Goal: Task Accomplishment & Management: Complete application form

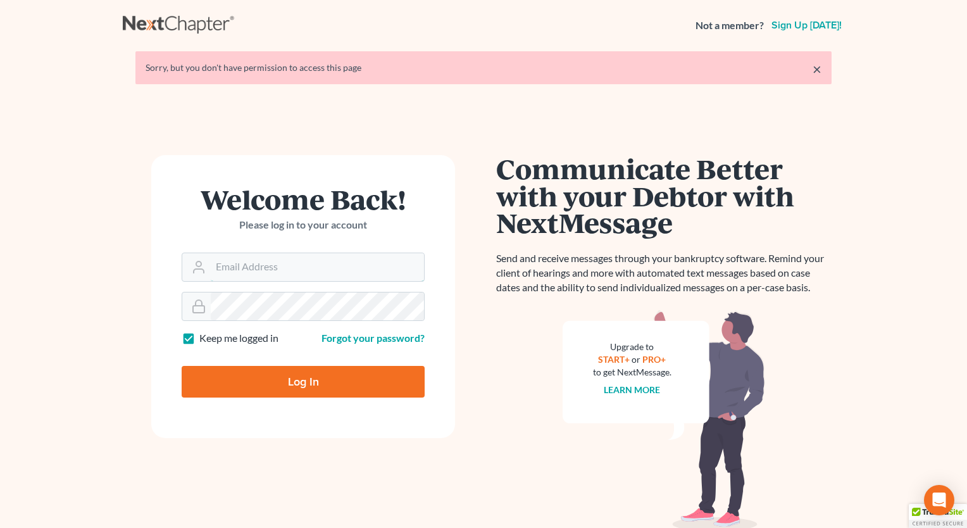
type input "[PERSON_NAME][EMAIL_ADDRESS][DOMAIN_NAME]"
drag, startPoint x: 304, startPoint y: 386, endPoint x: 313, endPoint y: 391, distance: 9.3
click at [306, 387] on input "Log In" at bounding box center [303, 382] width 243 height 32
type input "Thinking..."
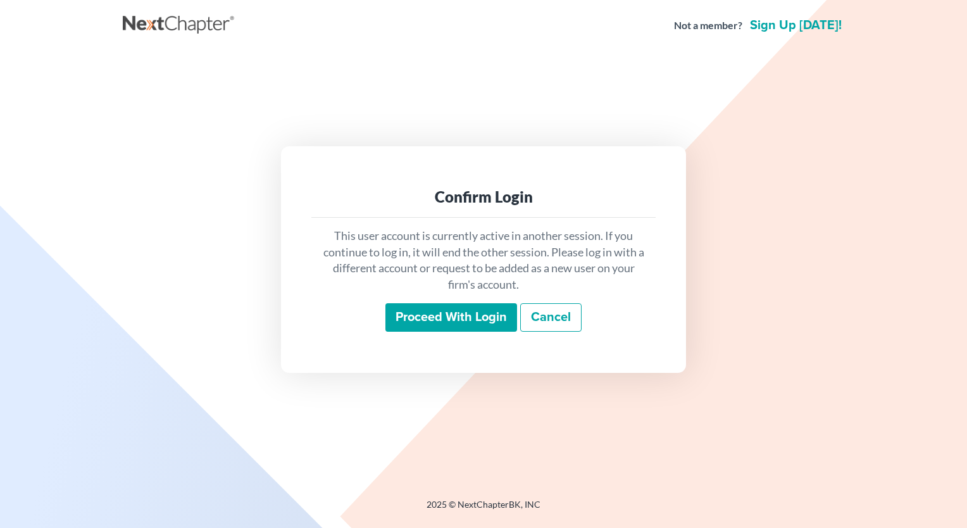
click at [470, 320] on input "Proceed with login" at bounding box center [451, 317] width 132 height 29
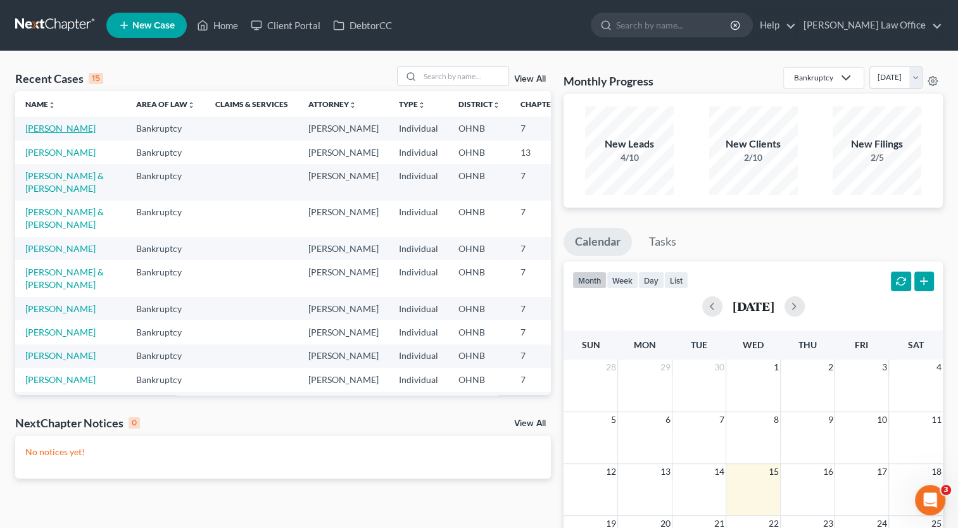
click at [38, 134] on link "[PERSON_NAME]" at bounding box center [60, 128] width 70 height 11
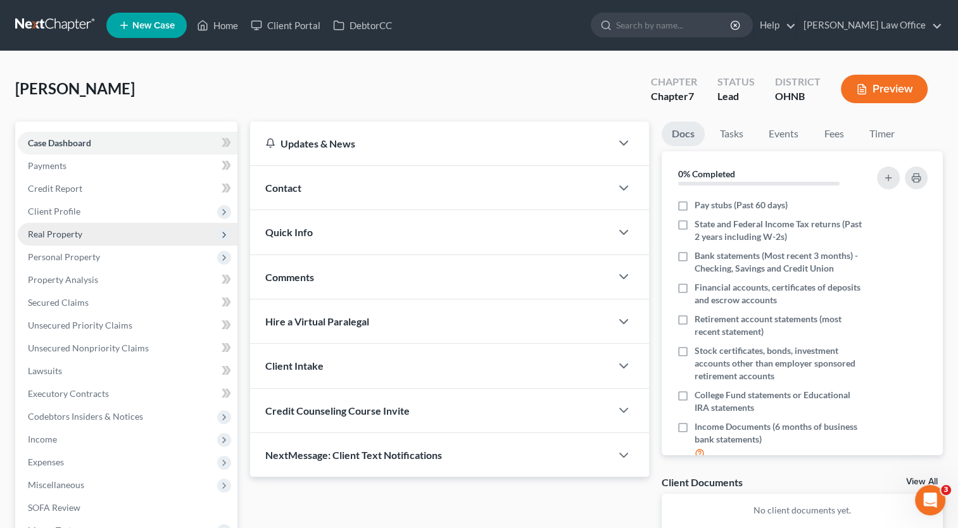
click at [91, 237] on span "Real Property" at bounding box center [128, 234] width 220 height 23
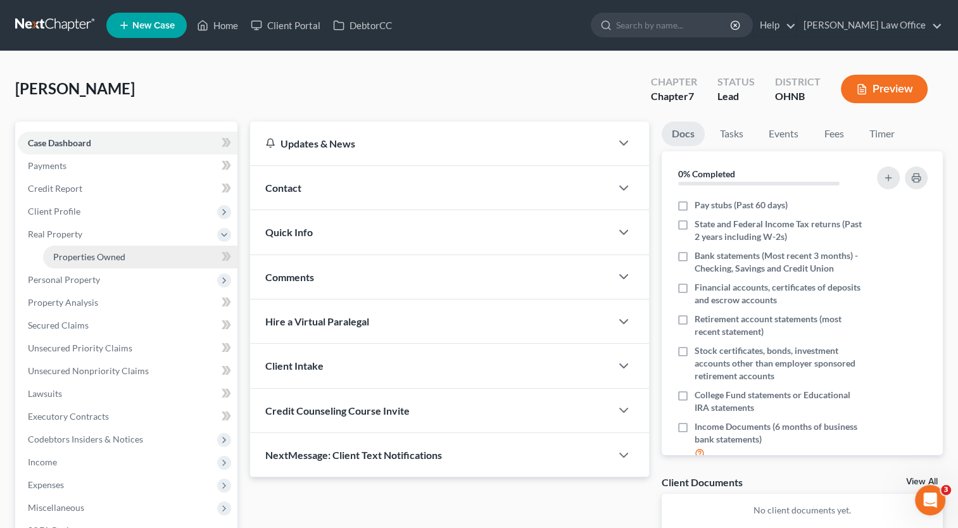
click at [103, 258] on span "Properties Owned" at bounding box center [89, 256] width 72 height 11
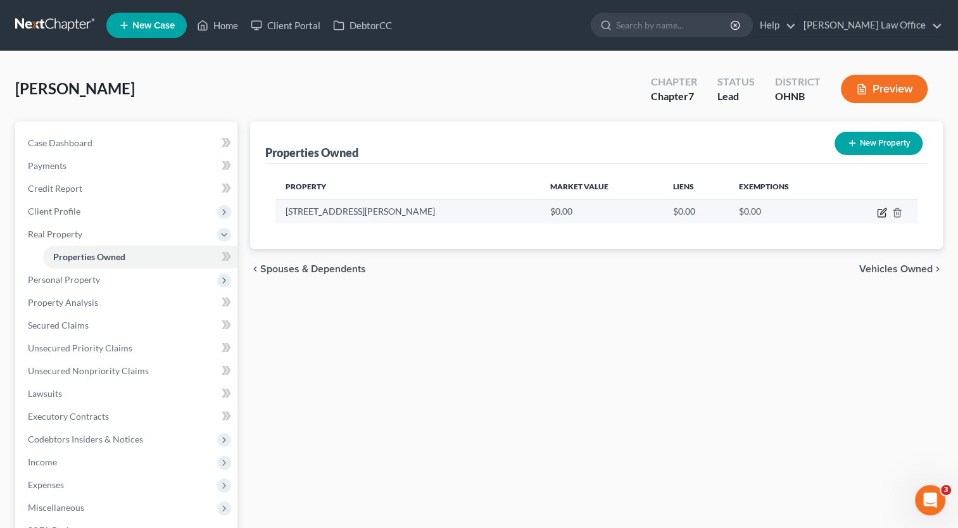
click at [882, 215] on icon "button" at bounding box center [882, 213] width 10 height 10
select select "36"
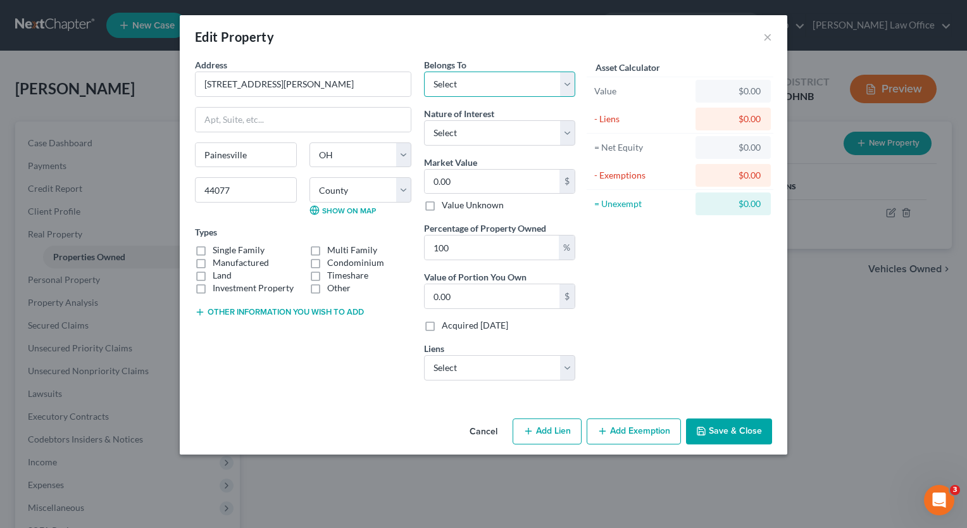
click at [566, 91] on select "Select Debtor 1 Only Debtor 2 Only Debtor 1 And Debtor 2 Only At Least One Of T…" at bounding box center [499, 84] width 151 height 25
select select "3"
click at [424, 72] on select "Select Debtor 1 Only Debtor 2 Only Debtor 1 And Debtor 2 Only At Least One Of T…" at bounding box center [499, 84] width 151 height 25
click at [570, 138] on select "Select Fee Simple Joint Tenant Life Estate Equitable Interest Future Interest T…" at bounding box center [499, 132] width 151 height 25
select select "0"
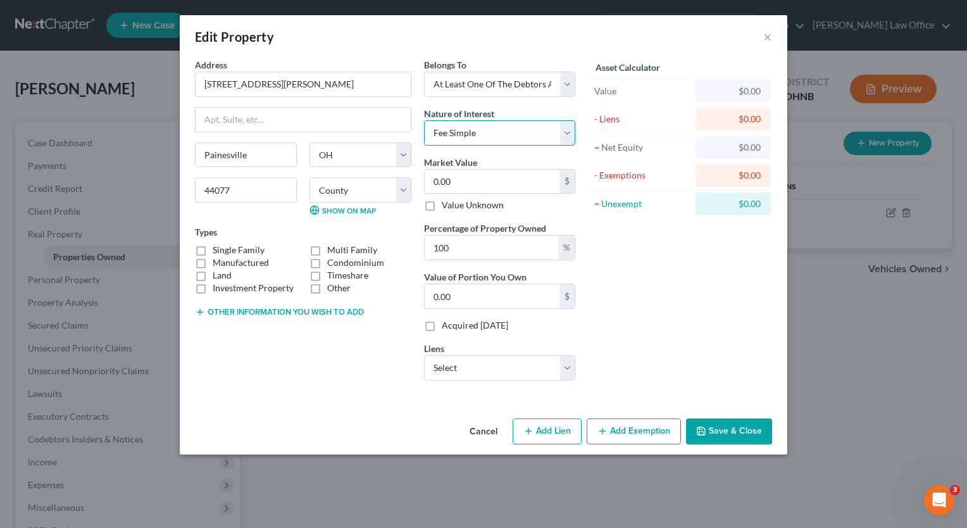
click at [424, 120] on select "Select Fee Simple Joint Tenant Life Estate Equitable Interest Future Interest T…" at bounding box center [499, 132] width 151 height 25
click at [496, 184] on input "0.00" at bounding box center [492, 182] width 135 height 24
type input "3"
type input "3.00"
type input "38"
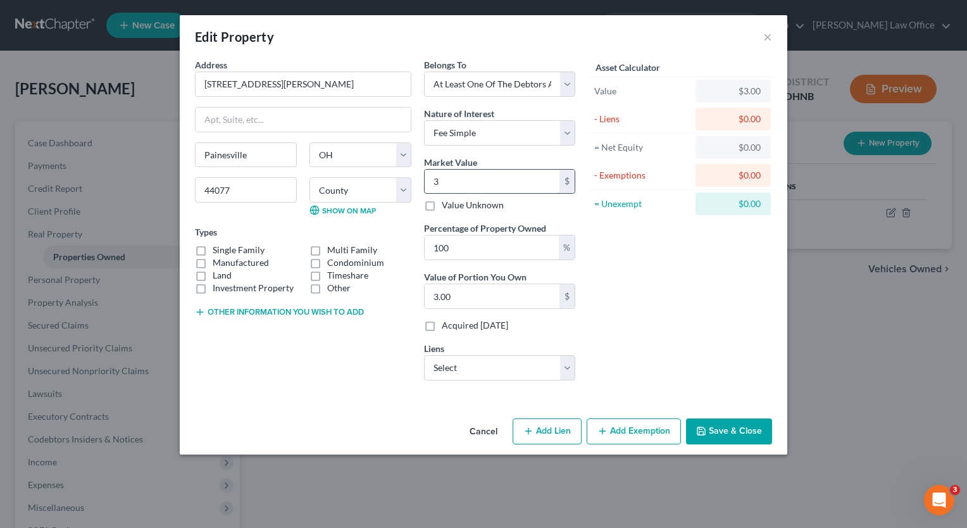
type input "38.00"
type input "384"
type input "384.00"
type input "3840"
type input "3,840.00"
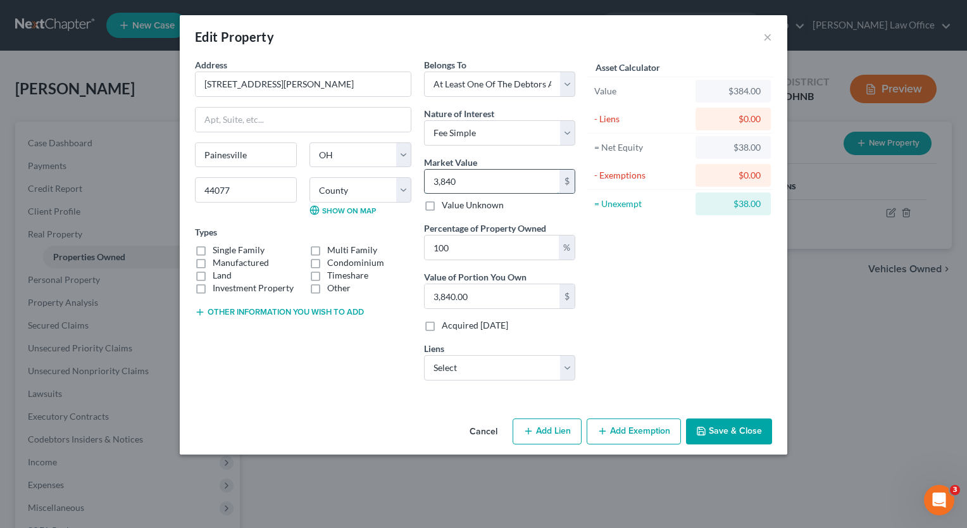
type input "3,8400"
type input "38,400.00"
type input "38,4000"
type input "384,000.00"
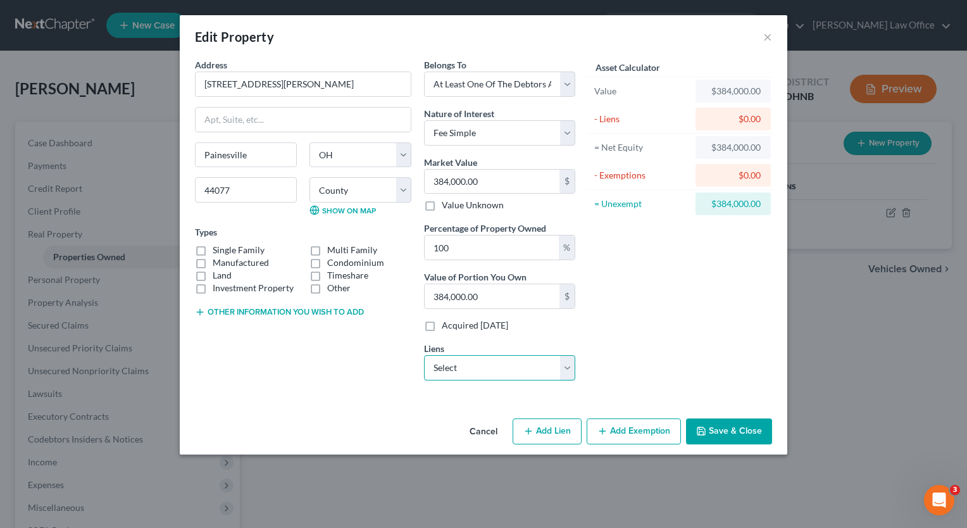
click at [573, 374] on select "Select Pennymac - $283,849.00 Kia Finance America - $11,383.00" at bounding box center [499, 367] width 151 height 25
click at [620, 338] on div "Asset Calculator Value $384,000.00 - Liens $0.00 = Net Equity $384,000.00 - Exe…" at bounding box center [680, 224] width 197 height 332
drag, startPoint x: 494, startPoint y: 247, endPoint x: 428, endPoint y: 250, distance: 65.9
click at [428, 250] on input "100" at bounding box center [492, 247] width 134 height 24
type input "5"
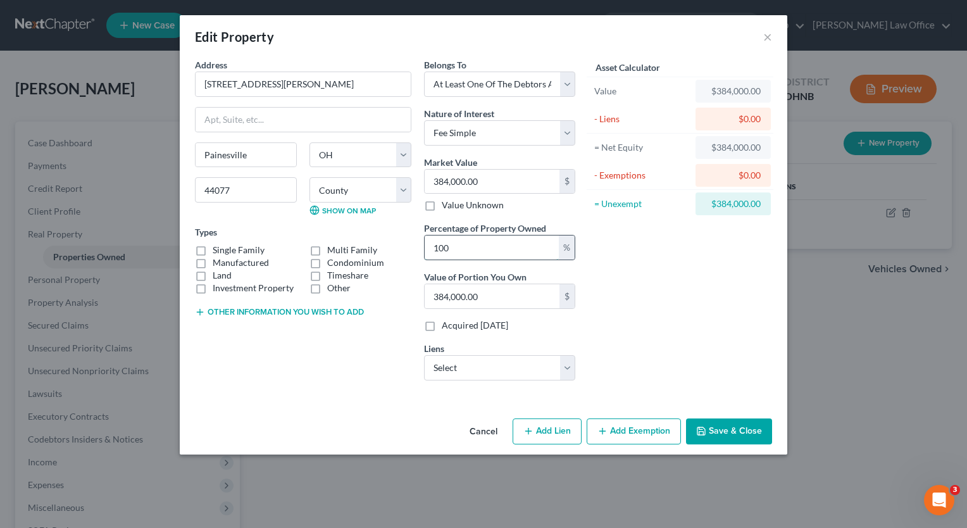
type input "19,200.00"
type input "50"
type input "192,000.00"
type input "50"
click at [646, 280] on div "Asset Calculator Value $384,000.00 - Liens $0.00 = Net Equity $384,000.00 - Exe…" at bounding box center [680, 224] width 197 height 332
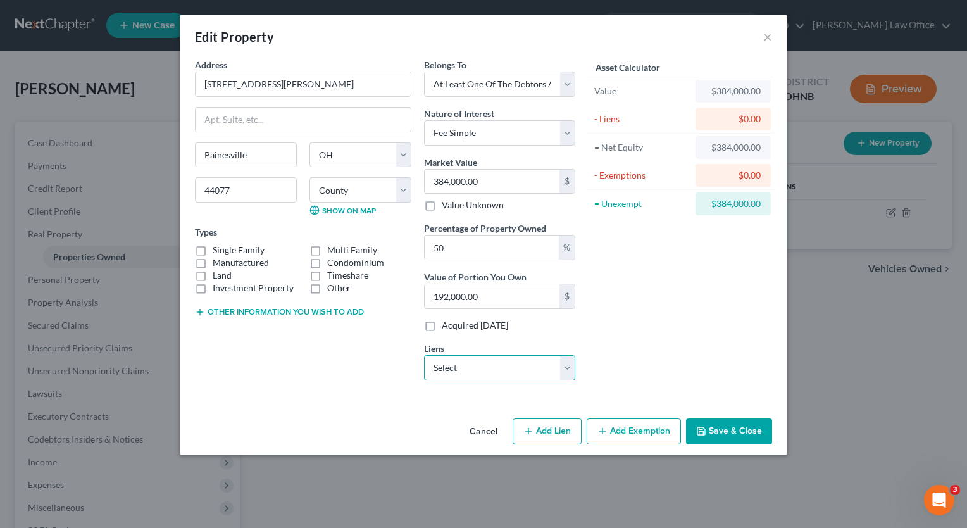
click at [566, 372] on select "Select Pennymac - $283,849.00 Kia Finance America - $11,383.00" at bounding box center [499, 367] width 151 height 25
select select "0"
click at [424, 355] on select "Select Pennymac - $283,849.00 Kia Finance America - $11,383.00" at bounding box center [499, 367] width 151 height 25
select select
select select "4"
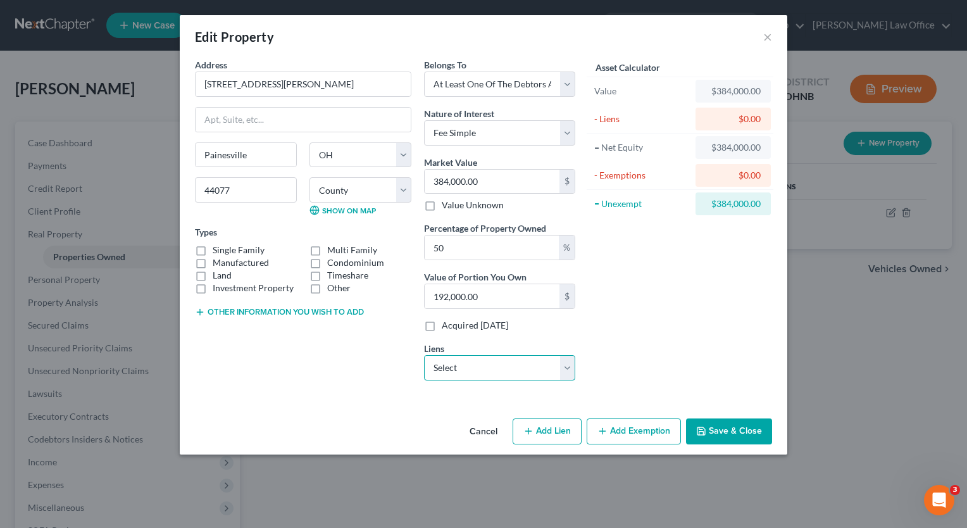
select select "0"
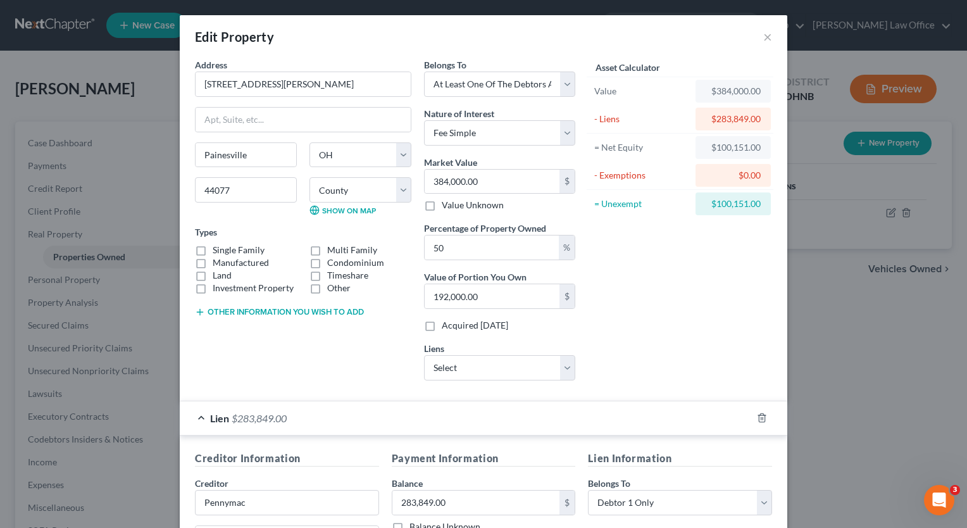
click at [706, 328] on div "Asset Calculator Value $384,000.00 - Liens $283,849.00 = Net Equity $100,151.00…" at bounding box center [680, 224] width 197 height 332
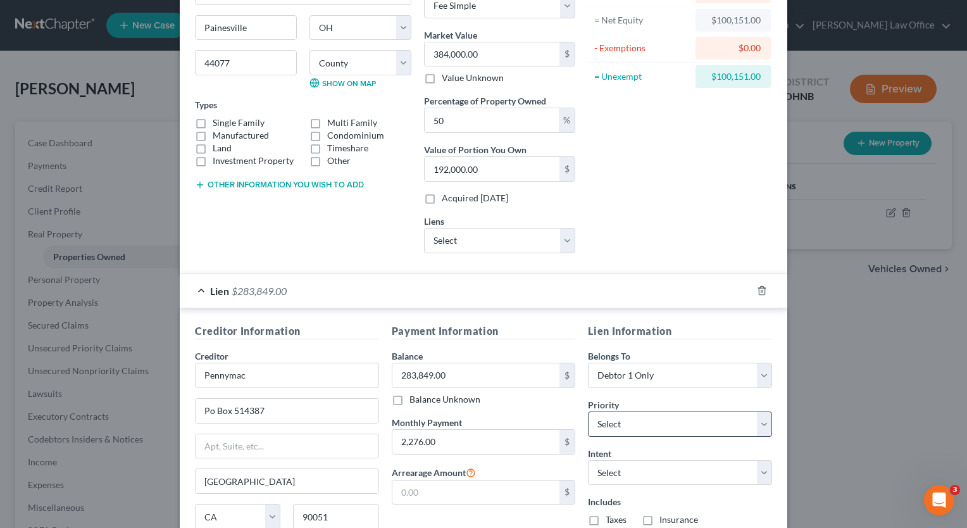
scroll to position [237, 0]
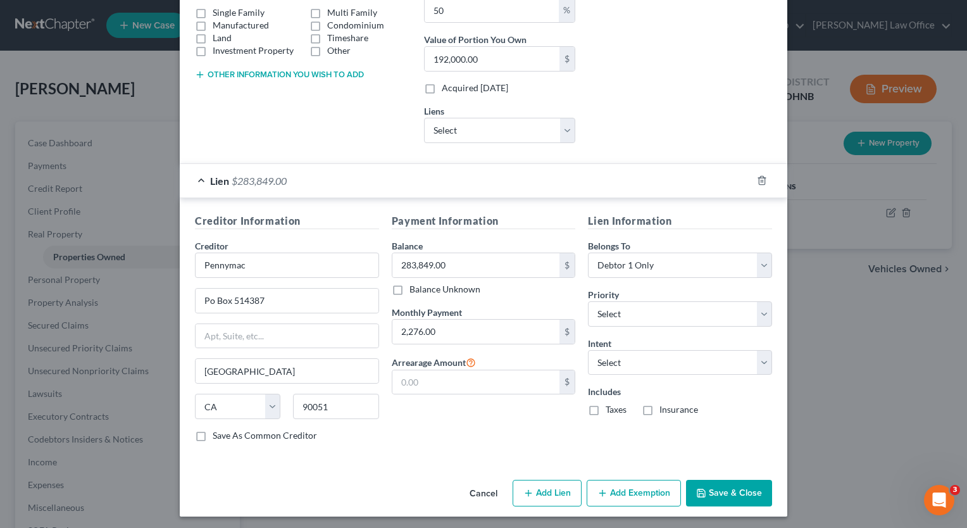
drag, startPoint x: 590, startPoint y: 406, endPoint x: 634, endPoint y: 414, distance: 44.3
click at [606, 410] on label "Taxes" at bounding box center [616, 409] width 21 height 13
drag, startPoint x: 634, startPoint y: 414, endPoint x: 661, endPoint y: 409, distance: 27.7
click at [660, 406] on label "Insurance" at bounding box center [679, 409] width 39 height 13
click at [665, 406] on input "Insurance" at bounding box center [669, 407] width 8 height 8
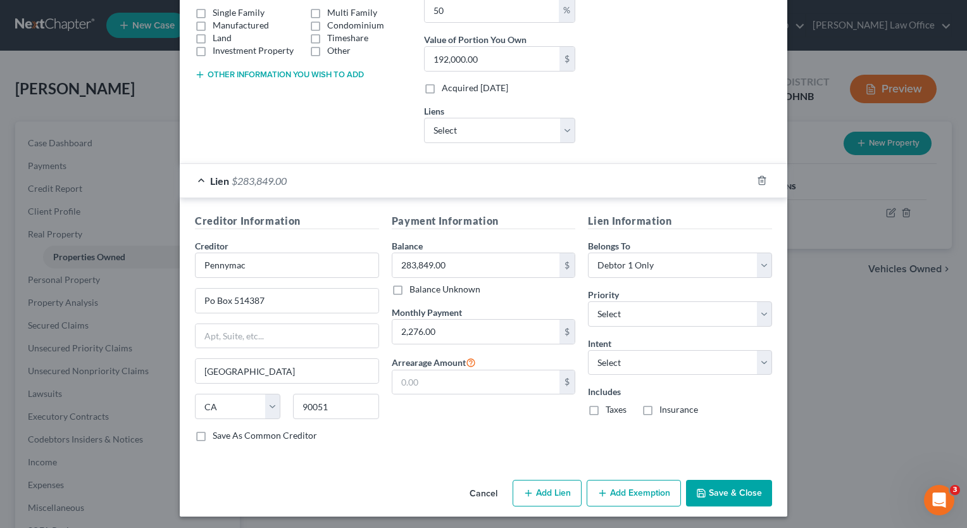
checkbox input "true"
drag, startPoint x: 587, startPoint y: 406, endPoint x: 615, endPoint y: 404, distance: 28.6
click at [606, 404] on label "Taxes" at bounding box center [616, 409] width 21 height 13
click at [606, 406] on label "Taxes" at bounding box center [616, 409] width 21 height 13
click at [611, 406] on input "Taxes" at bounding box center [615, 407] width 8 height 8
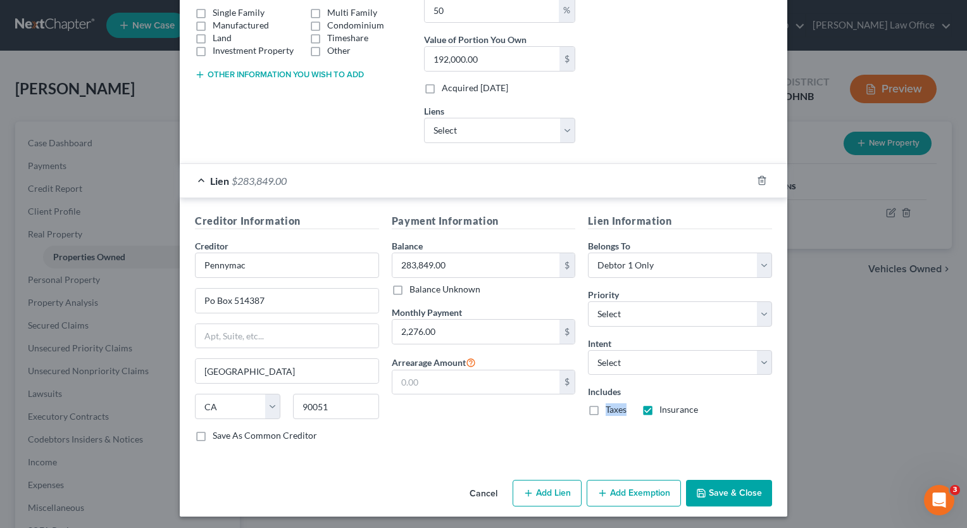
checkbox input "true"
click at [758, 366] on select "Select Surrender Redeem Reaffirm Avoid Other" at bounding box center [680, 362] width 184 height 25
select select "2"
click at [588, 350] on select "Select Surrender Redeem Reaffirm Avoid Other" at bounding box center [680, 362] width 184 height 25
click at [529, 430] on div "Payment Information Balance 283,849.00 $ Balance Unknown Balance Undetermined 2…" at bounding box center [483, 332] width 197 height 239
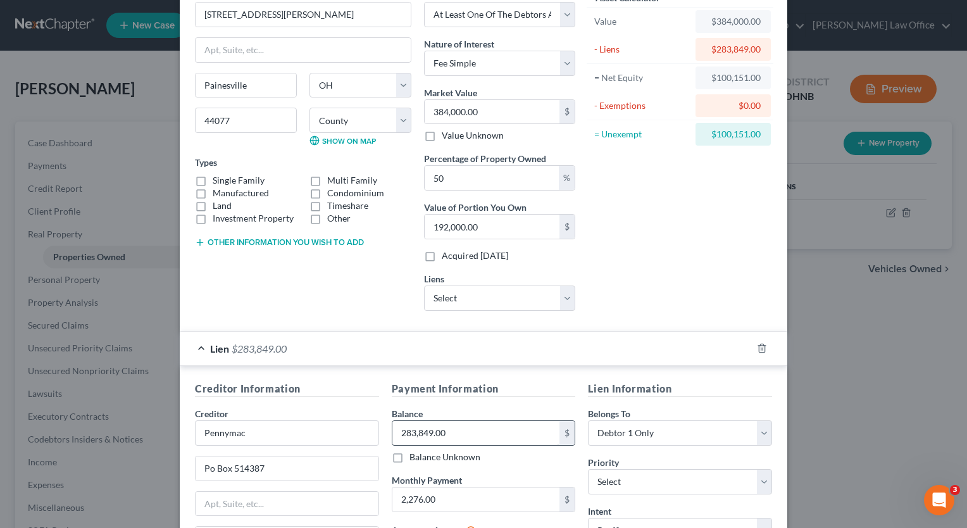
scroll to position [47, 0]
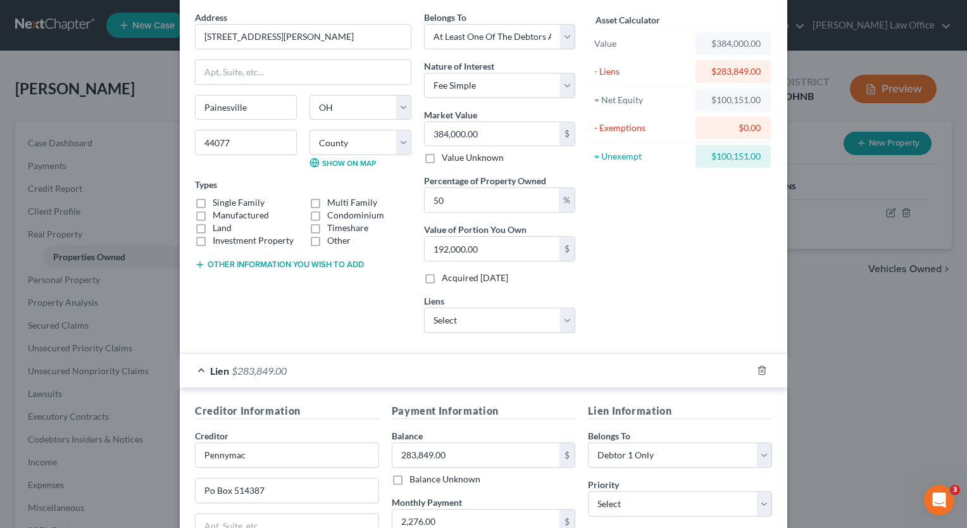
drag, startPoint x: 197, startPoint y: 202, endPoint x: 294, endPoint y: 224, distance: 98.7
click at [213, 203] on label "Single Family" at bounding box center [239, 202] width 52 height 13
click at [218, 203] on input "Single Family" at bounding box center [222, 200] width 8 height 8
checkbox input "true"
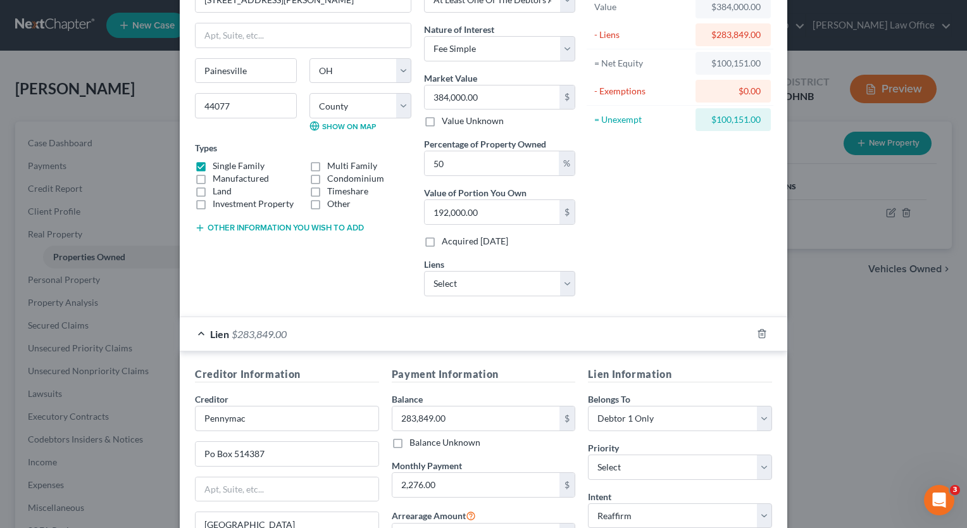
scroll to position [237, 0]
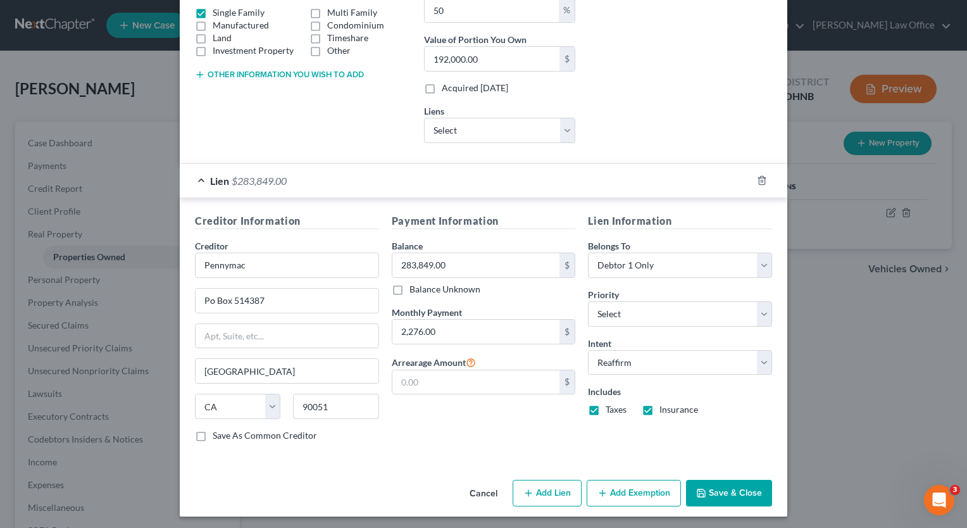
click at [626, 494] on button "Add Exemption" at bounding box center [634, 493] width 94 height 27
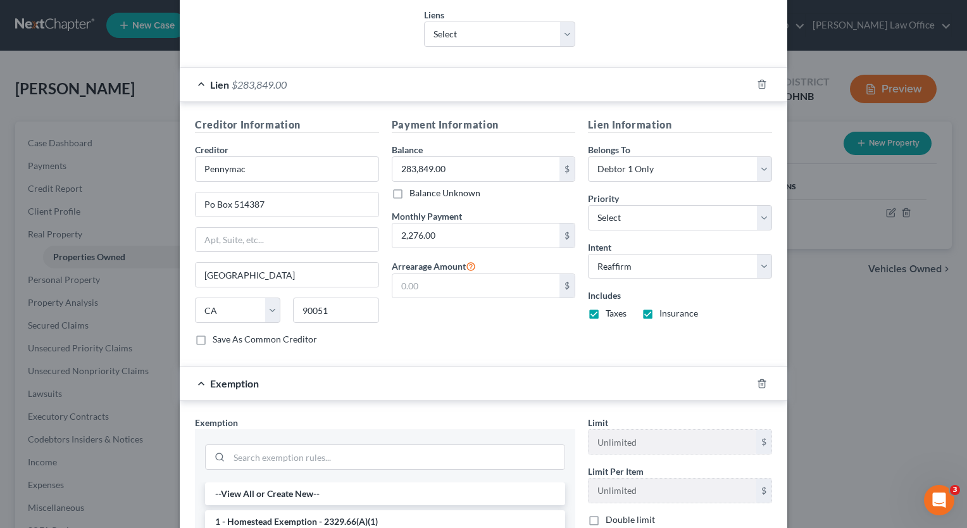
scroll to position [427, 0]
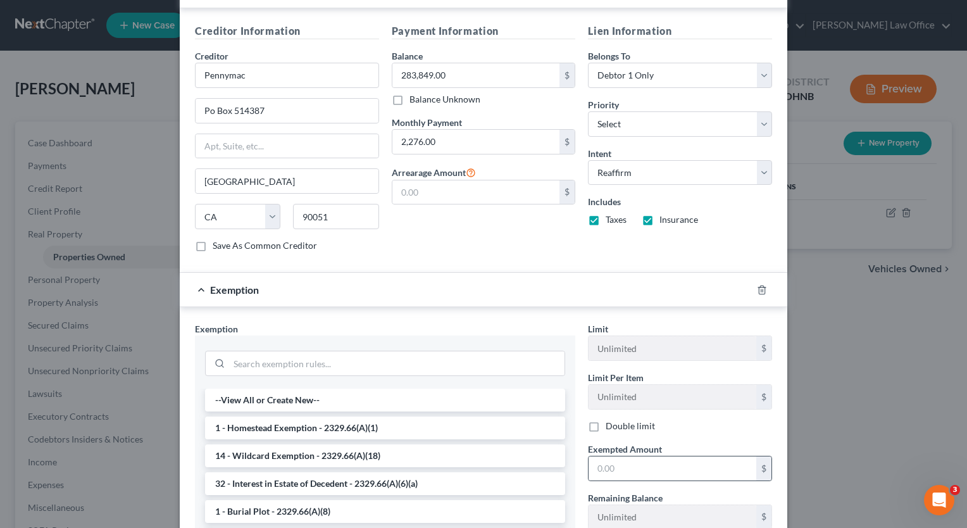
drag, startPoint x: 323, startPoint y: 423, endPoint x: 765, endPoint y: 462, distance: 444.2
click at [327, 422] on li "1 - Homestead Exemption - 2329.66(A)(1)" at bounding box center [385, 427] width 360 height 23
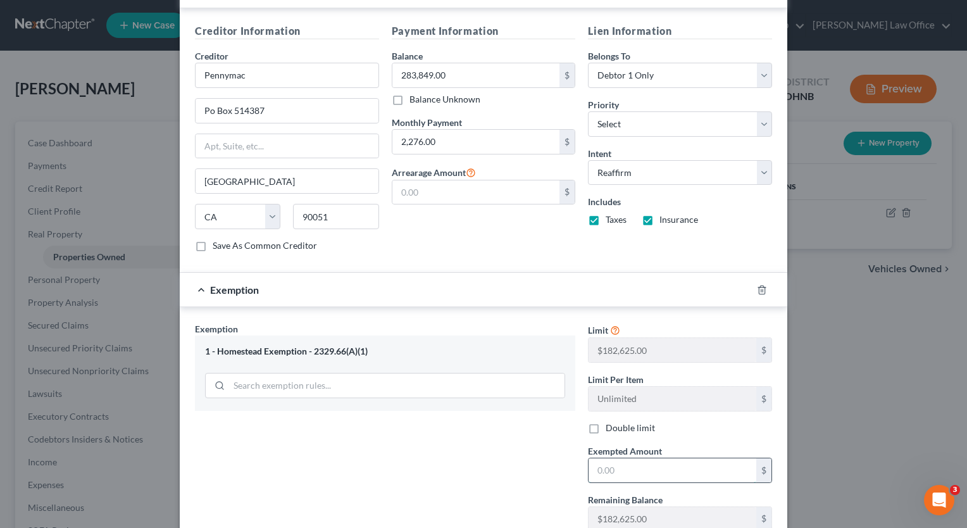
click at [679, 477] on input "text" at bounding box center [673, 470] width 168 height 24
type input "100,151.00"
drag, startPoint x: 482, startPoint y: 472, endPoint x: 486, endPoint y: 465, distance: 8.8
click at [482, 473] on div "Exemption Set must be selected for CA. Exemption * 1 - Homestead Exemption - 23…" at bounding box center [385, 431] width 393 height 219
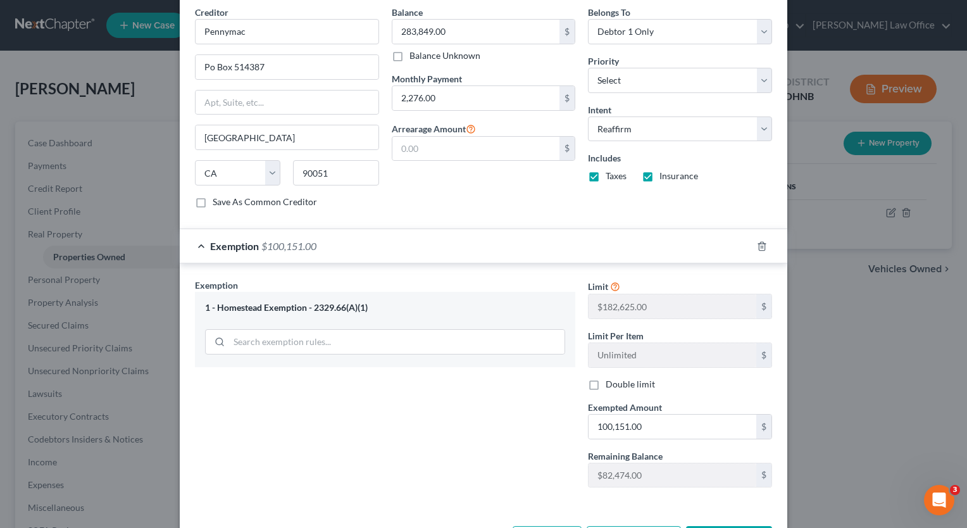
scroll to position [516, 0]
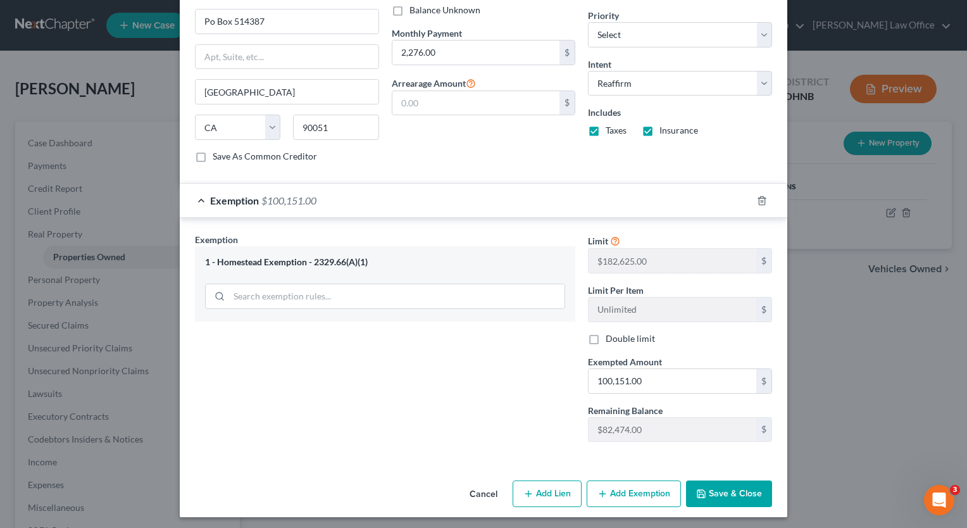
click at [748, 492] on button "Save & Close" at bounding box center [729, 493] width 86 height 27
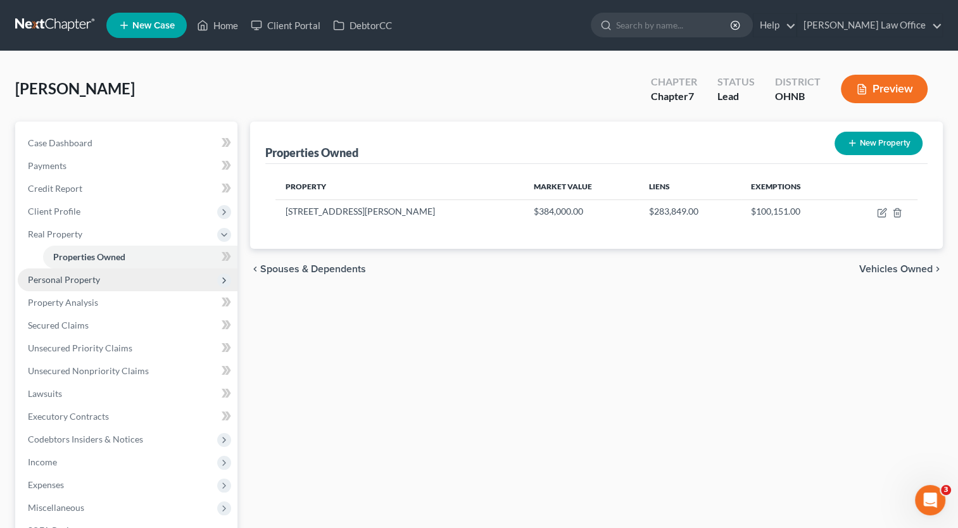
click at [82, 280] on span "Personal Property" at bounding box center [64, 279] width 72 height 11
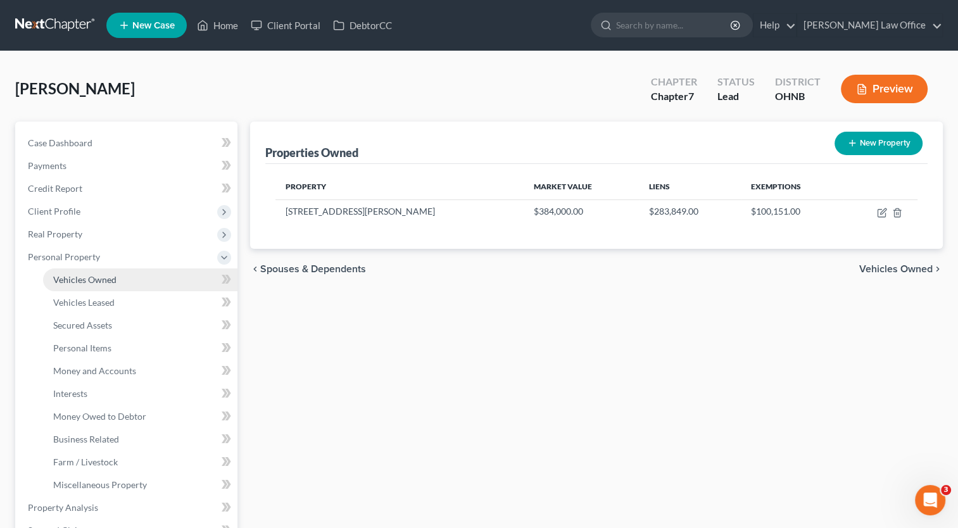
click at [99, 284] on span "Vehicles Owned" at bounding box center [84, 279] width 63 height 11
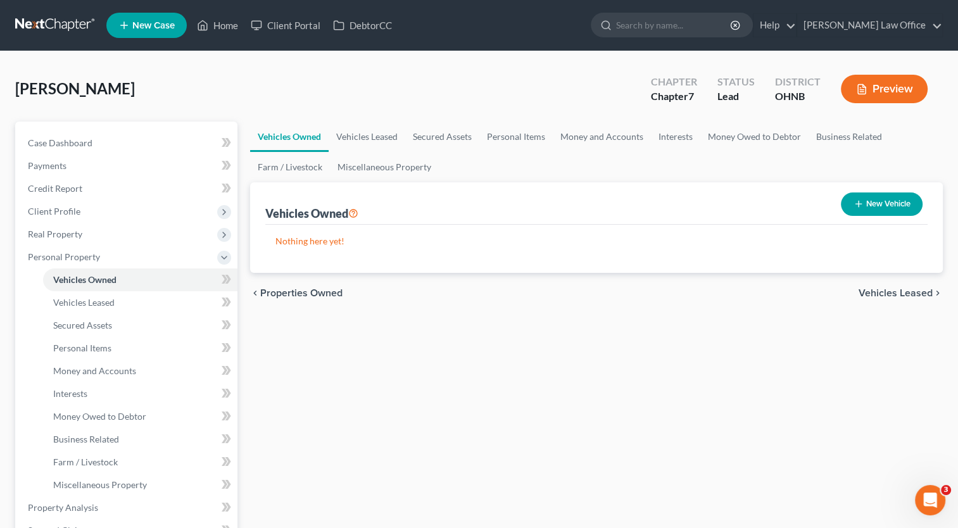
click at [877, 211] on button "New Vehicle" at bounding box center [882, 203] width 82 height 23
select select "0"
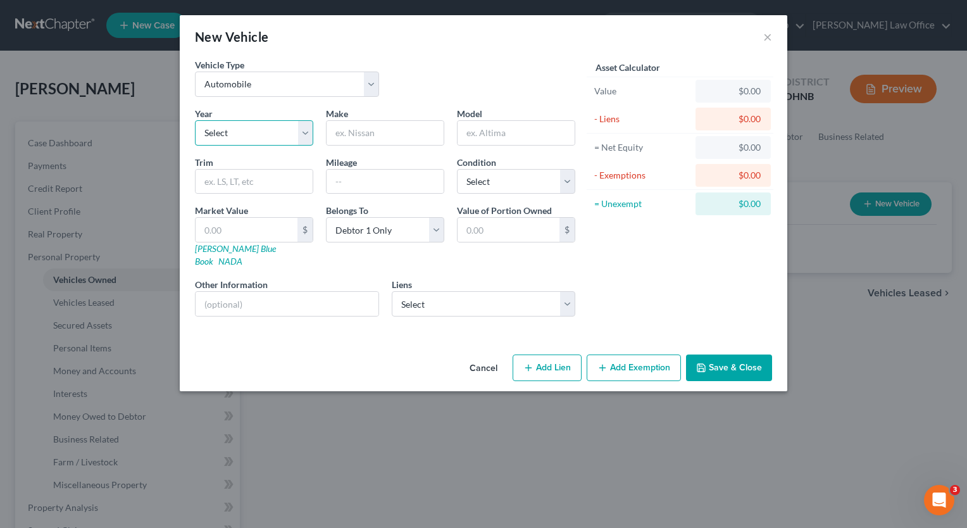
click at [301, 134] on select "Select 2026 2025 2024 2023 2022 2021 2020 2019 2018 2017 2016 2015 2014 2013 20…" at bounding box center [254, 132] width 118 height 25
select select "5"
click at [195, 120] on select "Select 2026 2025 2024 2023 2022 2021 2020 2019 2018 2017 2016 2015 2014 2013 20…" at bounding box center [254, 132] width 118 height 25
click at [406, 142] on input "text" at bounding box center [385, 133] width 117 height 24
type input "Jeep"
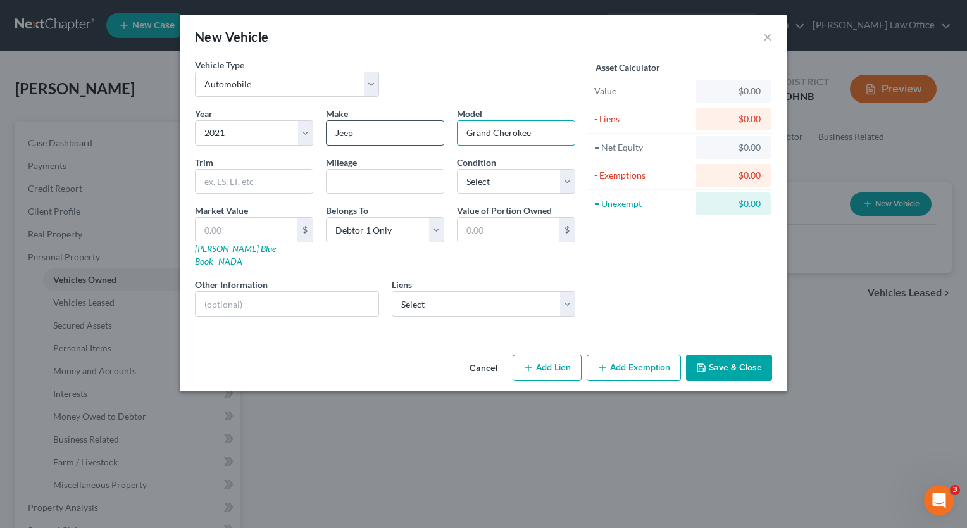
type input "Grand Cherokee"
type input "L"
type input "31,000"
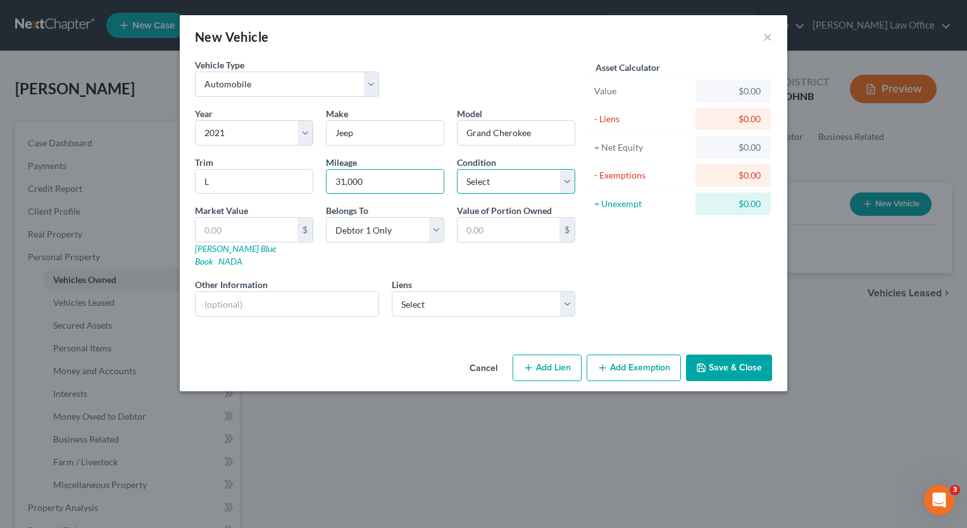
click at [565, 185] on select "Select Excellent Very Good Good Fair Poor" at bounding box center [516, 181] width 118 height 25
select select "2"
click at [457, 169] on select "Select Excellent Very Good Good Fair Poor" at bounding box center [516, 181] width 118 height 25
click at [257, 234] on input "text" at bounding box center [247, 230] width 102 height 24
type input "2"
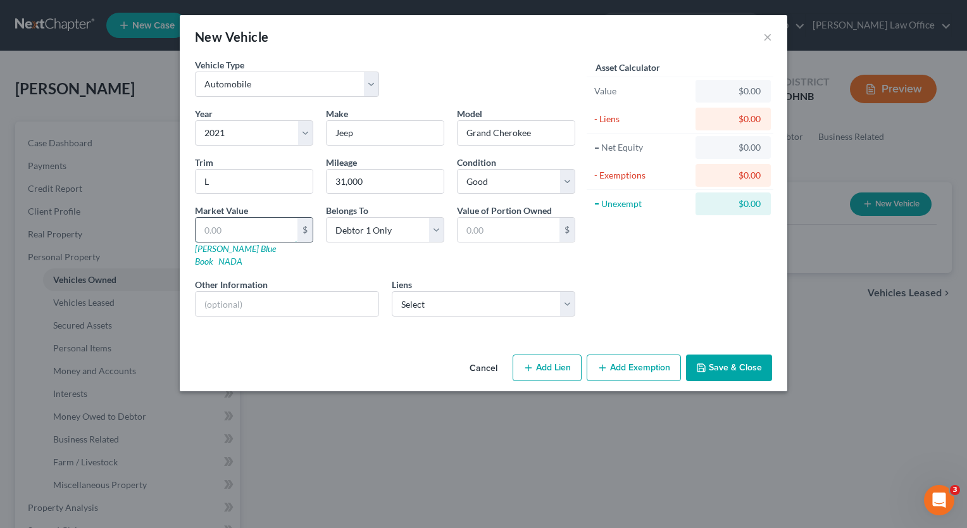
type input "2.00"
type input "25"
type input "25.00"
type input "250"
type input "250.00"
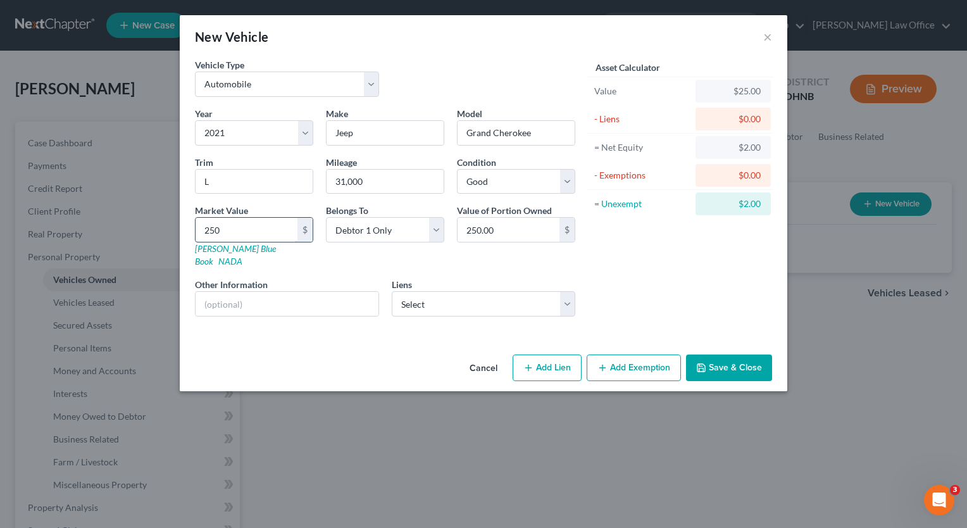
type input "2500"
type input "2,500.00"
type input "2,5000"
type input "25,000.00"
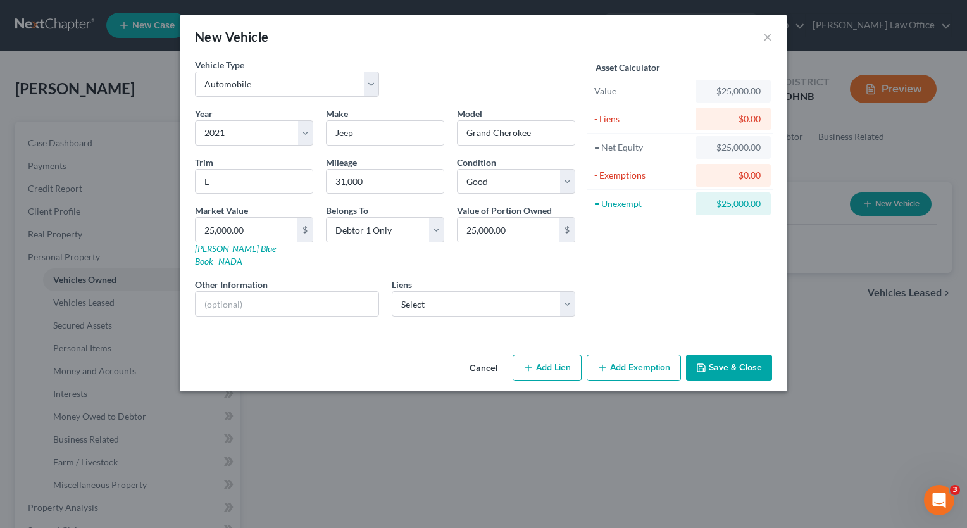
click at [639, 354] on button "Add Exemption" at bounding box center [634, 367] width 94 height 27
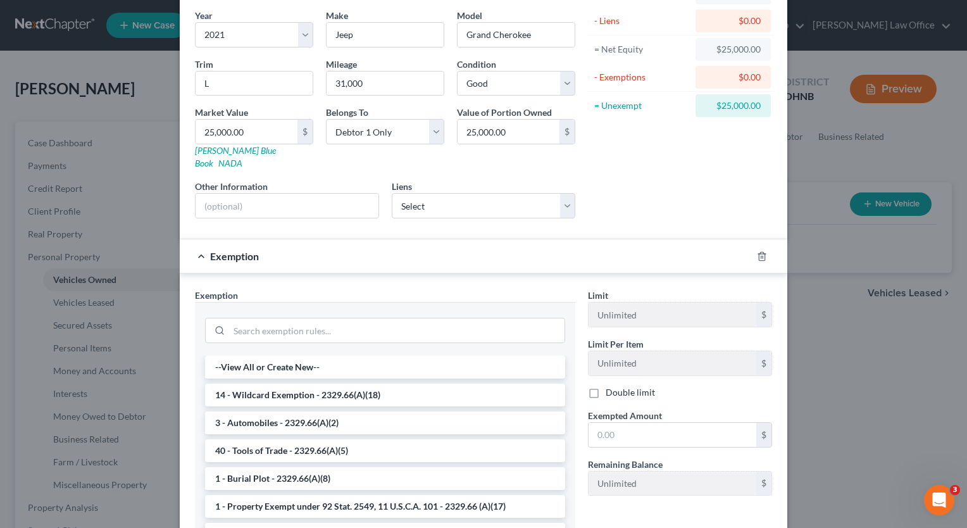
scroll to position [190, 0]
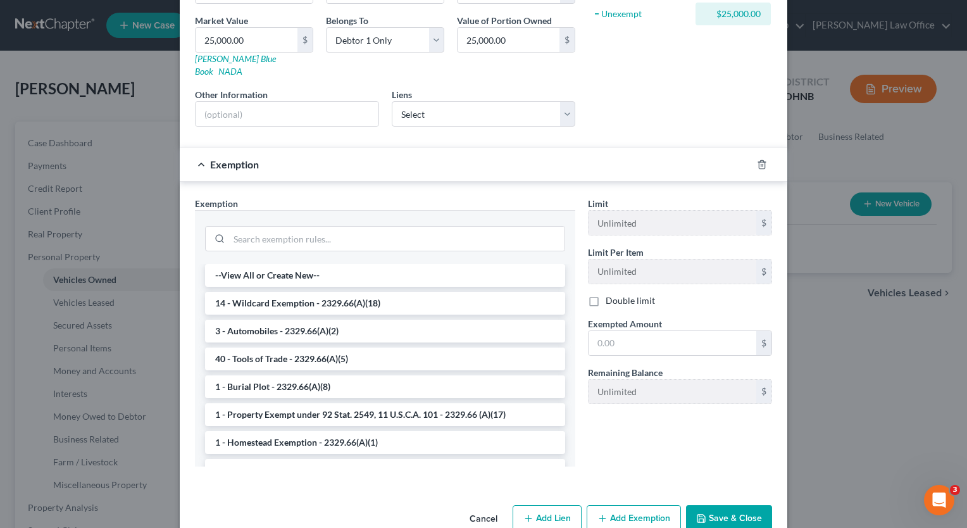
drag, startPoint x: 332, startPoint y: 321, endPoint x: 450, endPoint y: 336, distance: 118.7
click at [335, 320] on li "3 - Automobiles - 2329.66(A)(2)" at bounding box center [385, 331] width 360 height 23
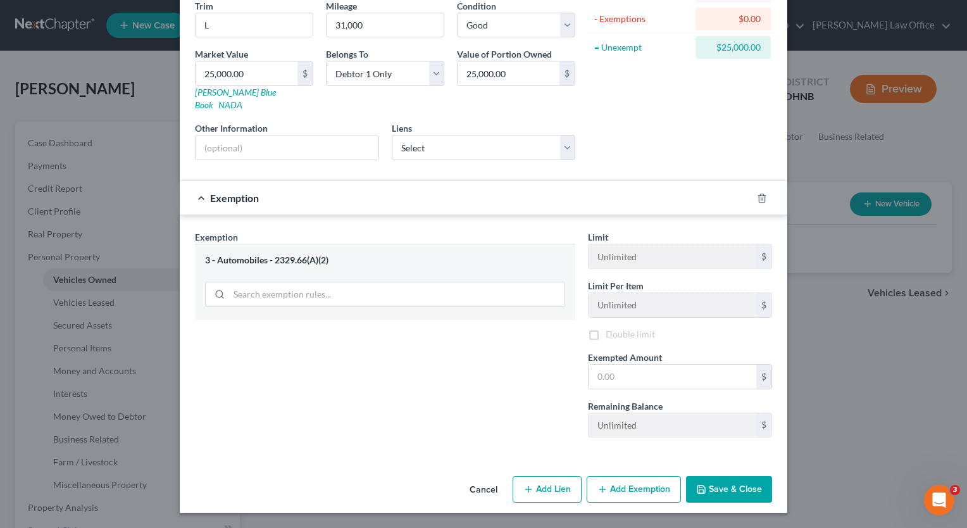
scroll to position [142, 0]
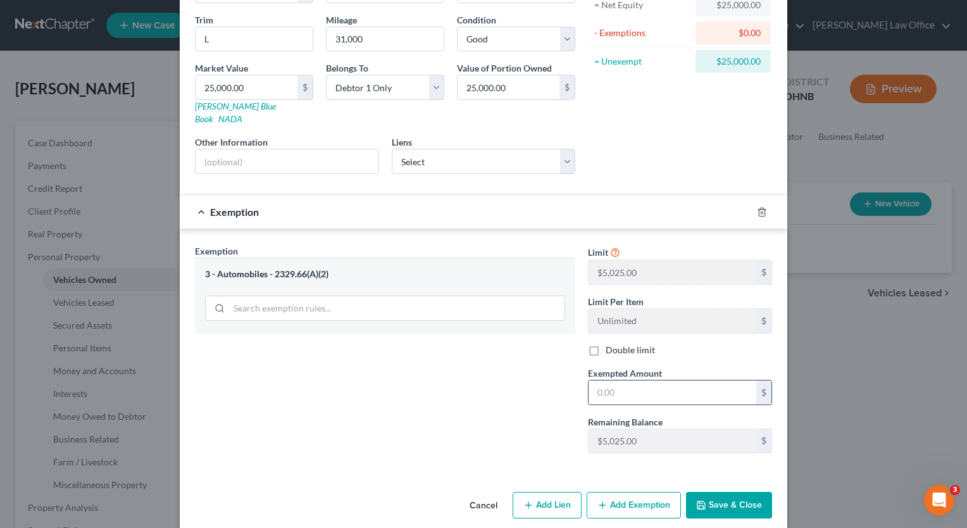
click at [644, 380] on input "text" at bounding box center [673, 392] width 168 height 24
click at [383, 368] on div "Exemption Set must be selected for CA. Exemption * 3 - Automobiles - 2329.66(A)…" at bounding box center [385, 353] width 393 height 219
click at [639, 380] on input "text" at bounding box center [673, 392] width 168 height 24
type input "5,025.00"
click at [727, 492] on button "Save & Close" at bounding box center [729, 505] width 86 height 27
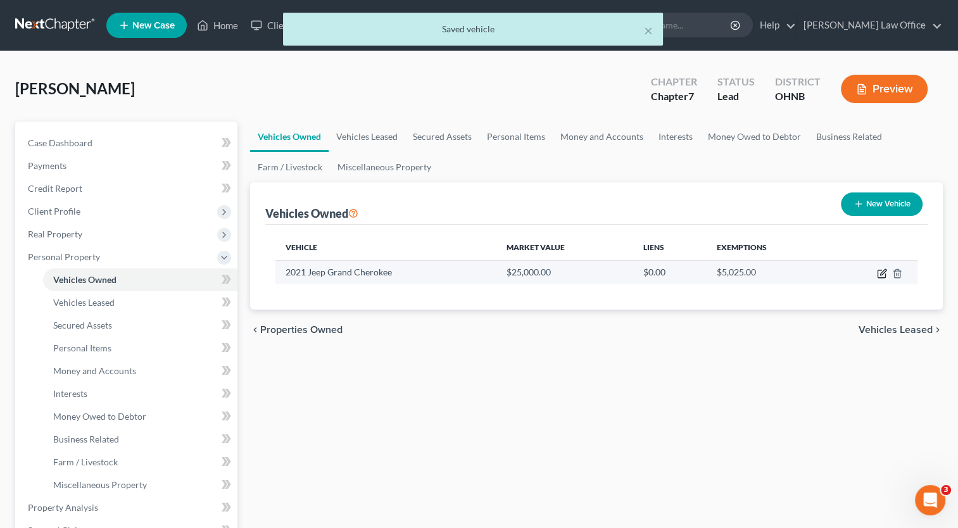
click at [879, 273] on icon "button" at bounding box center [882, 273] width 10 height 10
select select "0"
select select "5"
select select "2"
select select "0"
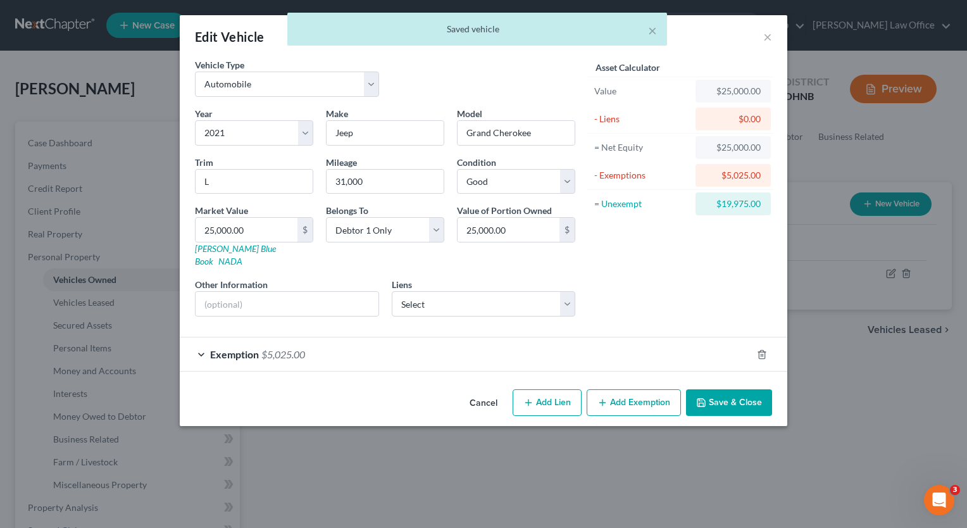
click at [643, 391] on button "Add Exemption" at bounding box center [634, 402] width 94 height 27
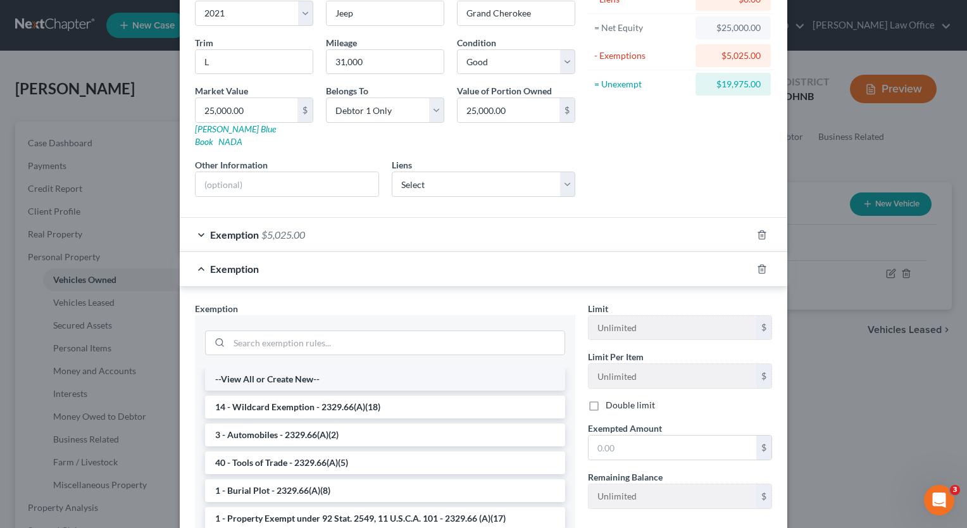
scroll to position [127, 0]
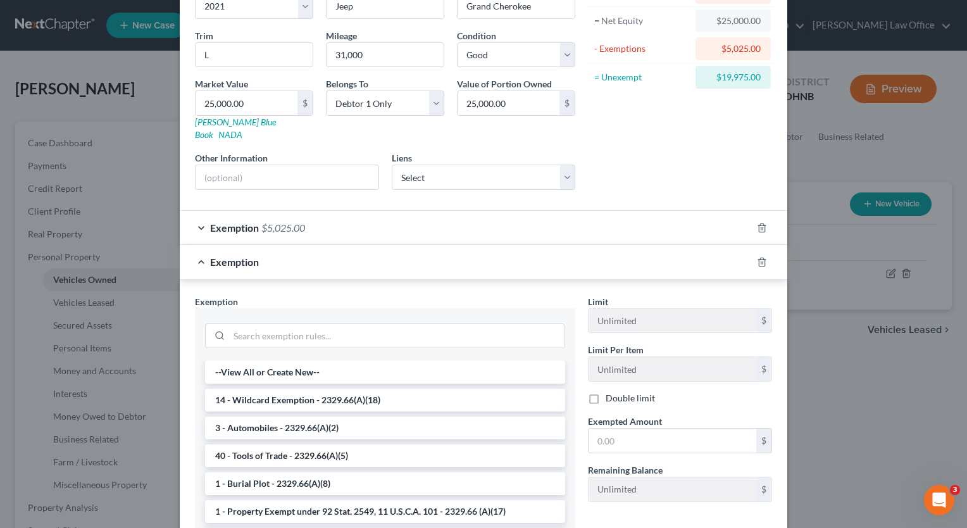
drag, startPoint x: 330, startPoint y: 389, endPoint x: 538, endPoint y: 424, distance: 210.6
click at [331, 389] on li "14 - Wildcard Exemption - 2329.66(A)(18)" at bounding box center [385, 400] width 360 height 23
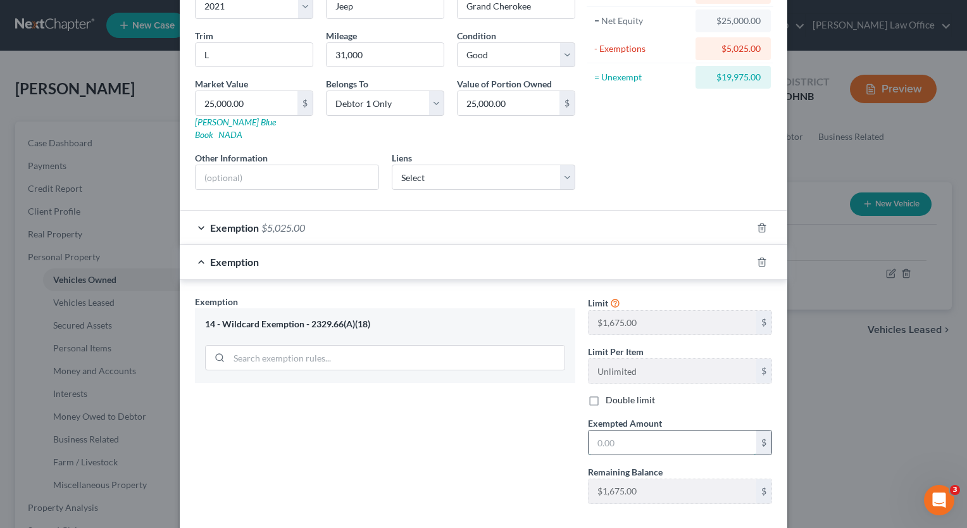
click at [635, 435] on input "text" at bounding box center [673, 442] width 168 height 24
click at [490, 416] on div "Exemption Set must be selected for CA. Exemption * 14 - Wildcard Exemption - 23…" at bounding box center [385, 404] width 393 height 219
click at [645, 430] on input "text" at bounding box center [673, 442] width 168 height 24
type input "1,675.00"
click at [482, 424] on div "Exemption Set must be selected for CA. Exemption * 14 - Wildcard Exemption - 23…" at bounding box center [385, 404] width 393 height 219
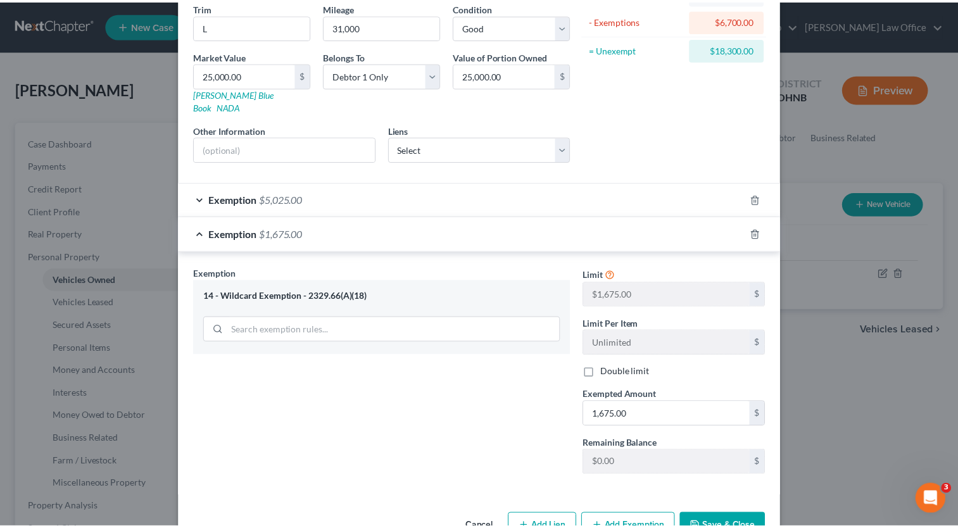
scroll to position [177, 0]
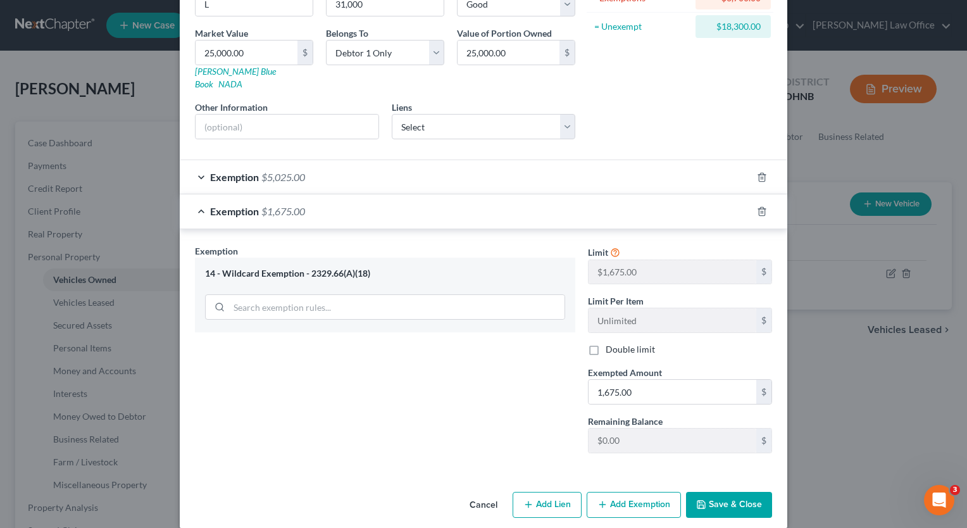
drag, startPoint x: 749, startPoint y: 495, endPoint x: 757, endPoint y: 485, distance: 12.2
click at [748, 495] on button "Save & Close" at bounding box center [729, 505] width 86 height 27
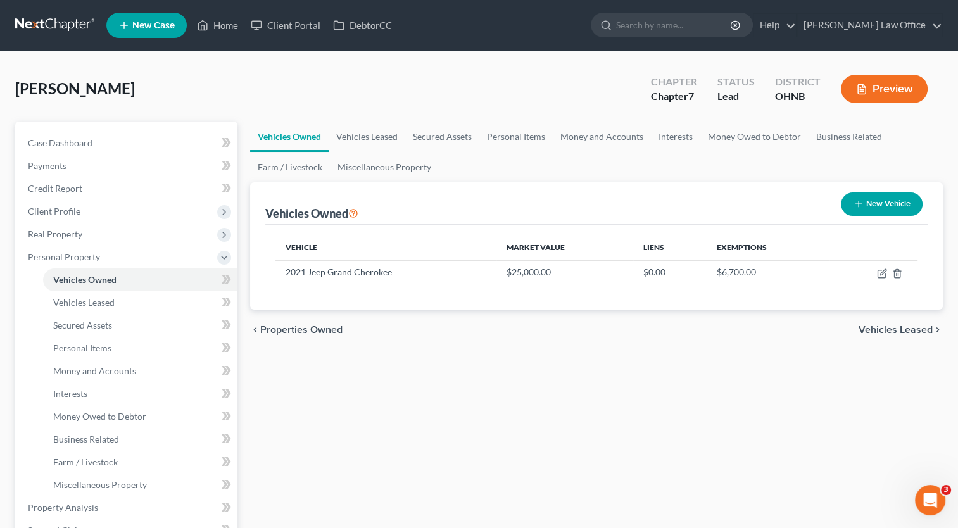
click at [884, 205] on button "New Vehicle" at bounding box center [882, 203] width 82 height 23
select select "0"
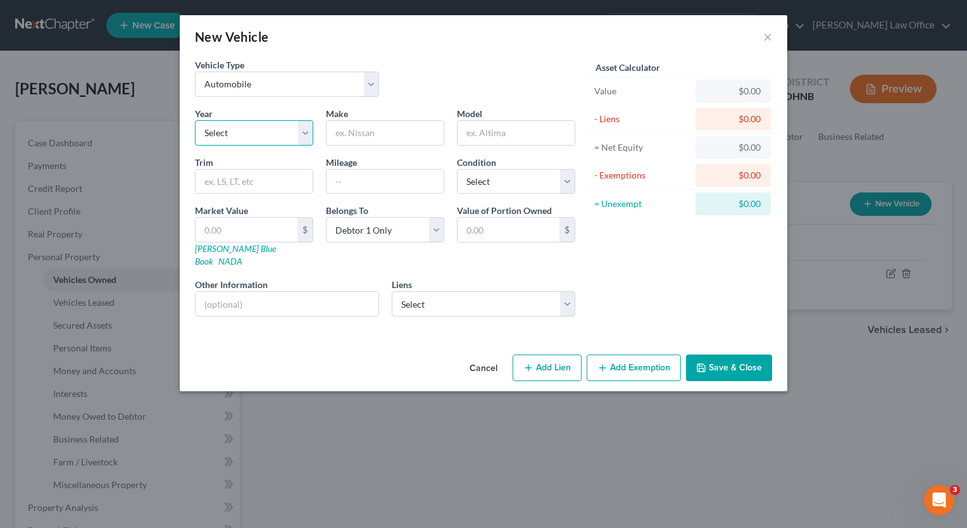
drag, startPoint x: 306, startPoint y: 138, endPoint x: 300, endPoint y: 144, distance: 8.5
click at [306, 138] on select "Select 2026 2025 2024 2023 2022 2021 2020 2019 2018 2017 2016 2015 2014 2013 20…" at bounding box center [254, 132] width 118 height 25
select select "3"
click at [195, 120] on select "Select 2026 2025 2024 2023 2022 2021 2020 2019 2018 2017 2016 2015 2014 2013 20…" at bounding box center [254, 132] width 118 height 25
click at [408, 141] on input "text" at bounding box center [385, 133] width 117 height 24
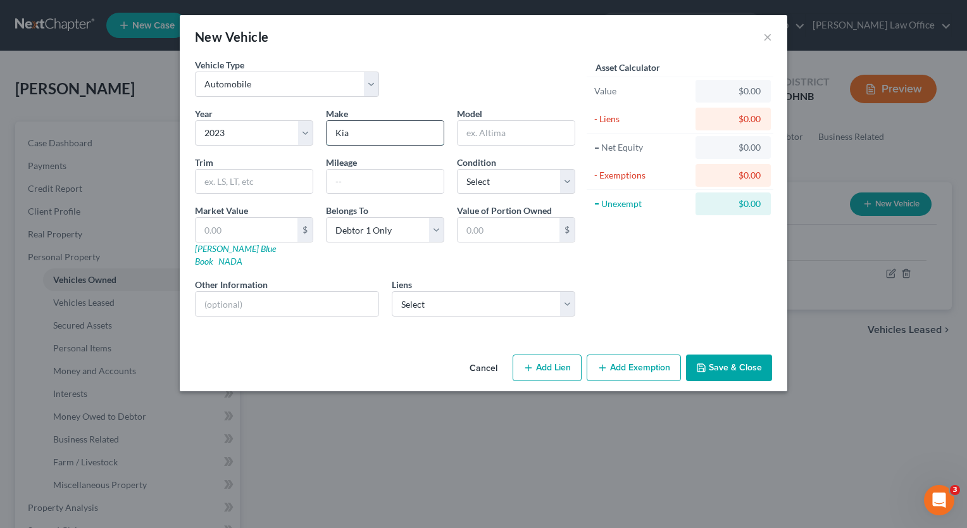
type input "Kia"
type input "Sportage"
type input "X Line"
type input "10,000"
click at [486, 356] on button "Cancel" at bounding box center [484, 368] width 48 height 25
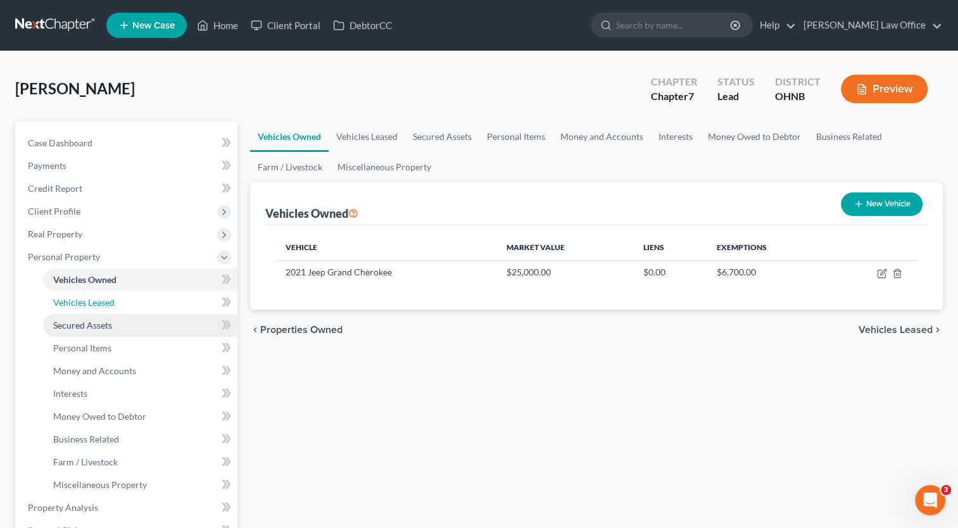
drag, startPoint x: 134, startPoint y: 301, endPoint x: 192, endPoint y: 328, distance: 64.3
click at [134, 301] on link "Vehicles Leased" at bounding box center [140, 302] width 194 height 23
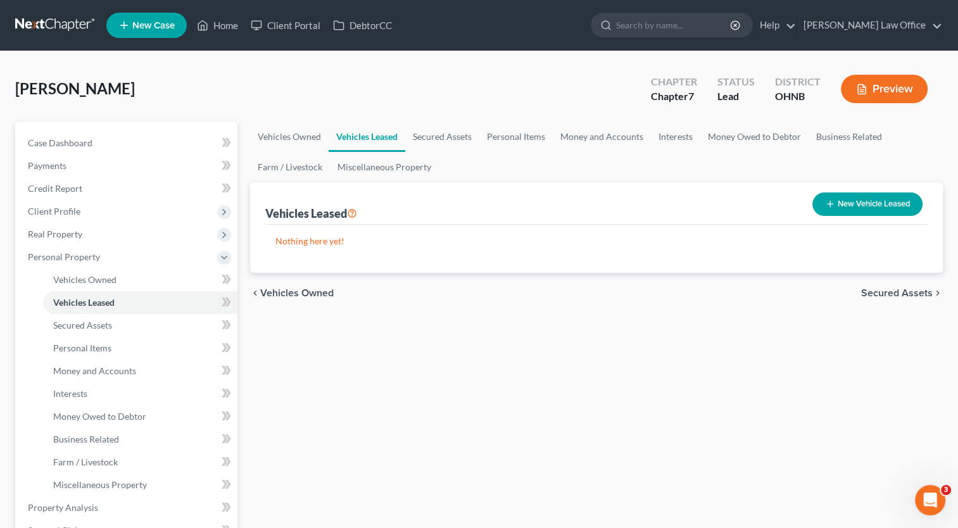
click at [898, 199] on button "New Vehicle Leased" at bounding box center [867, 203] width 110 height 23
select select "0"
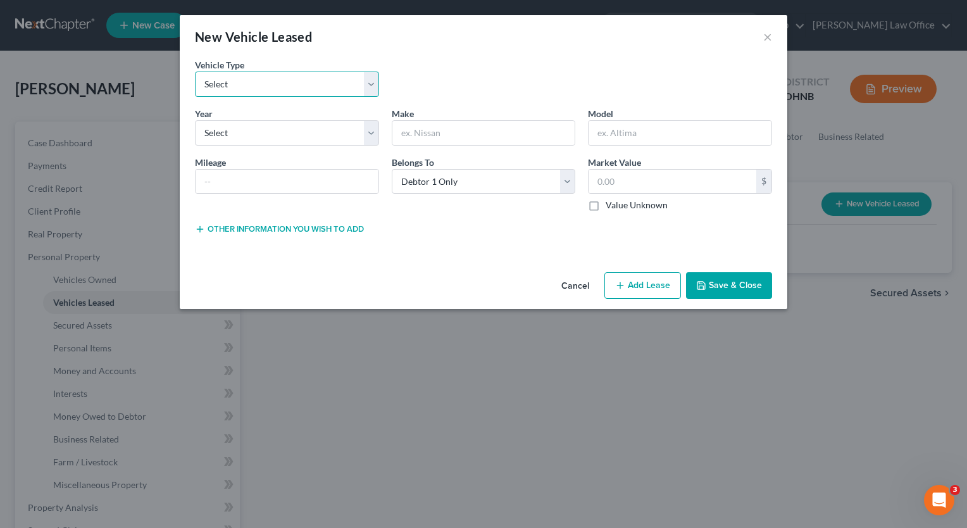
click at [370, 90] on select "Select Automobile Truck Trailer Watercraft Aircraft Motor Home Atv Other Vehicle" at bounding box center [287, 84] width 184 height 25
select select "0"
click at [195, 72] on select "Select Automobile Truck Trailer Watercraft Aircraft Motor Home Atv Other Vehicle" at bounding box center [287, 84] width 184 height 25
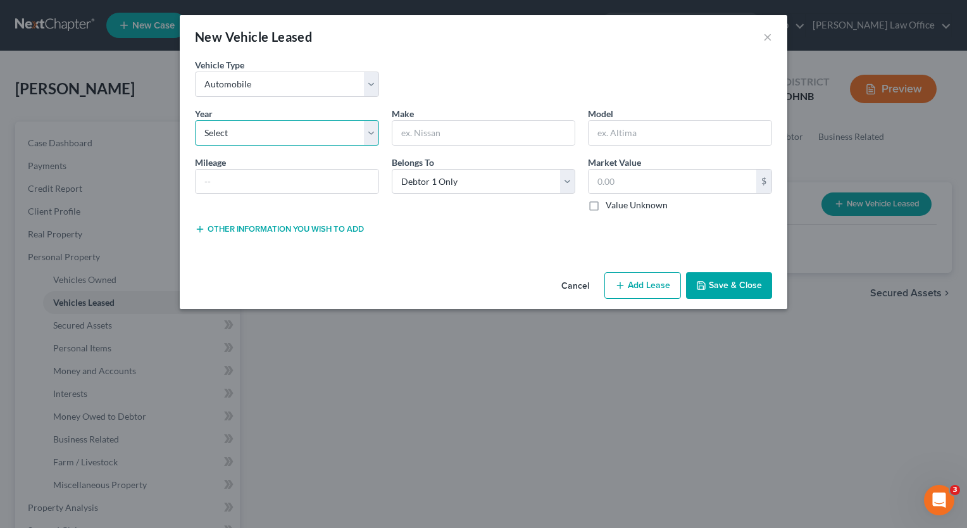
click at [377, 141] on select "Select 2026 2025 2024 2023 2022 2021 2020 2019 2018 2017 2016 2015 2014 2013 20…" at bounding box center [287, 132] width 184 height 25
select select "3"
click at [195, 120] on select "Select 2026 2025 2024 2023 2022 2021 2020 2019 2018 2017 2016 2015 2014 2013 20…" at bounding box center [287, 132] width 184 height 25
click at [457, 146] on div "Year * Select 2026 2025 2024 2023 2022 2021 2020 2019 2018 2017 2016 2015 2014 …" at bounding box center [484, 164] width 590 height 115
click at [460, 138] on input "text" at bounding box center [483, 133] width 183 height 24
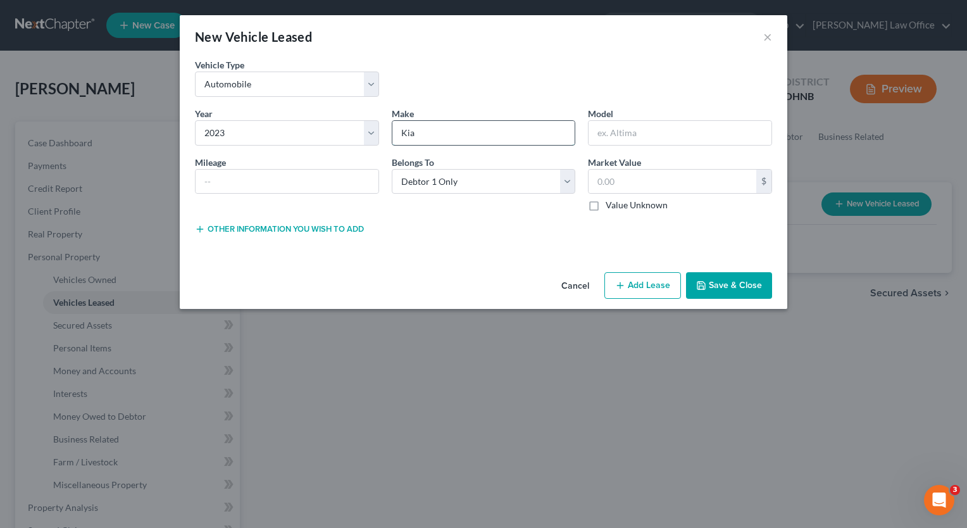
type input "Kia"
type input "Spotage"
type input "11,000"
click at [666, 178] on input "text" at bounding box center [673, 182] width 168 height 24
type input "24,000.00"
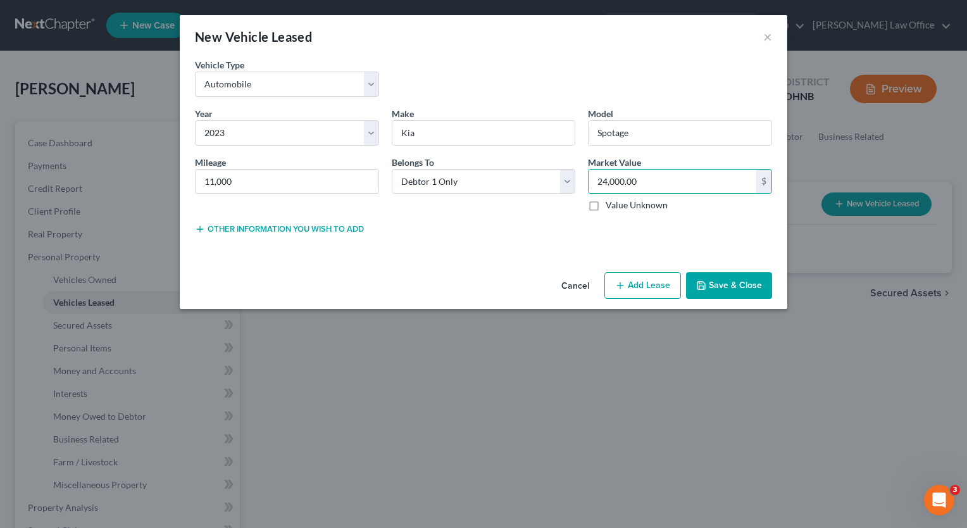
click at [748, 284] on button "Save & Close" at bounding box center [729, 285] width 86 height 27
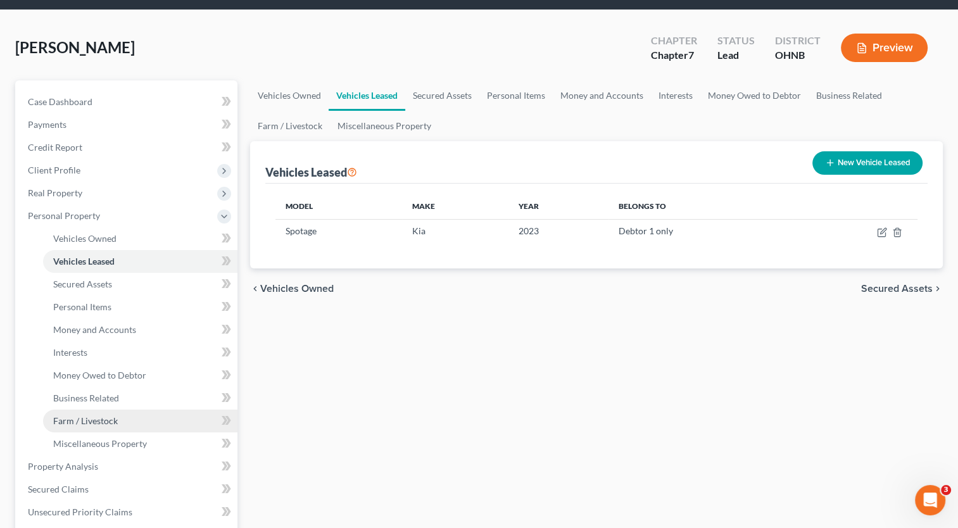
scroll to position [63, 0]
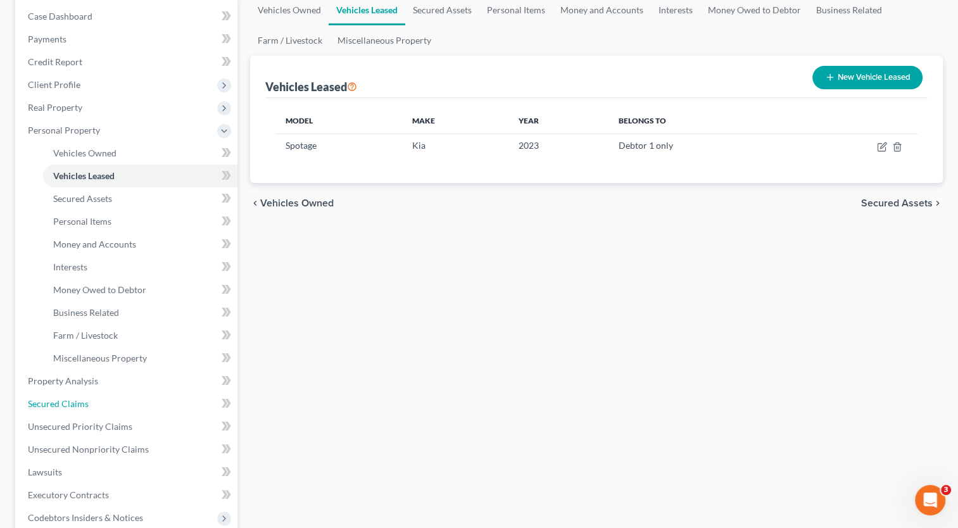
drag, startPoint x: 101, startPoint y: 402, endPoint x: 396, endPoint y: 399, distance: 294.3
click at [101, 402] on link "Secured Claims" at bounding box center [128, 403] width 220 height 23
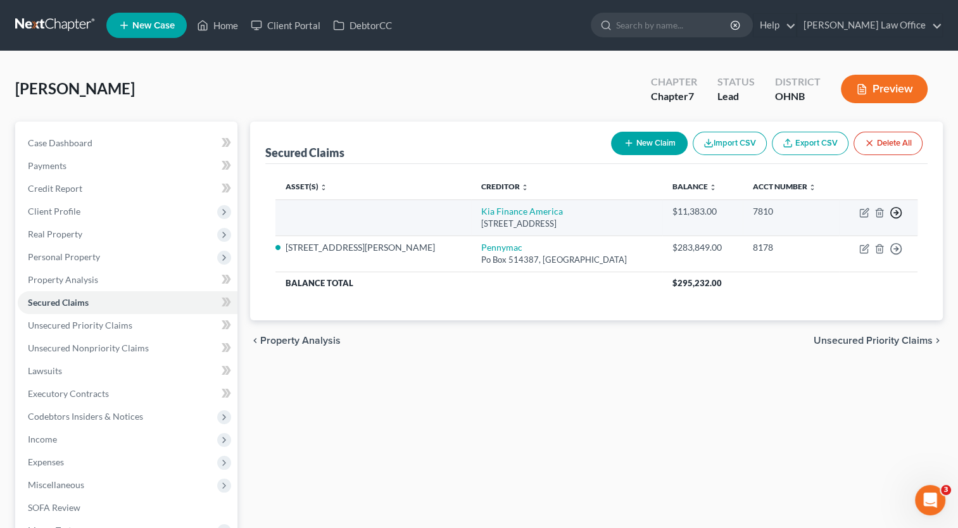
click at [896, 213] on line "button" at bounding box center [896, 213] width 4 height 0
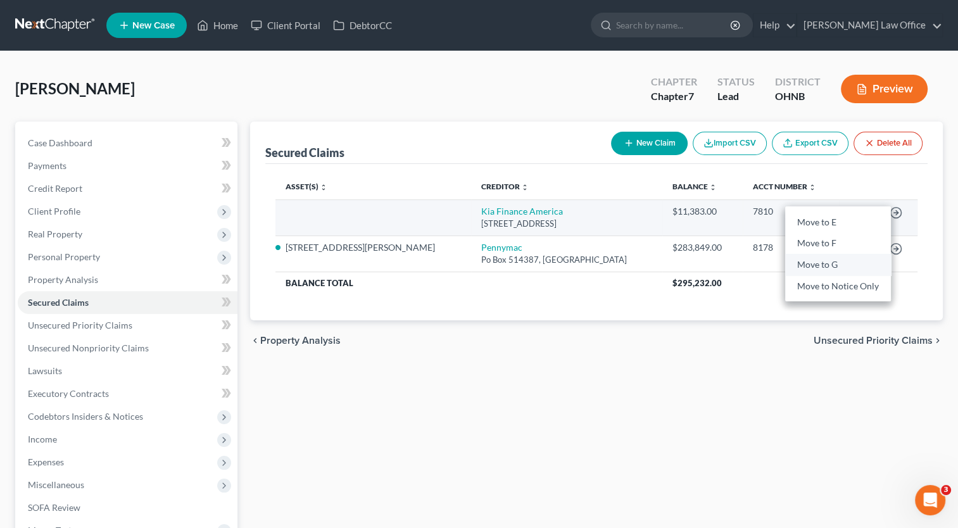
click at [827, 265] on link "Move to G" at bounding box center [838, 265] width 106 height 22
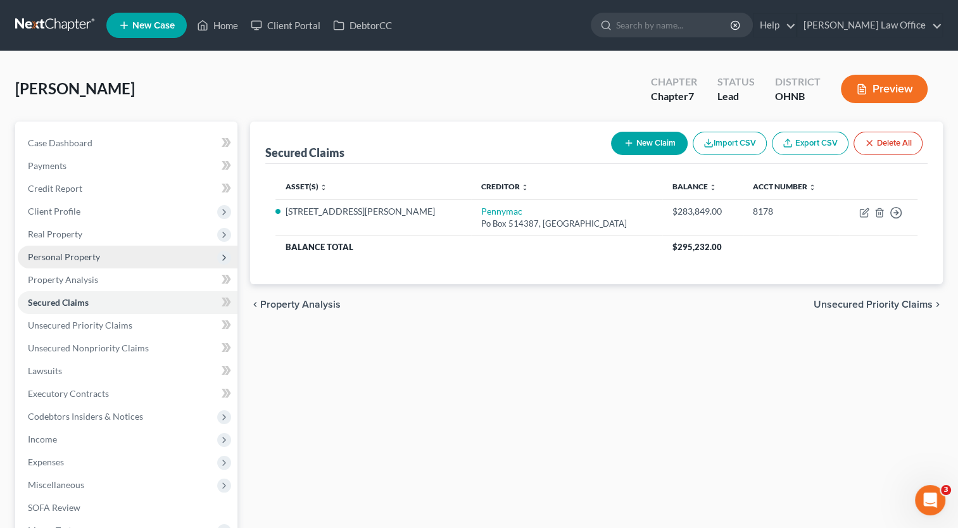
click at [84, 253] on span "Personal Property" at bounding box center [64, 256] width 72 height 11
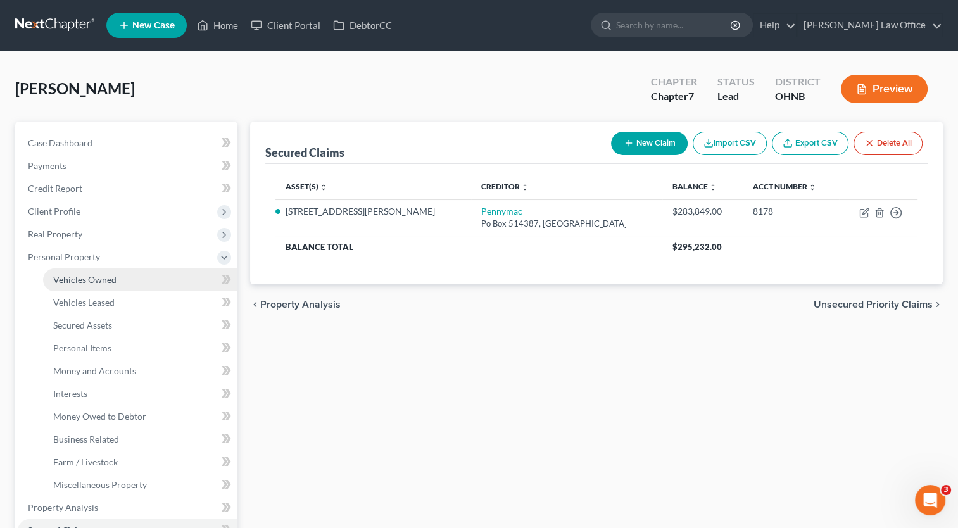
click at [88, 280] on span "Vehicles Owned" at bounding box center [84, 279] width 63 height 11
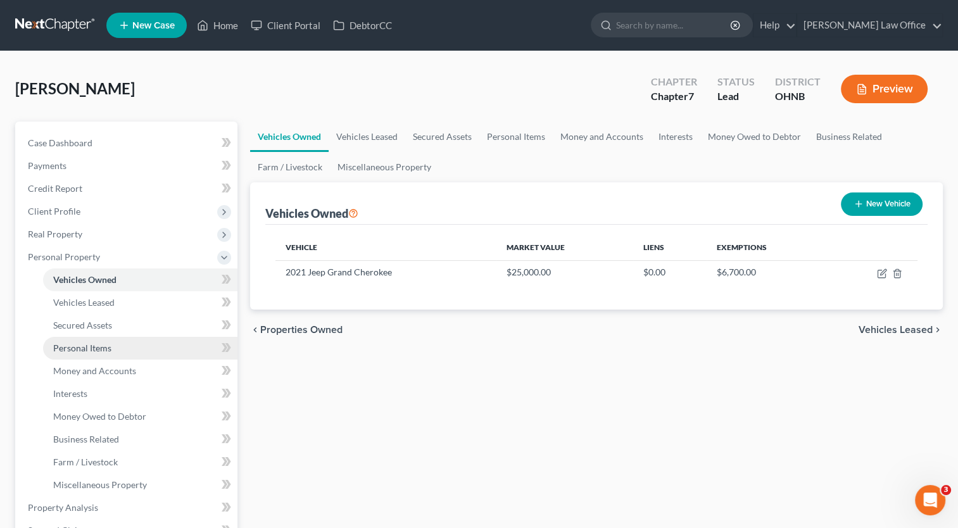
click at [96, 349] on span "Personal Items" at bounding box center [82, 347] width 58 height 11
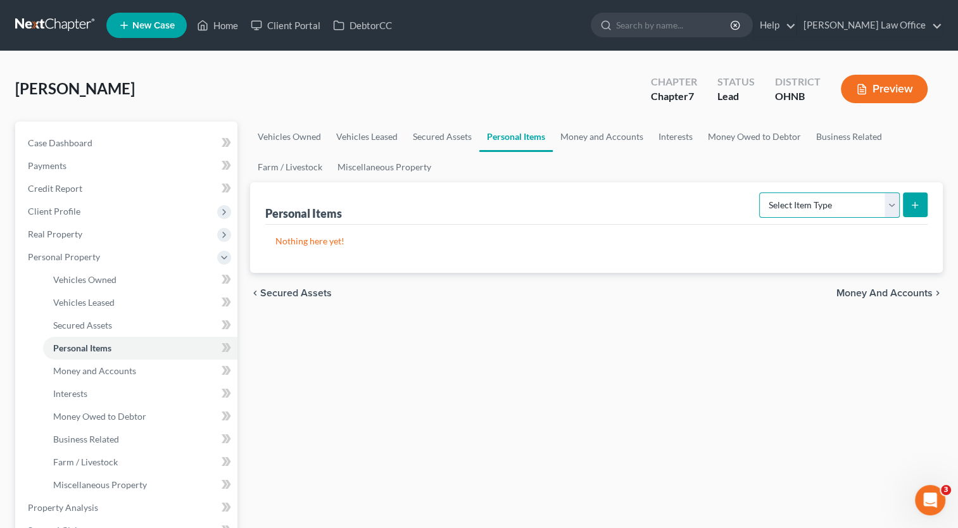
click at [888, 213] on select "Select Item Type Clothing Collectibles Of Value Electronics Firearms Household …" at bounding box center [829, 204] width 141 height 25
select select "household_goods"
click at [760, 192] on select "Select Item Type Clothing Collectibles Of Value Electronics Firearms Household …" at bounding box center [829, 204] width 141 height 25
click at [915, 207] on line "submit" at bounding box center [915, 205] width 0 height 6
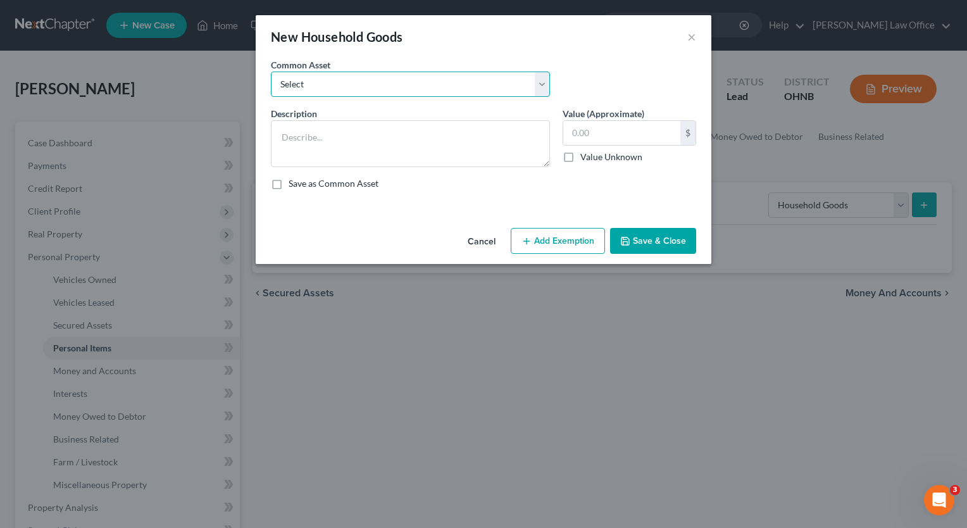
click at [537, 92] on select "Select Basic household goods" at bounding box center [410, 84] width 279 height 25
select select "0"
click at [271, 72] on select "Select Basic household goods" at bounding box center [410, 84] width 279 height 25
type textarea "Basic household goods"
click at [625, 134] on input "1,600.00" at bounding box center [621, 133] width 117 height 24
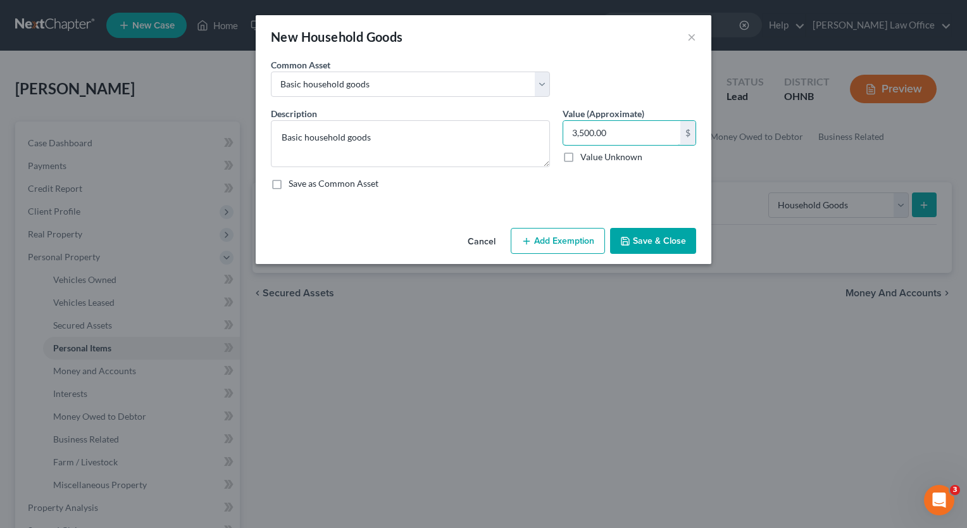
type input "3,500.00"
click at [580, 247] on button "Add Exemption" at bounding box center [558, 241] width 94 height 27
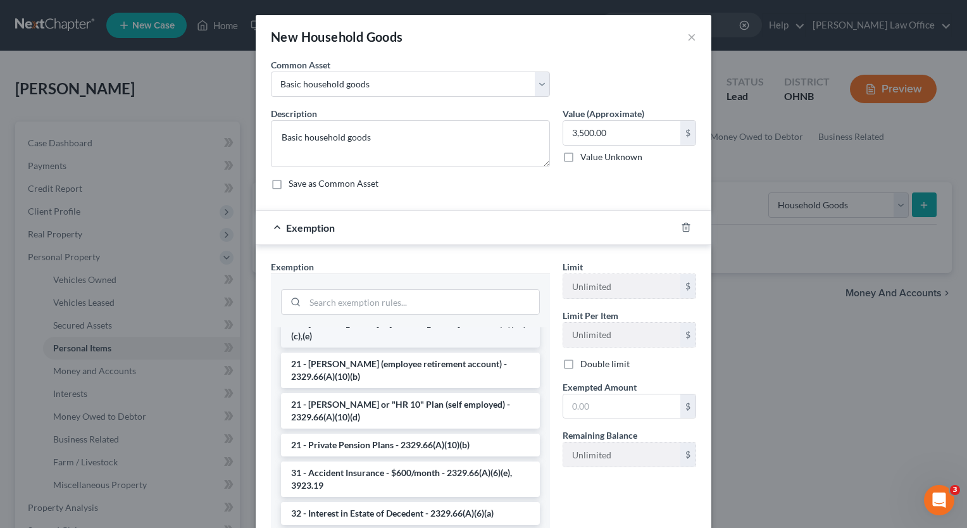
scroll to position [253, 0]
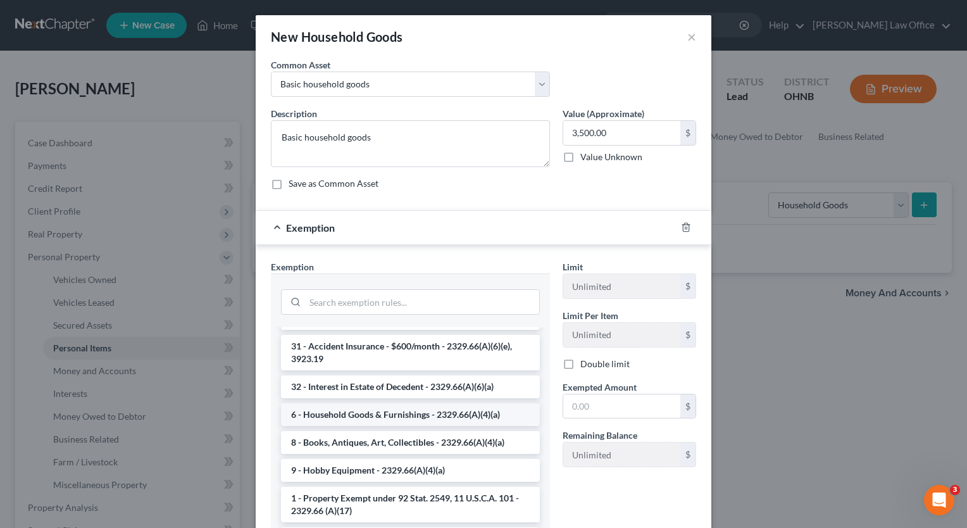
click at [403, 404] on li "6 - Household Goods & Furnishings - 2329.66(A)(4)(a)" at bounding box center [410, 414] width 259 height 23
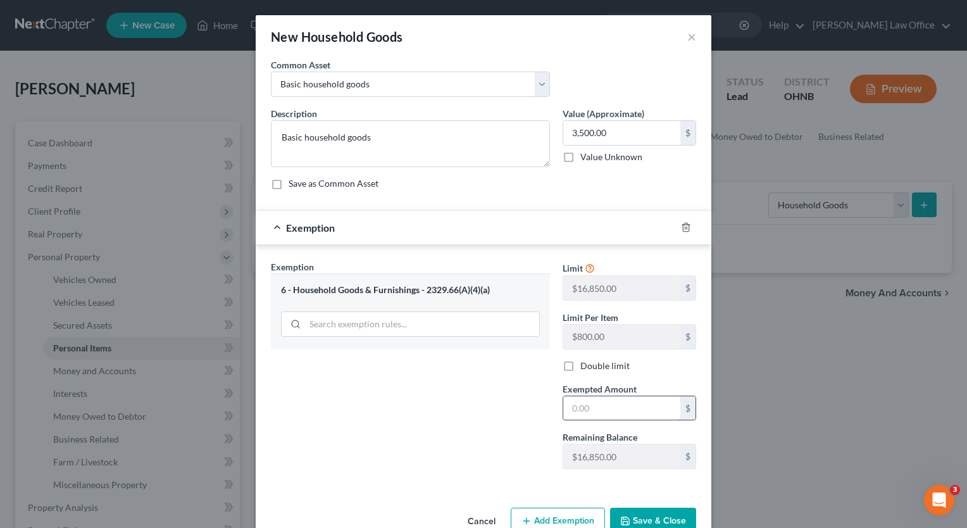
click at [625, 416] on input "text" at bounding box center [621, 408] width 117 height 24
type input "3,500.00"
click at [663, 520] on button "Save & Close" at bounding box center [653, 521] width 86 height 27
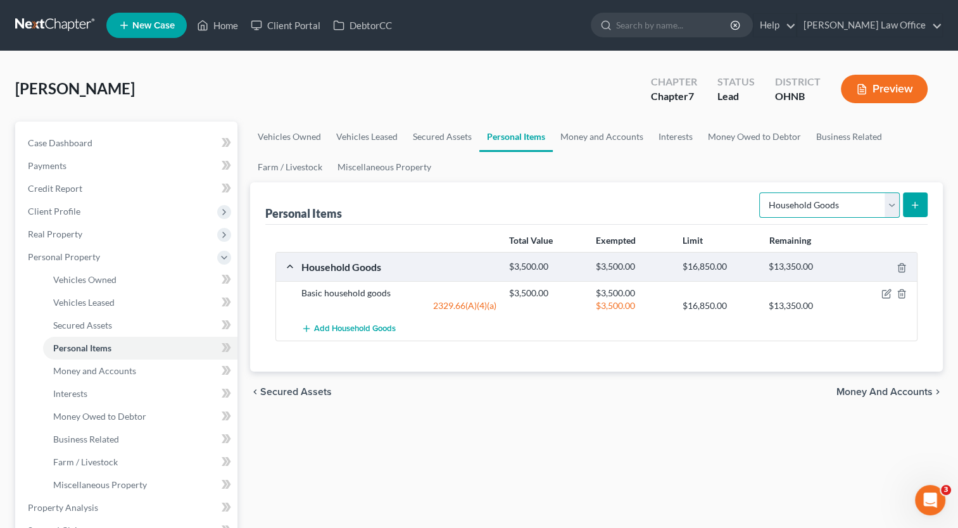
drag, startPoint x: 891, startPoint y: 210, endPoint x: 857, endPoint y: 218, distance: 35.0
click at [891, 210] on select "Select Item Type Clothing Collectibles Of Value Electronics Firearms Household …" at bounding box center [829, 204] width 141 height 25
select select "electronics"
click at [760, 192] on select "Select Item Type Clothing Collectibles Of Value Electronics Firearms Household …" at bounding box center [829, 204] width 141 height 25
click at [922, 208] on button "submit" at bounding box center [915, 204] width 25 height 25
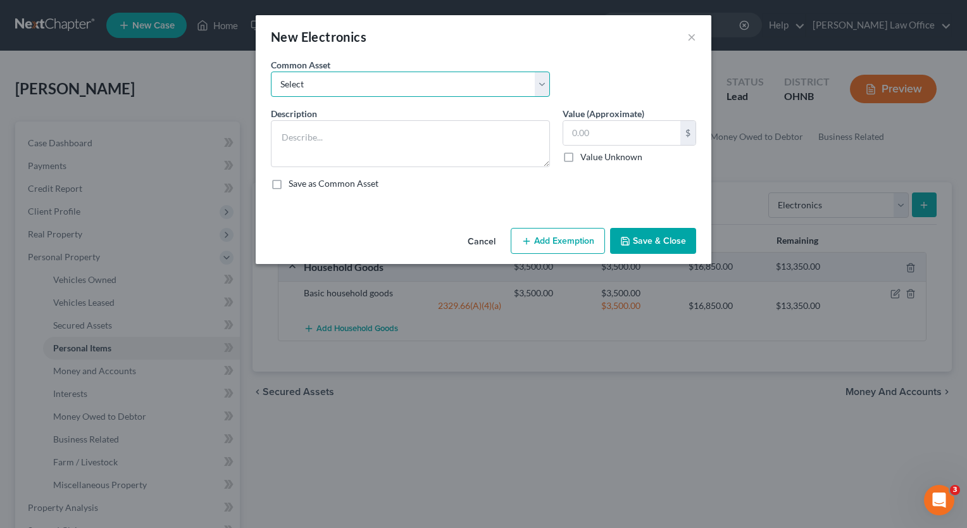
drag, startPoint x: 549, startPoint y: 90, endPoint x: 524, endPoint y: 97, distance: 26.4
click at [549, 90] on select "Select Basic electronics Basic electronics" at bounding box center [410, 84] width 279 height 25
select select "0"
click at [271, 72] on select "Select Basic electronics Basic electronics" at bounding box center [410, 84] width 279 height 25
type textarea "Basic electronics"
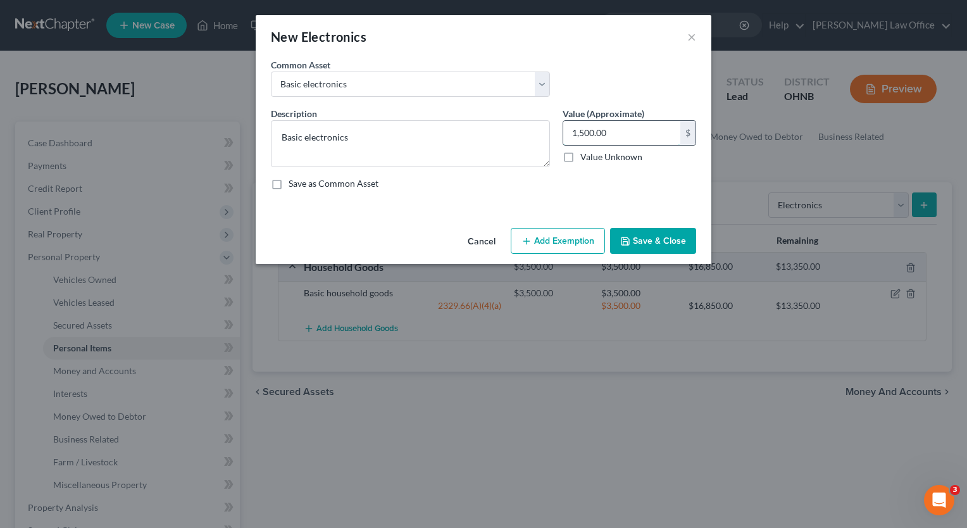
click at [618, 135] on input "1,500.00" at bounding box center [621, 133] width 117 height 24
type input "1,800.00"
click at [554, 242] on button "Add Exemption" at bounding box center [558, 241] width 94 height 27
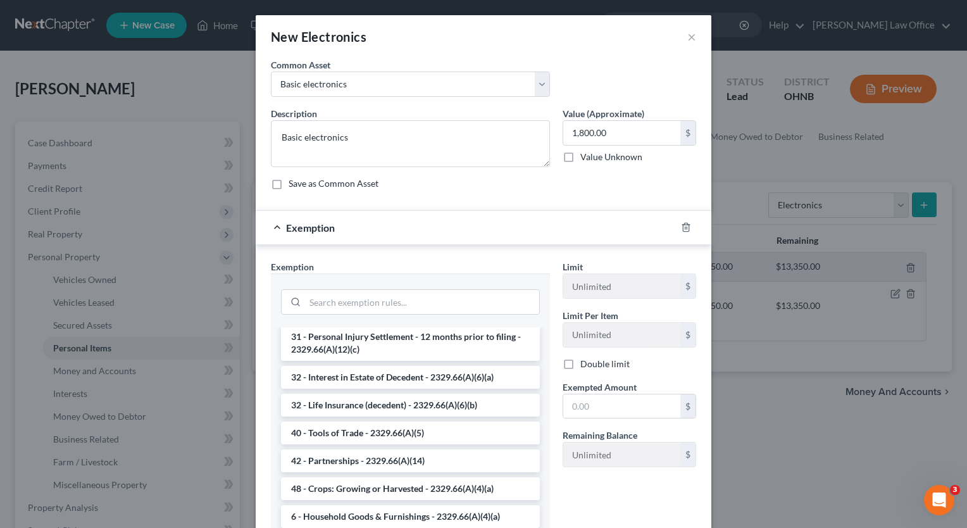
scroll to position [1572, 0]
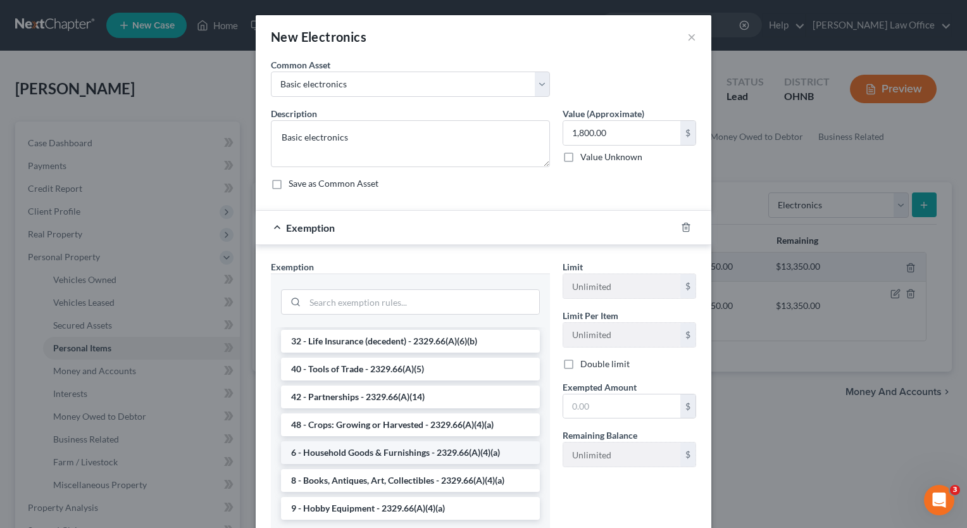
click at [400, 450] on li "6 - Household Goods & Furnishings - 2329.66(A)(4)(a)" at bounding box center [410, 452] width 259 height 23
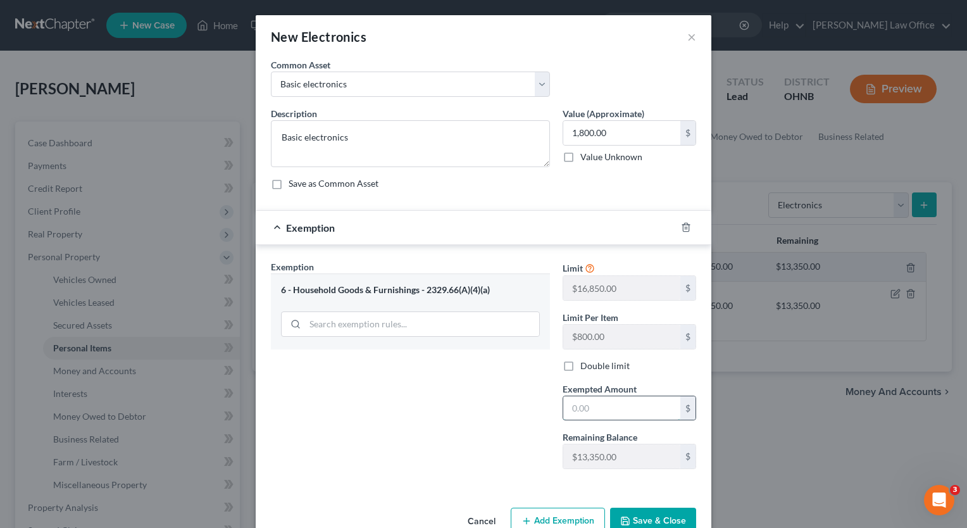
click at [629, 409] on input "text" at bounding box center [621, 408] width 117 height 24
type input "1,800.00"
click at [642, 518] on button "Save & Close" at bounding box center [653, 521] width 86 height 27
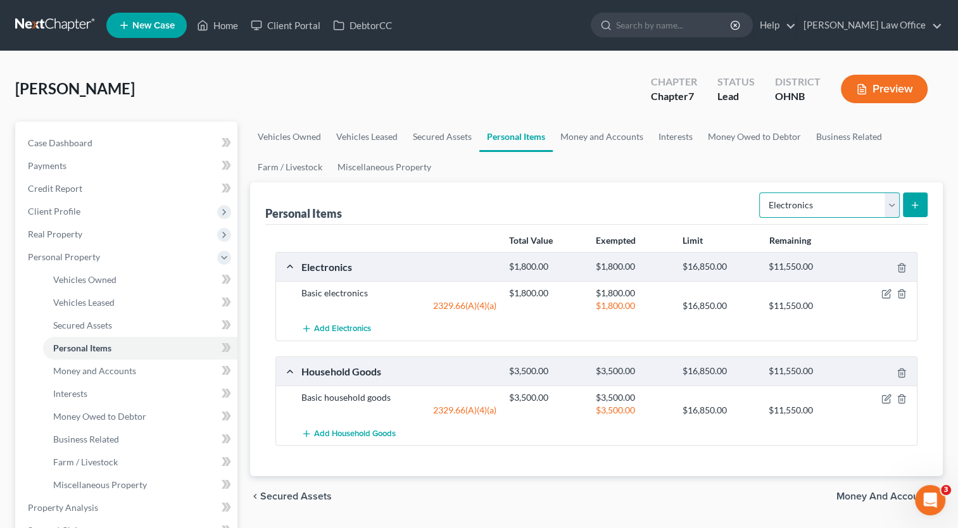
click at [891, 202] on select "Select Item Type Clothing Collectibles Of Value Electronics Firearms Household …" at bounding box center [829, 204] width 141 height 25
select select "firearms"
click at [760, 192] on select "Select Item Type Clothing Collectibles Of Value Electronics Firearms Household …" at bounding box center [829, 204] width 141 height 25
click at [927, 208] on button "submit" at bounding box center [915, 204] width 25 height 25
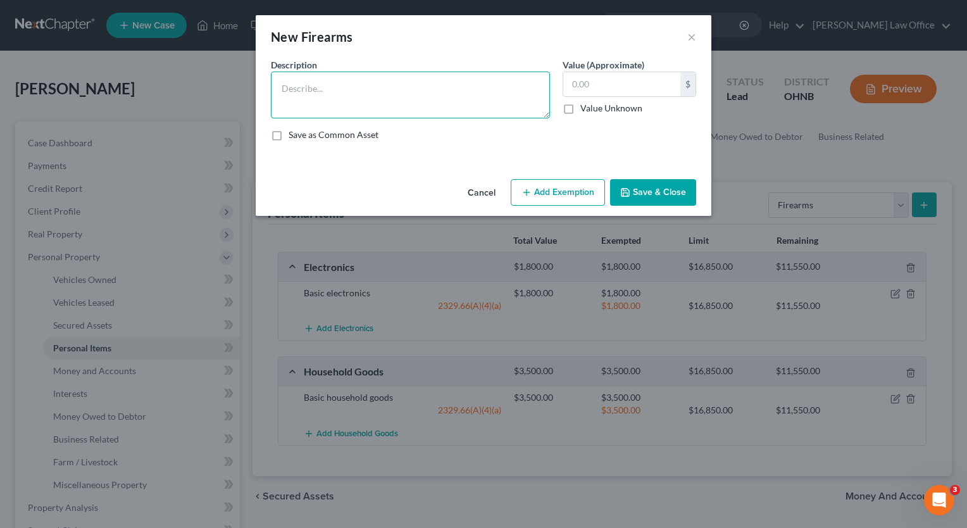
click at [358, 85] on textarea at bounding box center [410, 95] width 279 height 47
type textarea "Glock 19"
click at [635, 80] on input "text" at bounding box center [621, 84] width 117 height 24
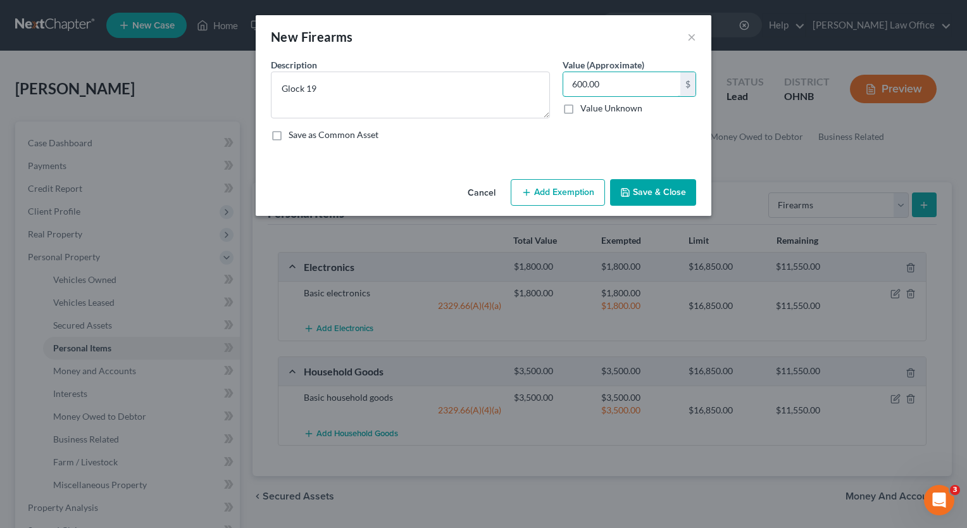
type input "600.00"
click at [660, 191] on button "Save & Close" at bounding box center [653, 192] width 86 height 27
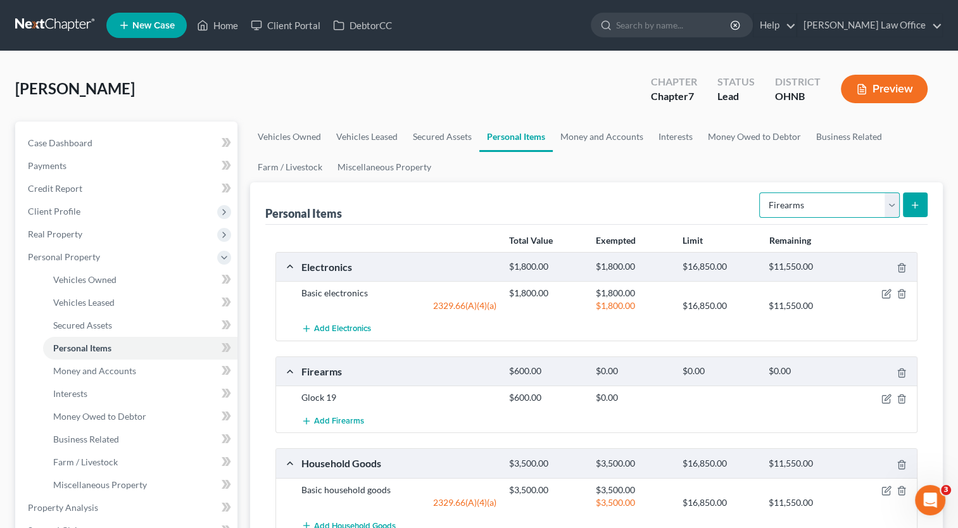
click at [897, 206] on select "Select Item Type Clothing Collectibles Of Value Electronics Firearms Household …" at bounding box center [829, 204] width 141 height 25
select select "clothing"
click at [760, 192] on select "Select Item Type Clothing Collectibles Of Value Electronics Firearms Household …" at bounding box center [829, 204] width 141 height 25
click at [927, 209] on div "Personal Items Select Item Type Clothing Collectibles Of Value Electronics Fire…" at bounding box center [596, 375] width 692 height 386
click at [920, 209] on button "submit" at bounding box center [915, 204] width 25 height 25
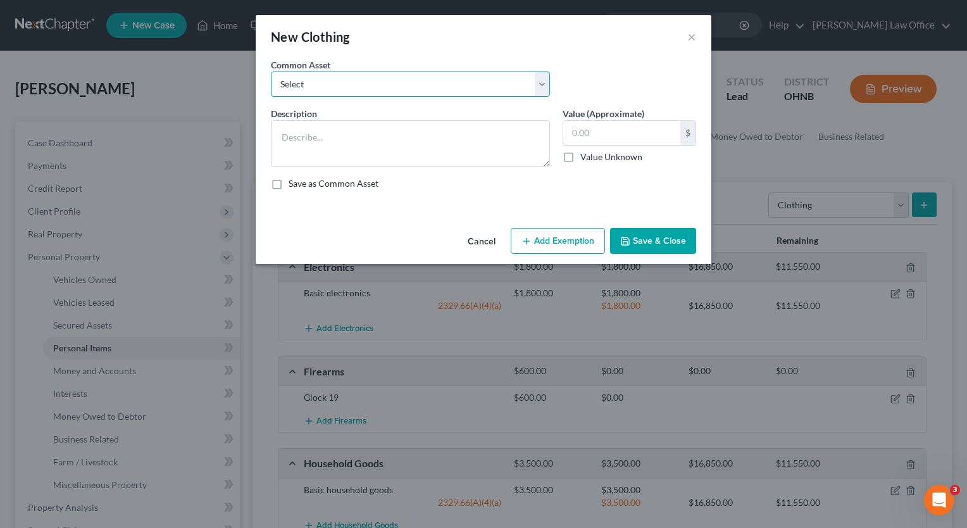
click at [540, 84] on select "Select Basic clothing Basic clothing" at bounding box center [410, 84] width 279 height 25
select select "0"
click at [271, 72] on select "Select Basic clothing Basic clothing" at bounding box center [410, 84] width 279 height 25
type textarea "Basic clothing"
click at [612, 139] on input "150.00" at bounding box center [621, 133] width 117 height 24
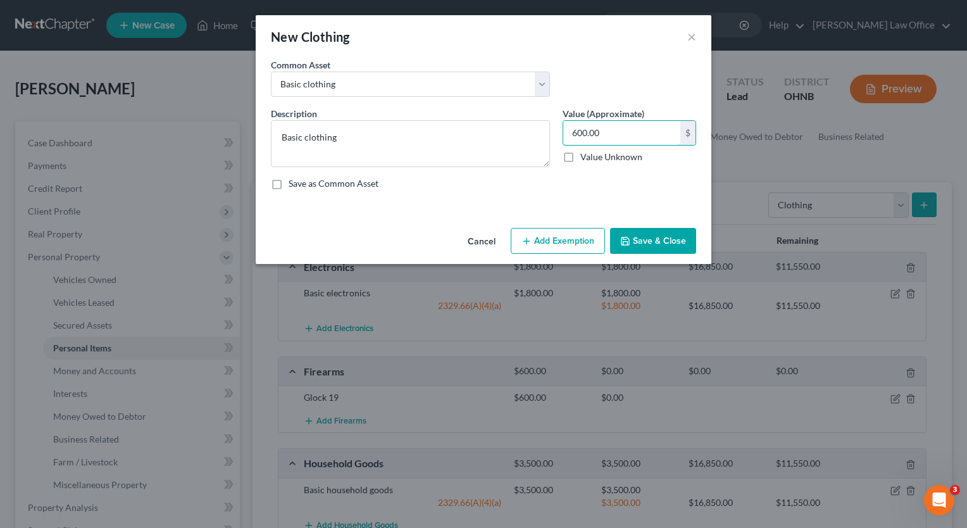
type input "600.00"
drag, startPoint x: 544, startPoint y: 249, endPoint x: 534, endPoint y: 251, distance: 10.9
click at [546, 250] on button "Add Exemption" at bounding box center [558, 241] width 94 height 27
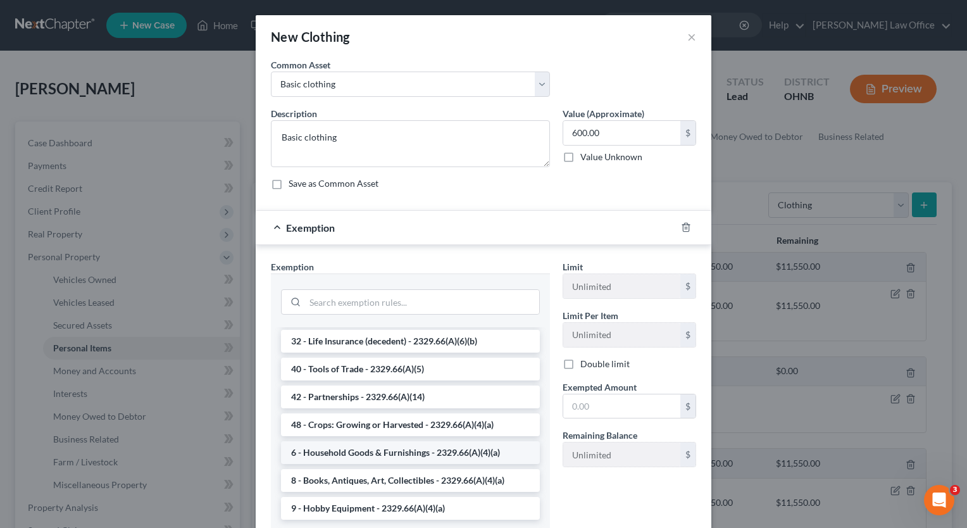
click at [367, 449] on li "6 - Household Goods & Furnishings - 2329.66(A)(4)(a)" at bounding box center [410, 452] width 259 height 23
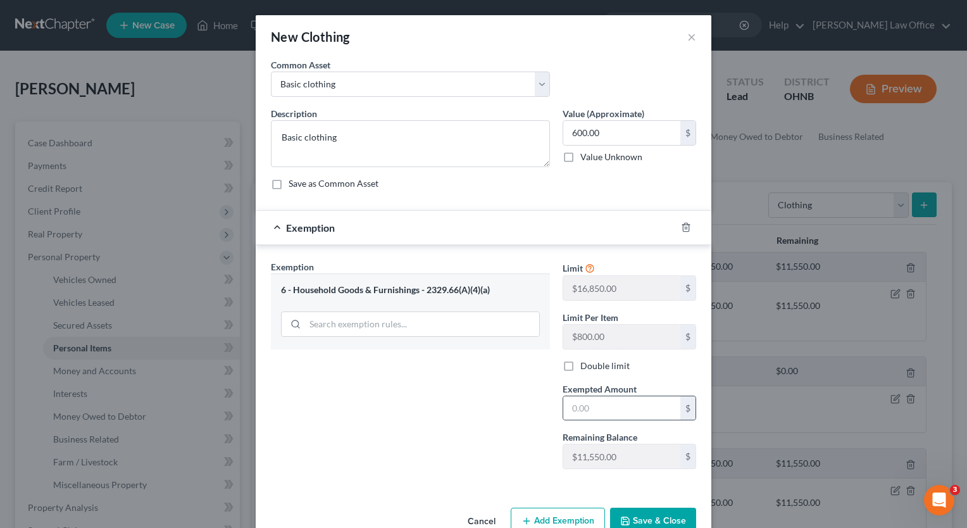
click at [614, 419] on div "Limit $16,850.00 $ Limit Per Item $800.00 $ Double limit Exempted Amount * $ Re…" at bounding box center [629, 369] width 146 height 219
click at [618, 416] on input "text" at bounding box center [621, 408] width 117 height 24
type input "600.00"
click at [638, 518] on button "Save & Close" at bounding box center [653, 521] width 86 height 27
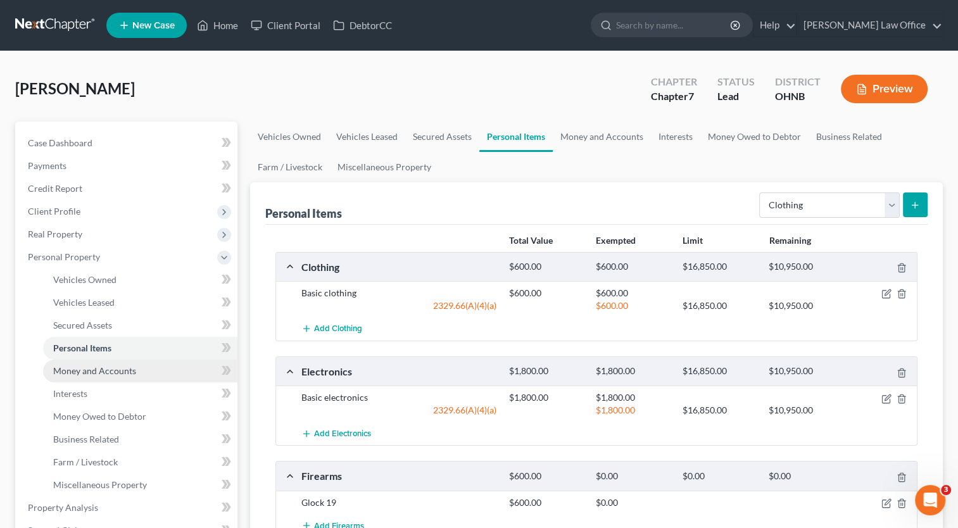
click at [115, 372] on span "Money and Accounts" at bounding box center [94, 370] width 83 height 11
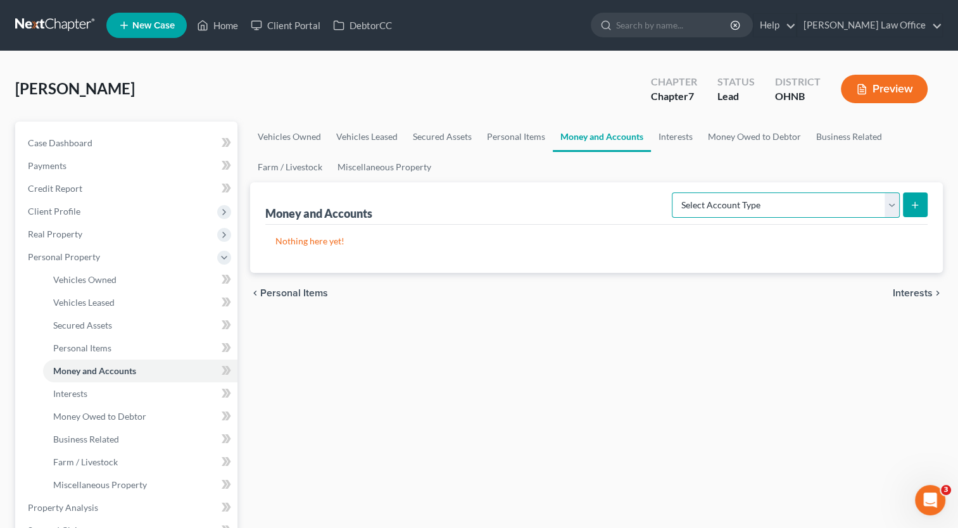
click at [890, 215] on select "Select Account Type Brokerage Cash on Hand Certificates of Deposit Checking Acc…" at bounding box center [786, 204] width 228 height 25
select select "cash_on_hand"
click at [674, 192] on select "Select Account Type Brokerage Cash on Hand Certificates of Deposit Checking Acc…" at bounding box center [786, 204] width 228 height 25
click at [910, 209] on icon "submit" at bounding box center [915, 205] width 10 height 10
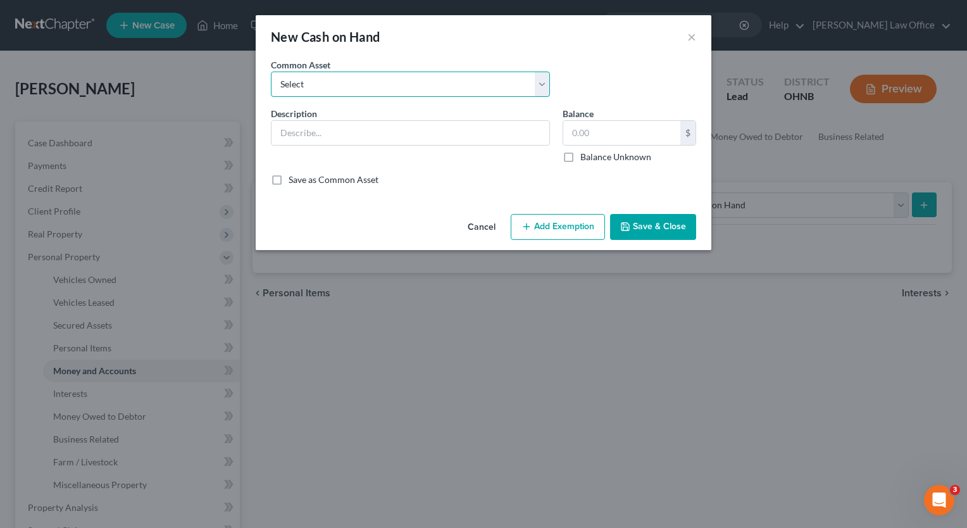
drag, startPoint x: 547, startPoint y: 91, endPoint x: 529, endPoint y: 94, distance: 18.5
click at [544, 91] on select "Select Cash on hand" at bounding box center [410, 84] width 279 height 25
select select "0"
click at [271, 72] on select "Select Cash on hand" at bounding box center [410, 84] width 279 height 25
type input "Cash on hand"
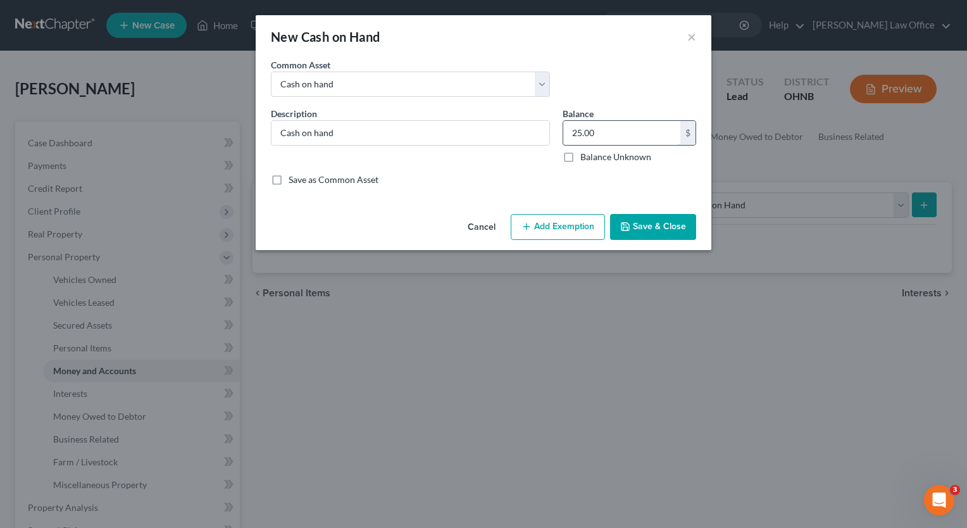
click at [603, 137] on input "25.00" at bounding box center [621, 133] width 117 height 24
type input "30.00"
click at [587, 230] on button "Add Exemption" at bounding box center [558, 227] width 94 height 27
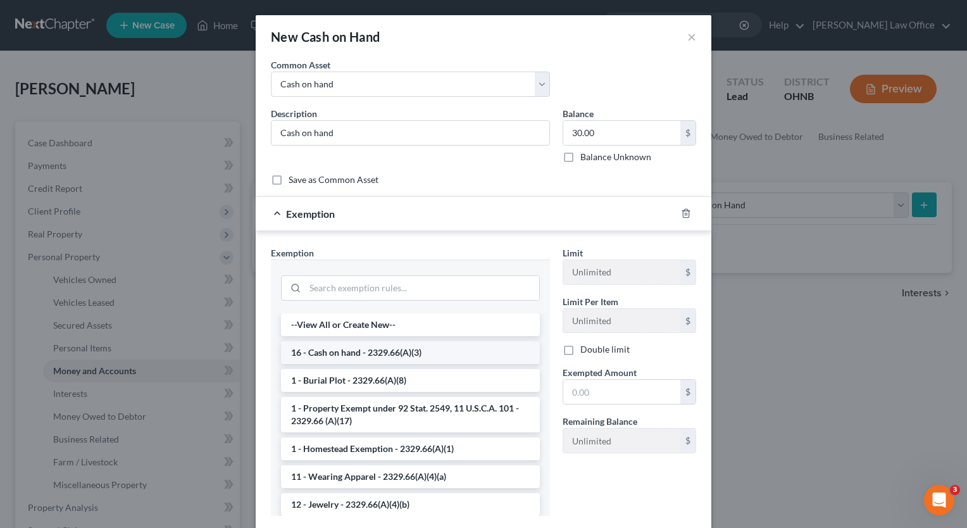
click at [375, 349] on li "16 - Cash on hand - 2329.66(A)(3)" at bounding box center [410, 352] width 259 height 23
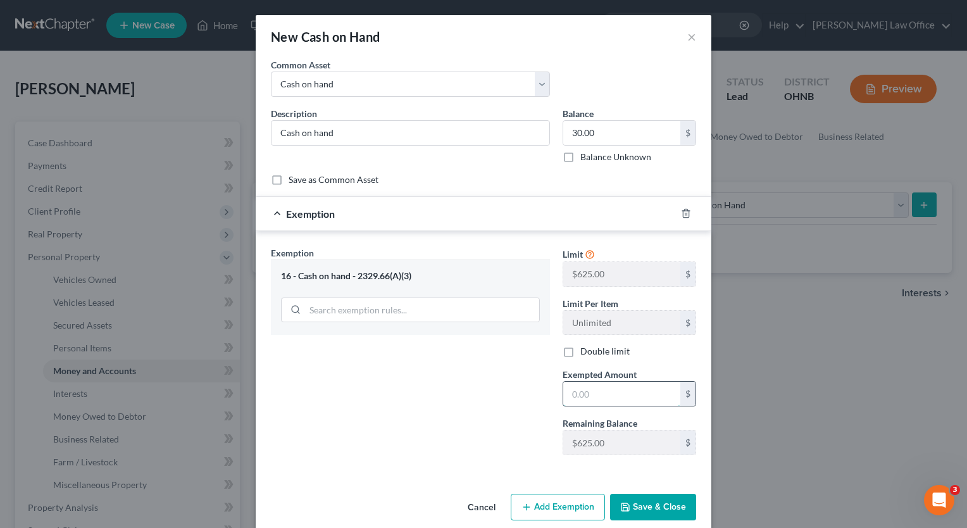
click at [600, 401] on input "text" at bounding box center [621, 394] width 117 height 24
type input "30.00"
click at [632, 515] on button "Save & Close" at bounding box center [653, 507] width 86 height 27
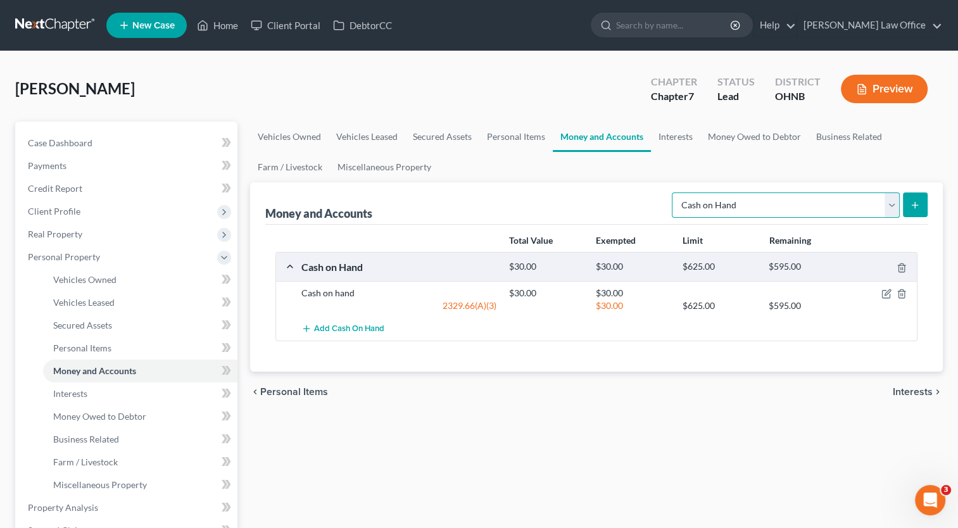
click at [887, 208] on select "Select Account Type Brokerage Cash on Hand Certificates of Deposit Checking Acc…" at bounding box center [786, 204] width 228 height 25
select select "checking"
click at [674, 192] on select "Select Account Type Brokerage Cash on Hand Certificates of Deposit Checking Acc…" at bounding box center [786, 204] width 228 height 25
click at [915, 206] on icon "submit" at bounding box center [915, 205] width 10 height 10
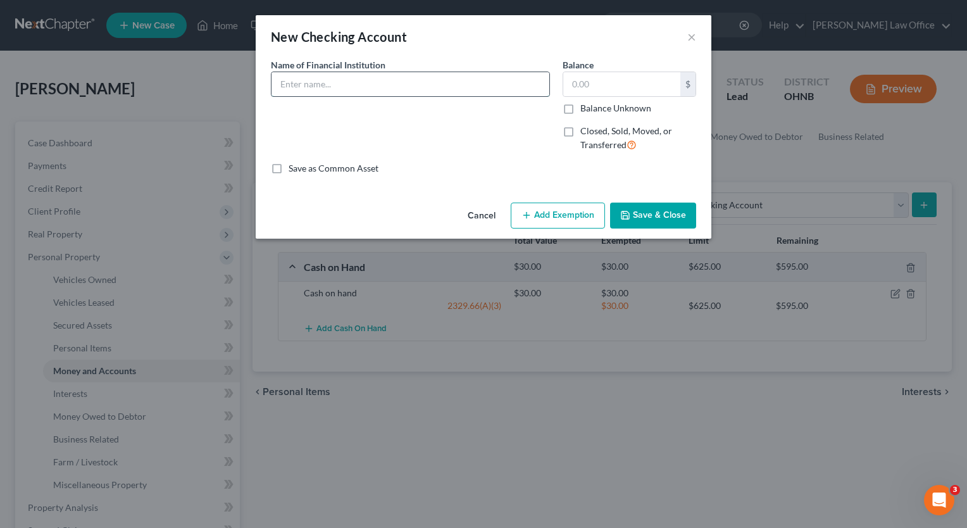
click at [509, 77] on input "text" at bounding box center [411, 84] width 278 height 24
type input "Huntington Bank xxxxxx8846"
click at [655, 216] on button "Save & Close" at bounding box center [653, 216] width 86 height 27
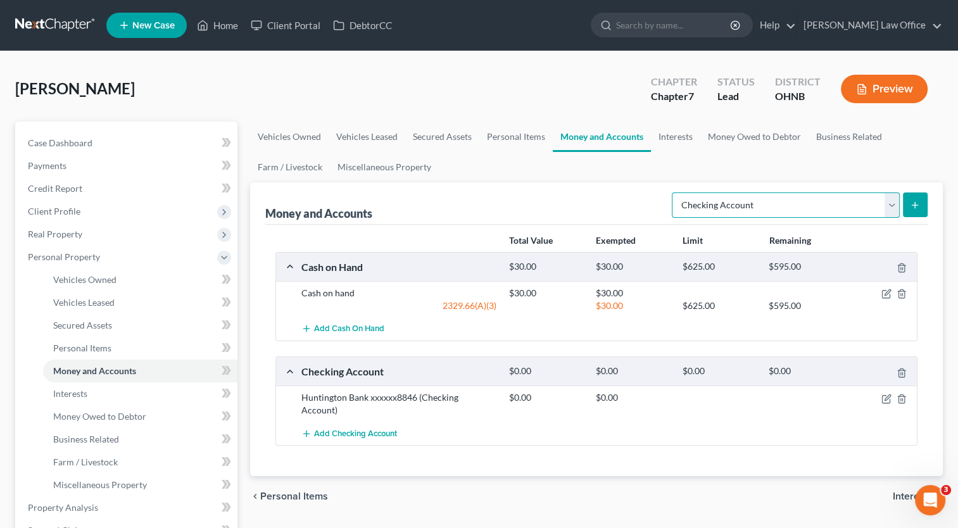
drag, startPoint x: 891, startPoint y: 205, endPoint x: 868, endPoint y: 215, distance: 24.4
click at [891, 205] on select "Select Account Type Brokerage Cash on Hand Certificates of Deposit Checking Acc…" at bounding box center [786, 204] width 228 height 25
click at [674, 192] on select "Select Account Type Brokerage Cash on Hand Certificates of Deposit Checking Acc…" at bounding box center [786, 204] width 228 height 25
drag, startPoint x: 891, startPoint y: 210, endPoint x: 879, endPoint y: 215, distance: 13.0
click at [891, 210] on select "Select Account Type Brokerage Cash on Hand Certificates of Deposit Checking Acc…" at bounding box center [786, 204] width 228 height 25
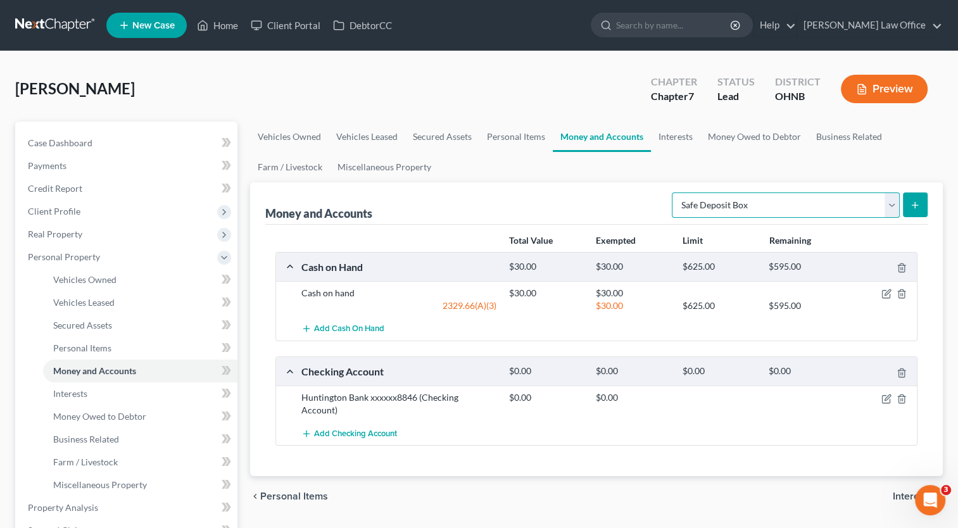
select select "savings"
click at [674, 192] on select "Select Account Type Brokerage Cash on Hand Certificates of Deposit Checking Acc…" at bounding box center [786, 204] width 228 height 25
click at [919, 206] on button "submit" at bounding box center [915, 204] width 25 height 25
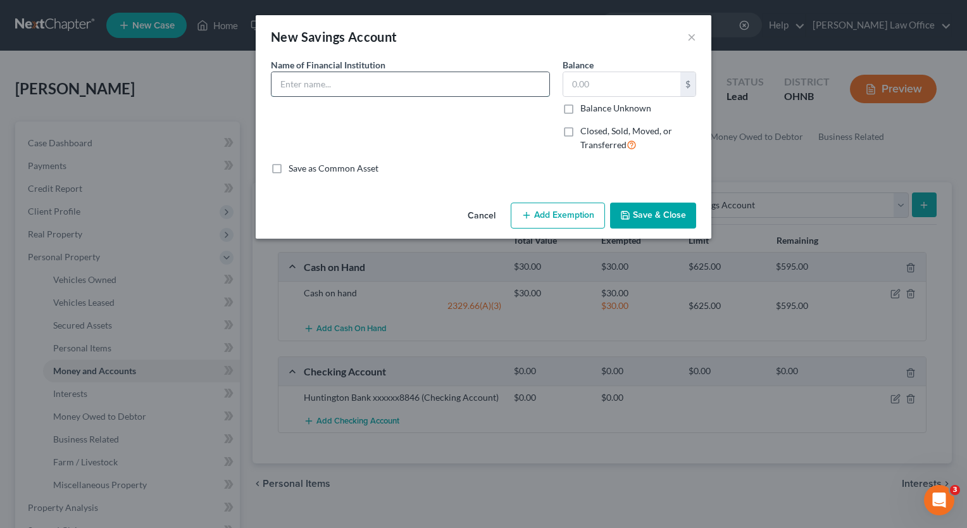
click at [304, 80] on input "text" at bounding box center [411, 84] width 278 height 24
type input "Huntington Bank xxxxxx8098"
click at [656, 211] on button "Save & Close" at bounding box center [653, 216] width 86 height 27
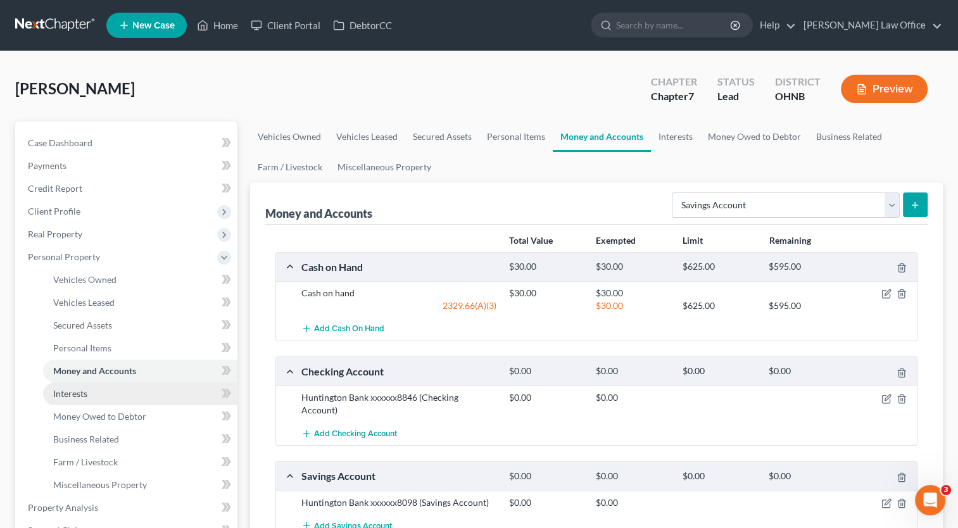
click at [118, 389] on link "Interests" at bounding box center [140, 393] width 194 height 23
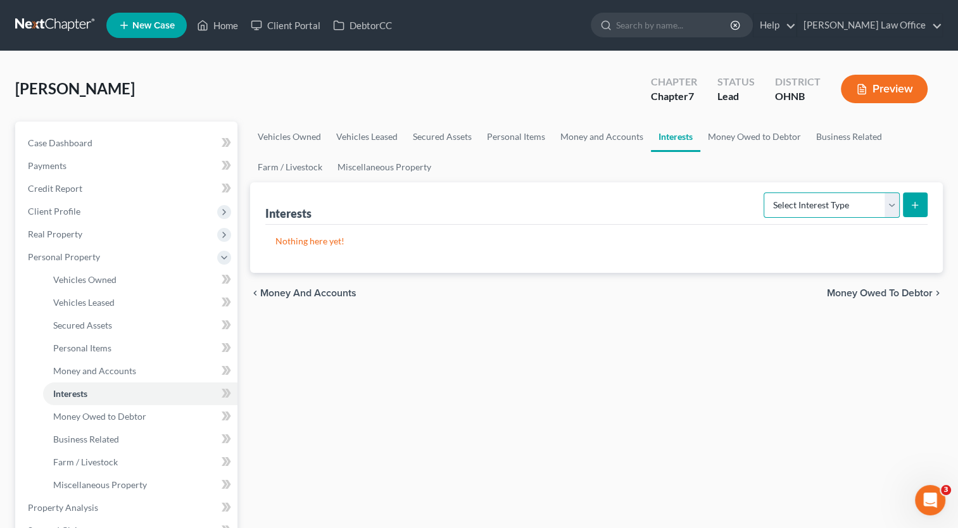
drag, startPoint x: 891, startPoint y: 208, endPoint x: 884, endPoint y: 218, distance: 12.3
click at [889, 208] on select "Select Interest Type 401K Annuity Bond Education IRA Government Bond Government…" at bounding box center [831, 204] width 136 height 25
select select "term_life_insurance"
click at [765, 192] on select "Select Interest Type 401K Annuity Bond Education IRA Government Bond Government…" at bounding box center [831, 204] width 136 height 25
click at [926, 203] on button "submit" at bounding box center [915, 204] width 25 height 25
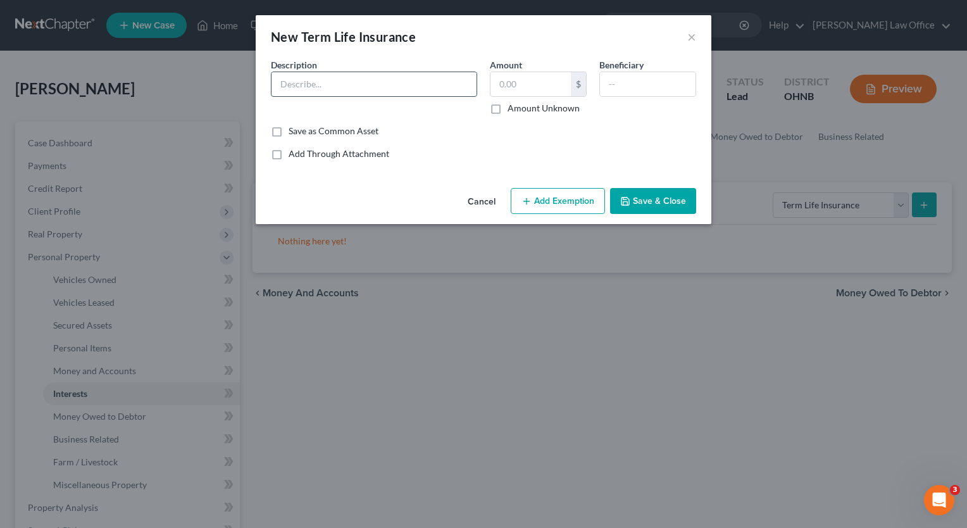
click at [427, 93] on input "text" at bounding box center [374, 84] width 205 height 24
type input "Term Life through employer"
click at [676, 86] on input "text" at bounding box center [648, 84] width 96 height 24
type input "Wife"
click at [646, 204] on button "Save & Close" at bounding box center [653, 201] width 86 height 27
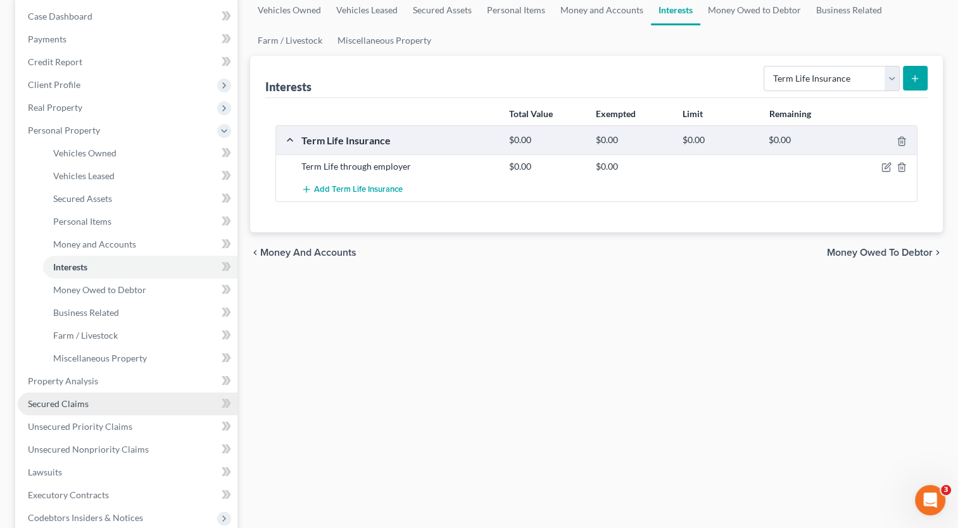
scroll to position [190, 0]
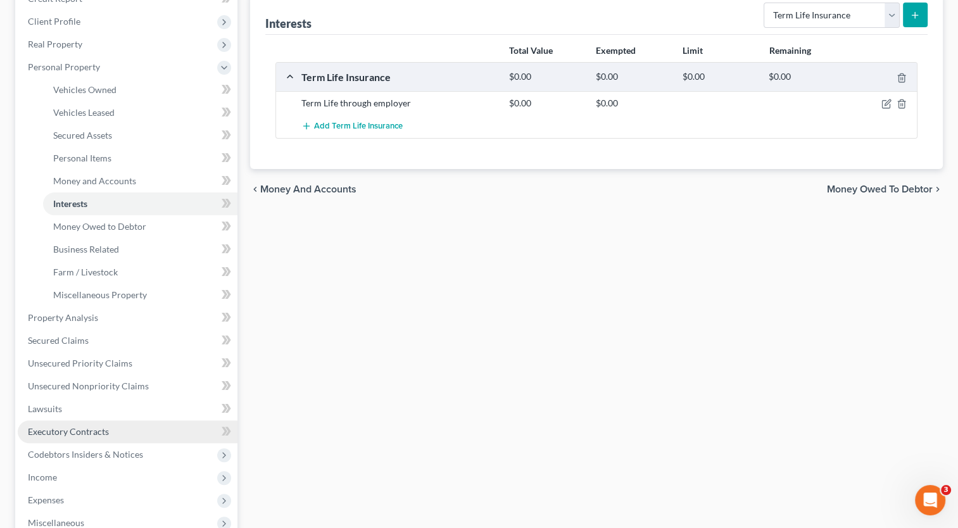
click at [130, 434] on link "Executory Contracts" at bounding box center [128, 431] width 220 height 23
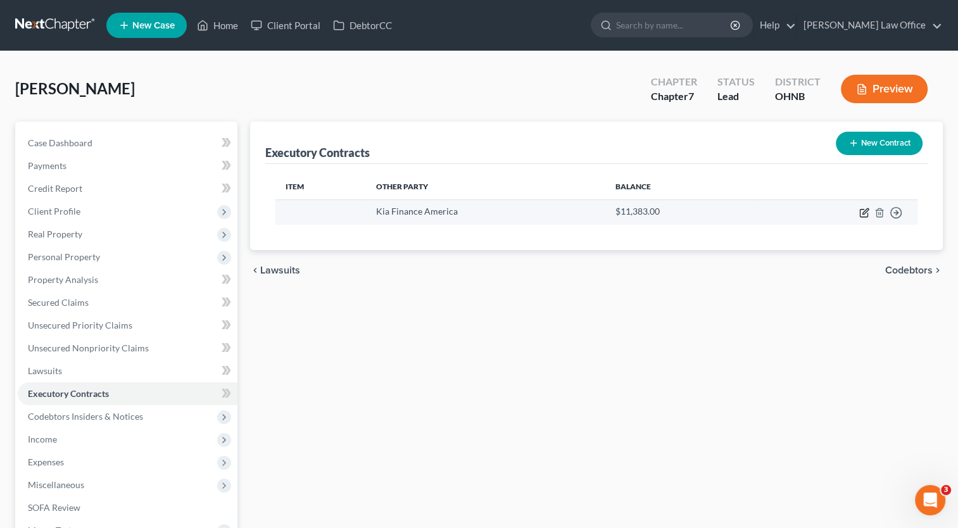
click at [863, 211] on icon "button" at bounding box center [864, 213] width 10 height 10
select select "4"
select select "0"
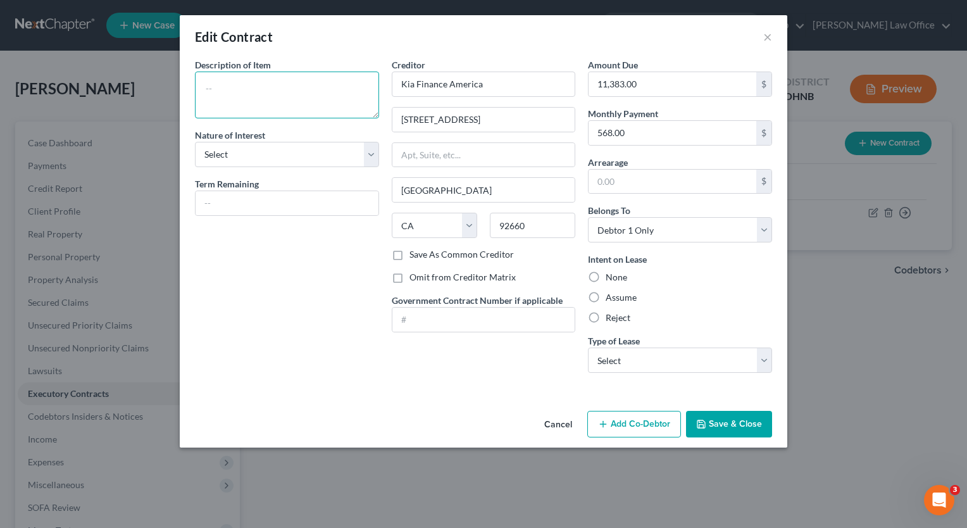
click at [291, 97] on textarea at bounding box center [287, 95] width 184 height 47
type textarea "2023 Kia Sportage"
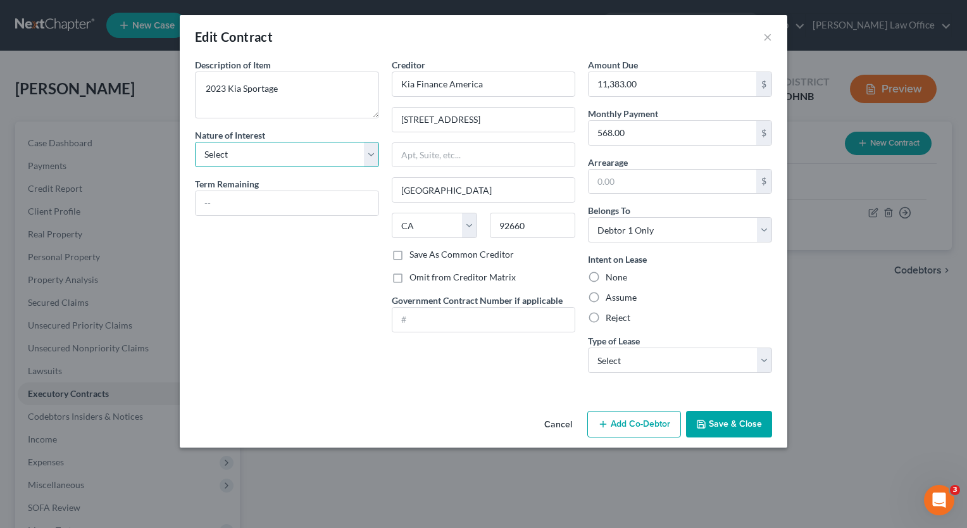
click at [375, 161] on select "Select Purchaser Agent Lessor Lessee" at bounding box center [287, 154] width 184 height 25
select select "3"
click at [195, 142] on select "Select Purchaser Agent Lessor Lessee" at bounding box center [287, 154] width 184 height 25
click at [606, 295] on label "Assume" at bounding box center [621, 297] width 31 height 13
click at [611, 295] on input "Assume" at bounding box center [615, 295] width 8 height 8
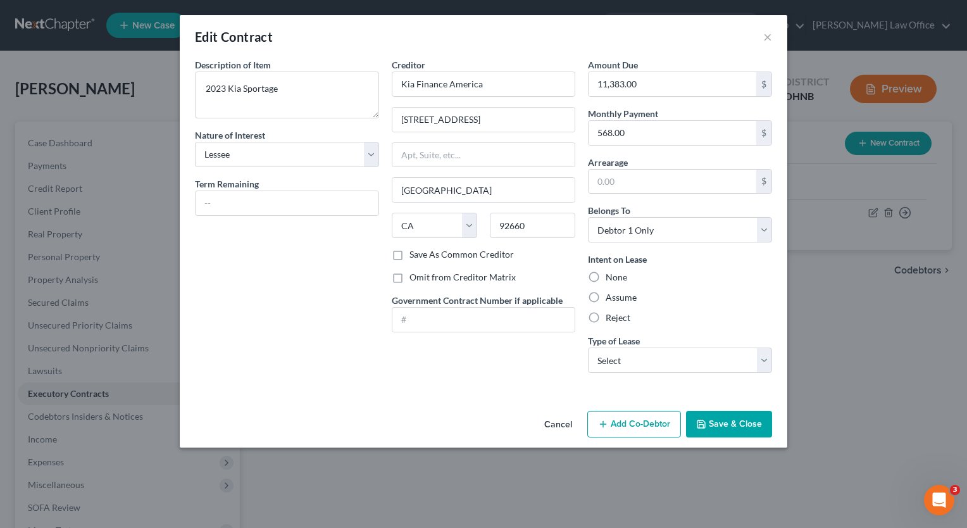
radio input "true"
click at [763, 371] on select "Select Real Estate Car Other" at bounding box center [680, 359] width 184 height 25
select select "1"
click at [588, 347] on select "Select Real Estate Car Other" at bounding box center [680, 359] width 184 height 25
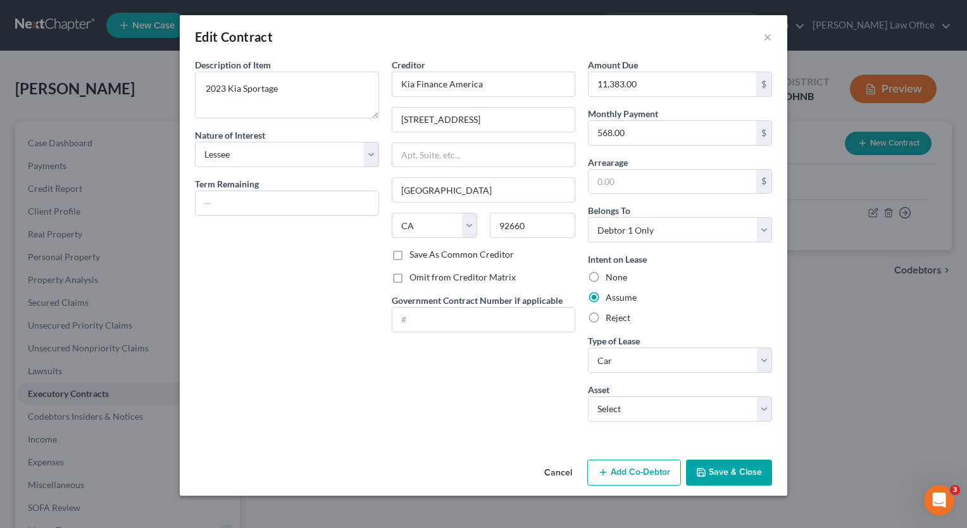
click at [453, 365] on div "Creditor * Kia Finance America 4000 Macarthur Blvd Ste Newport Beach State AL A…" at bounding box center [483, 244] width 197 height 373
click at [760, 412] on select "Select 2023 Kia Spotage - $24000.0" at bounding box center [680, 408] width 184 height 25
select select "0"
click at [588, 396] on select "Select 2023 Kia Spotage - $24000.0" at bounding box center [680, 408] width 184 height 25
type textarea "2023 Kia Spotage"
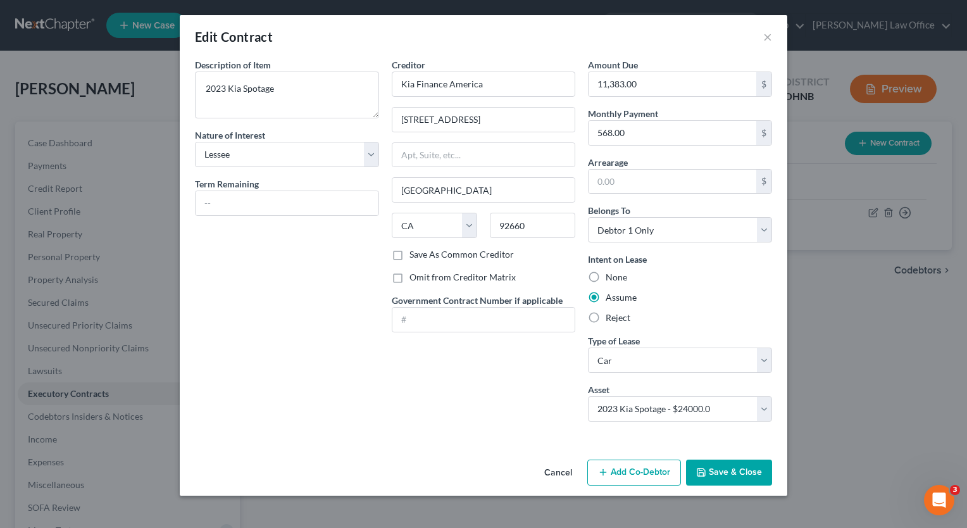
click at [516, 426] on div "Creditor * Kia Finance America 4000 Macarthur Blvd Ste Newport Beach State AL A…" at bounding box center [483, 244] width 197 height 373
click at [330, 206] on input "text" at bounding box center [287, 203] width 183 height 24
type input "19 months"
click at [744, 475] on button "Save & Close" at bounding box center [729, 473] width 86 height 27
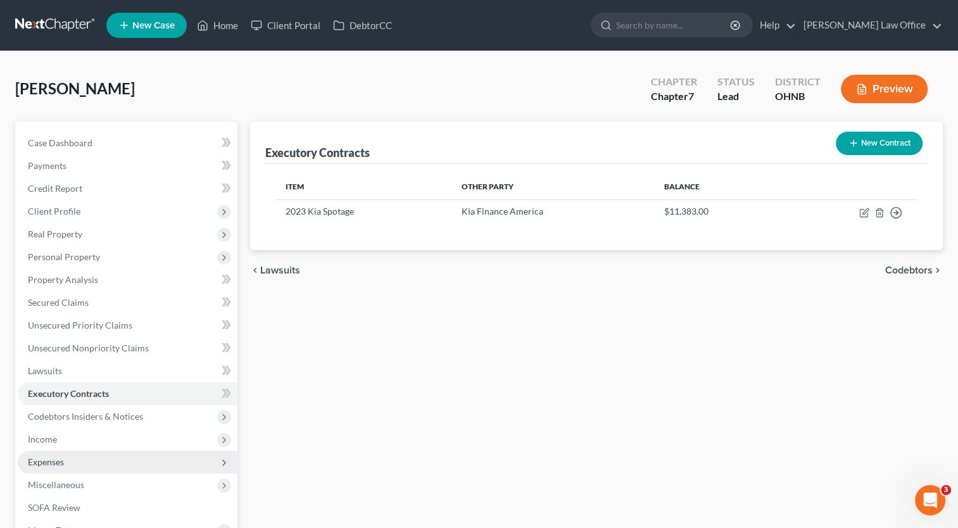
scroll to position [63, 0]
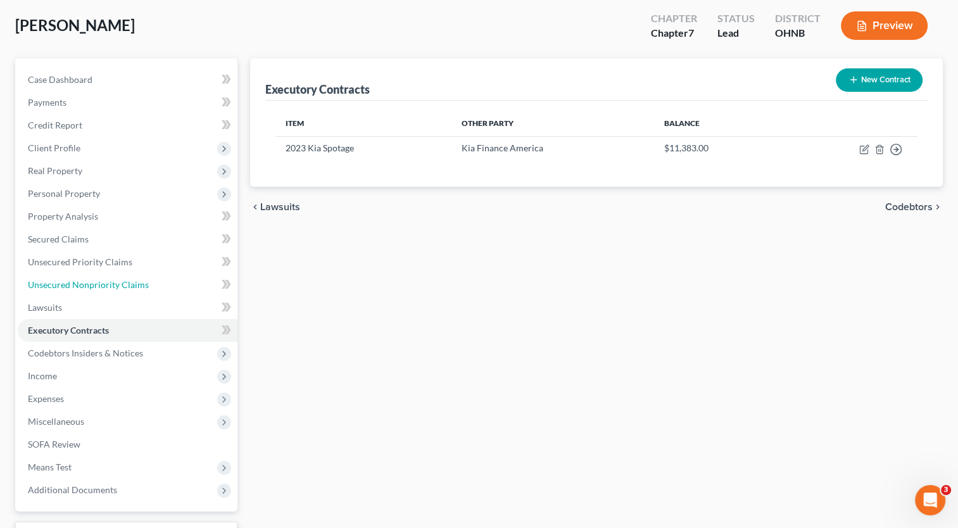
drag, startPoint x: 112, startPoint y: 283, endPoint x: 321, endPoint y: 291, distance: 209.0
click at [113, 283] on span "Unsecured Nonpriority Claims" at bounding box center [88, 284] width 121 height 11
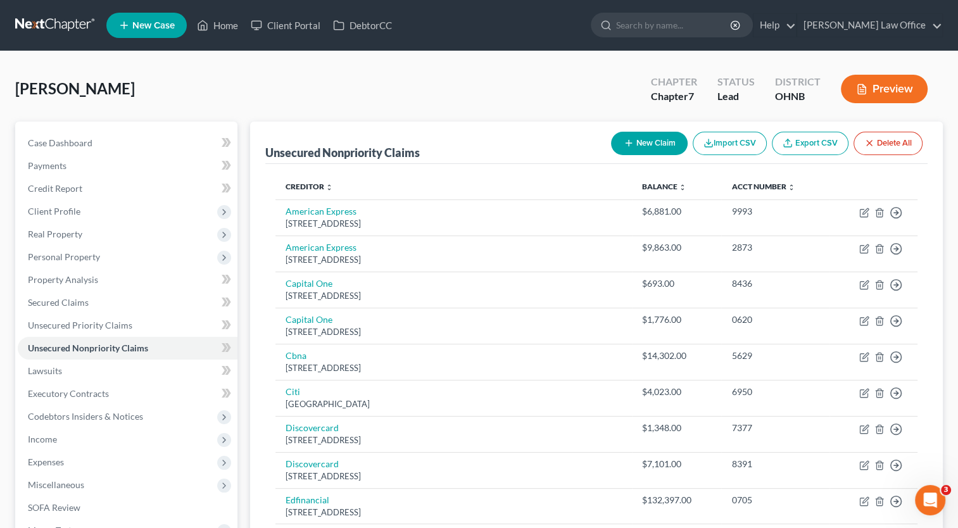
click at [649, 153] on button "New Claim" at bounding box center [649, 143] width 77 height 23
select select "0"
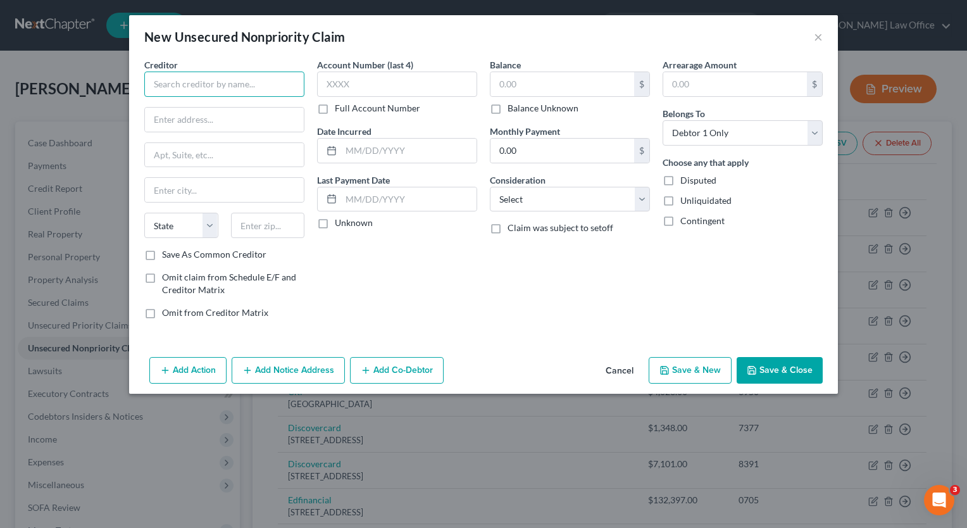
click at [280, 80] on input "text" at bounding box center [224, 84] width 160 height 25
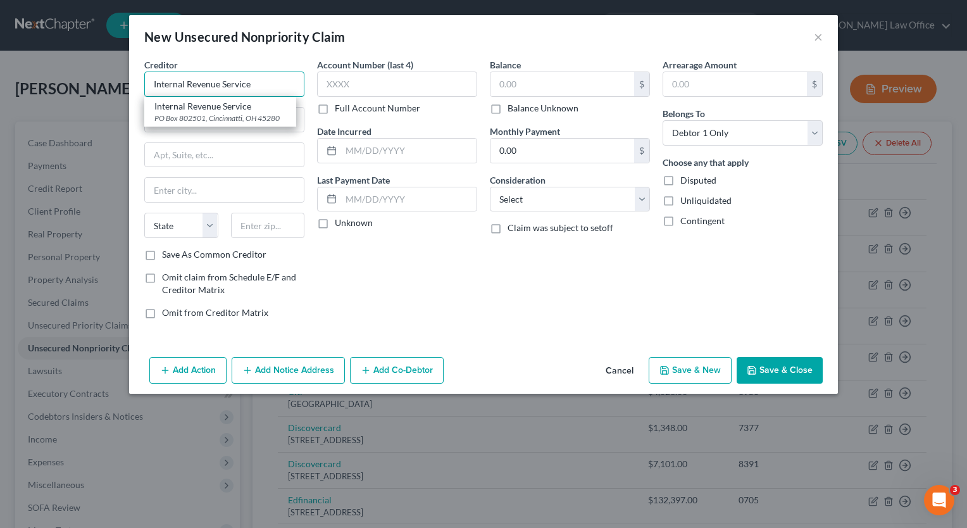
type input "Internal Revenue Service"
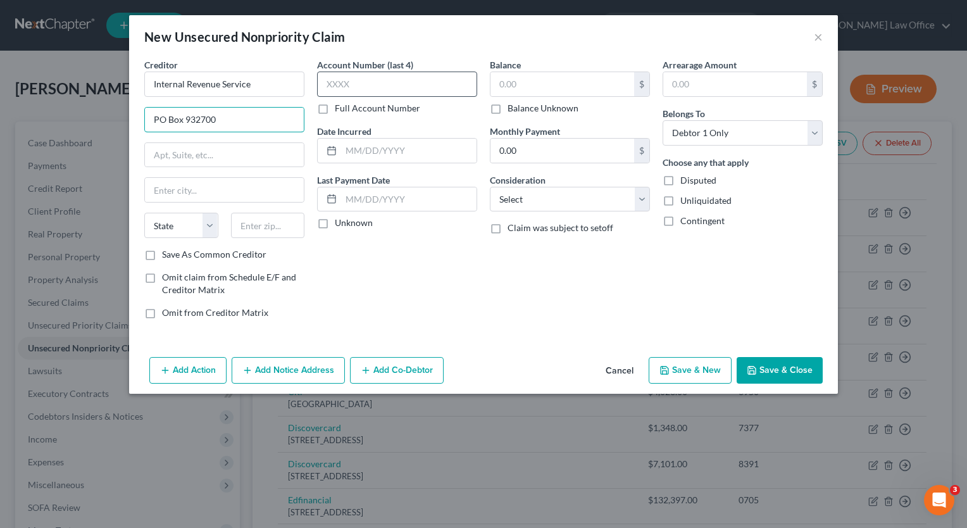
type input "PO Box 932700"
type input "40293"
type input "Louisville"
select select "18"
click at [357, 89] on input "text" at bounding box center [397, 84] width 160 height 25
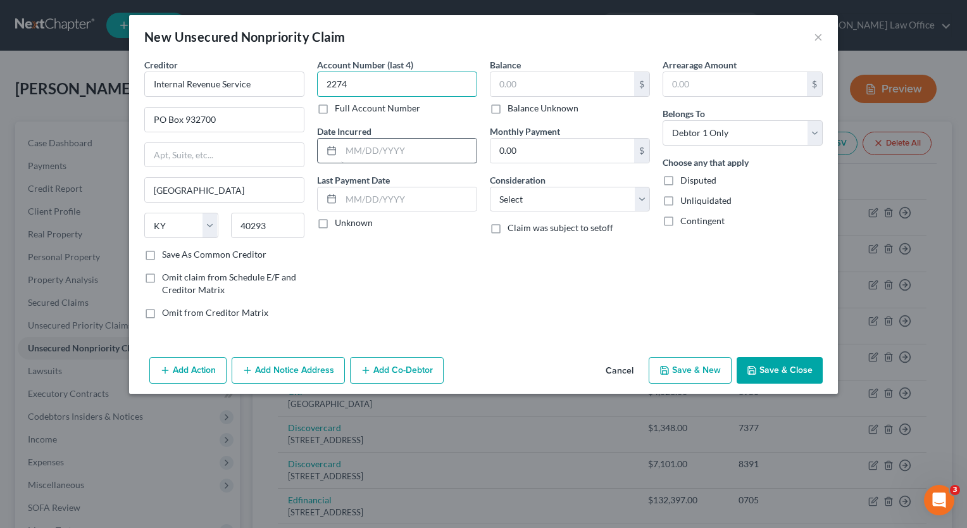
type input "2274"
click at [391, 145] on input "text" at bounding box center [408, 151] width 135 height 24
type input "2023"
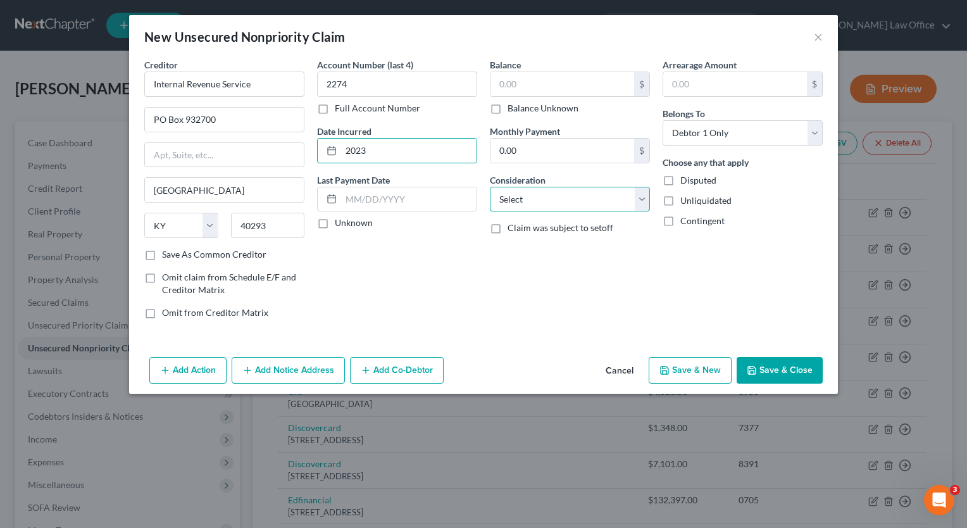
click at [643, 201] on select "Select Cable / Satellite Services Collection Agency Credit Card Debt Debt Couns…" at bounding box center [570, 199] width 160 height 25
select select "7"
click at [490, 187] on select "Select Cable / Satellite Services Collection Agency Credit Card Debt Debt Couns…" at bounding box center [570, 199] width 160 height 25
click at [570, 80] on input "text" at bounding box center [563, 84] width 144 height 24
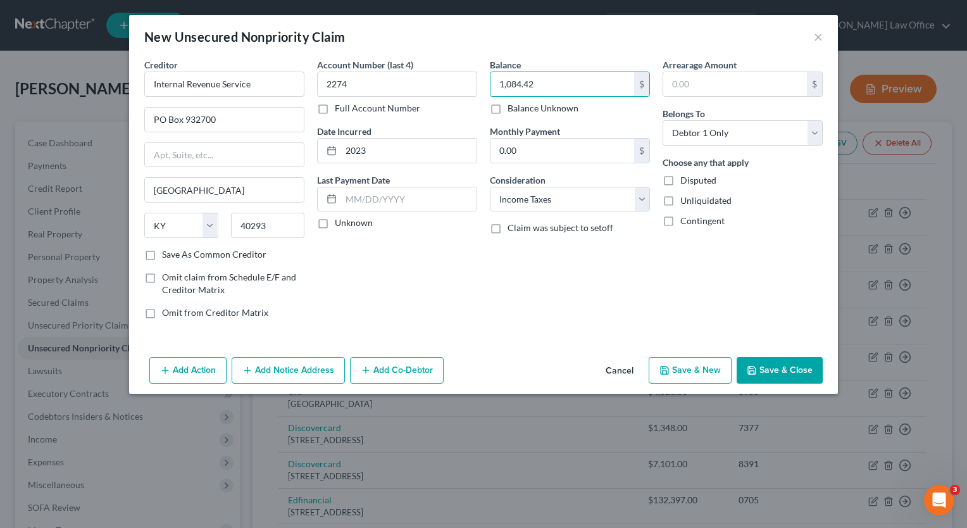
type input "1,084.42"
drag, startPoint x: 790, startPoint y: 371, endPoint x: 606, endPoint y: 442, distance: 197.0
click at [790, 371] on button "Save & Close" at bounding box center [780, 370] width 86 height 27
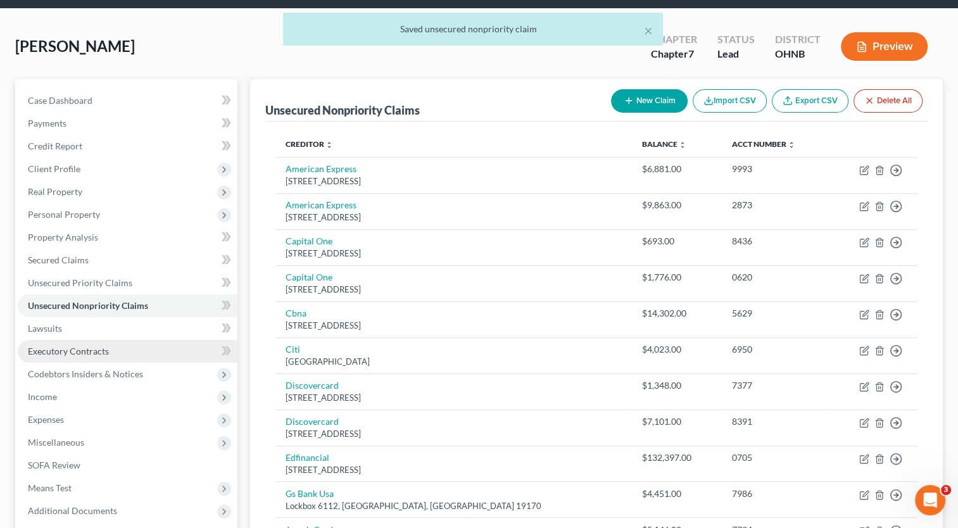
scroll to position [63, 0]
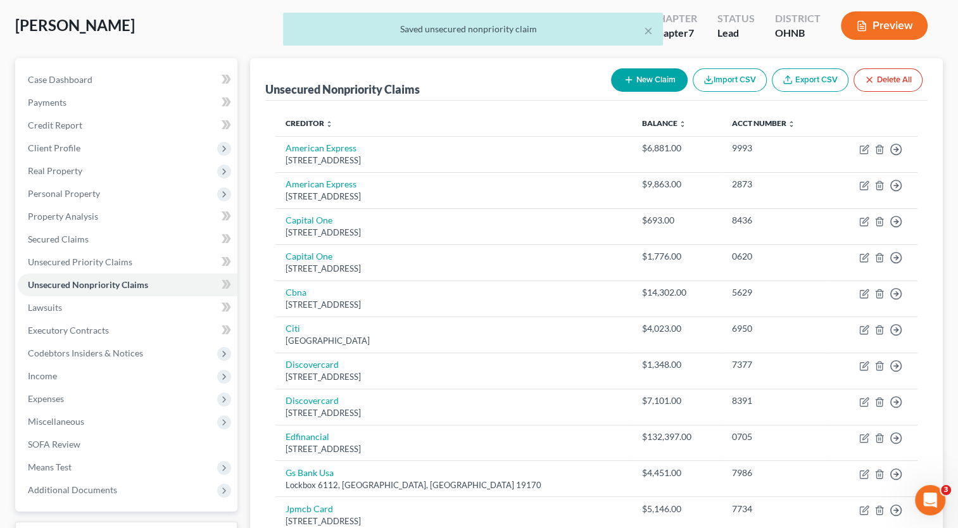
drag, startPoint x: 106, startPoint y: 374, endPoint x: 262, endPoint y: 363, distance: 156.7
click at [106, 374] on span "Income" at bounding box center [128, 376] width 220 height 23
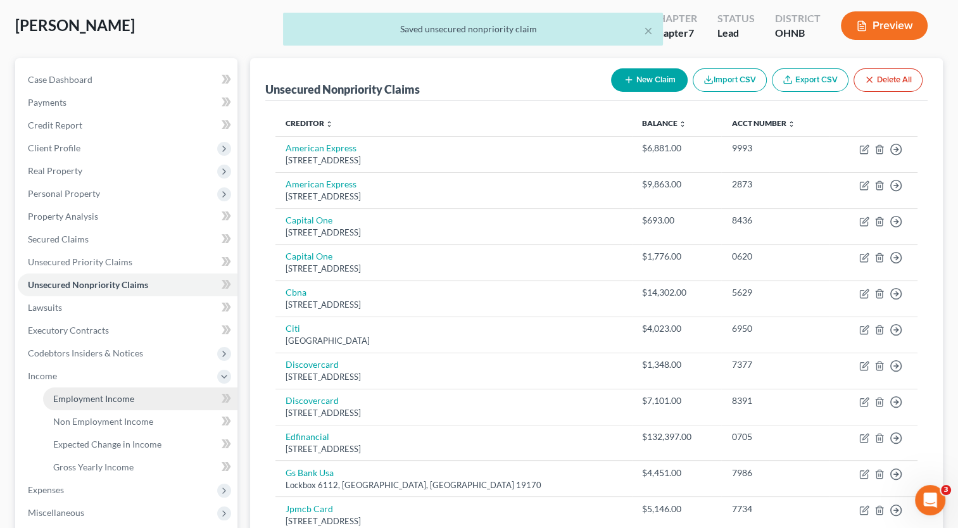
click at [129, 399] on span "Employment Income" at bounding box center [93, 398] width 81 height 11
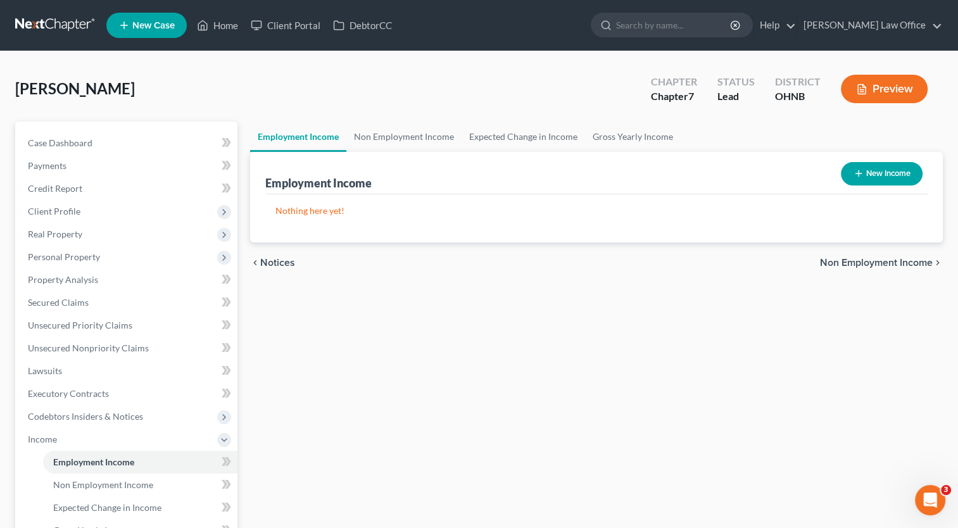
click at [887, 172] on button "New Income" at bounding box center [882, 173] width 82 height 23
select select "0"
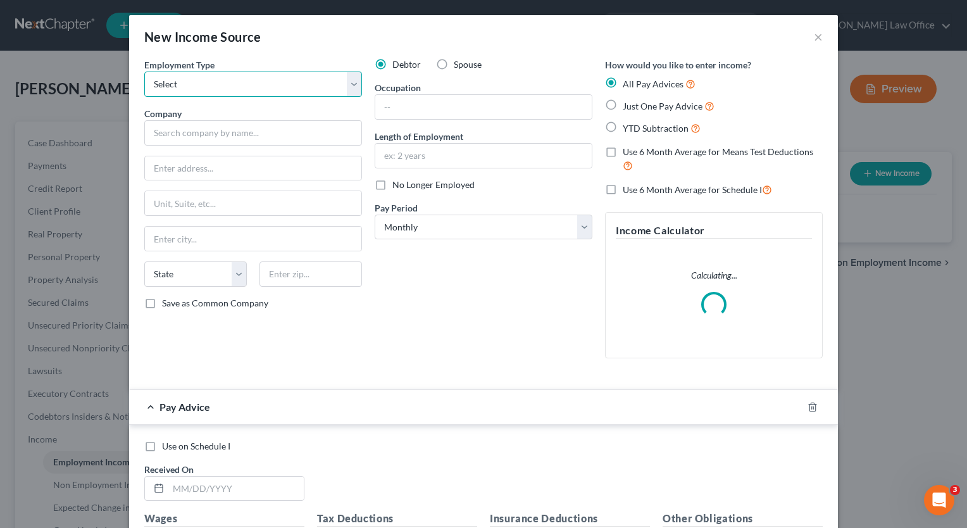
drag, startPoint x: 351, startPoint y: 91, endPoint x: 345, endPoint y: 97, distance: 8.5
click at [351, 91] on select "Select Full or Part Time Employment Self Employment" at bounding box center [253, 84] width 218 height 25
select select "0"
click at [144, 72] on select "Select Full or Part Time Employment Self Employment" at bounding box center [253, 84] width 218 height 25
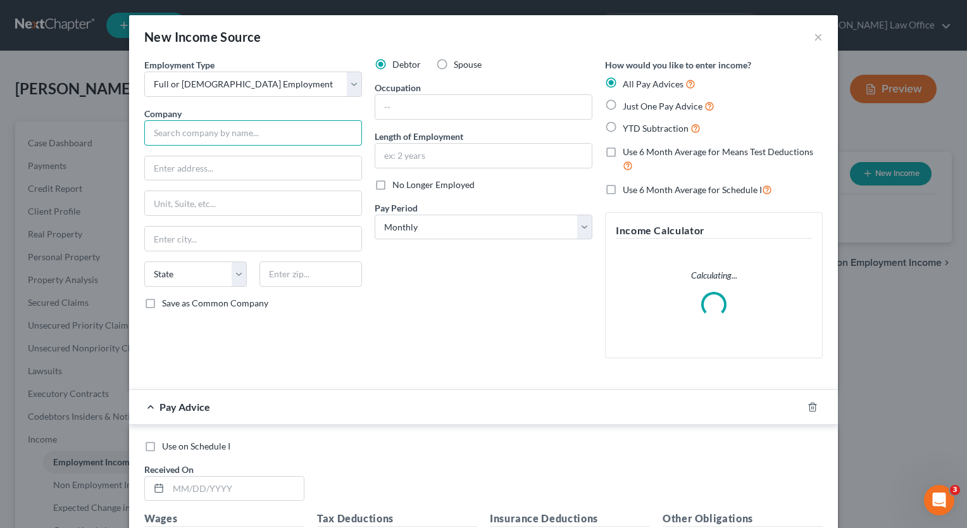
click at [267, 134] on input "text" at bounding box center [253, 132] width 218 height 25
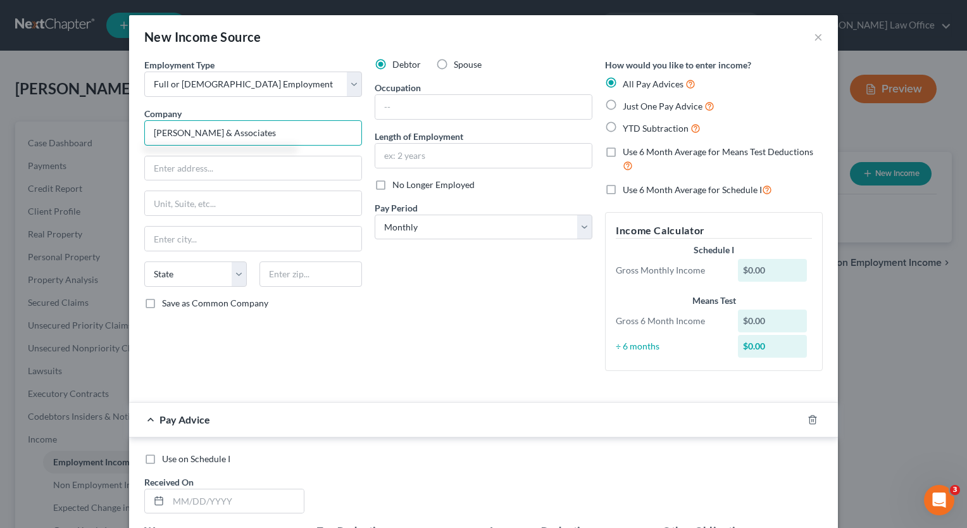
type input "Fulton & Associates"
type input "9045 Osborne Drive"
type input "44060"
type input "Mentor"
select select "36"
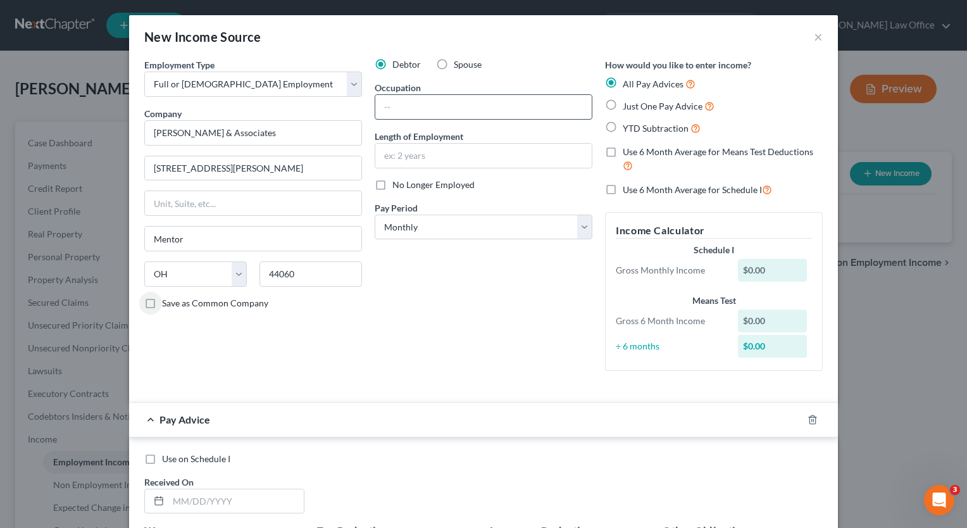
click at [443, 103] on input "text" at bounding box center [483, 107] width 216 height 24
type input "Accountant"
type input "1 year"
click at [623, 103] on label "Just One Pay Advice" at bounding box center [669, 106] width 92 height 15
click at [628, 103] on input "Just One Pay Advice" at bounding box center [632, 103] width 8 height 8
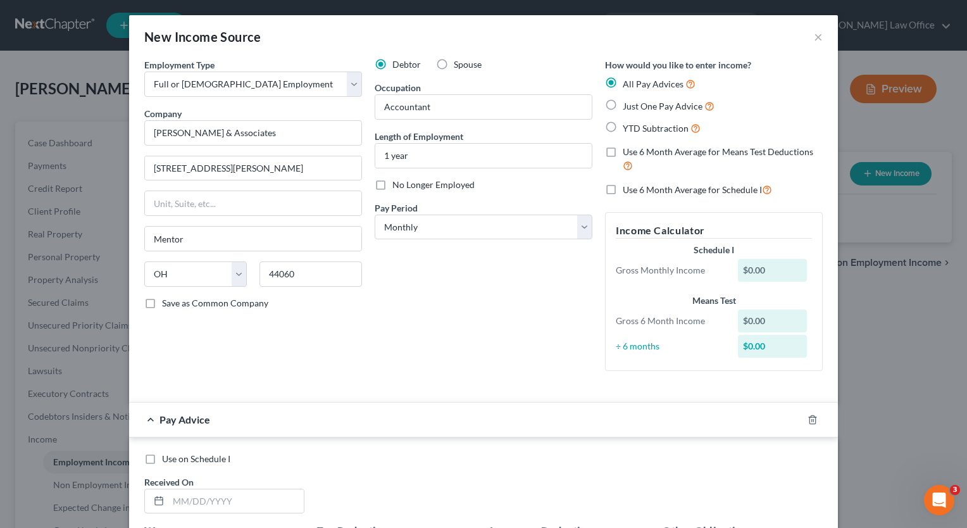
radio input "true"
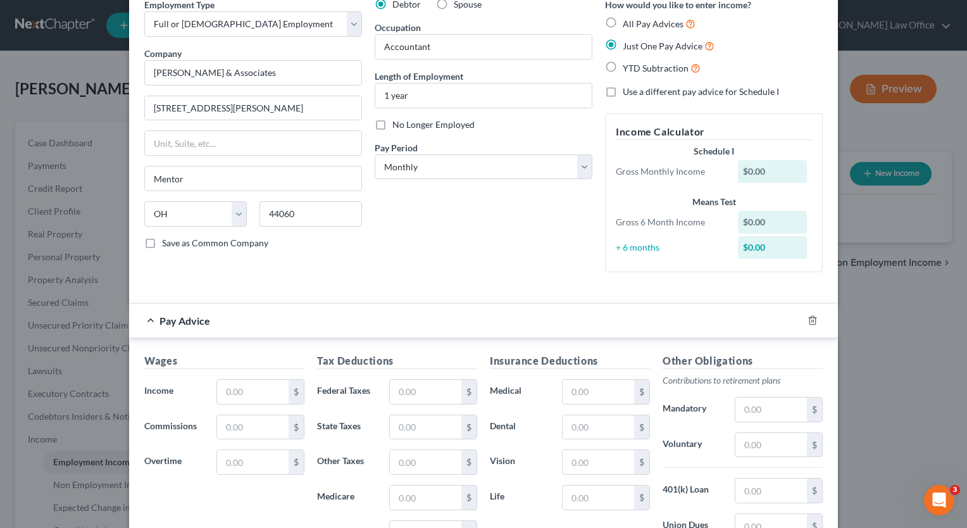
scroll to position [127, 0]
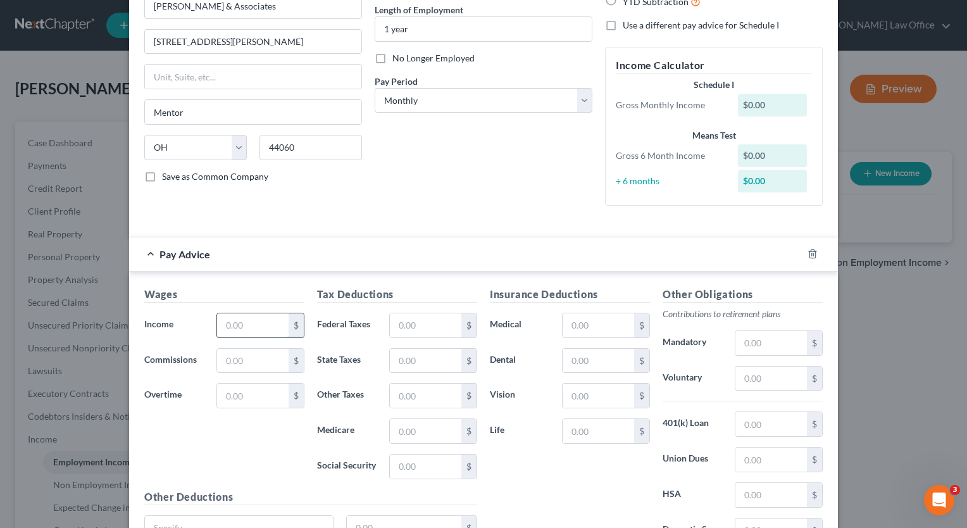
click at [258, 325] on input "text" at bounding box center [253, 325] width 72 height 24
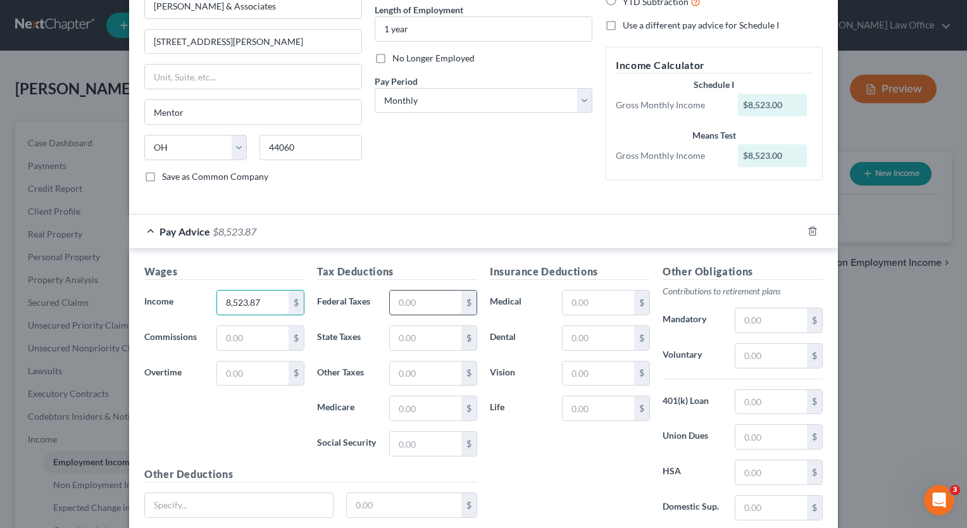
type input "8,523.87"
click at [433, 309] on input "text" at bounding box center [426, 303] width 72 height 24
click at [439, 335] on input "text" at bounding box center [426, 338] width 72 height 24
type input "273.66"
click at [436, 332] on input "text" at bounding box center [426, 338] width 72 height 24
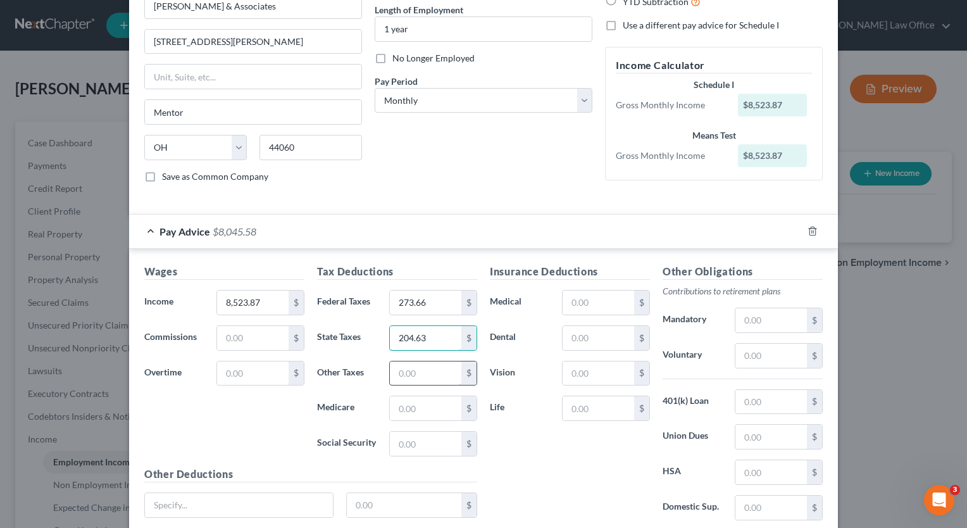
type input "204.63"
click at [447, 373] on input "text" at bounding box center [426, 373] width 72 height 24
type input "157.38"
click at [434, 409] on input "text" at bounding box center [426, 408] width 72 height 24
type input "114.40"
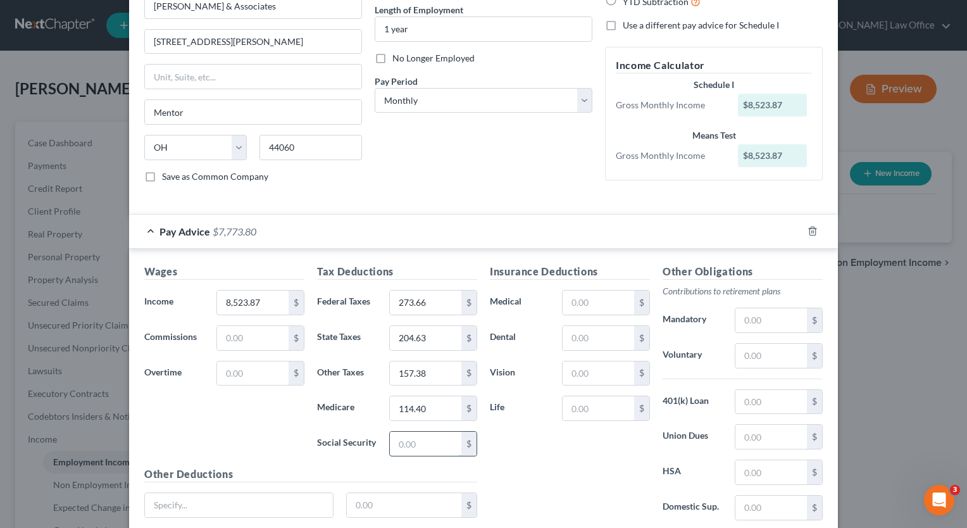
click at [436, 446] on input "text" at bounding box center [426, 444] width 72 height 24
type input "489.15"
click at [597, 299] on input "text" at bounding box center [599, 303] width 72 height 24
type input "389.48"
click at [585, 344] on input "text" at bounding box center [599, 338] width 72 height 24
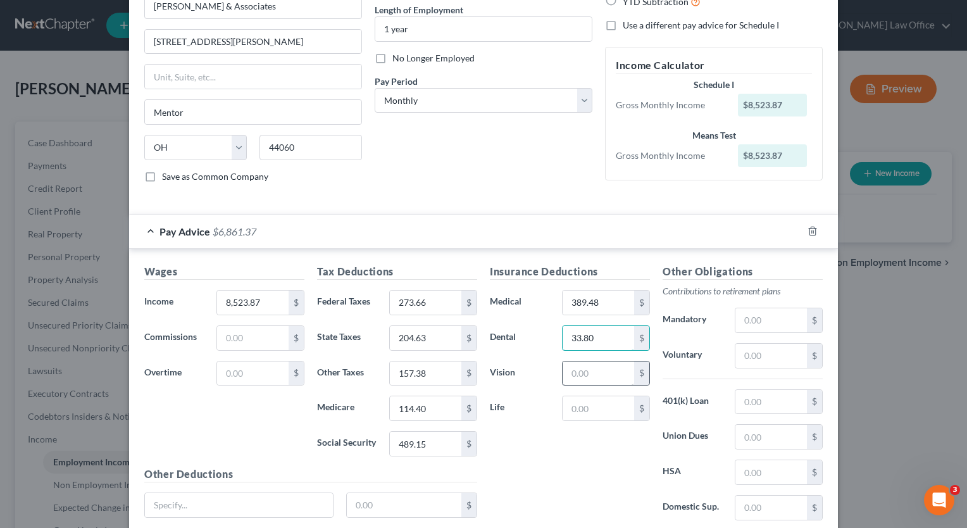
type input "33.80"
click at [584, 378] on input "text" at bounding box center [599, 373] width 72 height 24
type input "4.60"
click at [580, 411] on input "text" at bounding box center [599, 408] width 72 height 24
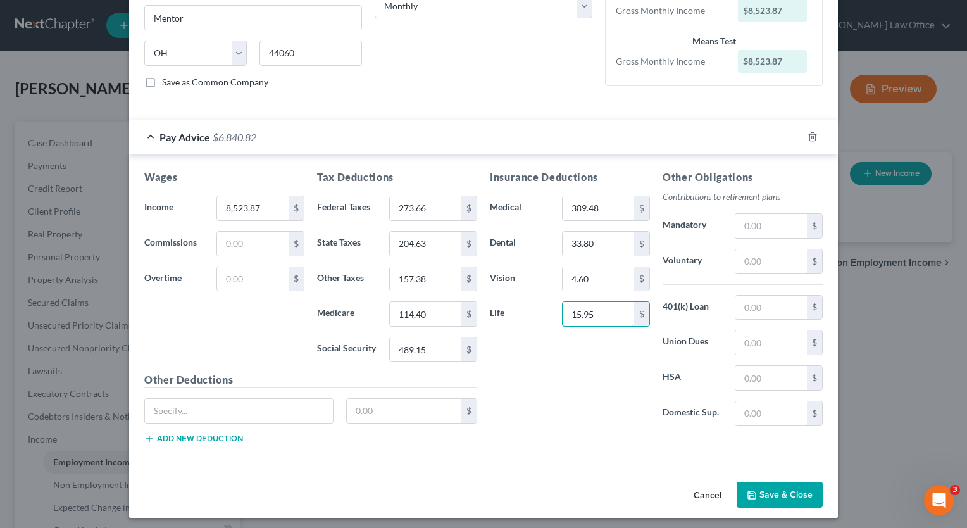
scroll to position [222, 0]
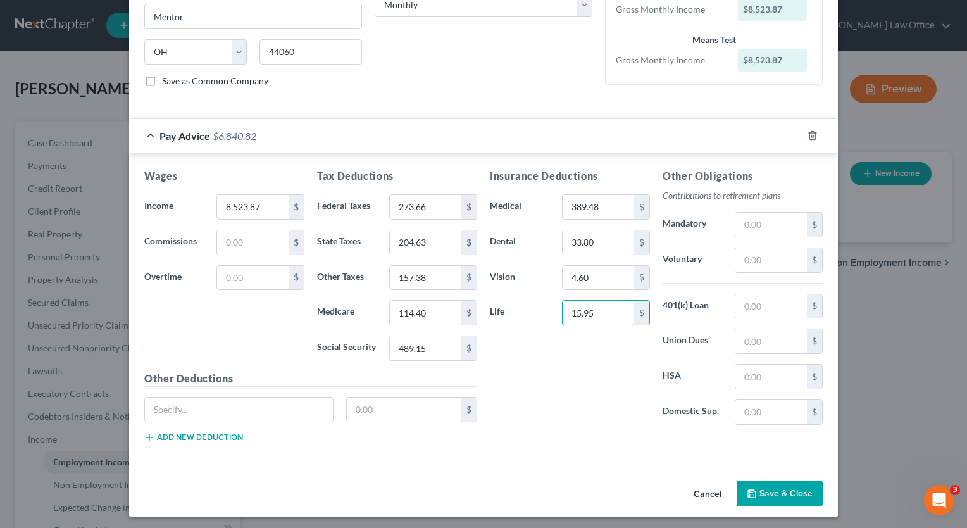
type input "15.95"
click at [808, 490] on button "Save & Close" at bounding box center [780, 493] width 86 height 27
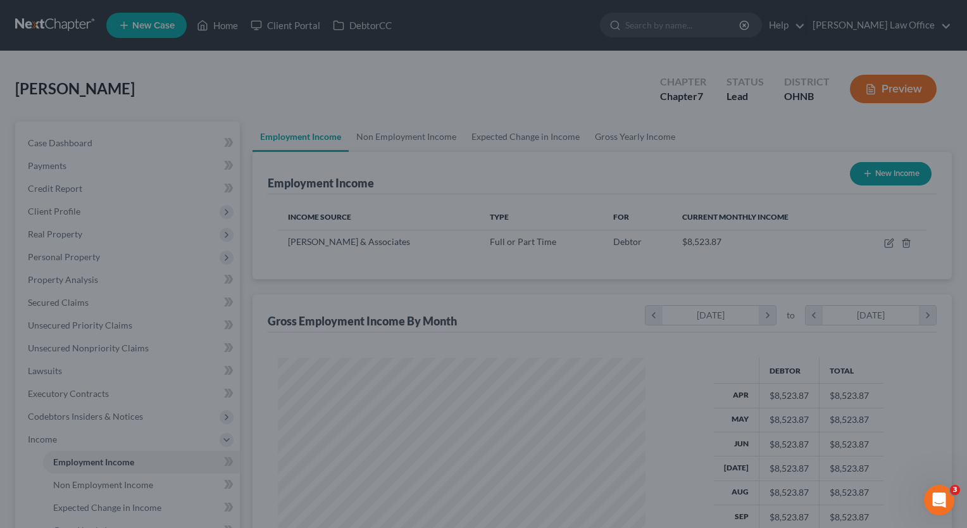
scroll to position [225, 389]
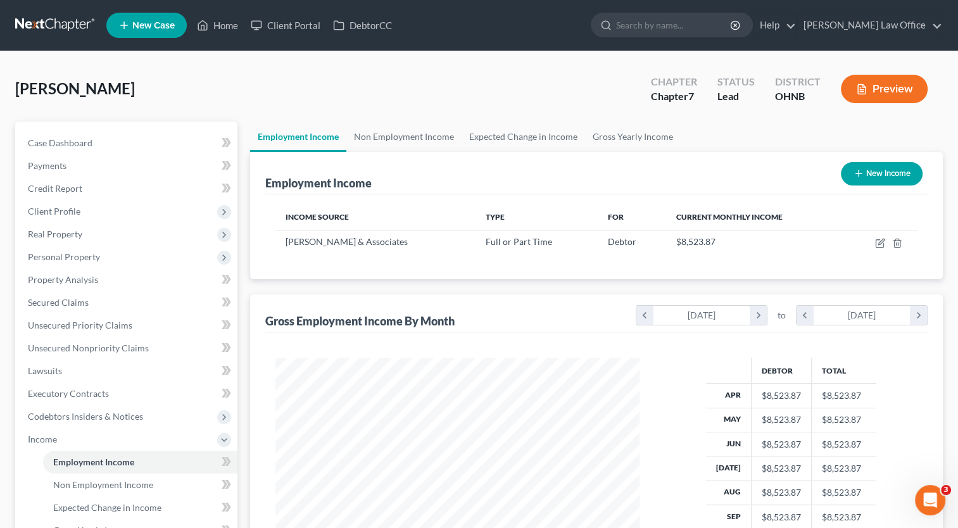
click at [889, 169] on button "New Income" at bounding box center [882, 173] width 82 height 23
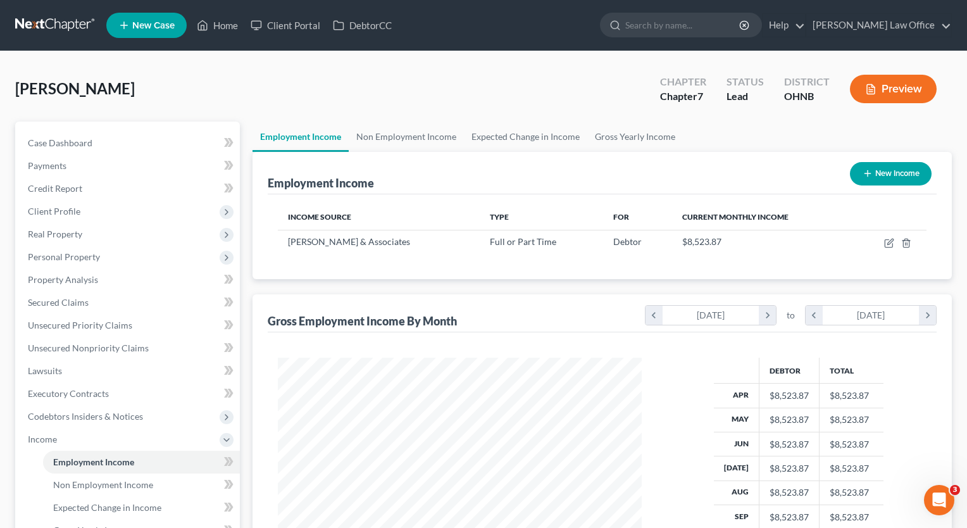
select select "0"
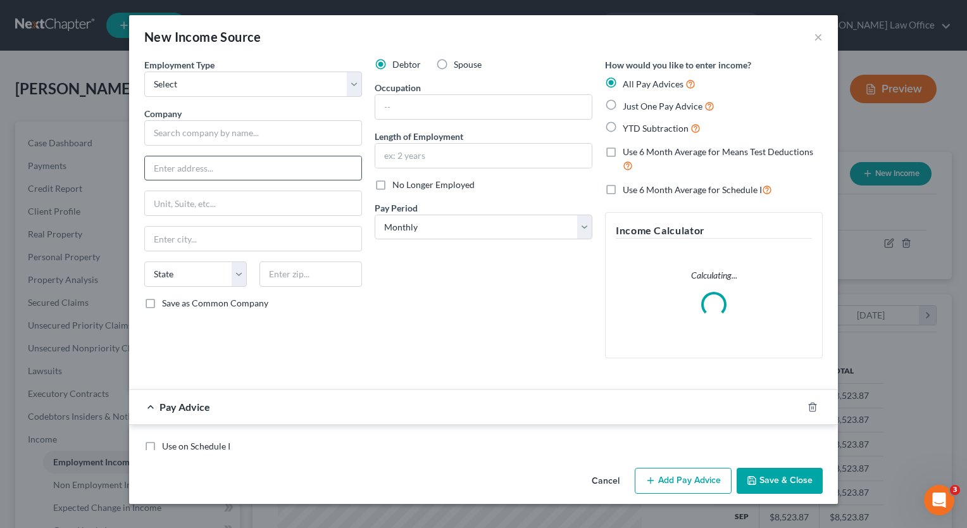
scroll to position [225, 392]
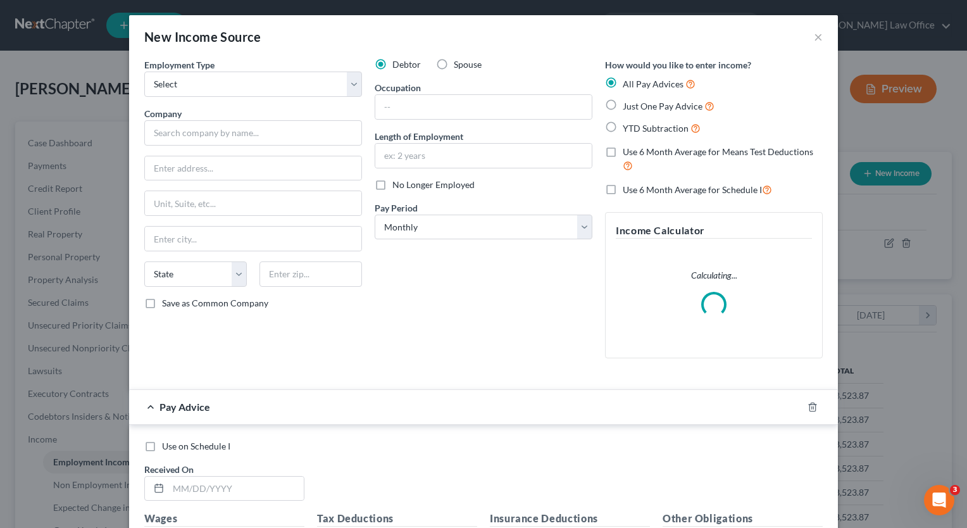
drag, startPoint x: 438, startPoint y: 61, endPoint x: 283, endPoint y: 118, distance: 165.0
click at [454, 61] on label "Spouse" at bounding box center [468, 64] width 28 height 13
click at [459, 61] on input "Spouse" at bounding box center [463, 62] width 8 height 8
radio input "true"
drag, startPoint x: 350, startPoint y: 90, endPoint x: 332, endPoint y: 97, distance: 19.9
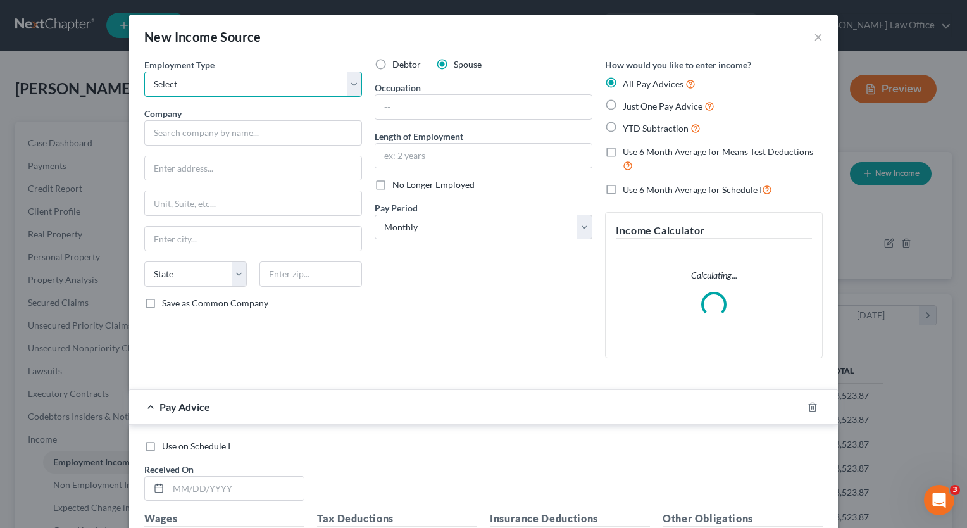
click at [350, 90] on select "Select Full or Part Time Employment Self Employment" at bounding box center [253, 84] width 218 height 25
select select "0"
click at [144, 72] on select "Select Full or Part Time Employment Self Employment" at bounding box center [253, 84] width 218 height 25
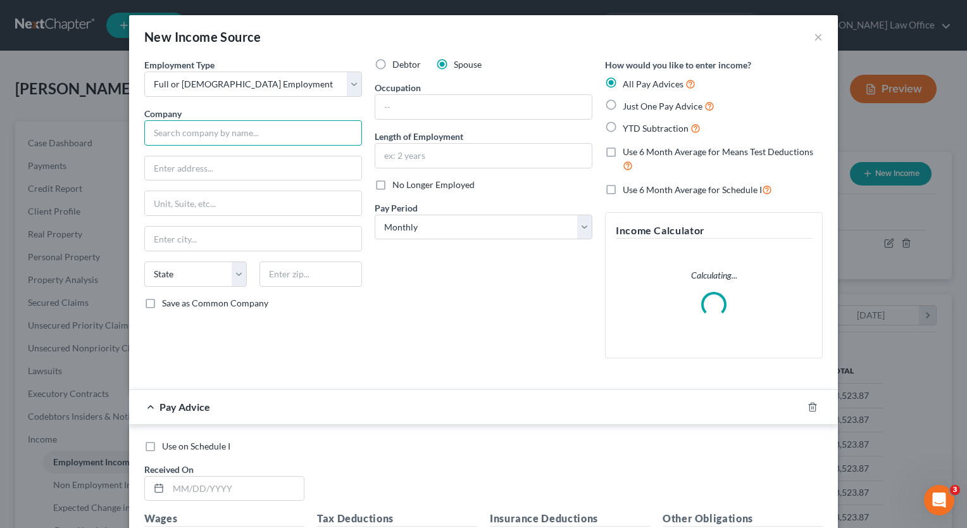
click at [278, 141] on input "text" at bounding box center [253, 132] width 218 height 25
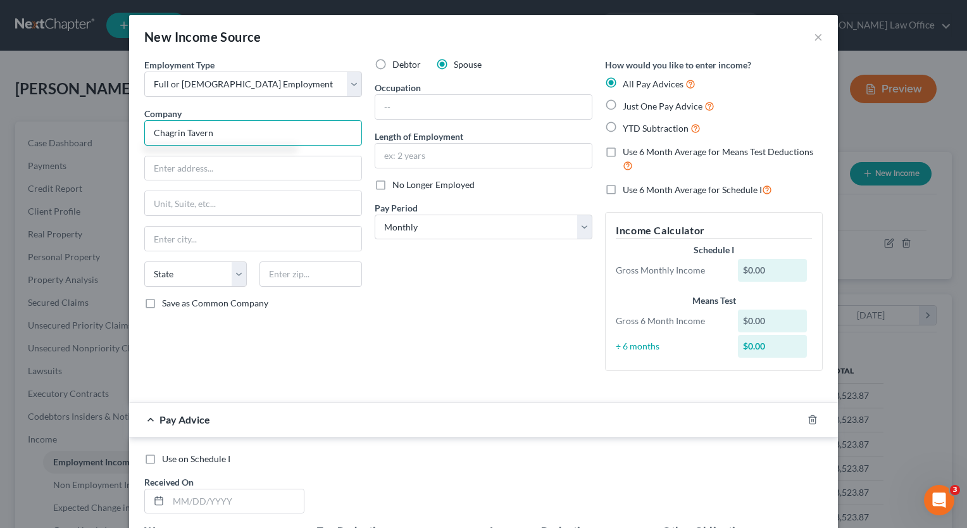
type input "Chagrin Tavern"
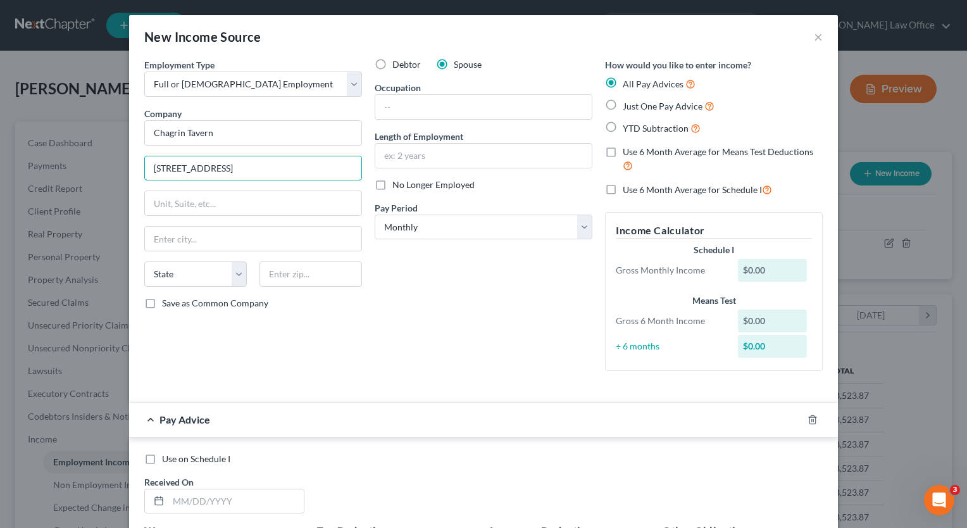
type input "196 E. Island Drive"
type input "44095"
type input "Eastlake"
select select "36"
click at [514, 106] on input "text" at bounding box center [483, 107] width 216 height 24
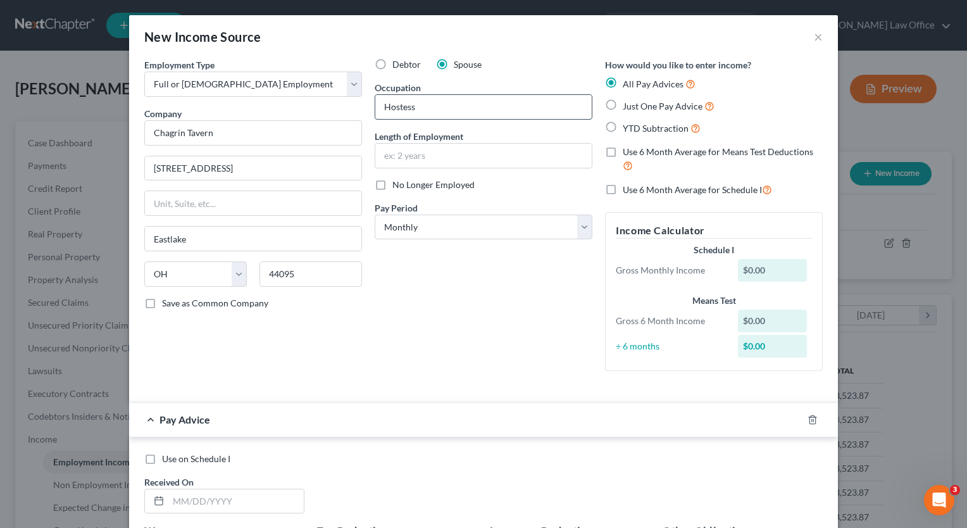
type input "Hostess"
type input "6 years"
drag, startPoint x: 608, startPoint y: 104, endPoint x: 613, endPoint y: 187, distance: 83.0
click at [623, 104] on label "Just One Pay Advice" at bounding box center [669, 106] width 92 height 15
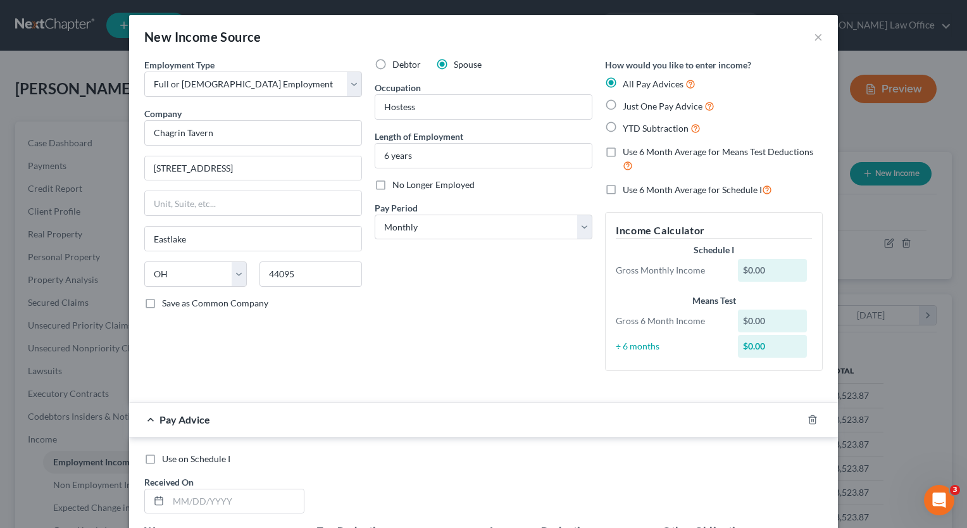
click at [628, 104] on input "Just One Pay Advice" at bounding box center [632, 103] width 8 height 8
radio input "true"
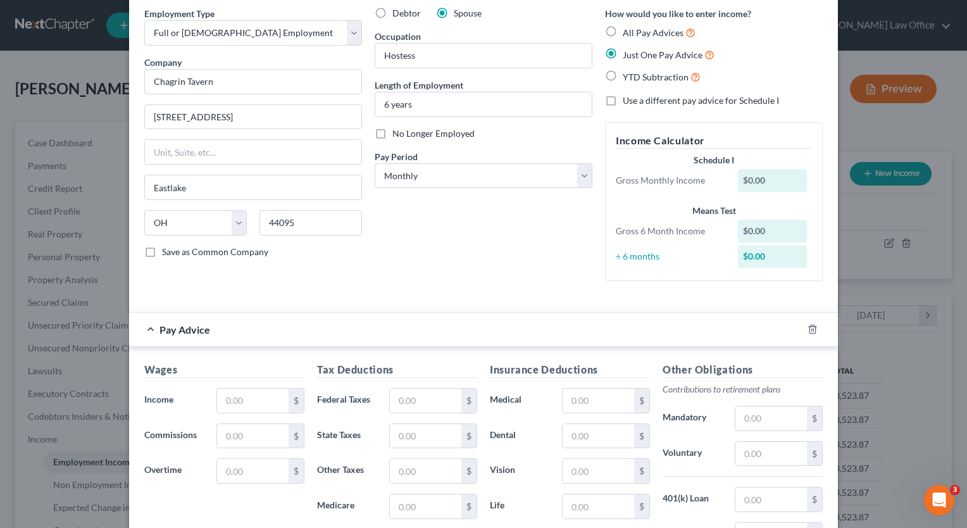
scroll to position [127, 0]
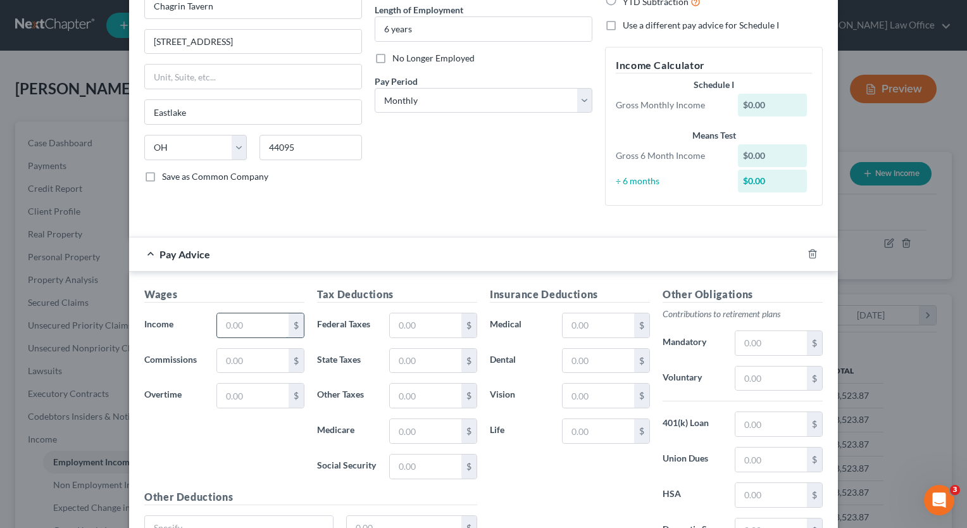
click at [258, 330] on input "text" at bounding box center [253, 325] width 72 height 24
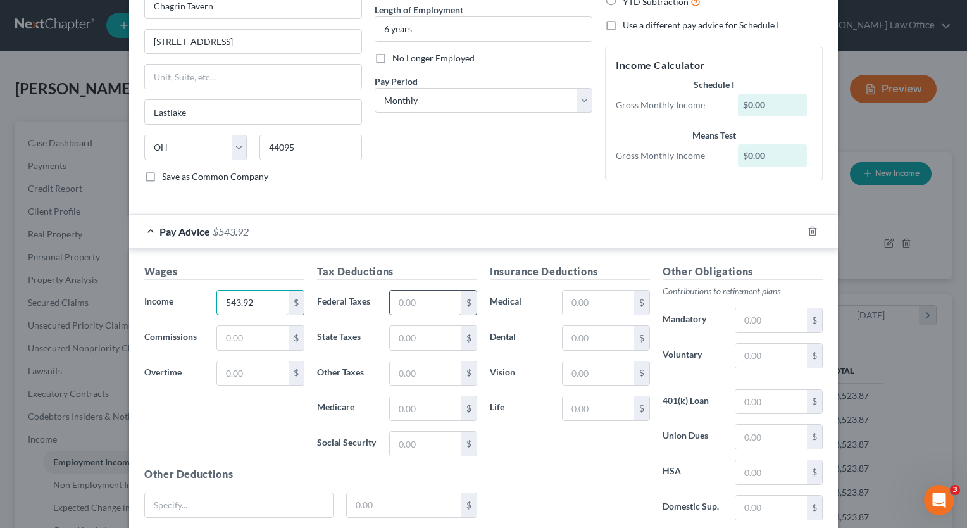
type input "543.92"
click at [430, 296] on input "text" at bounding box center [426, 303] width 72 height 24
type input "18.54"
click at [417, 334] on input "text" at bounding box center [426, 338] width 72 height 24
type input "10.19"
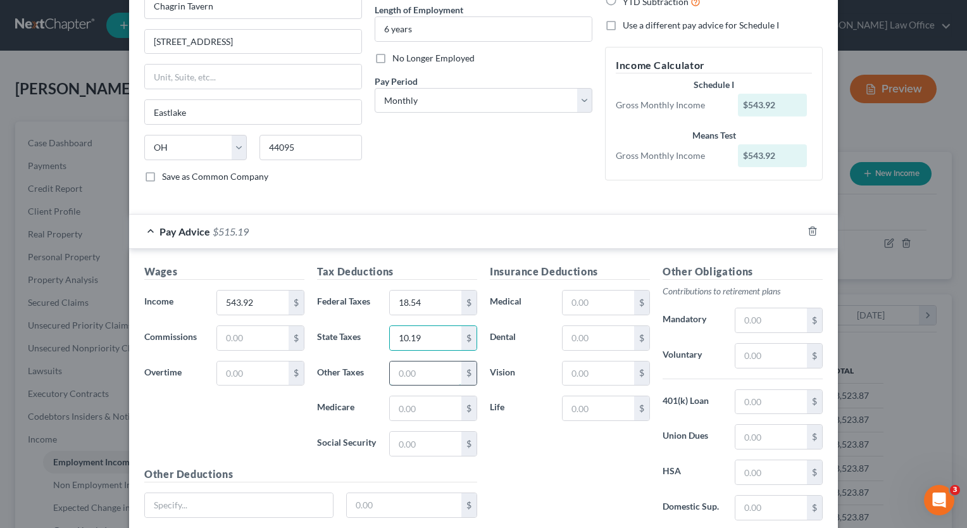
click at [424, 367] on input "text" at bounding box center [426, 373] width 72 height 24
type input "10.88"
click at [441, 411] on input "text" at bounding box center [426, 408] width 72 height 24
type input "7.89"
click at [413, 444] on input "text" at bounding box center [426, 444] width 72 height 24
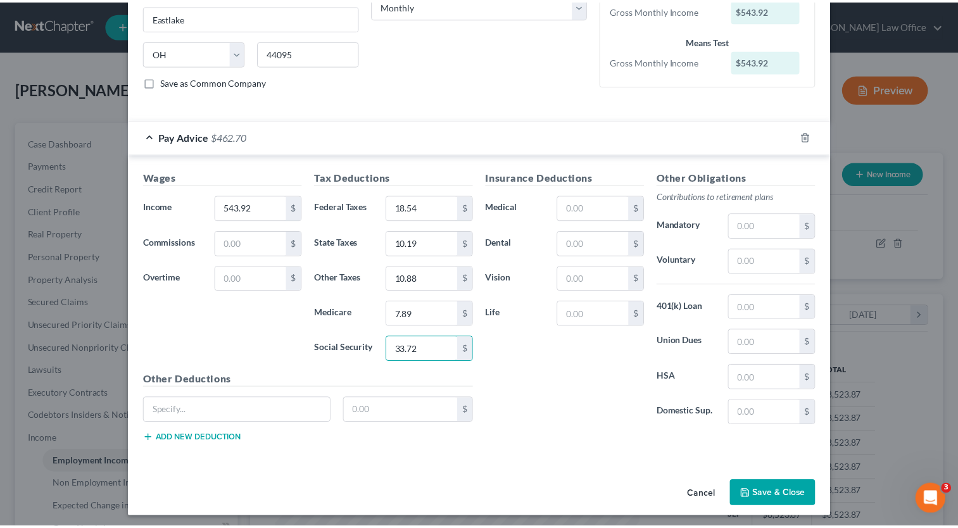
scroll to position [222, 0]
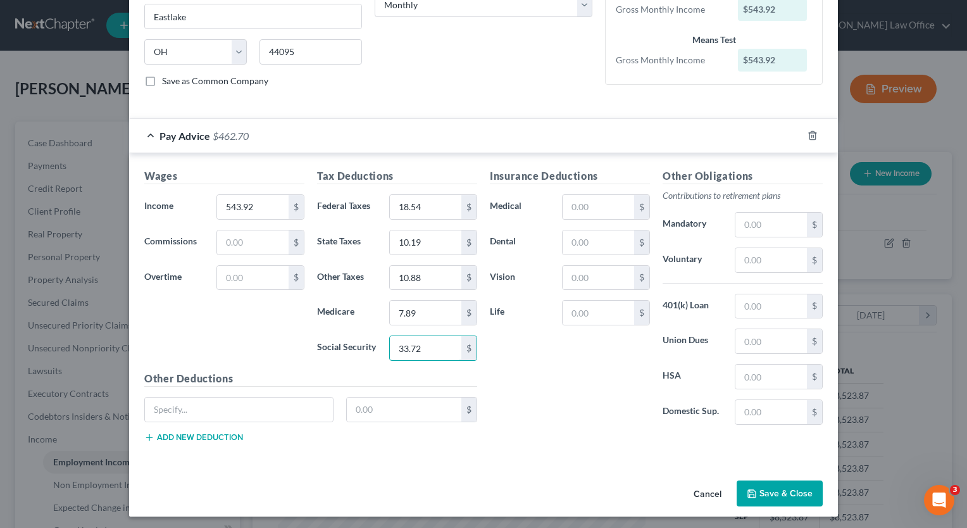
type input "33.72"
click at [790, 482] on button "Save & Close" at bounding box center [780, 493] width 86 height 27
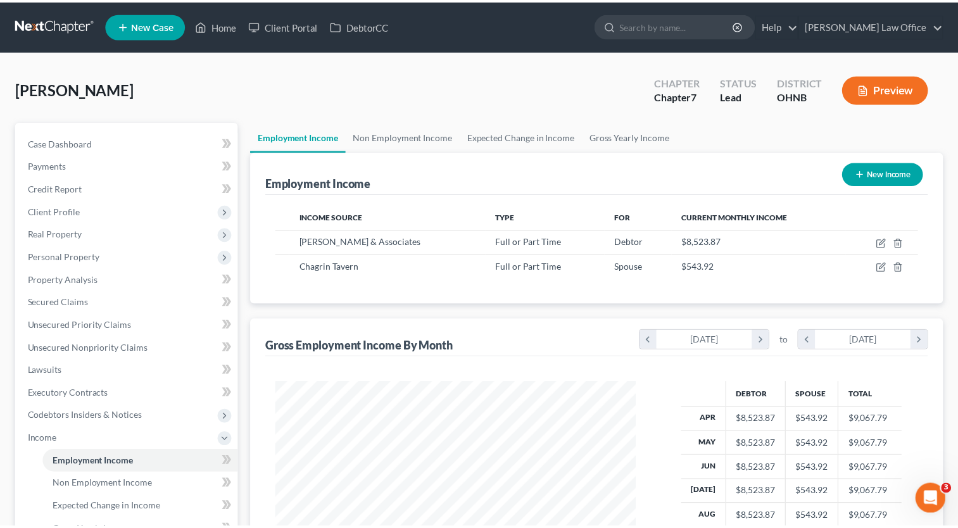
scroll to position [632705, 632541]
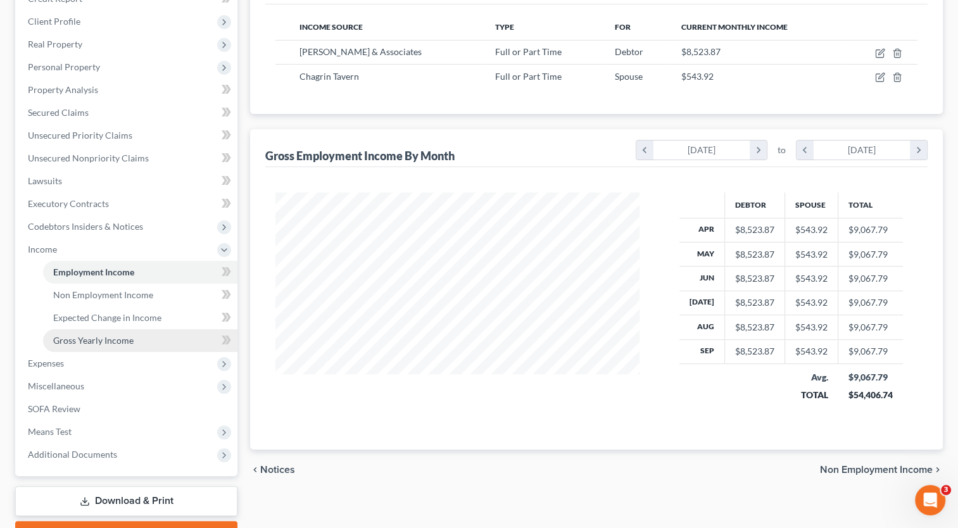
click at [120, 346] on link "Gross Yearly Income" at bounding box center [140, 340] width 194 height 23
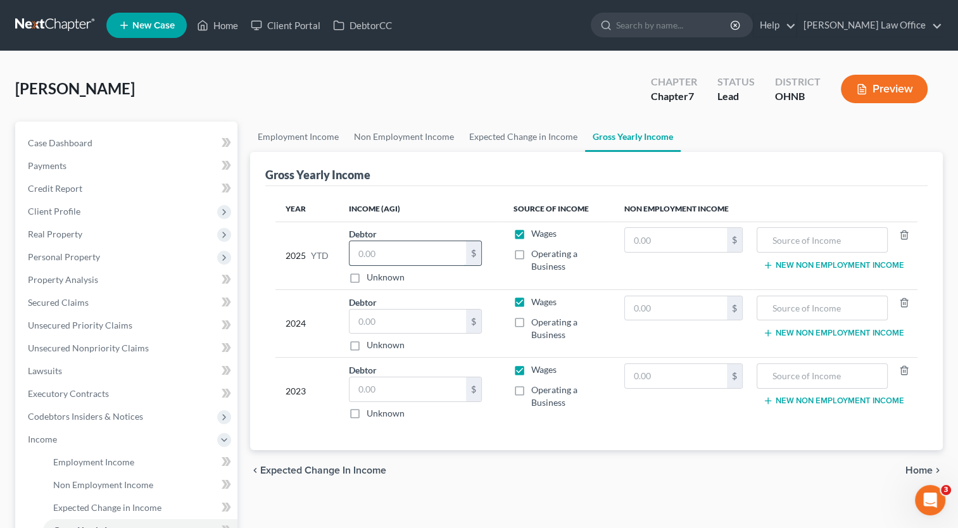
click at [412, 253] on input "text" at bounding box center [407, 253] width 116 height 24
type input "74,747.76"
click at [383, 322] on input "text" at bounding box center [407, 322] width 116 height 24
click at [397, 325] on input "text" at bounding box center [407, 322] width 116 height 24
type input "74,560.00"
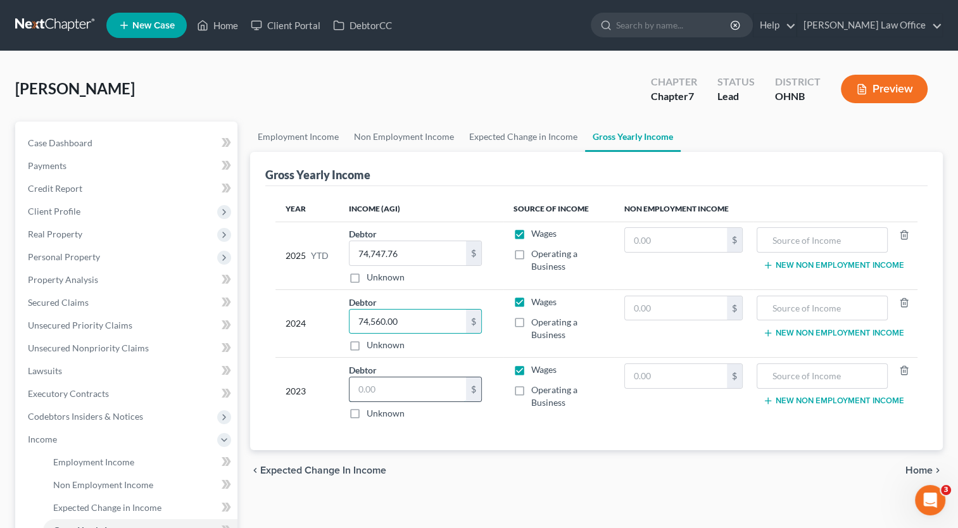
click at [383, 391] on input "text" at bounding box center [407, 389] width 116 height 24
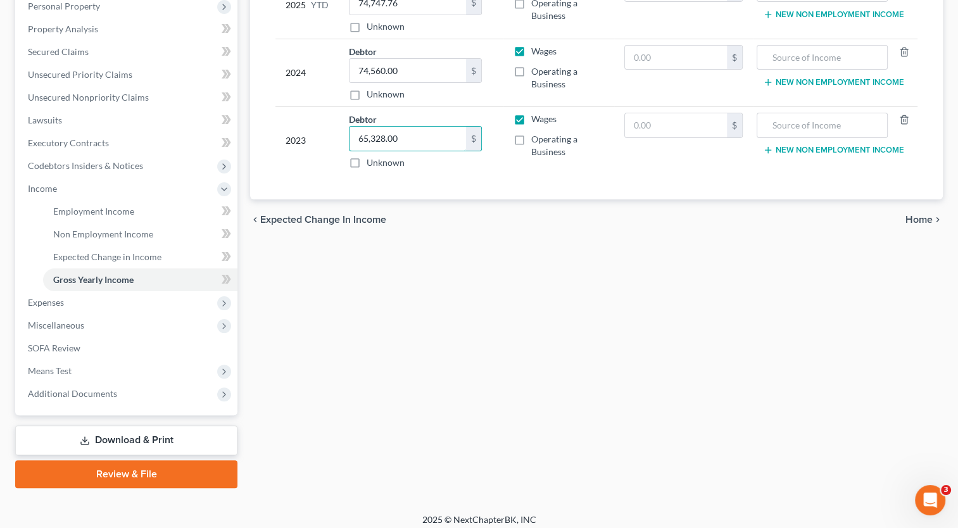
scroll to position [253, 0]
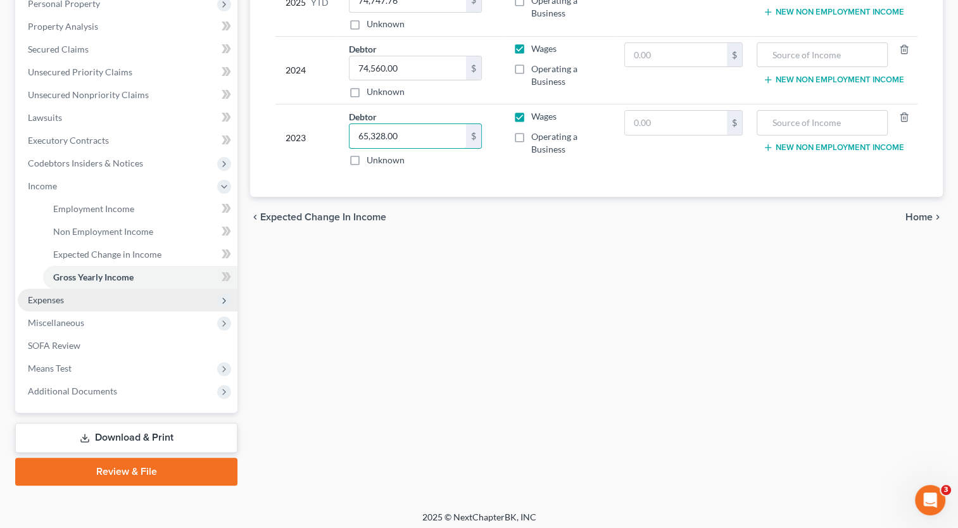
type input "65,328.00"
drag, startPoint x: 84, startPoint y: 297, endPoint x: 89, endPoint y: 306, distance: 10.5
click at [84, 297] on span "Expenses" at bounding box center [128, 300] width 220 height 23
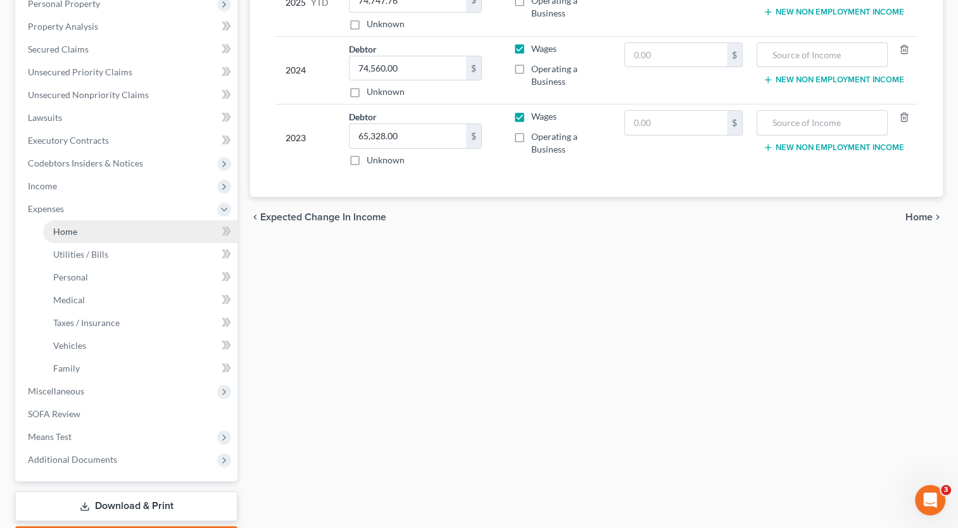
click at [59, 234] on span "Home" at bounding box center [65, 231] width 24 height 11
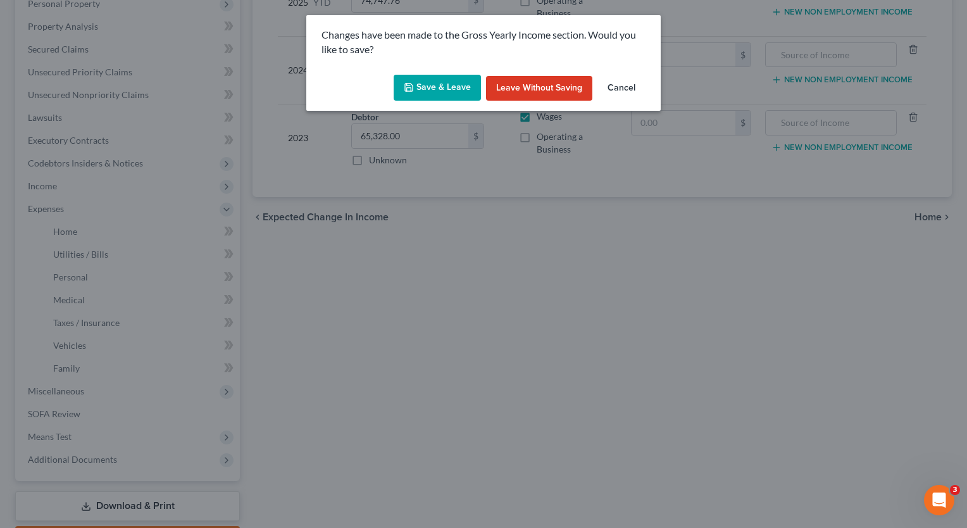
click at [437, 88] on button "Save & Leave" at bounding box center [437, 88] width 87 height 27
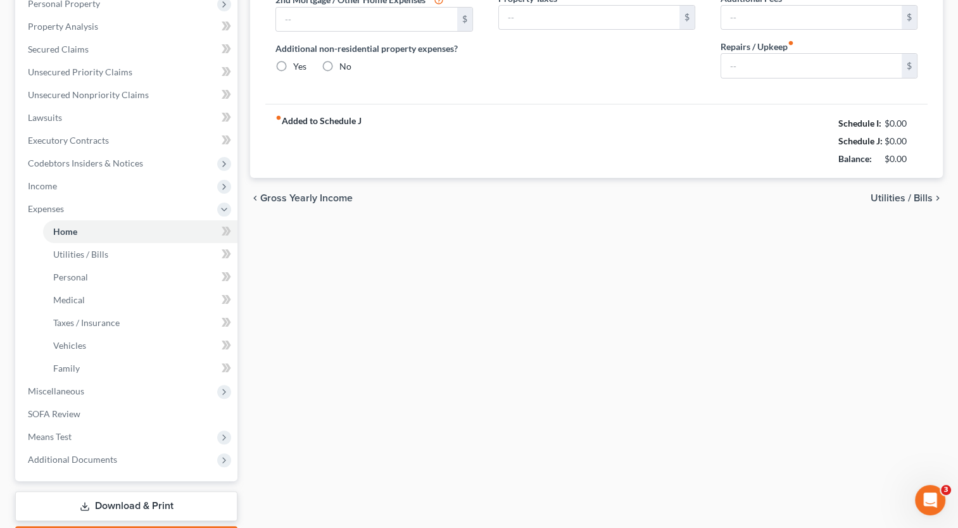
type input "0.00"
radio input "true"
type input "0.00"
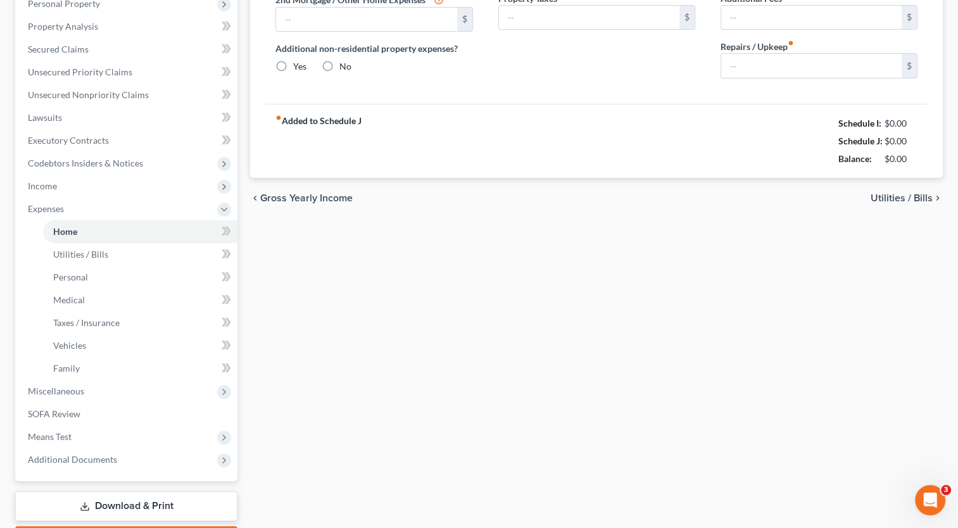
type input "0.00"
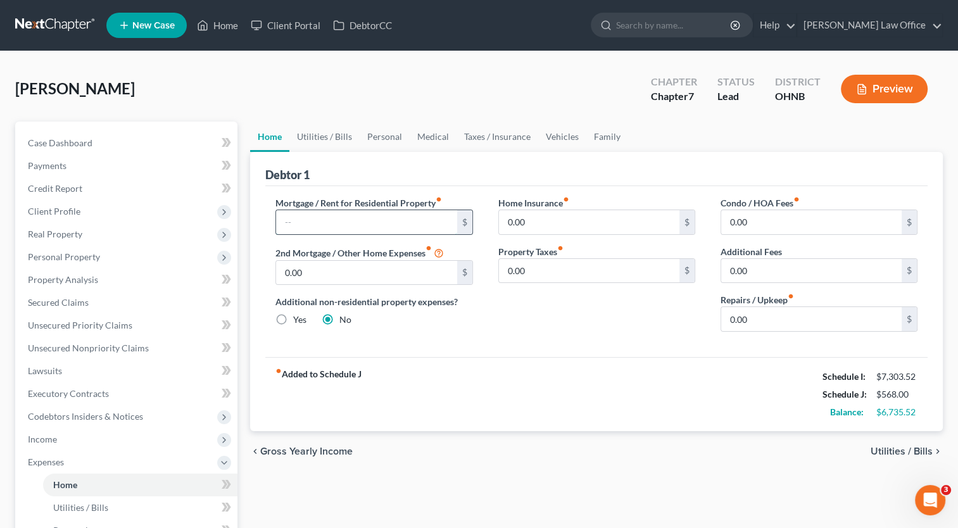
click at [335, 218] on input "text" at bounding box center [366, 222] width 180 height 24
type input "2,276.14"
click at [575, 369] on div "fiber_manual_record Added to Schedule J Schedule I: $7,303.52 Schedule J: $2,84…" at bounding box center [596, 394] width 662 height 74
click at [790, 313] on input "0.00" at bounding box center [811, 319] width 180 height 24
type input "150.00"
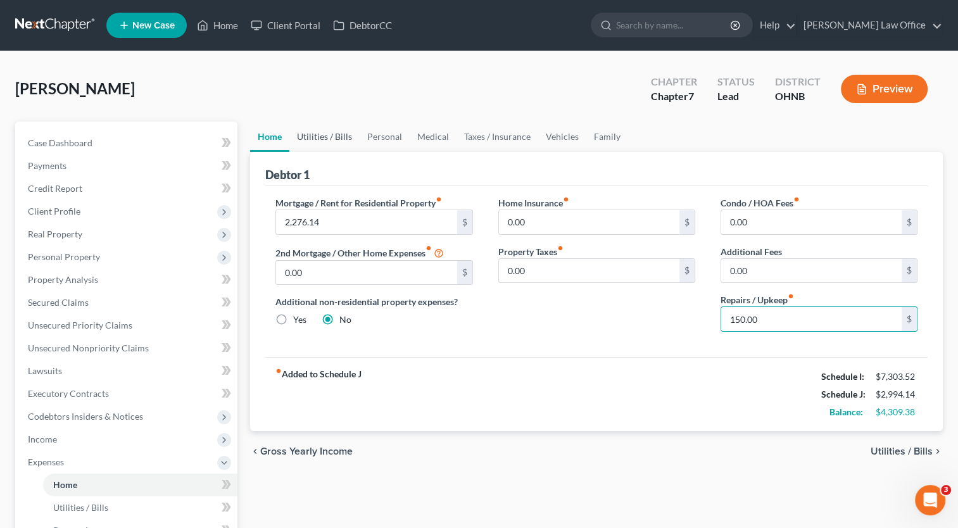
click at [328, 135] on link "Utilities / Bills" at bounding box center [324, 137] width 70 height 30
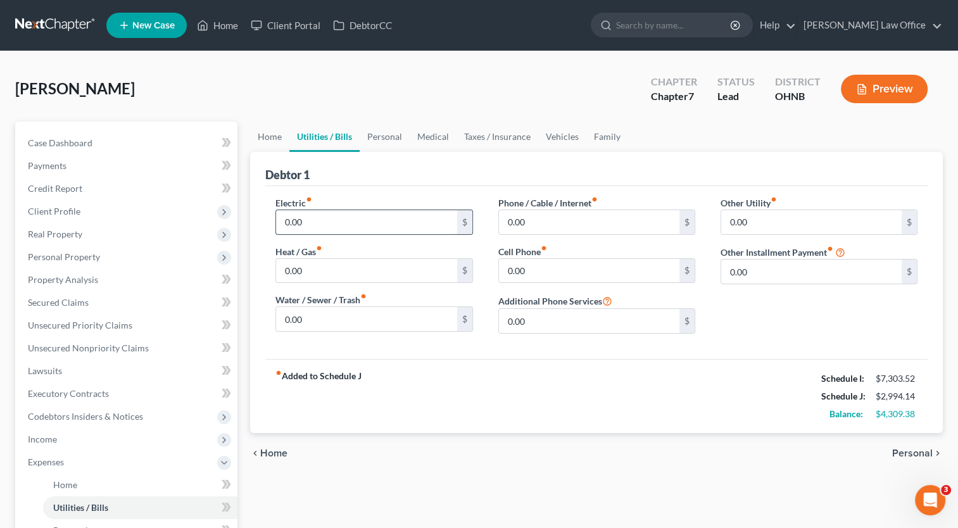
click at [339, 216] on input "0.00" at bounding box center [366, 222] width 180 height 24
type input "300.00"
click at [331, 273] on input "0.00" at bounding box center [366, 271] width 180 height 24
type input "75.00"
drag, startPoint x: 338, startPoint y: 371, endPoint x: 328, endPoint y: 349, distance: 24.4
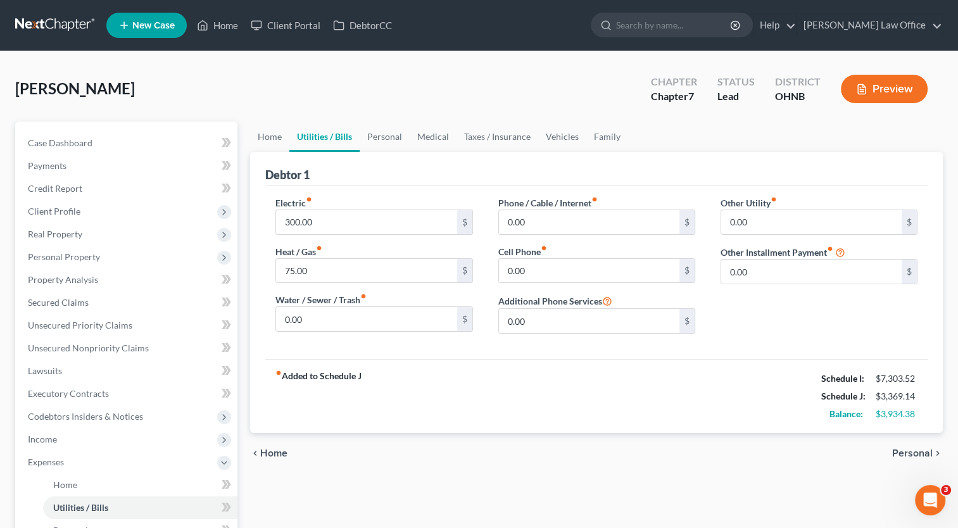
click at [335, 370] on strong "fiber_manual_record Added to Schedule J" at bounding box center [318, 396] width 86 height 53
drag, startPoint x: 328, startPoint y: 349, endPoint x: 312, endPoint y: 322, distance: 30.9
click at [312, 322] on input "0.00" at bounding box center [366, 319] width 180 height 24
type input "75.0"
click at [610, 230] on input "0.00" at bounding box center [589, 222] width 180 height 24
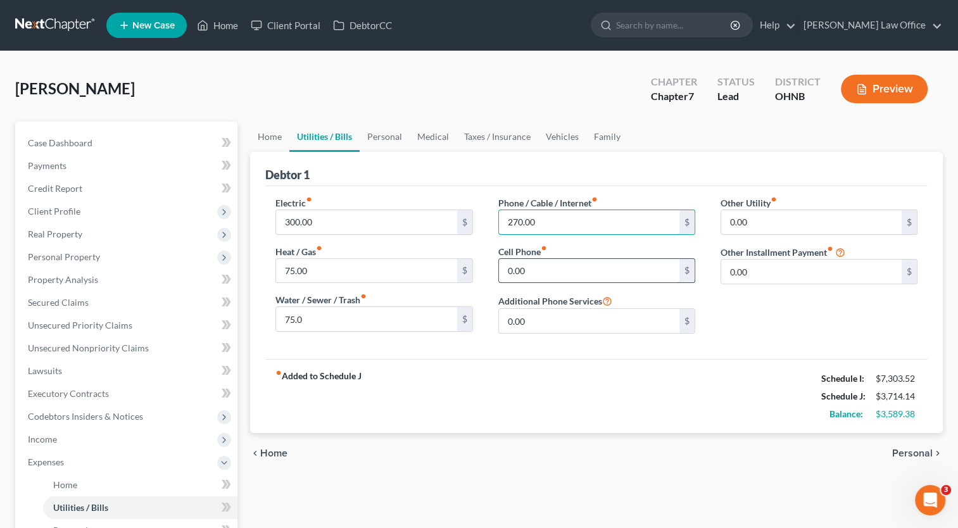
type input "270.00"
click at [562, 267] on input "0.00" at bounding box center [589, 271] width 180 height 24
type input "250.00"
click at [591, 467] on div "chevron_left Home Personal chevron_right" at bounding box center [596, 453] width 692 height 41
click at [387, 138] on link "Personal" at bounding box center [385, 137] width 50 height 30
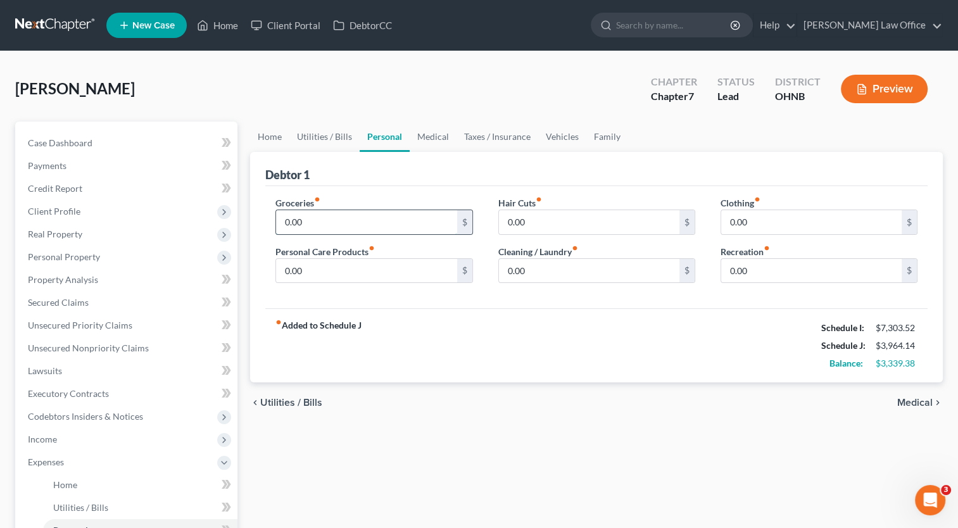
click at [335, 216] on input "0.00" at bounding box center [366, 222] width 180 height 24
type input "1,100.00"
click at [335, 270] on input "0.00" at bounding box center [366, 271] width 180 height 24
type input "100.00"
click at [592, 230] on input "0.00" at bounding box center [589, 222] width 180 height 24
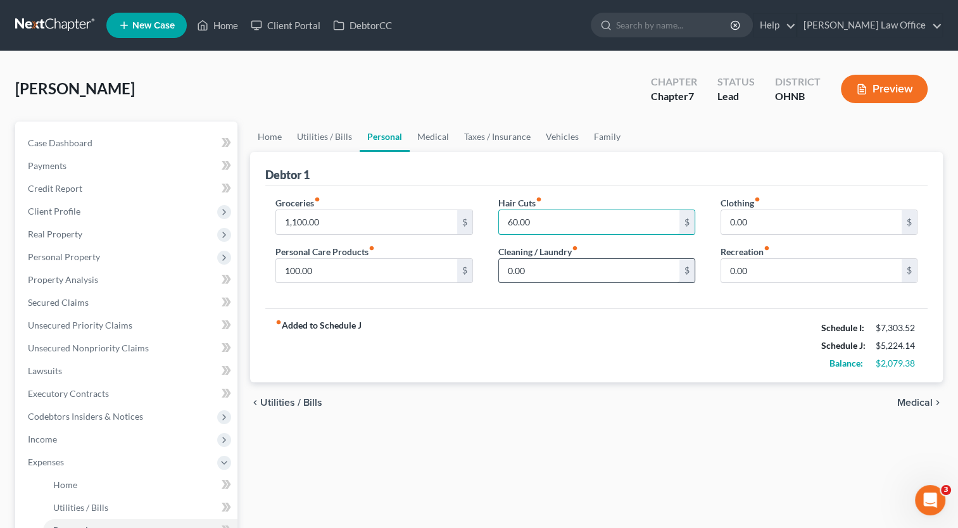
type input "60.00"
click at [597, 272] on input "0.00" at bounding box center [589, 271] width 180 height 24
type input "120.00"
click at [811, 224] on input "0.00" at bounding box center [811, 222] width 180 height 24
type input "100.00"
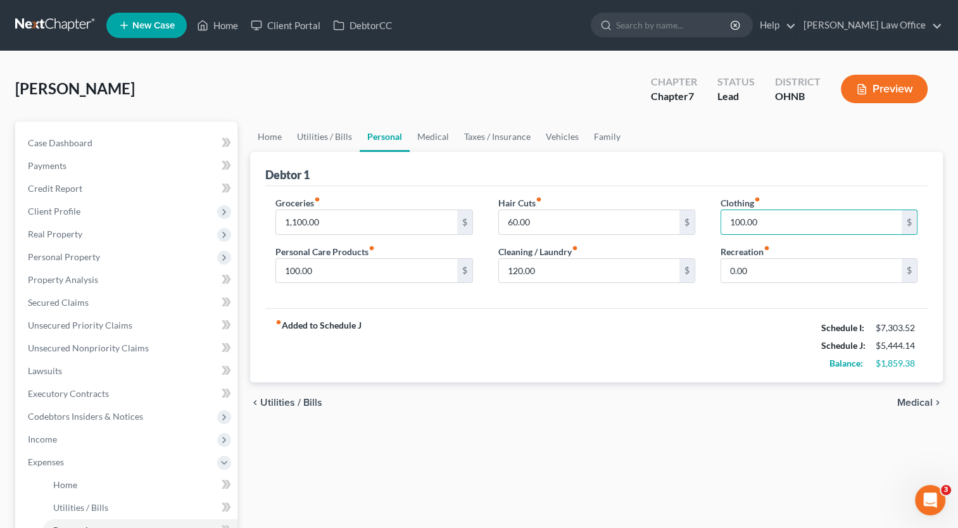
click at [763, 348] on div "fiber_manual_record Added to Schedule J Schedule I: $7,303.52 Schedule J: $5,44…" at bounding box center [596, 345] width 662 height 74
click at [901, 405] on span "Medical" at bounding box center [914, 402] width 35 height 10
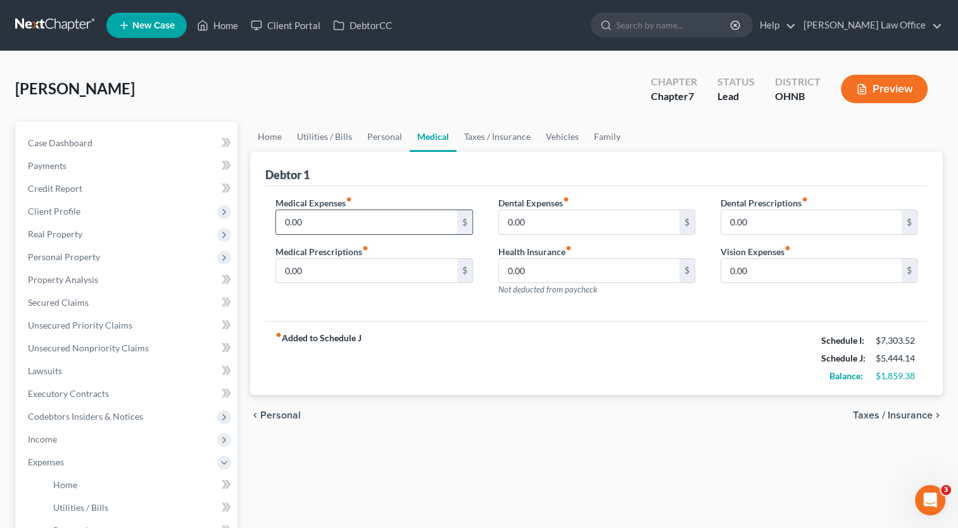
click at [318, 227] on input "0.00" at bounding box center [366, 222] width 180 height 24
type input "50.00"
click at [339, 280] on div "0.00 $" at bounding box center [373, 270] width 197 height 25
click at [337, 275] on input "0.00" at bounding box center [366, 271] width 180 height 24
type input "50.00"
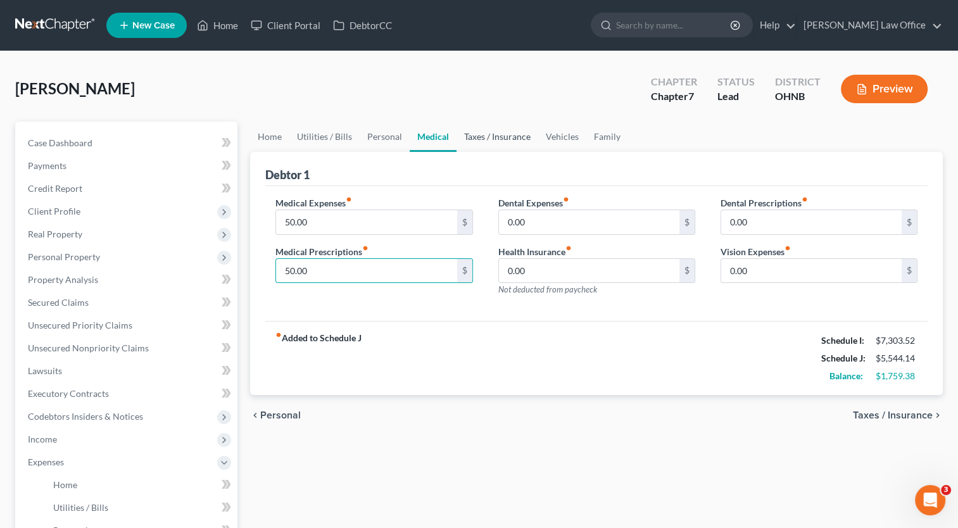
drag, startPoint x: 520, startPoint y: 144, endPoint x: 511, endPoint y: 142, distance: 9.6
click at [520, 144] on link "Taxes / Insurance" at bounding box center [497, 137] width 82 height 30
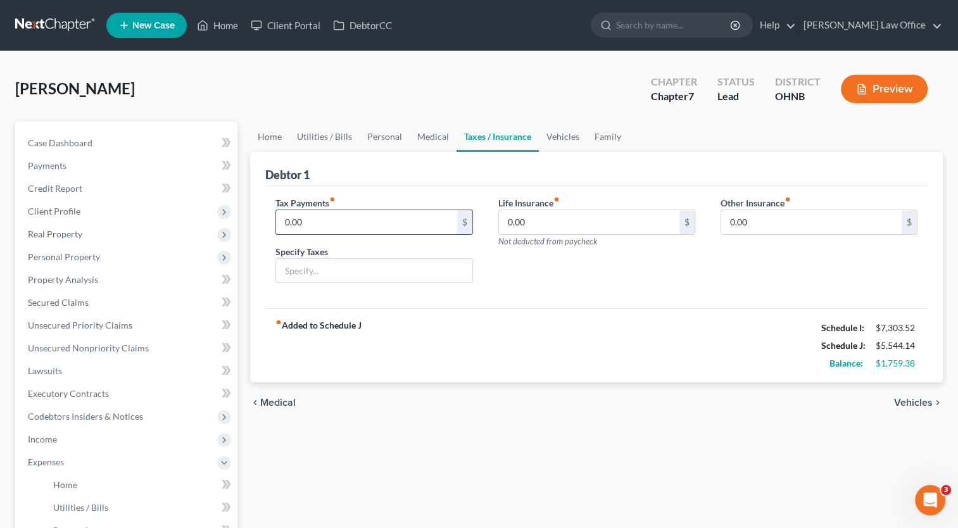
click at [341, 223] on input "0.00" at bounding box center [366, 222] width 180 height 24
type input "100.00"
click at [590, 354] on div "fiber_manual_record Added to Schedule J Schedule I: $7,303.52 Schedule J: $5,64…" at bounding box center [596, 345] width 662 height 74
drag, startPoint x: 546, startPoint y: 138, endPoint x: 541, endPoint y: 143, distance: 7.2
click at [547, 138] on link "Vehicles" at bounding box center [563, 137] width 48 height 30
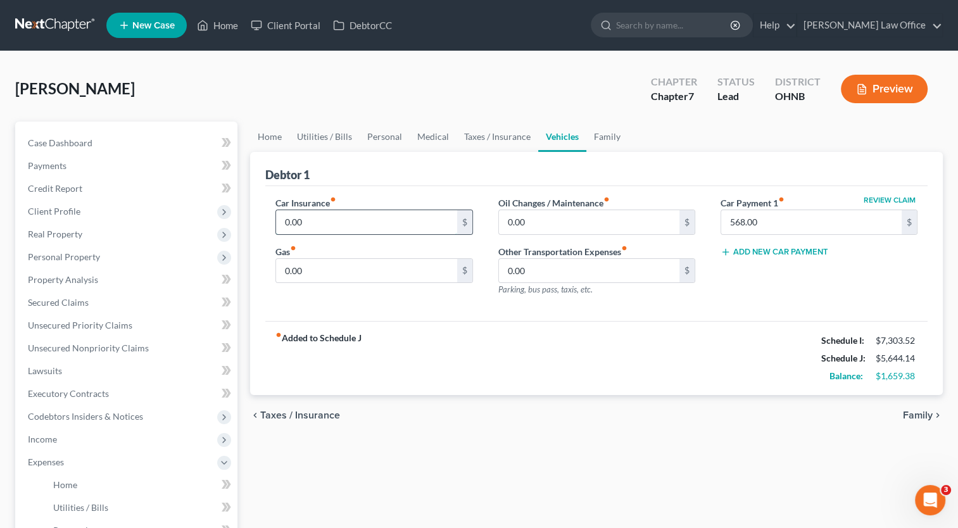
click at [337, 213] on input "0.00" at bounding box center [366, 222] width 180 height 24
type input "190.00"
click at [562, 224] on input "0.00" at bounding box center [589, 222] width 180 height 24
type input "65.00"
click at [366, 278] on input "0.00" at bounding box center [366, 271] width 180 height 24
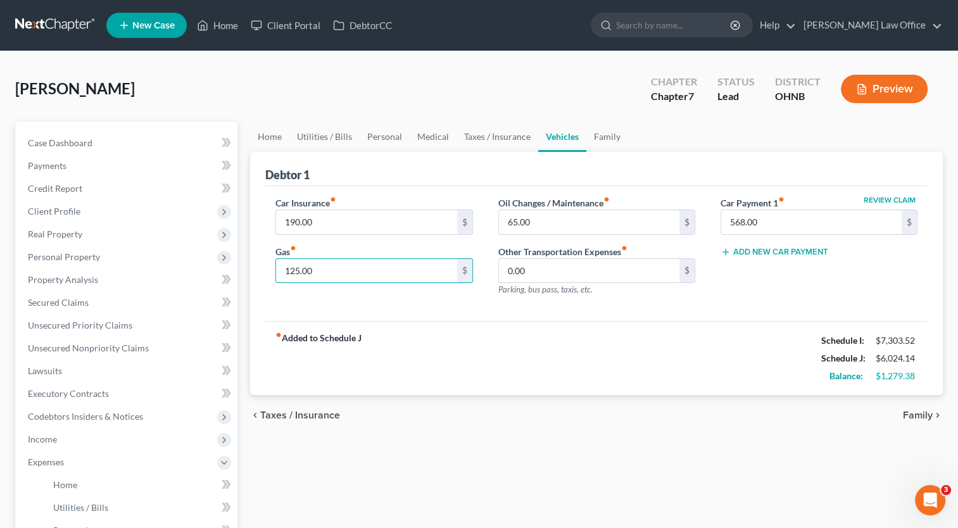
click at [647, 353] on div "fiber_manual_record Added to Schedule J Schedule I: $7,303.52 Schedule J: $6,02…" at bounding box center [596, 358] width 662 height 74
click at [321, 270] on input "125.00" at bounding box center [366, 271] width 180 height 24
type input "200.00"
drag, startPoint x: 261, startPoint y: 134, endPoint x: 413, endPoint y: 196, distance: 164.3
click at [261, 134] on link "Home" at bounding box center [269, 137] width 39 height 30
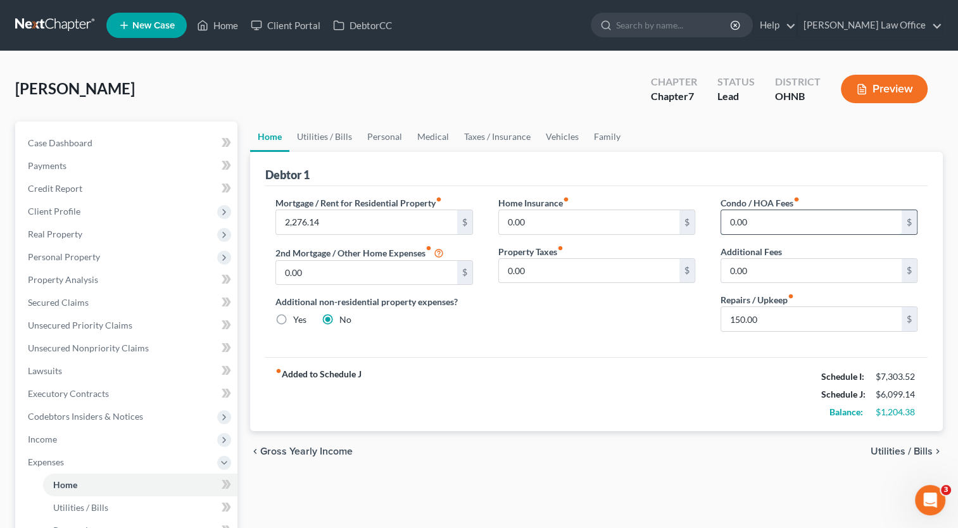
click at [777, 214] on input "0.00" at bounding box center [811, 222] width 180 height 24
type input "25.00"
click at [561, 326] on div "Home Insurance fiber_manual_record 0.00 $ Property Taxes fiber_manual_record 0.…" at bounding box center [596, 269] width 222 height 146
click at [318, 138] on link "Utilities / Bills" at bounding box center [324, 137] width 70 height 30
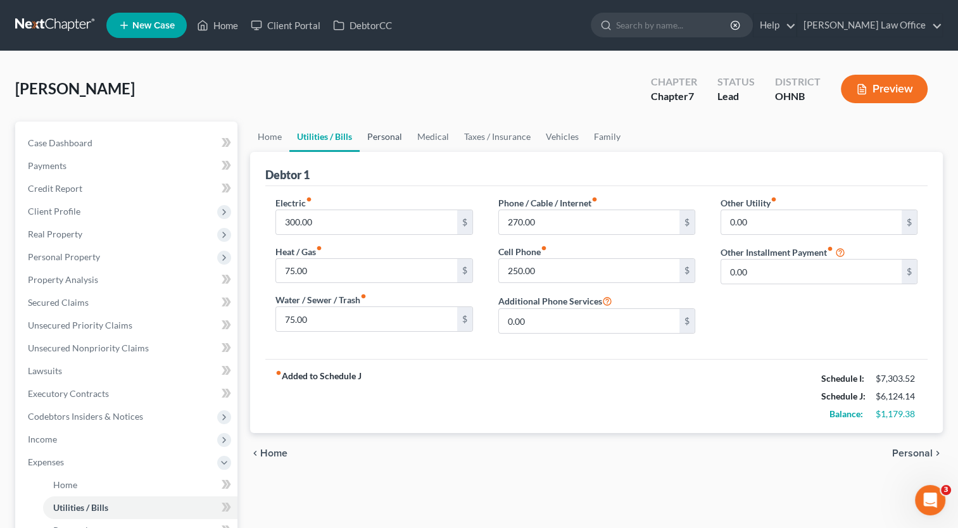
click at [387, 143] on link "Personal" at bounding box center [385, 137] width 50 height 30
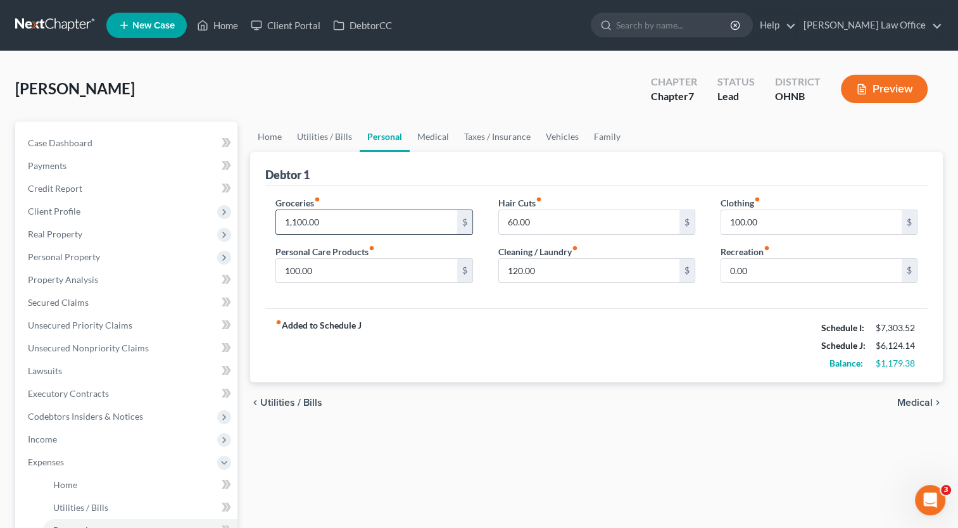
click at [327, 222] on input "1,100.00" at bounding box center [366, 222] width 180 height 24
type input "1,200.00"
click at [697, 388] on div "chevron_left Utilities / Bills Medical chevron_right" at bounding box center [596, 402] width 692 height 41
drag, startPoint x: 425, startPoint y: 132, endPoint x: 479, endPoint y: 165, distance: 63.4
click at [425, 132] on link "Medical" at bounding box center [433, 137] width 47 height 30
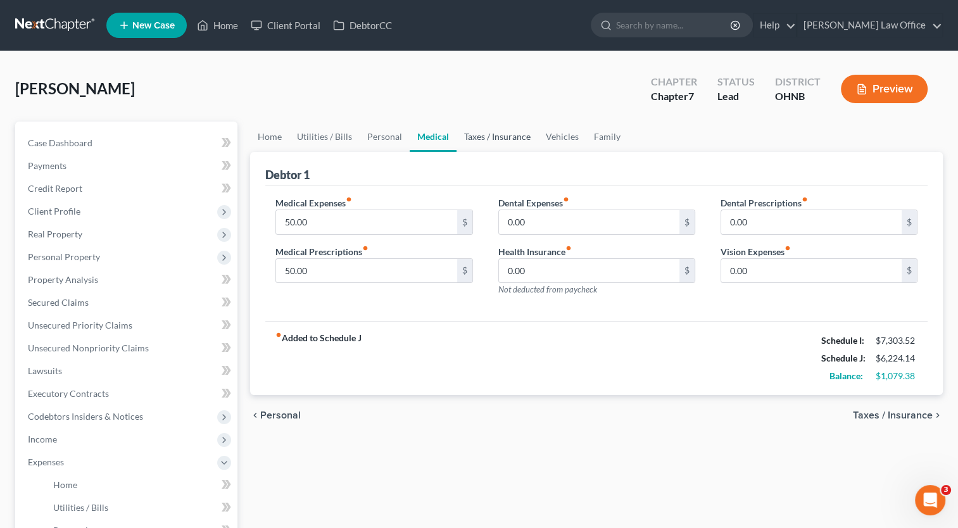
click at [493, 137] on link "Taxes / Insurance" at bounding box center [497, 137] width 82 height 30
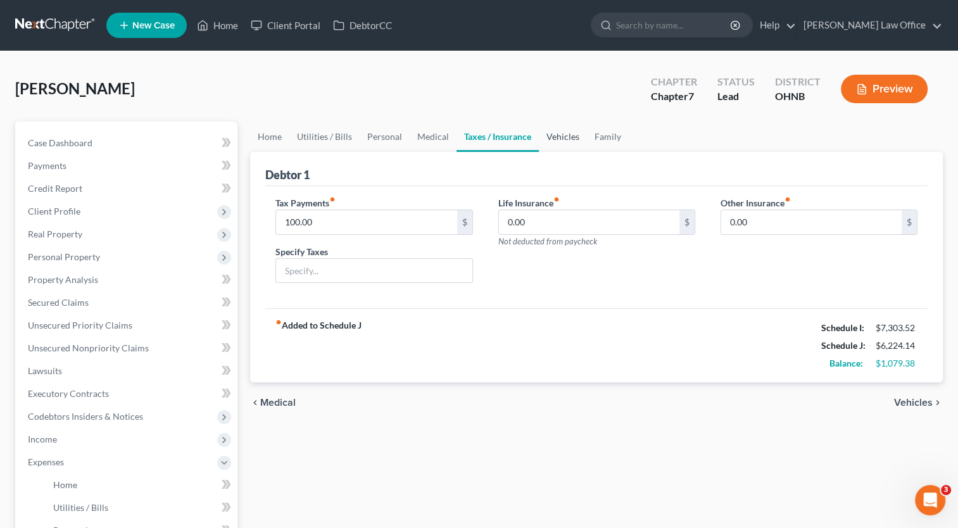
click at [555, 138] on link "Vehicles" at bounding box center [563, 137] width 48 height 30
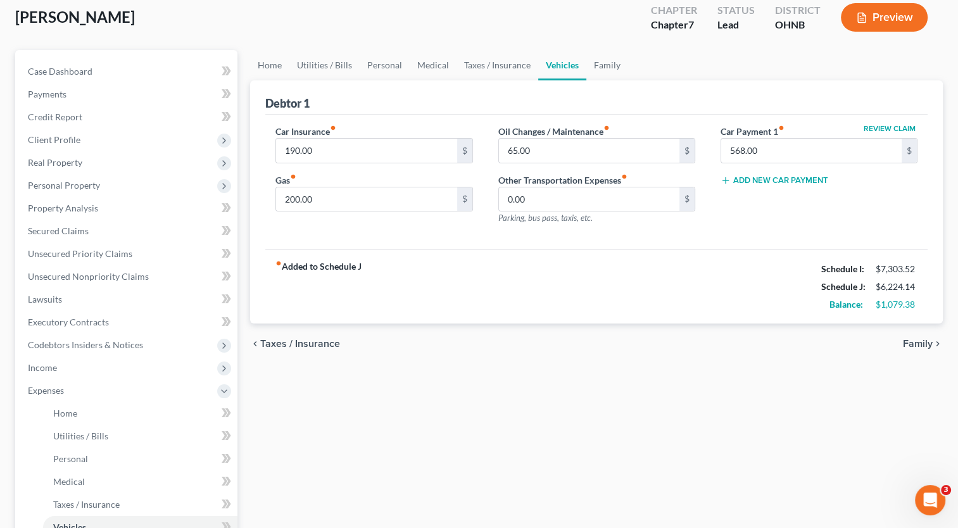
scroll to position [127, 0]
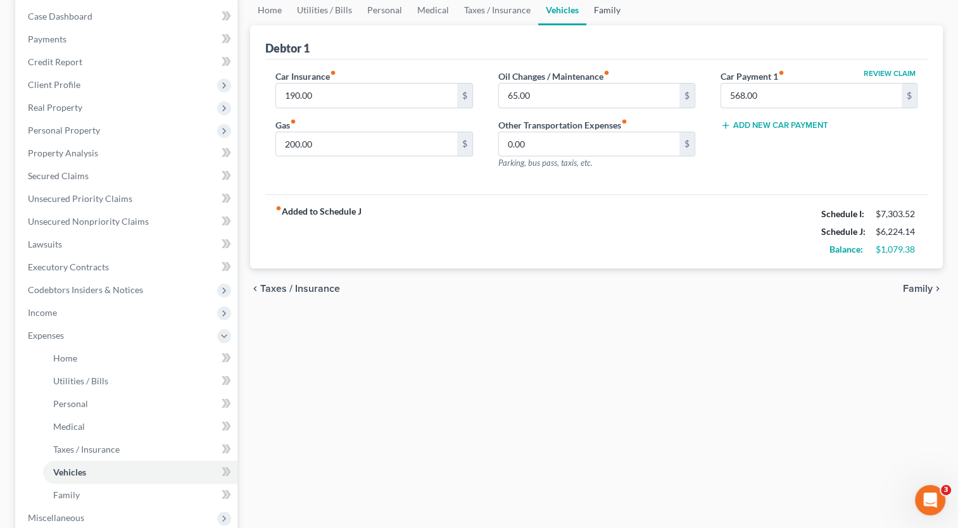
click at [593, 15] on link "Family" at bounding box center [607, 10] width 42 height 30
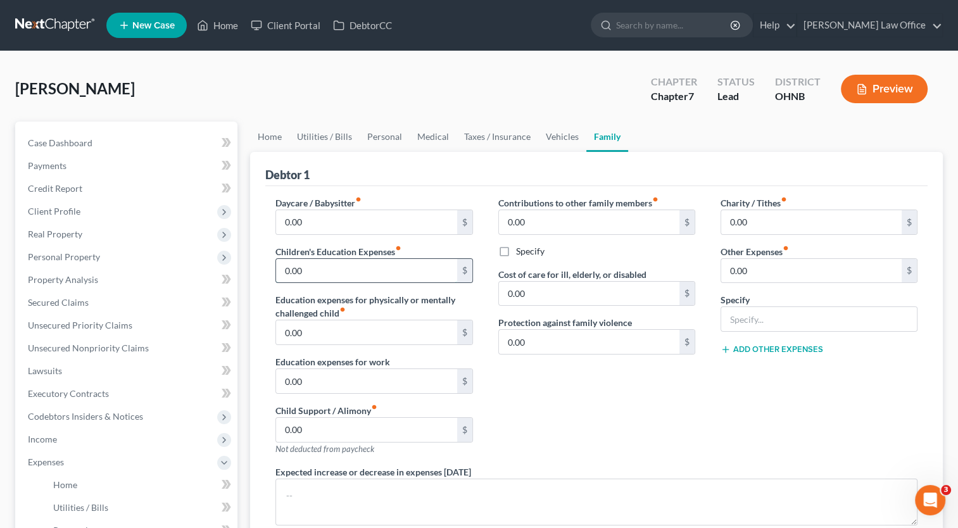
click at [349, 272] on input "0.00" at bounding box center [366, 271] width 180 height 24
type input "150.00"
click at [715, 387] on div "Charity / Tithes fiber_manual_record 0.00 $ Other Expenses fiber_manual_record …" at bounding box center [819, 330] width 222 height 269
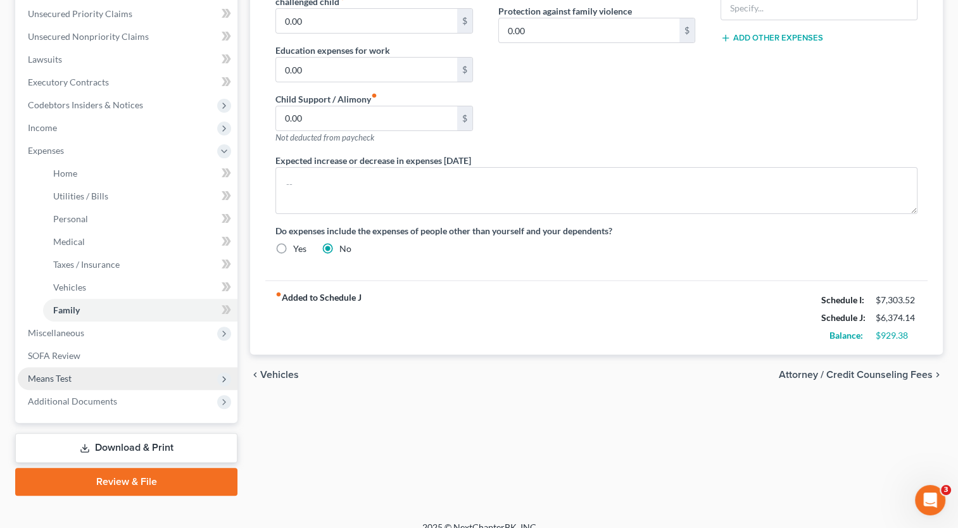
scroll to position [316, 0]
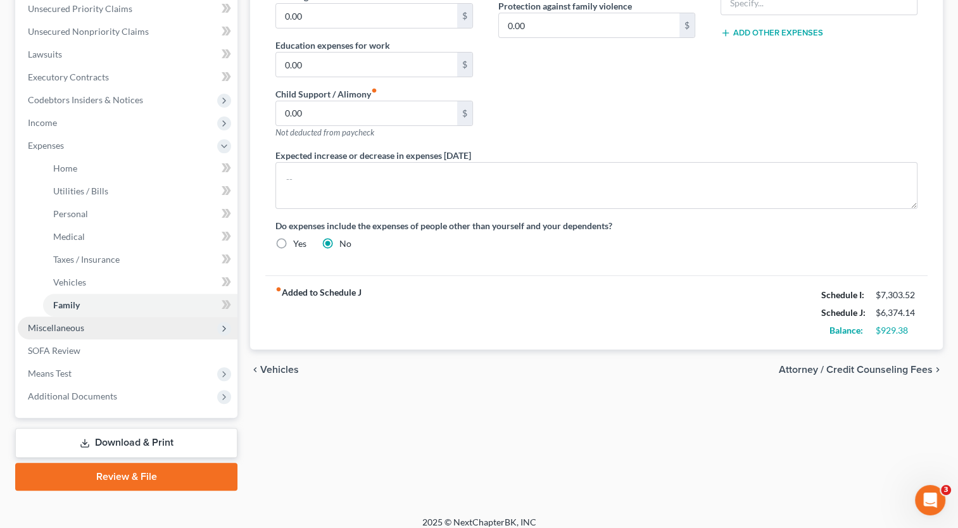
click at [76, 330] on span "Miscellaneous" at bounding box center [56, 327] width 56 height 11
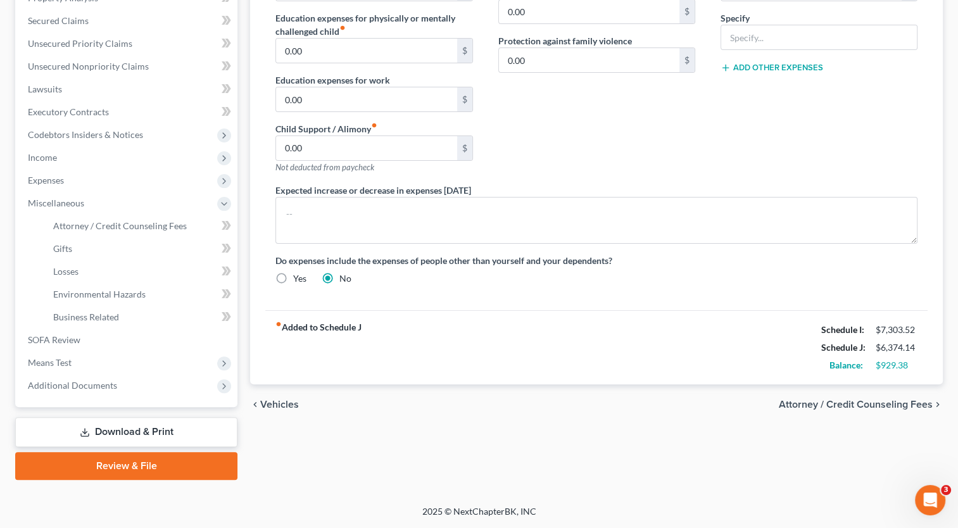
scroll to position [280, 0]
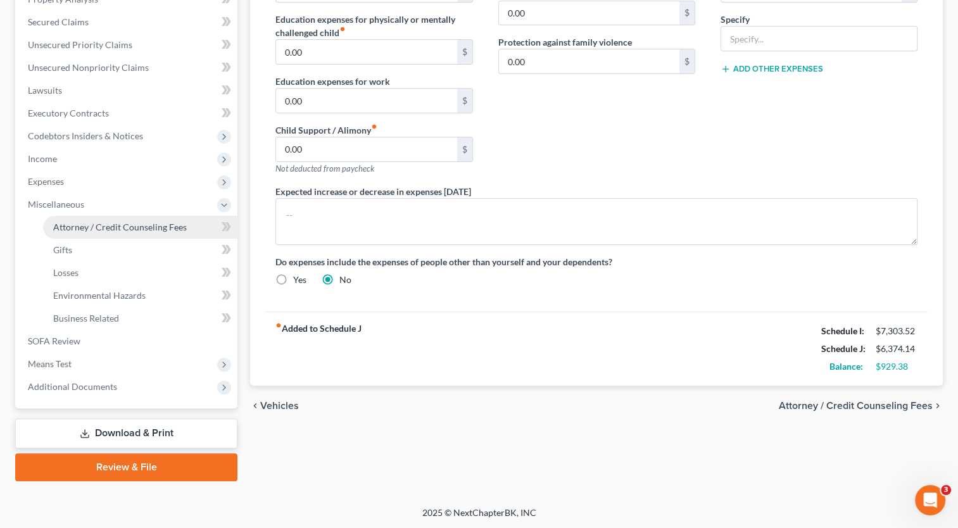
click at [132, 232] on span "Attorney / Credit Counseling Fees" at bounding box center [120, 227] width 134 height 11
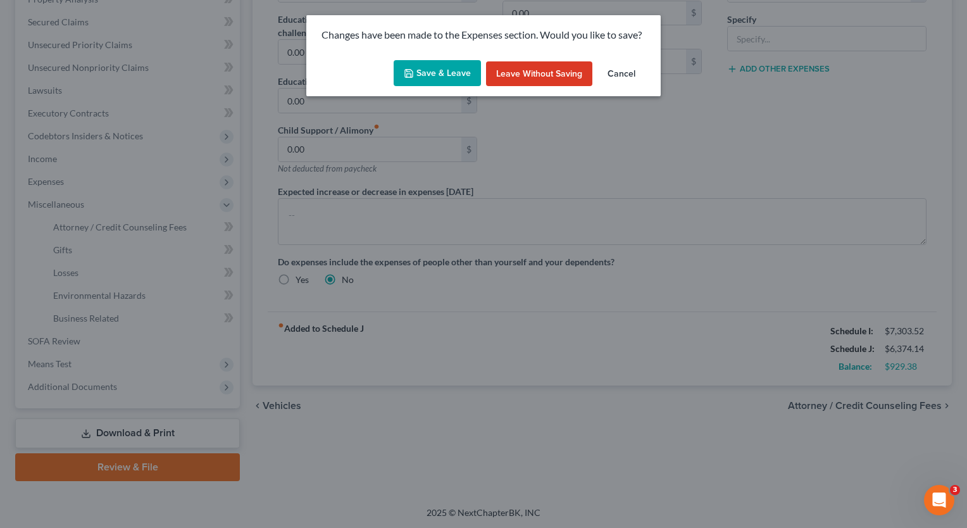
drag, startPoint x: 455, startPoint y: 73, endPoint x: 603, endPoint y: 203, distance: 196.4
click at [456, 74] on button "Save & Leave" at bounding box center [437, 73] width 87 height 27
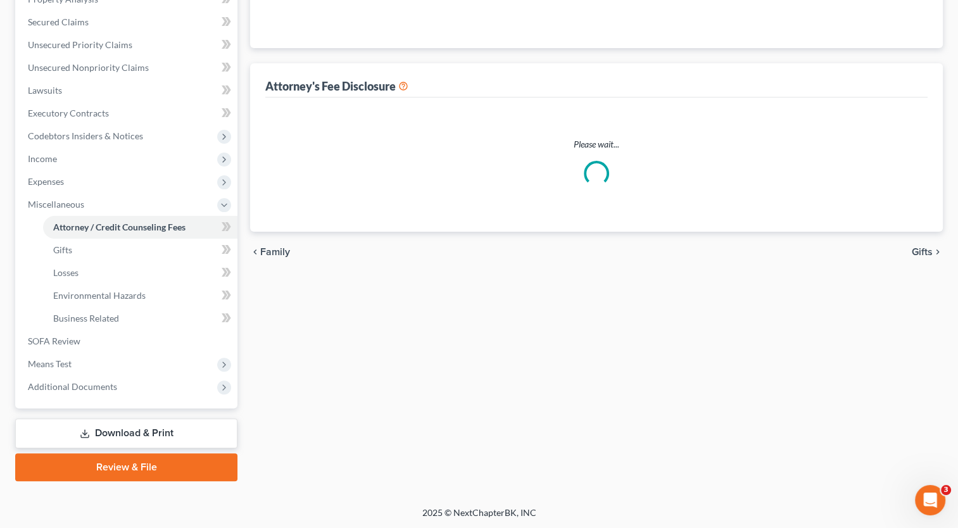
select select "0"
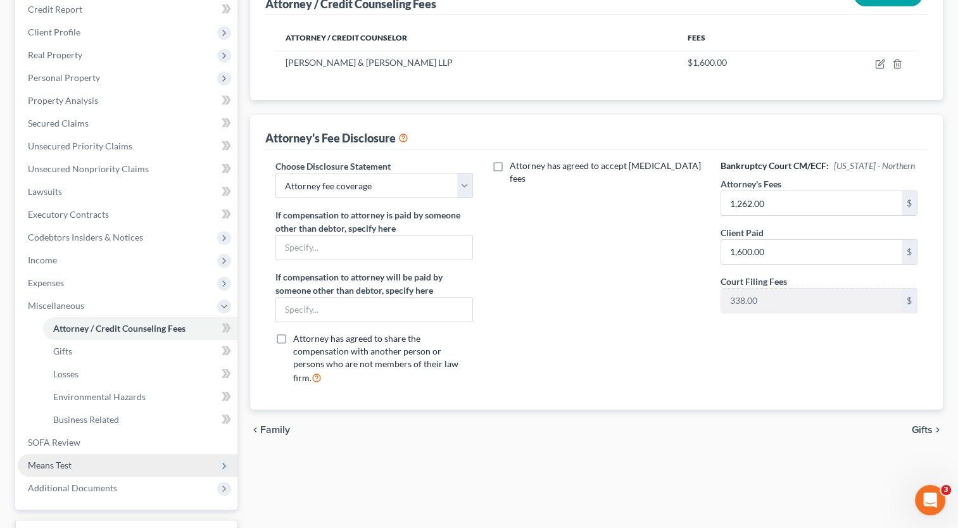
scroll to position [280, 0]
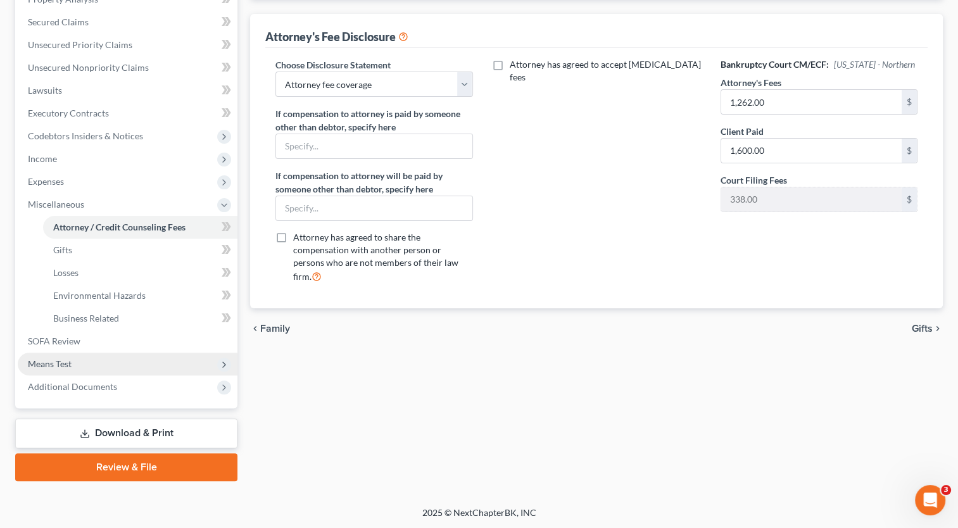
click at [77, 366] on span "Means Test" at bounding box center [128, 364] width 220 height 23
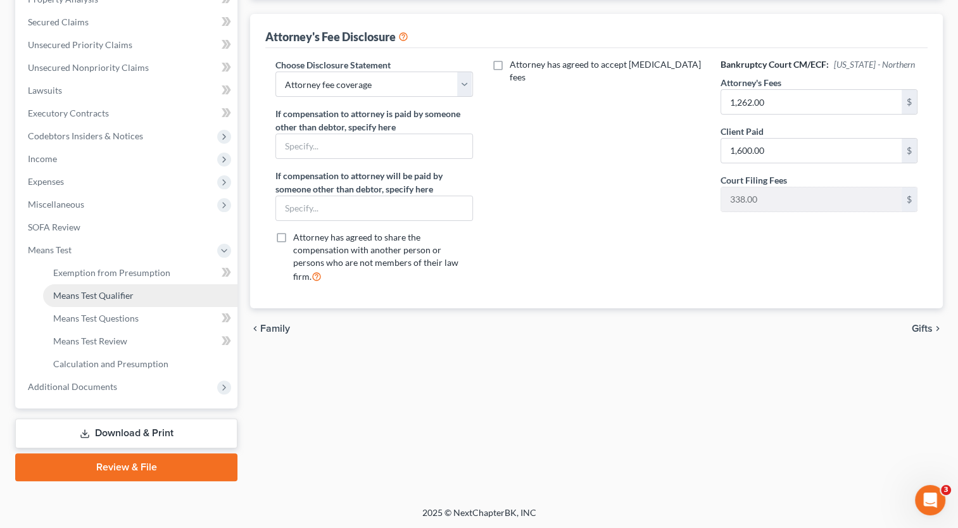
click at [113, 292] on span "Means Test Qualifier" at bounding box center [93, 295] width 80 height 11
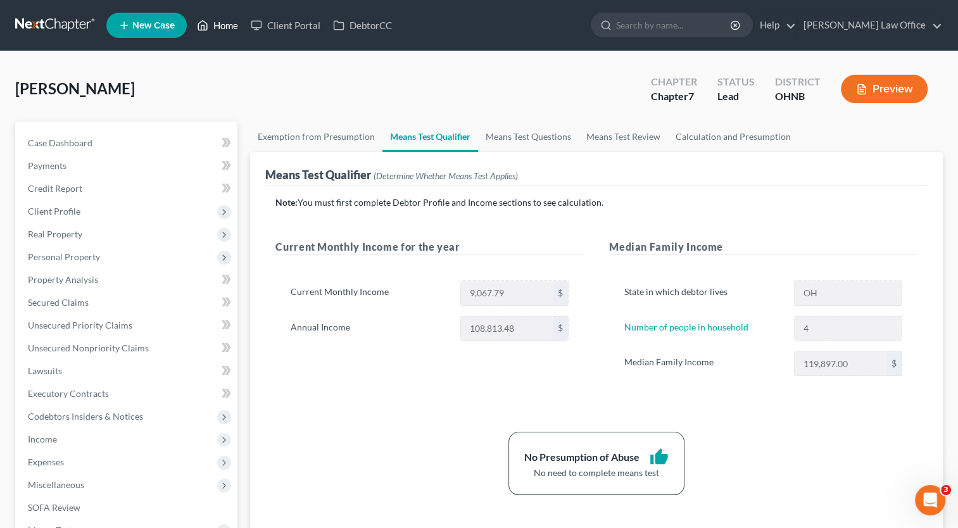
click at [228, 29] on link "Home" at bounding box center [218, 25] width 54 height 23
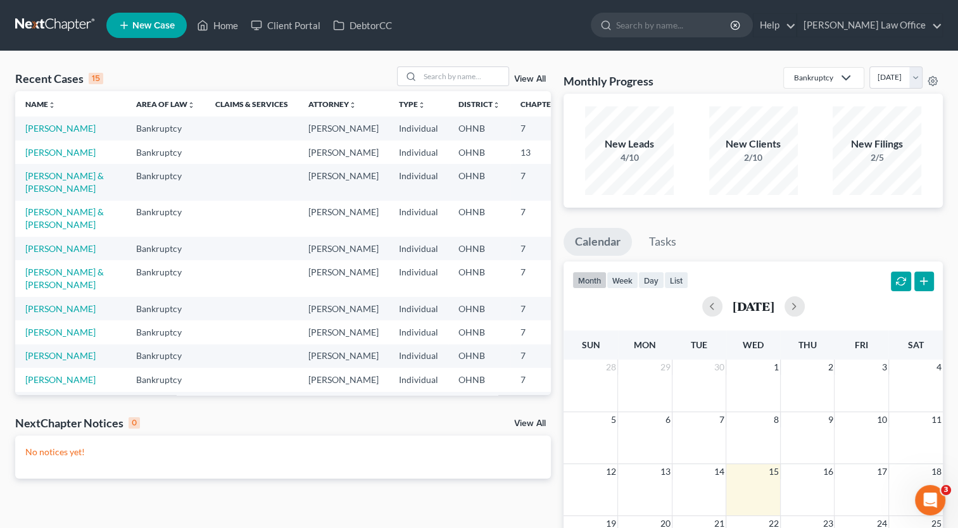
click at [154, 23] on span "New Case" at bounding box center [153, 25] width 42 height 9
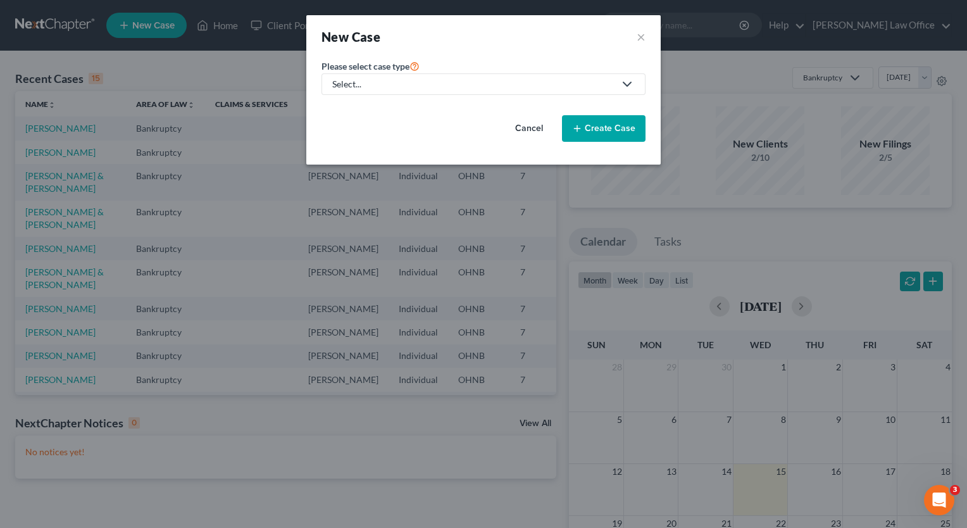
click at [629, 82] on icon at bounding box center [627, 84] width 15 height 15
click at [382, 110] on link "Bankruptcy" at bounding box center [357, 109] width 70 height 20
select select "61"
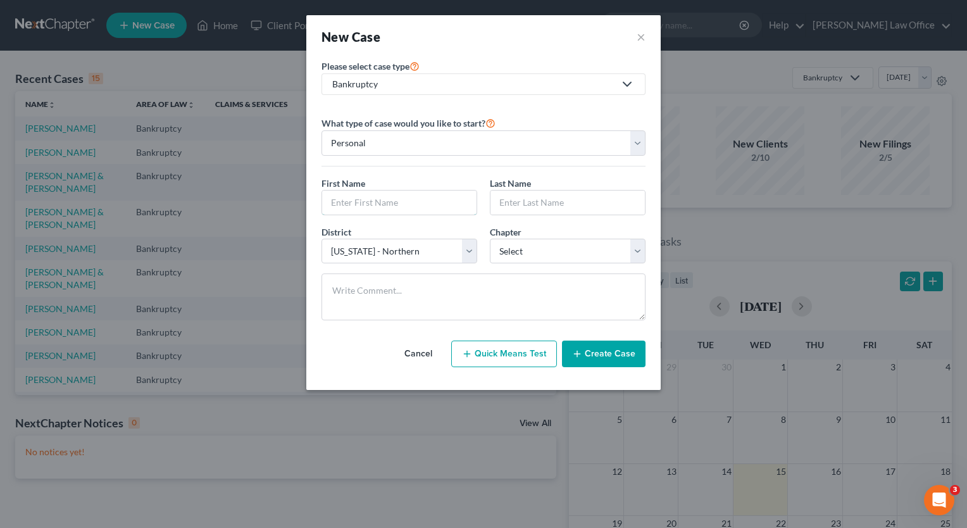
drag, startPoint x: 412, startPoint y: 204, endPoint x: 478, endPoint y: 209, distance: 66.0
click at [413, 204] on input "text" at bounding box center [399, 203] width 154 height 24
type input "Jennifer"
type input "Bencar"
select select "0"
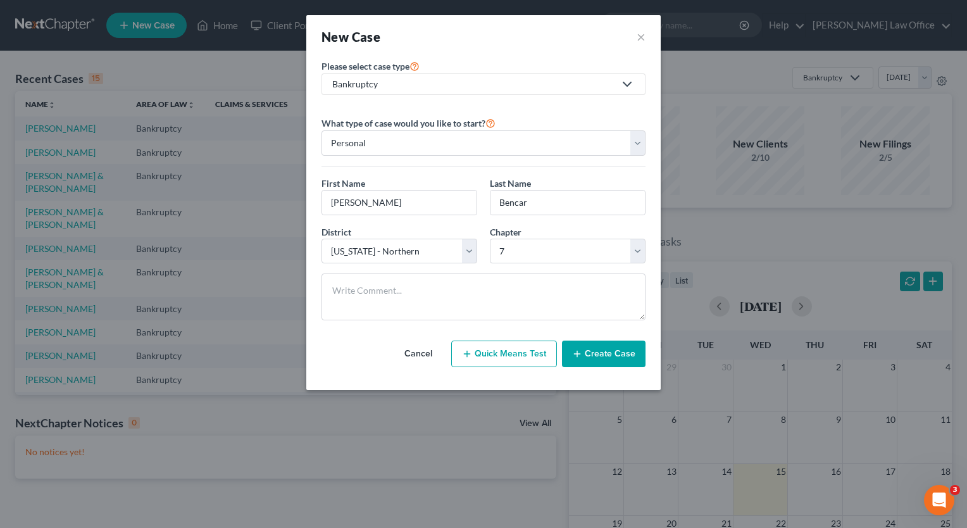
click at [607, 351] on button "Create Case" at bounding box center [604, 354] width 84 height 27
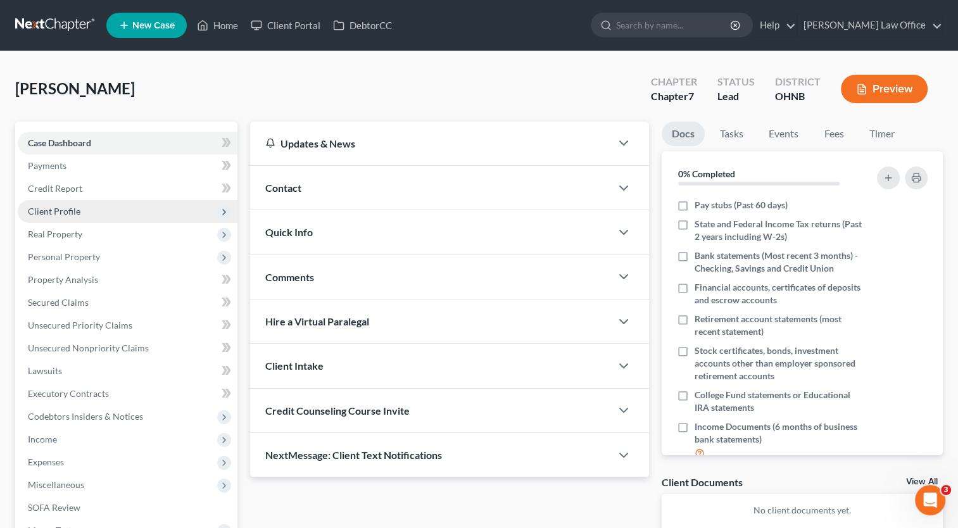
click at [53, 210] on span "Client Profile" at bounding box center [54, 211] width 53 height 11
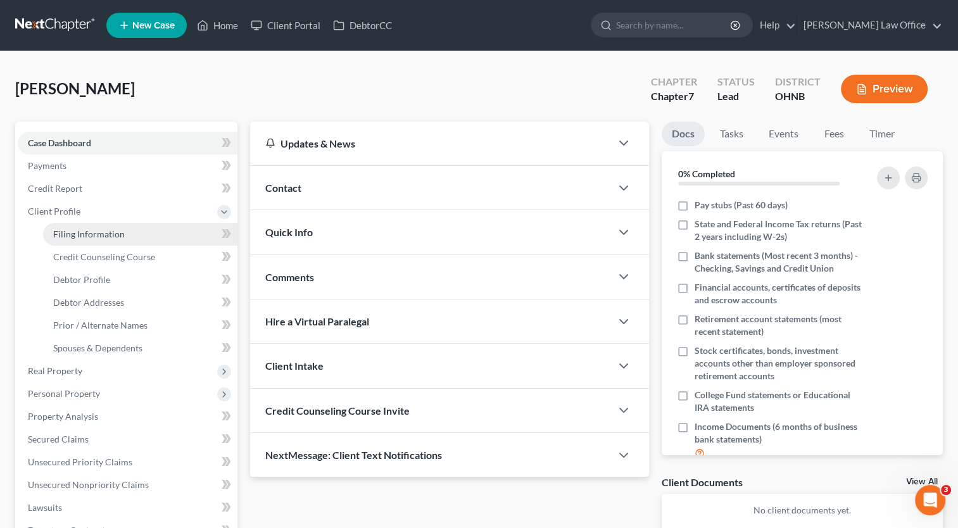
click at [89, 235] on span "Filing Information" at bounding box center [89, 233] width 72 height 11
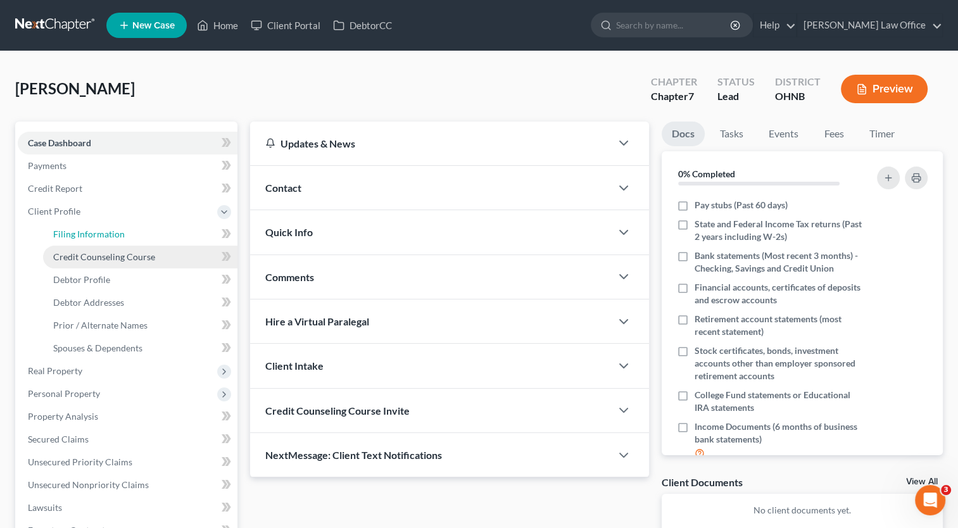
select select "1"
select select "0"
select select "61"
select select "36"
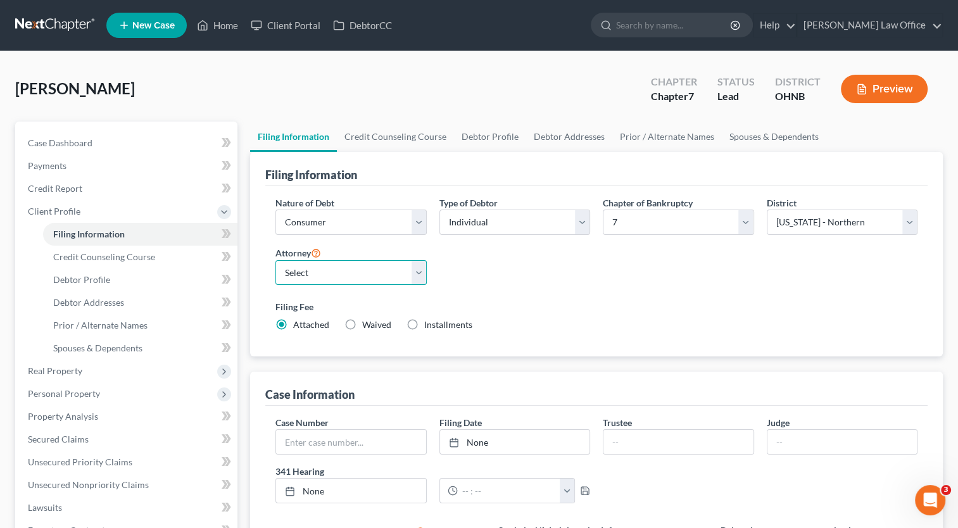
drag, startPoint x: 419, startPoint y: 278, endPoint x: 411, endPoint y: 285, distance: 9.9
click at [419, 278] on select "Select Jon D. Axelrod - OHNB" at bounding box center [350, 272] width 151 height 25
select select "0"
click at [275, 260] on select "Select Jon D. Axelrod - OHNB" at bounding box center [350, 272] width 151 height 25
click at [605, 296] on div "Filing Fee Attached Waived Waived Installments Installments" at bounding box center [596, 318] width 654 height 46
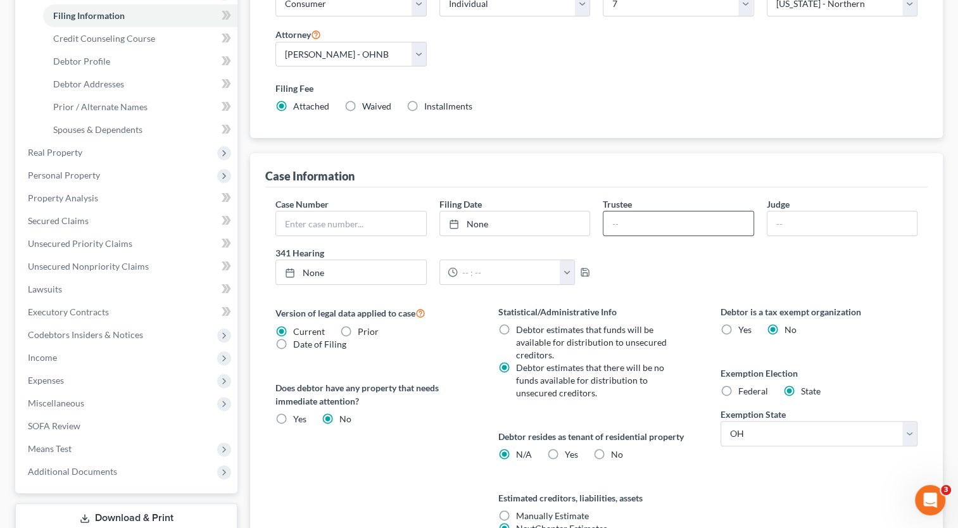
scroll to position [316, 0]
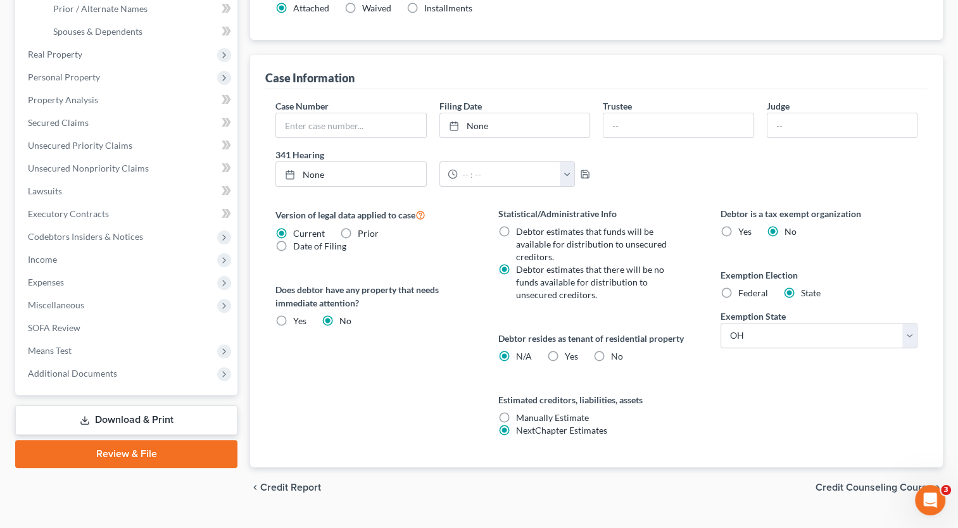
click at [844, 485] on span "Credit Counseling Course" at bounding box center [873, 487] width 117 height 10
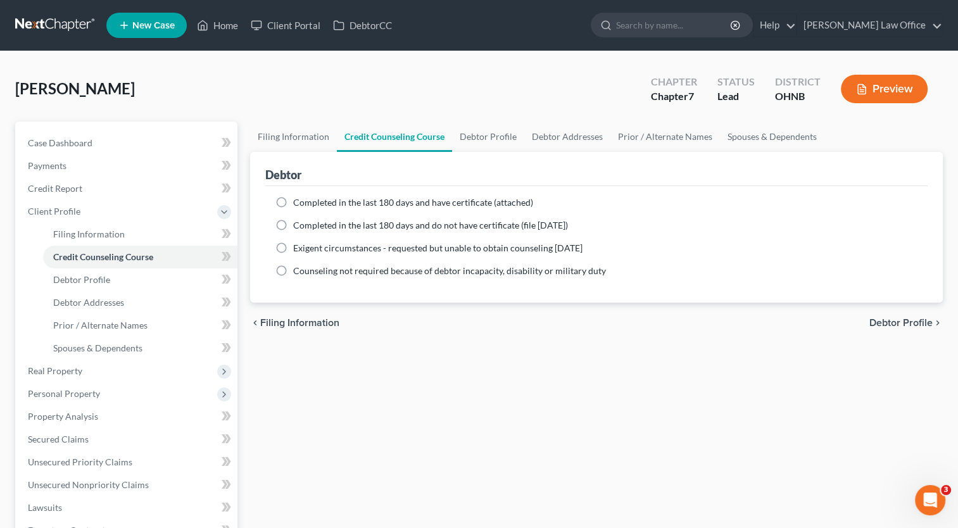
click at [293, 200] on label "Completed in the last 180 days and have certificate (attached)" at bounding box center [413, 202] width 240 height 13
click at [298, 200] on input "Completed in the last 180 days and have certificate (attached)" at bounding box center [302, 200] width 8 height 8
radio input "true"
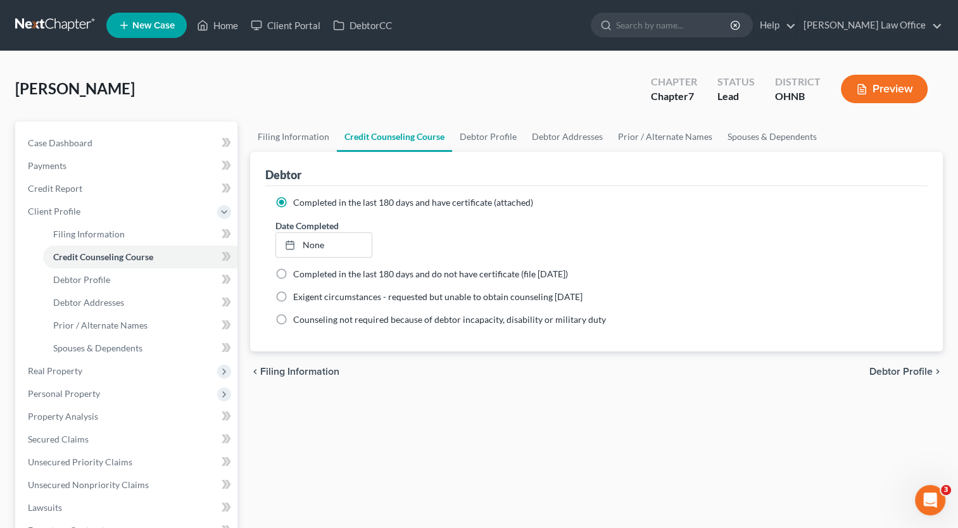
click at [884, 370] on span "Debtor Profile" at bounding box center [900, 371] width 63 height 10
select select "0"
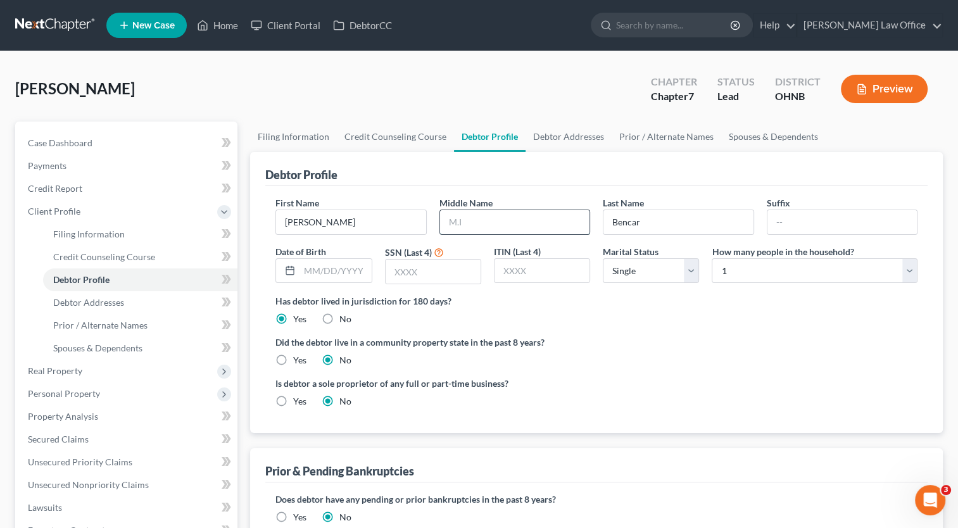
click at [528, 229] on input "text" at bounding box center [514, 222] width 149 height 24
click at [416, 266] on input "text" at bounding box center [432, 272] width 95 height 24
click at [910, 273] on select "Select 1 2 3 4 5 6 7 8 9 10 11 12 13 14 15 16 17 18 19 20" at bounding box center [814, 270] width 206 height 25
click at [711, 258] on select "Select 1 2 3 4 5 6 7 8 9 10 11 12 13 14 15 16 17 18 19 20" at bounding box center [814, 270] width 206 height 25
drag, startPoint x: 701, startPoint y: 325, endPoint x: 732, endPoint y: 366, distance: 51.4
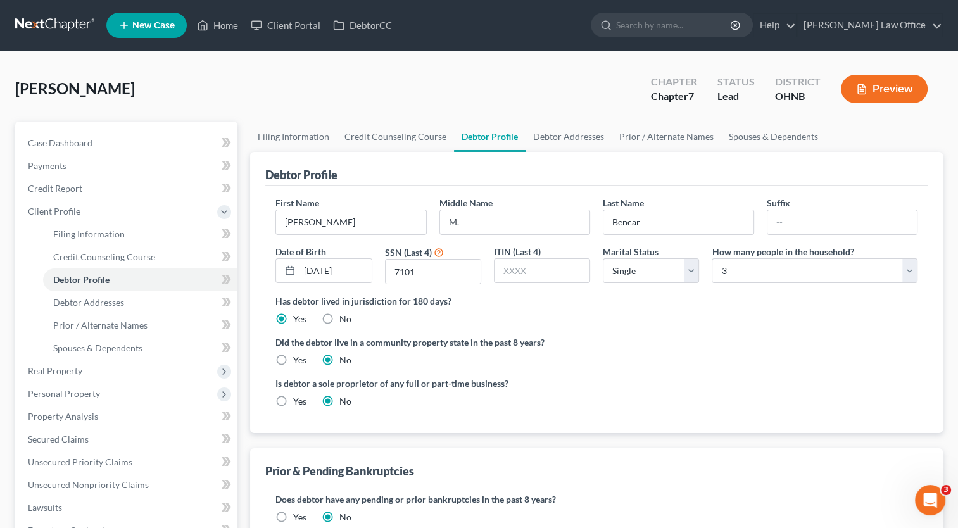
click at [701, 326] on ng-include "First Name Jennifer Middle Name M. Last Name Bencar Suffix Date of Birth 12/04/…" at bounding box center [596, 307] width 642 height 222
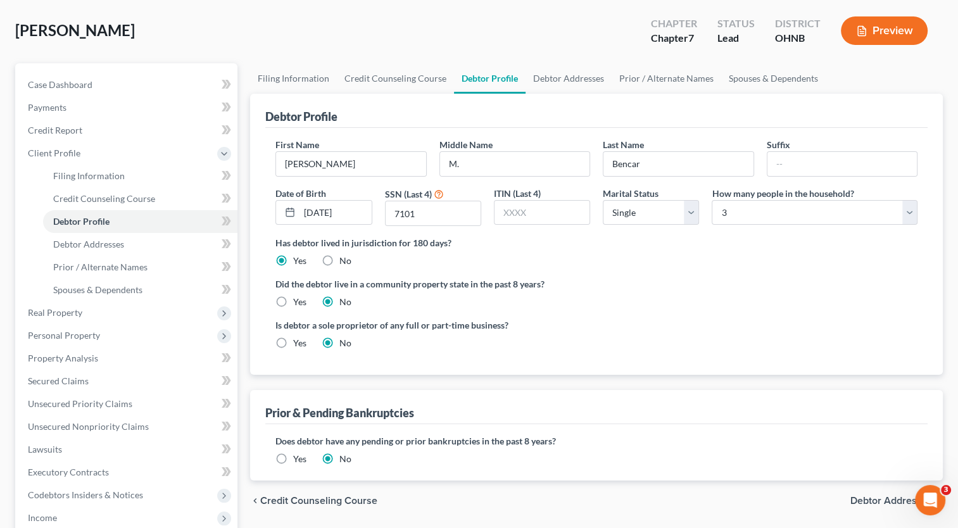
scroll to position [127, 0]
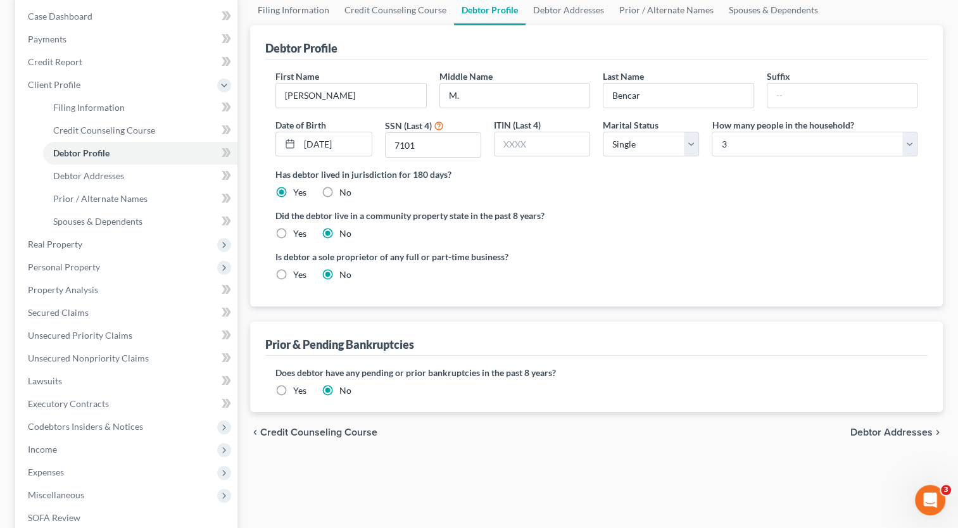
drag, startPoint x: 855, startPoint y: 432, endPoint x: 456, endPoint y: 320, distance: 414.6
click at [856, 432] on span "Debtor Addresses" at bounding box center [891, 432] width 82 height 10
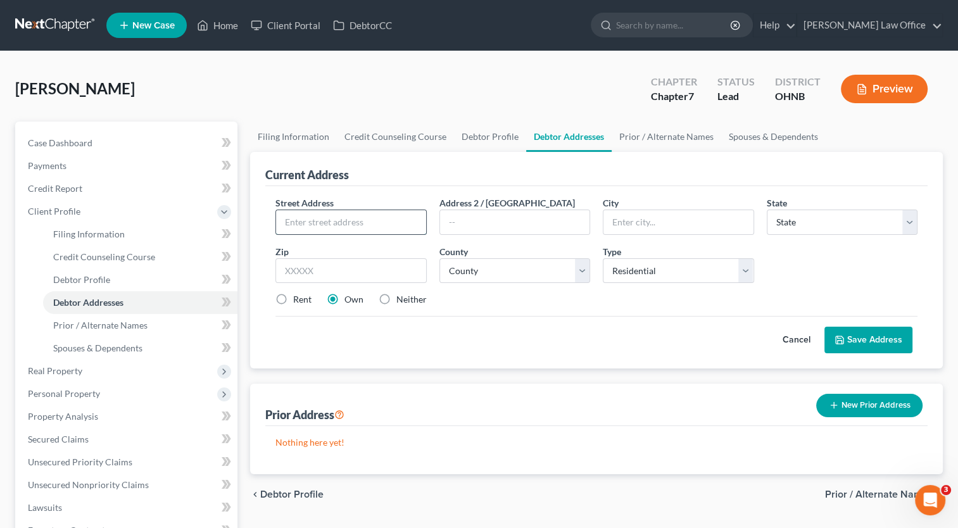
click at [333, 221] on input "text" at bounding box center [350, 222] width 149 height 24
click at [863, 349] on button "Save Address" at bounding box center [868, 340] width 88 height 27
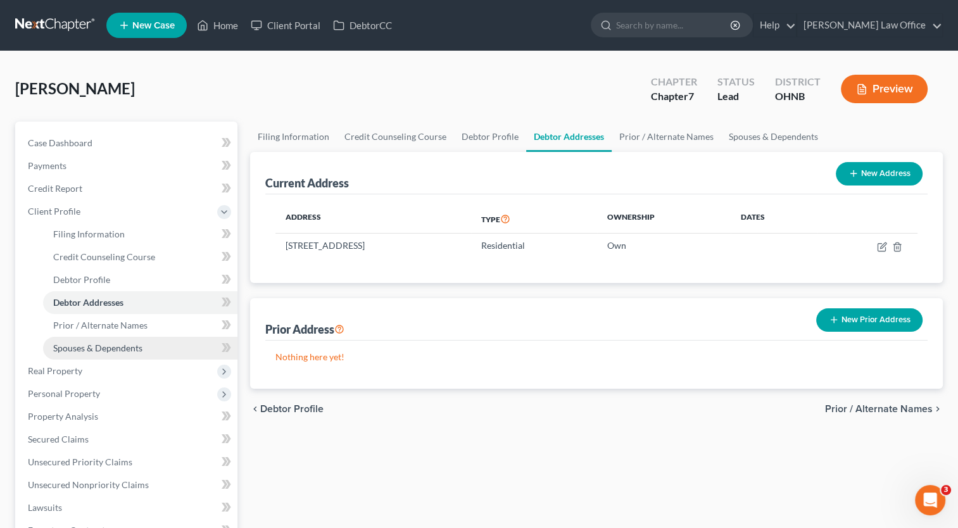
click at [106, 347] on span "Spouses & Dependents" at bounding box center [97, 347] width 89 height 11
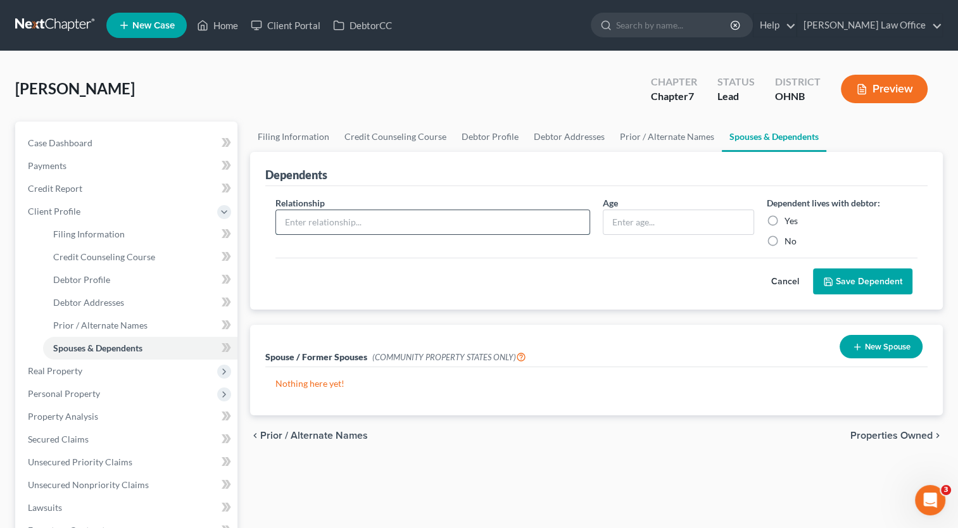
click at [456, 224] on input "text" at bounding box center [432, 222] width 313 height 24
click at [784, 216] on label "Yes" at bounding box center [790, 221] width 13 height 13
click at [789, 216] on input "Yes" at bounding box center [793, 219] width 8 height 8
click at [324, 219] on input "Spm" at bounding box center [432, 222] width 313 height 24
click at [878, 280] on button "Save Dependent" at bounding box center [862, 281] width 99 height 27
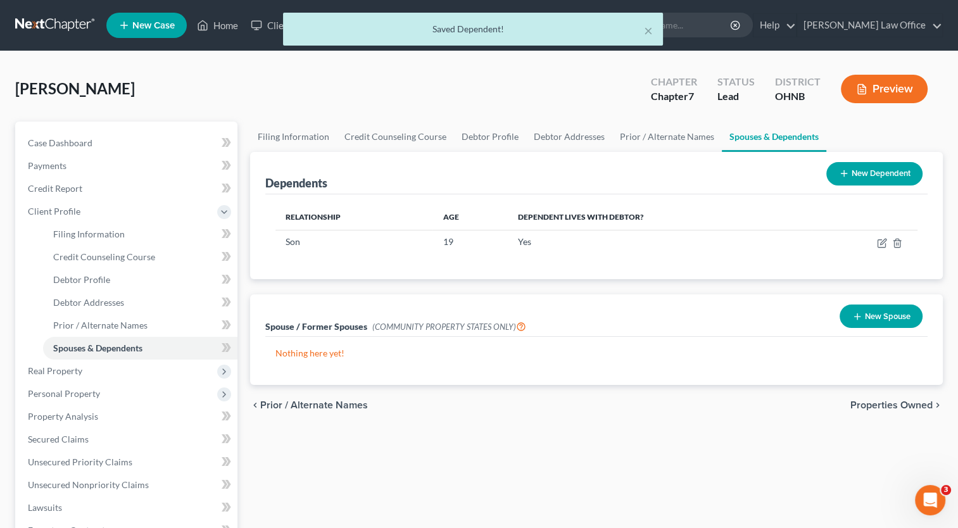
click at [879, 168] on button "New Dependent" at bounding box center [874, 173] width 96 height 23
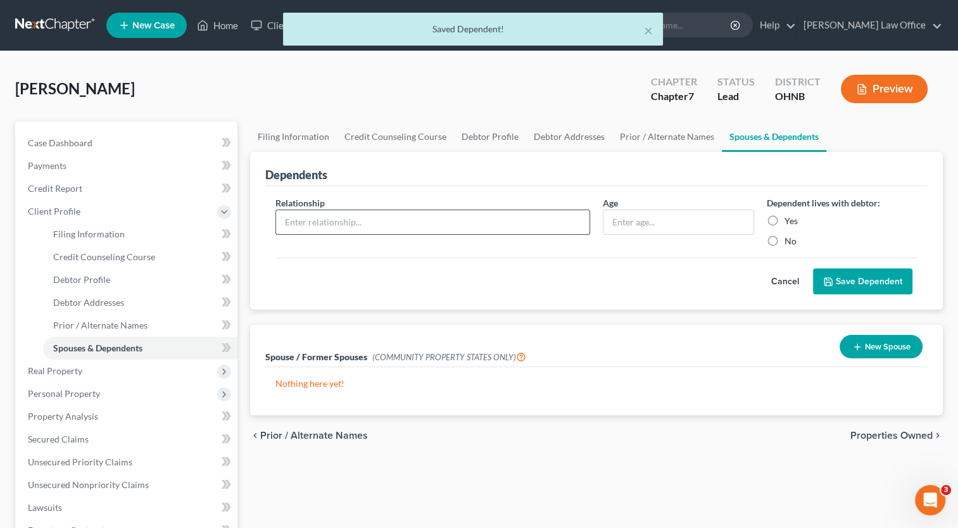
click at [407, 229] on input "text" at bounding box center [432, 222] width 313 height 24
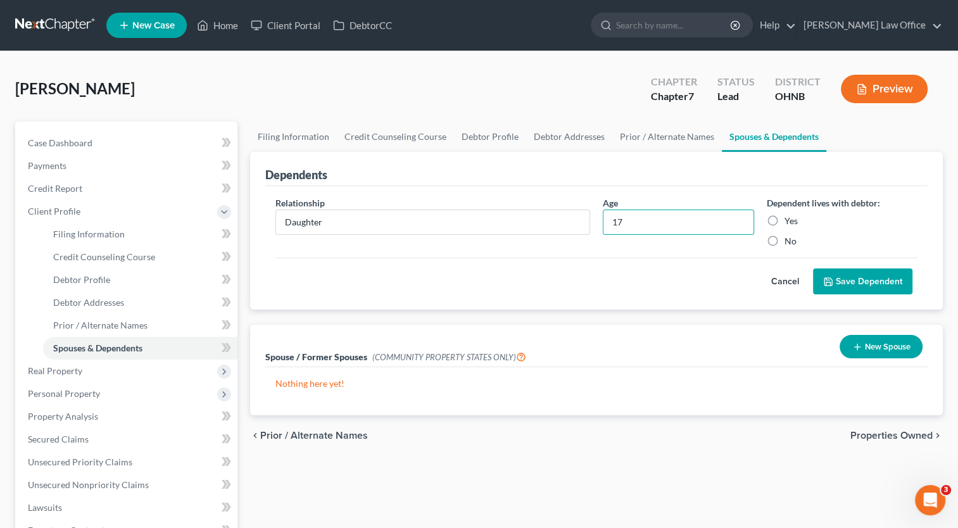
click at [784, 217] on label "Yes" at bounding box center [790, 221] width 13 height 13
click at [789, 217] on input "Yes" at bounding box center [793, 219] width 8 height 8
click at [853, 277] on button "Save Dependent" at bounding box center [862, 281] width 99 height 27
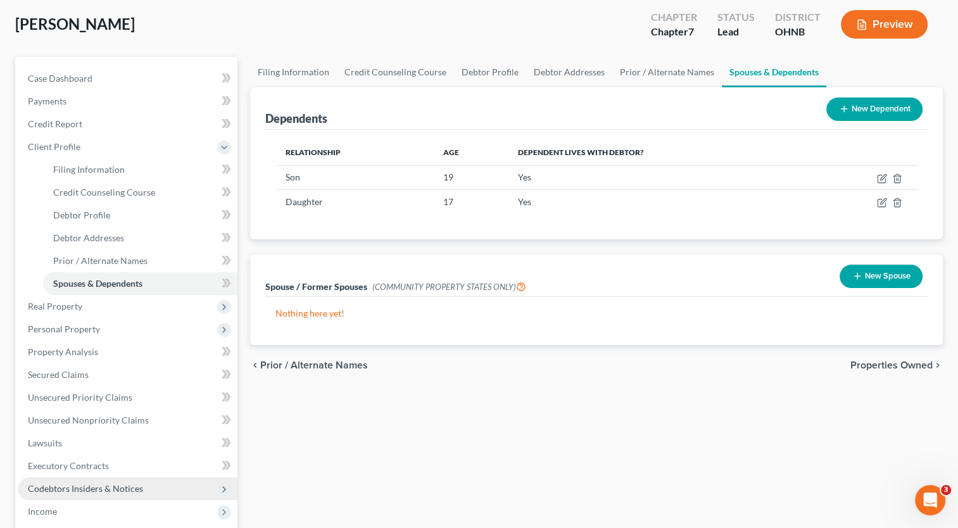
scroll to position [190, 0]
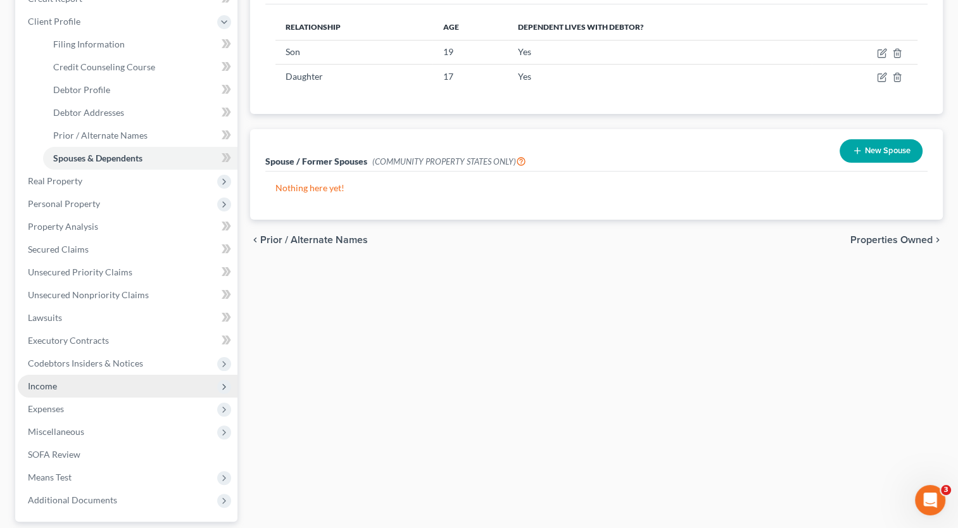
click at [130, 389] on span "Income" at bounding box center [128, 386] width 220 height 23
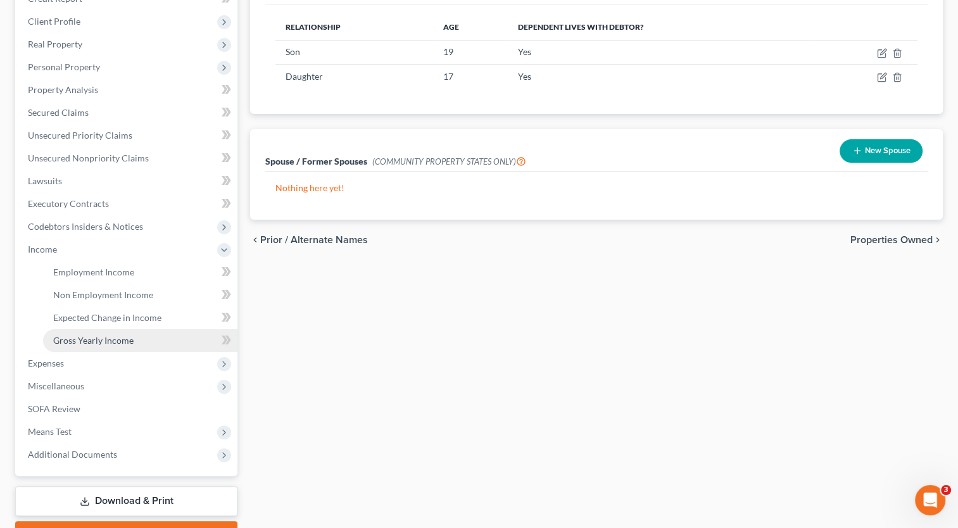
click at [100, 342] on span "Gross Yearly Income" at bounding box center [93, 340] width 80 height 11
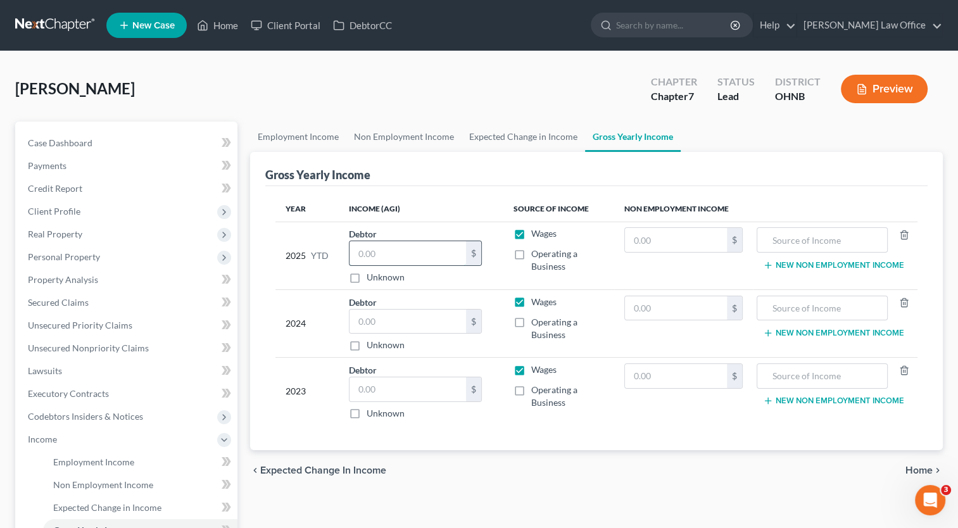
click at [382, 261] on input "text" at bounding box center [407, 253] width 116 height 24
click at [405, 320] on input "text" at bounding box center [407, 322] width 116 height 24
click at [410, 391] on input "text" at bounding box center [407, 389] width 116 height 24
click at [403, 251] on input "text" at bounding box center [407, 253] width 116 height 24
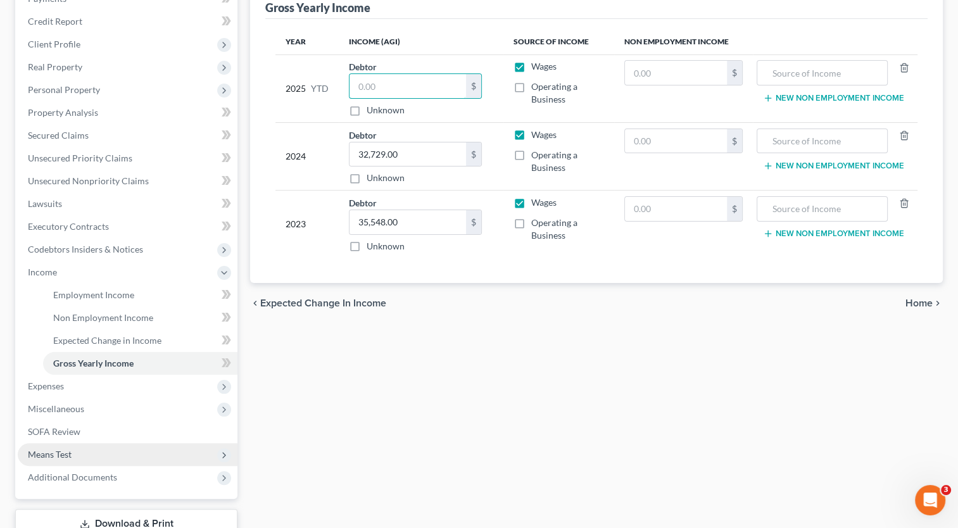
scroll to position [190, 0]
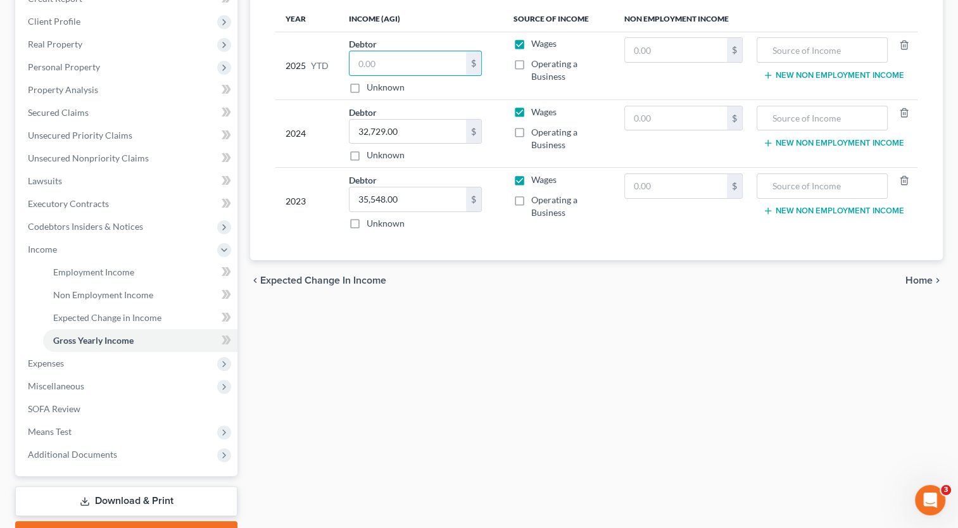
drag, startPoint x: 67, startPoint y: 385, endPoint x: 595, endPoint y: 192, distance: 562.3
click at [67, 385] on span "Miscellaneous" at bounding box center [56, 385] width 56 height 11
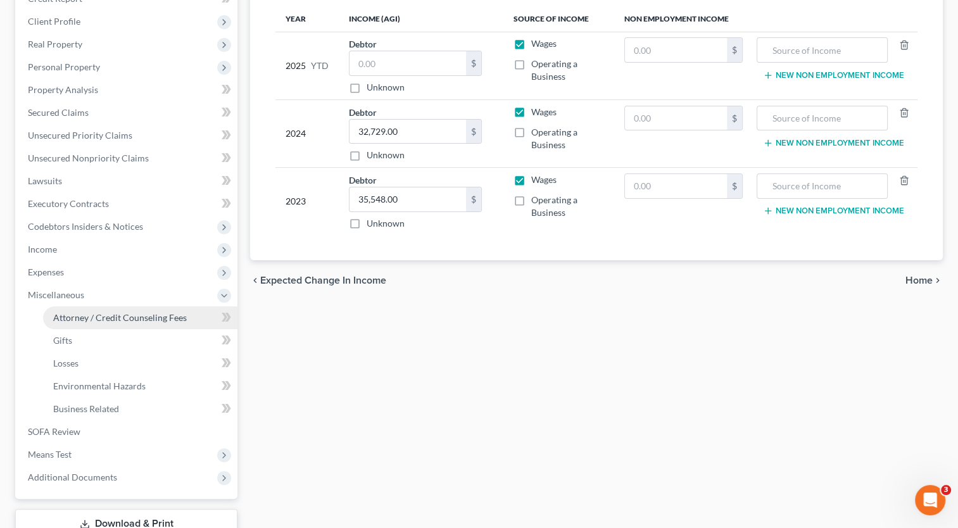
click at [110, 320] on span "Attorney / Credit Counseling Fees" at bounding box center [120, 317] width 134 height 11
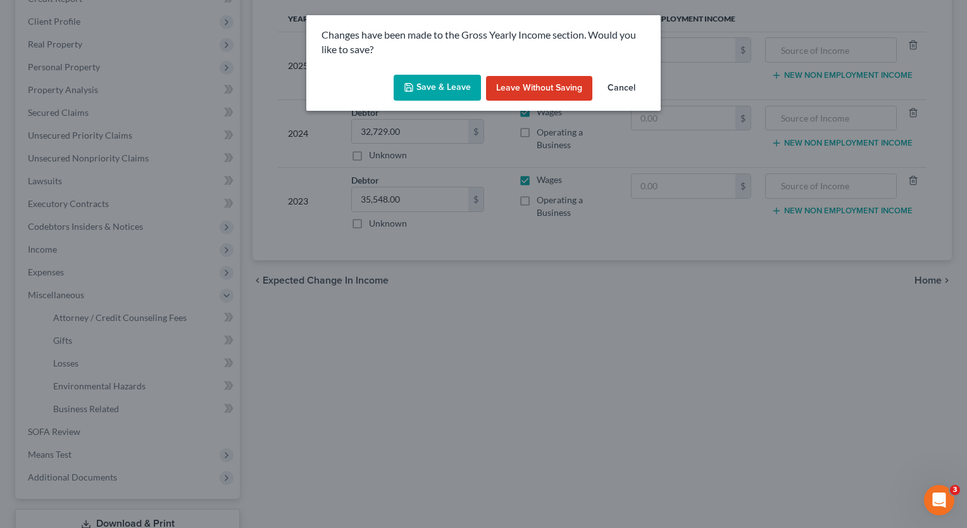
click at [443, 75] on button "Save & Leave" at bounding box center [437, 88] width 87 height 27
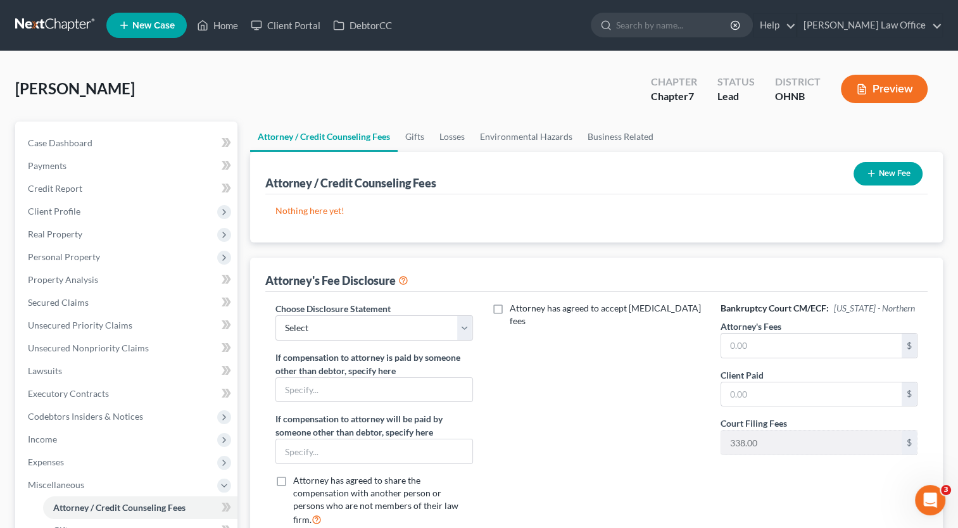
click at [875, 173] on button "New Fee" at bounding box center [887, 173] width 69 height 23
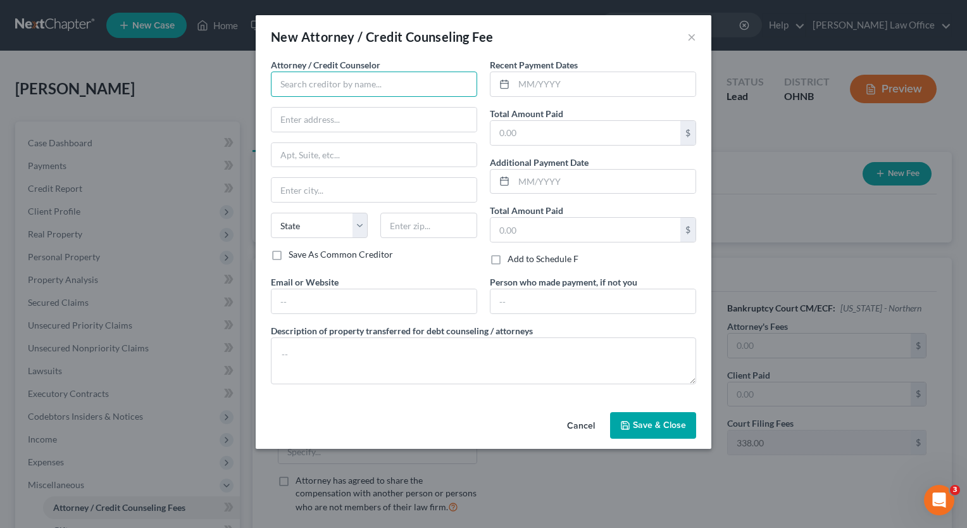
drag, startPoint x: 352, startPoint y: 84, endPoint x: 208, endPoint y: 257, distance: 225.6
click at [352, 84] on input "text" at bounding box center [374, 84] width 206 height 25
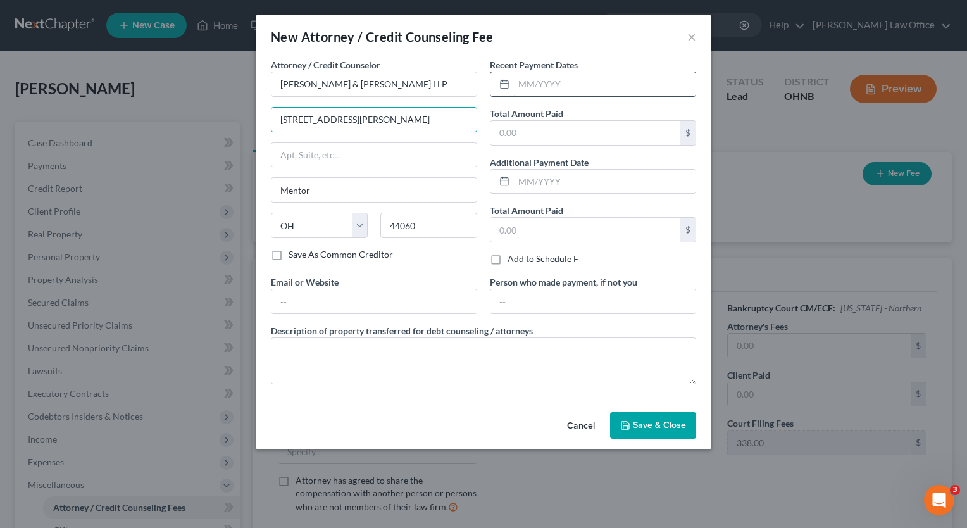
click at [575, 84] on input "text" at bounding box center [605, 84] width 182 height 24
click at [549, 138] on input "text" at bounding box center [586, 133] width 190 height 24
click at [660, 429] on button "Save & Close" at bounding box center [653, 425] width 86 height 27
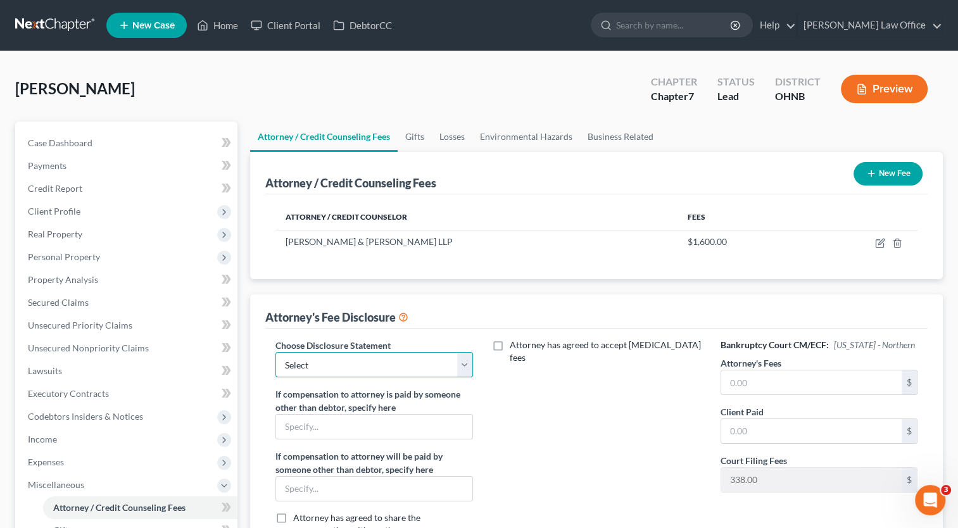
click at [465, 370] on select "Select Attorney fee coverage" at bounding box center [373, 364] width 197 height 25
click at [275, 352] on select "Select Attorney fee coverage" at bounding box center [373, 364] width 197 height 25
click at [591, 425] on div "Attorney has agreed to accept retainer fees" at bounding box center [596, 456] width 222 height 235
click at [818, 384] on input "text" at bounding box center [811, 382] width 180 height 24
drag, startPoint x: 820, startPoint y: 435, endPoint x: 816, endPoint y: 441, distance: 6.8
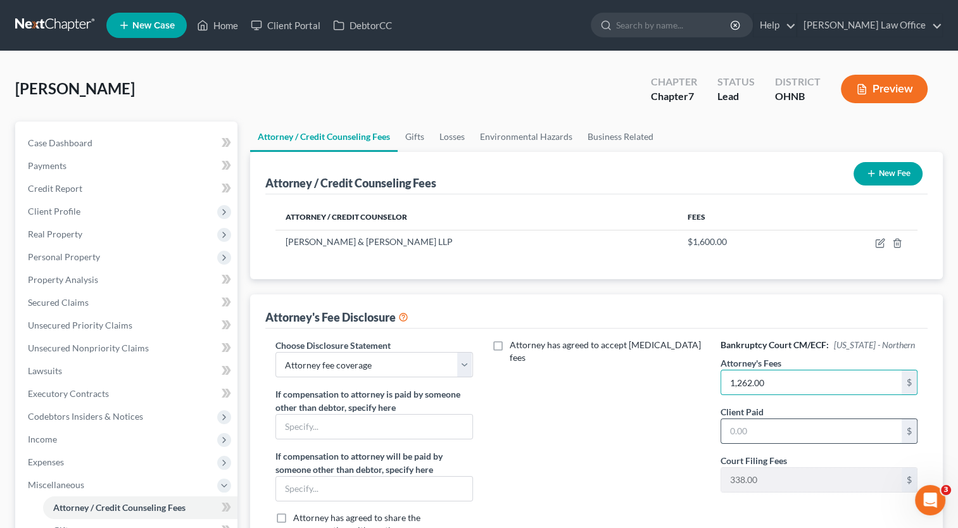
click at [817, 439] on input "text" at bounding box center [811, 431] width 180 height 24
click at [634, 425] on div "Attorney has agreed to accept retainer fees" at bounding box center [596, 456] width 222 height 235
click at [71, 215] on span "Client Profile" at bounding box center [54, 211] width 53 height 11
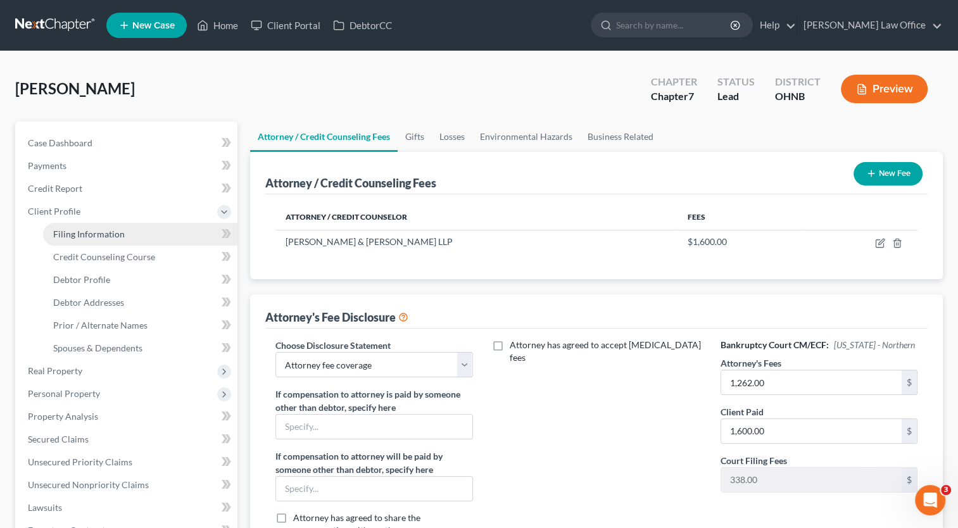
click at [116, 234] on span "Filing Information" at bounding box center [89, 233] width 72 height 11
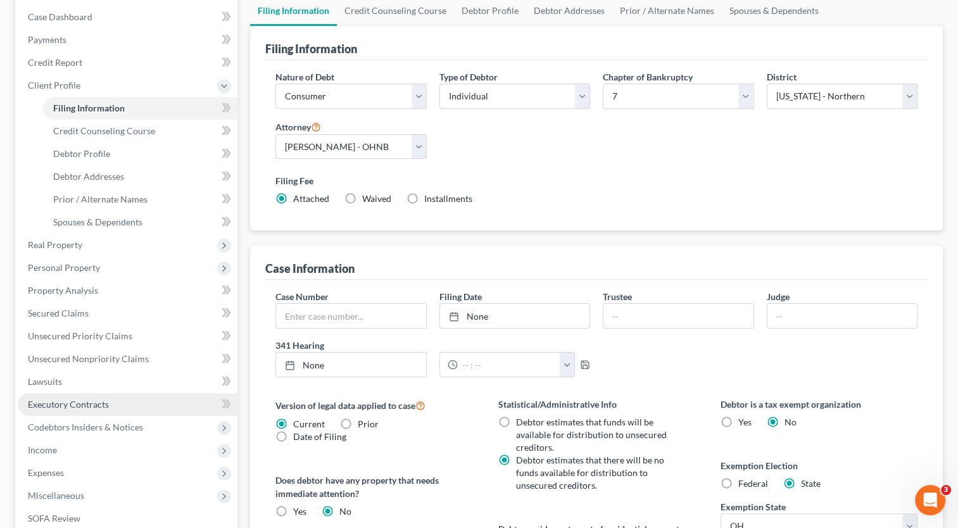
scroll to position [127, 0]
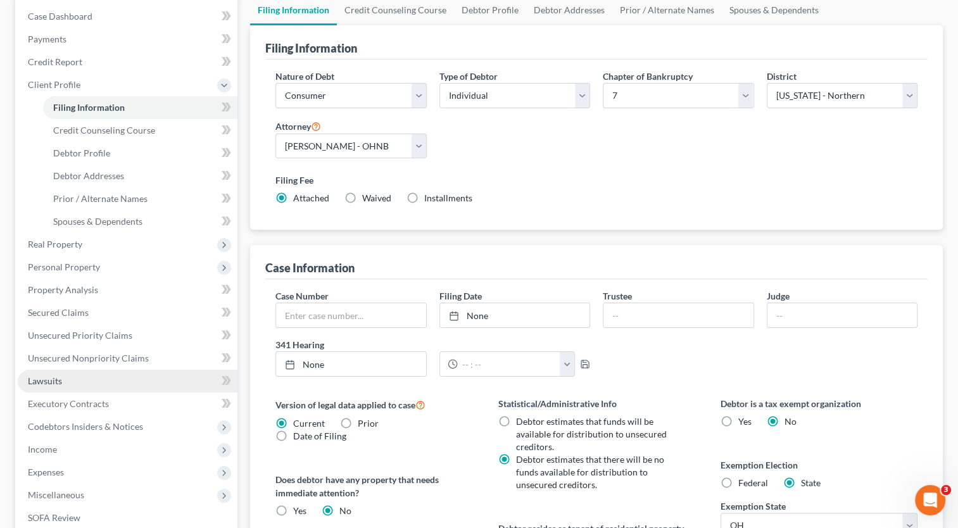
click at [96, 380] on link "Lawsuits" at bounding box center [128, 381] width 220 height 23
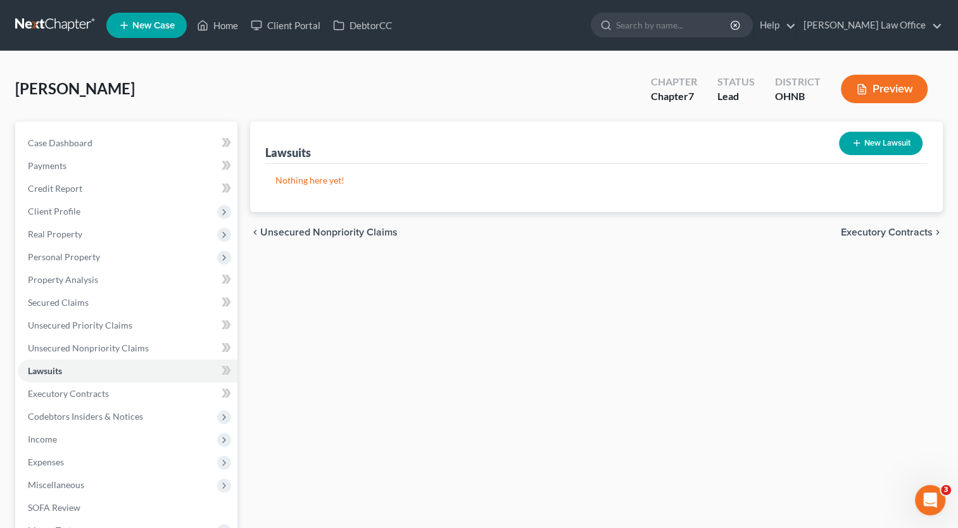
click at [896, 151] on button "New Lawsuit" at bounding box center [881, 143] width 84 height 23
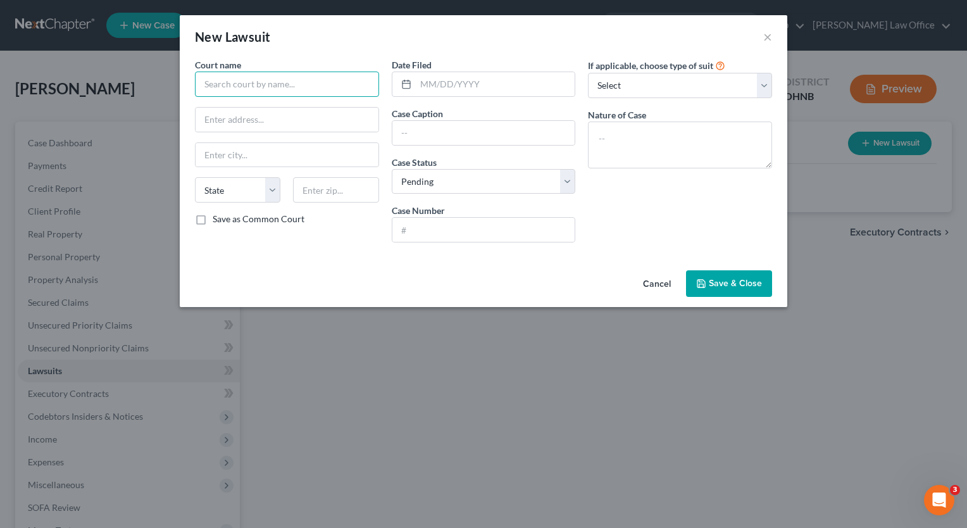
click at [320, 76] on input "text" at bounding box center [287, 84] width 184 height 25
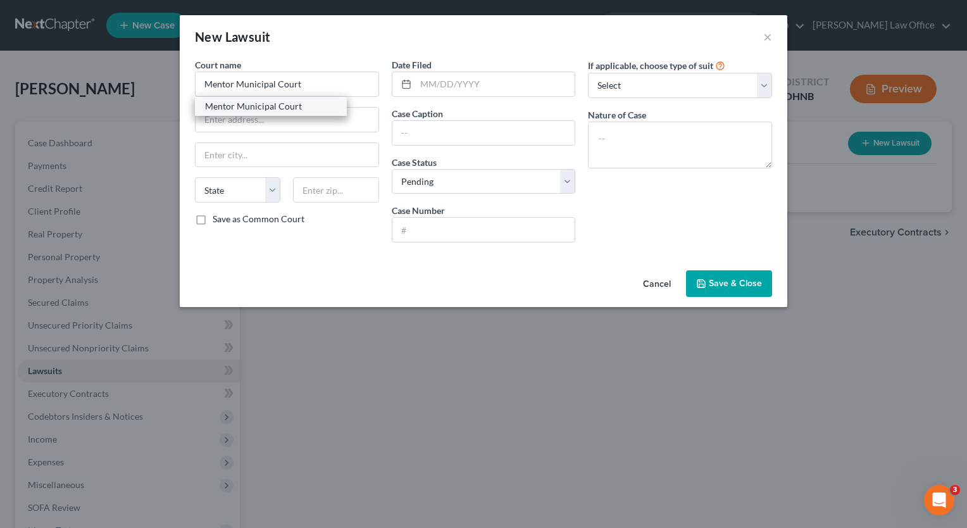
click at [275, 103] on div "Mentor Municipal Court" at bounding box center [271, 106] width 132 height 13
click at [449, 84] on input "text" at bounding box center [495, 84] width 159 height 24
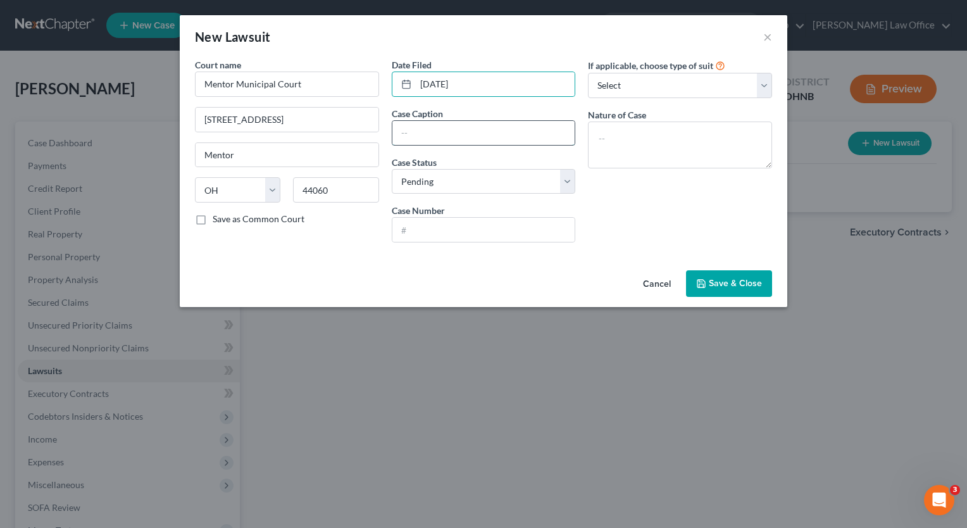
click at [468, 128] on input "text" at bounding box center [483, 133] width 183 height 24
click at [469, 230] on input "text" at bounding box center [483, 230] width 183 height 24
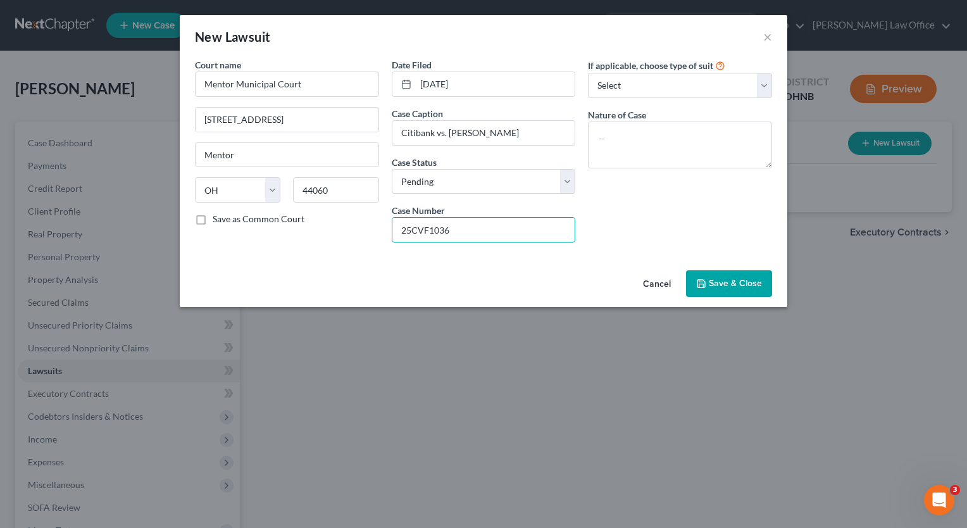
click at [722, 293] on button "Save & Close" at bounding box center [729, 283] width 86 height 27
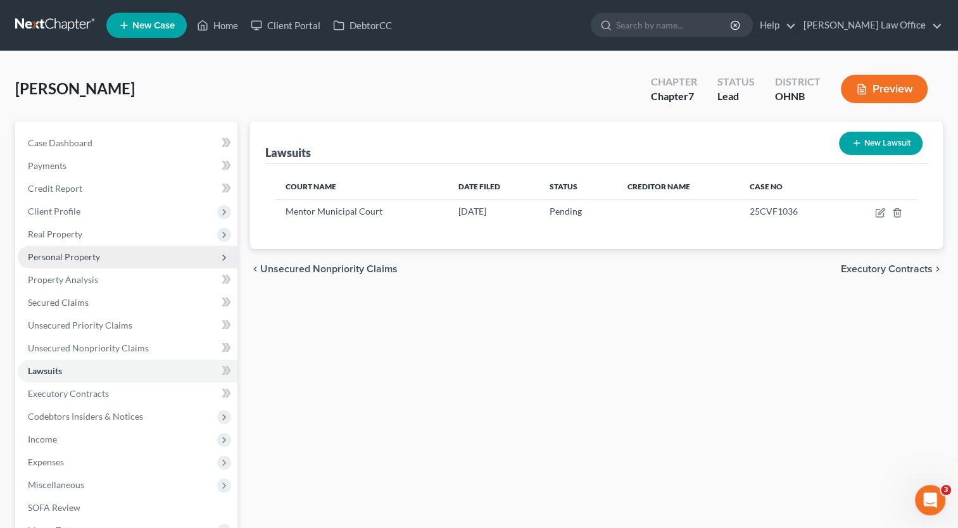
drag, startPoint x: 89, startPoint y: 254, endPoint x: 94, endPoint y: 262, distance: 9.3
click at [89, 254] on span "Personal Property" at bounding box center [64, 256] width 72 height 11
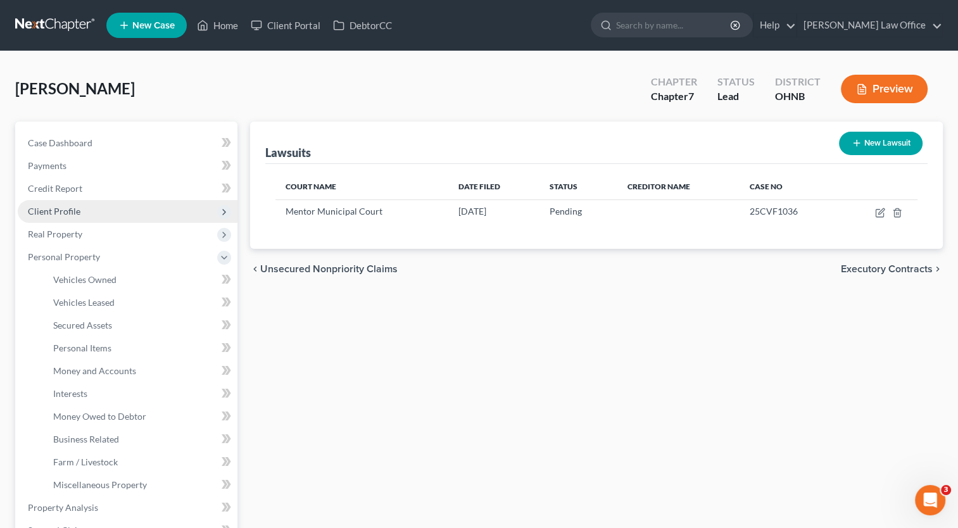
click at [47, 206] on span "Client Profile" at bounding box center [54, 211] width 53 height 11
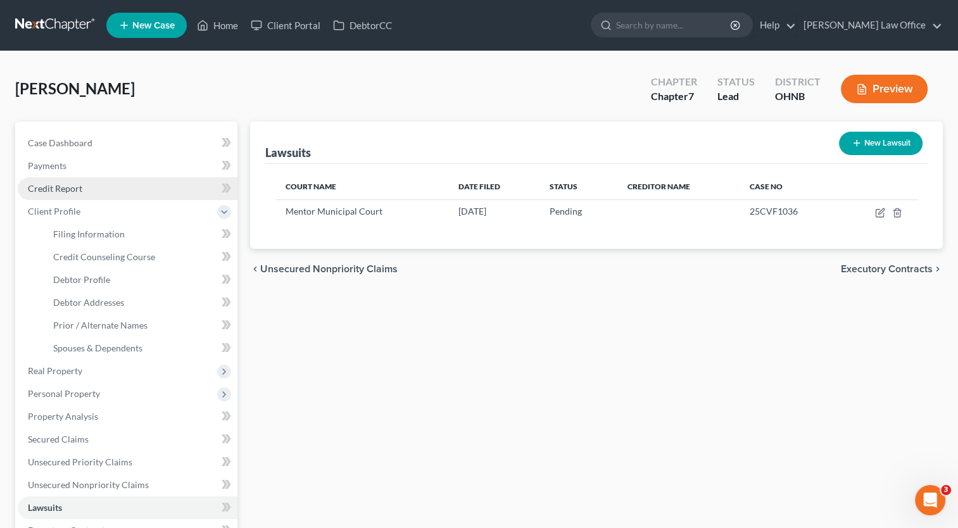
click at [74, 191] on span "Credit Report" at bounding box center [55, 188] width 54 height 11
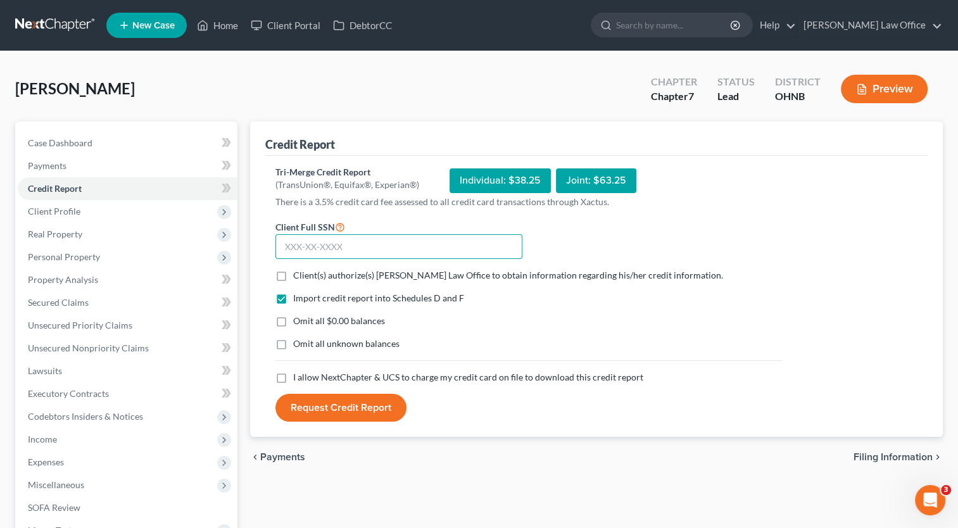
click at [330, 247] on input "text" at bounding box center [398, 246] width 247 height 25
click at [293, 274] on label "Client(s) authorize(s) Axelrod Law Office to obtain information regarding his/h…" at bounding box center [508, 275] width 430 height 13
click at [298, 274] on input "Client(s) authorize(s) Axelrod Law Office to obtain information regarding his/h…" at bounding box center [302, 273] width 8 height 8
click at [293, 322] on label "Omit all $0.00 balances" at bounding box center [339, 321] width 92 height 13
click at [298, 322] on input "Omit all $0.00 balances" at bounding box center [302, 319] width 8 height 8
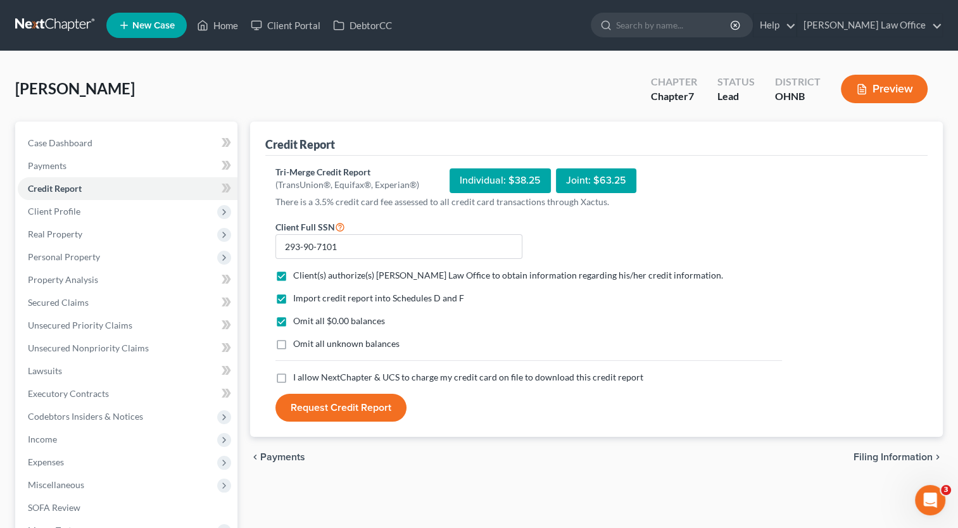
click at [293, 377] on label "I allow NextChapter & UCS to charge my credit card on file to download this cre…" at bounding box center [468, 377] width 350 height 13
click at [298, 377] on input "I allow NextChapter & UCS to charge my credit card on file to download this cre…" at bounding box center [302, 375] width 8 height 8
click at [339, 420] on button "Request Credit Report" at bounding box center [340, 408] width 131 height 28
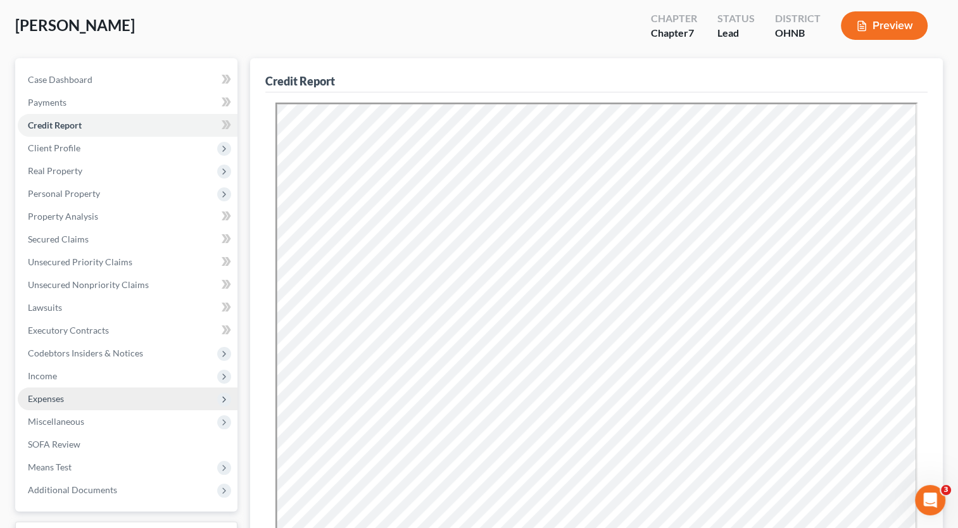
scroll to position [127, 0]
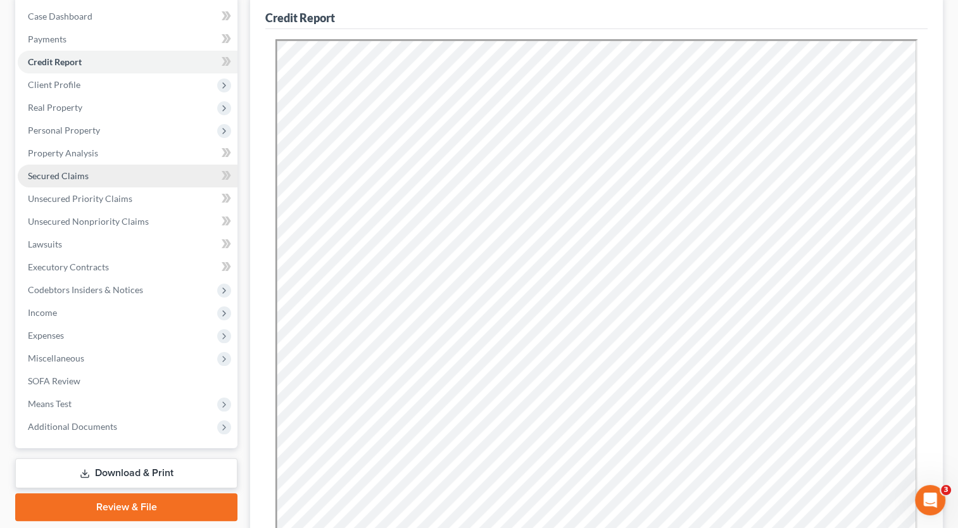
click at [78, 177] on span "Secured Claims" at bounding box center [58, 175] width 61 height 11
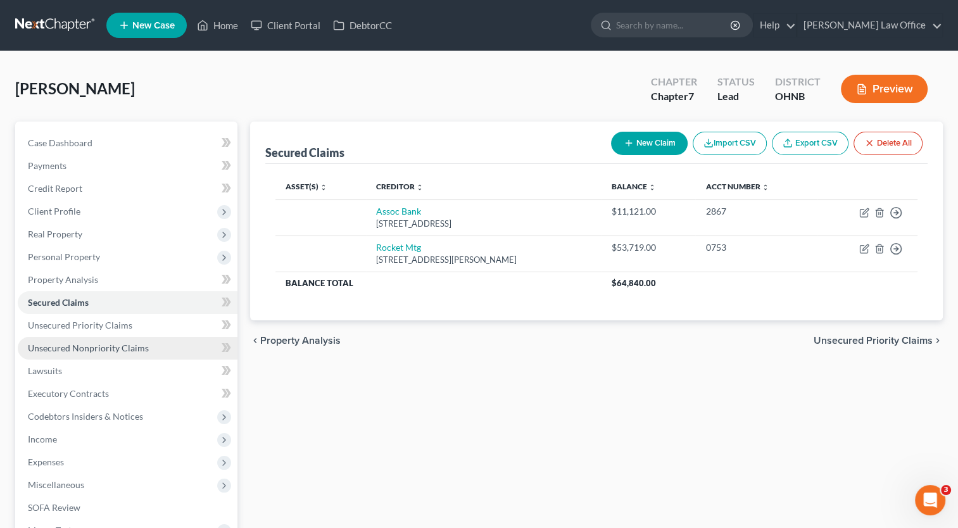
click at [131, 353] on span "Unsecured Nonpriority Claims" at bounding box center [88, 347] width 121 height 11
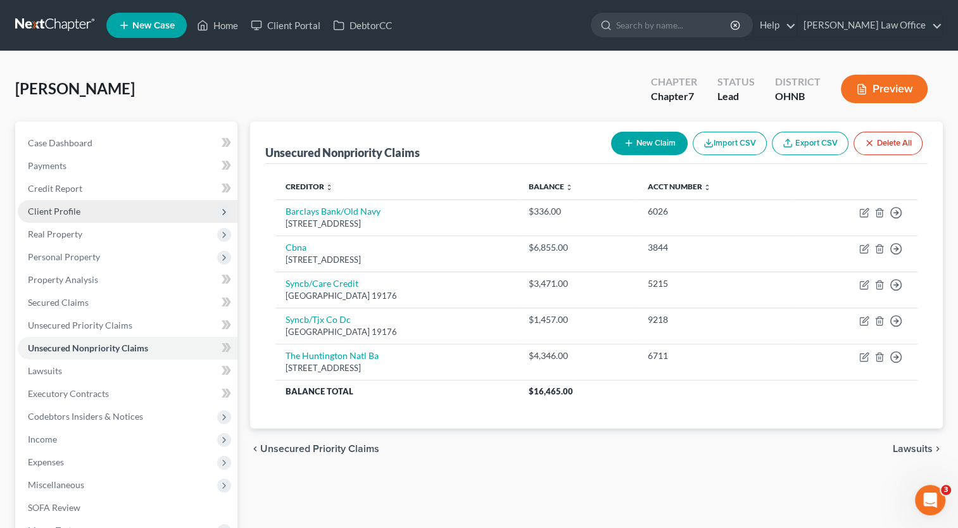
click at [79, 213] on span "Client Profile" at bounding box center [128, 211] width 220 height 23
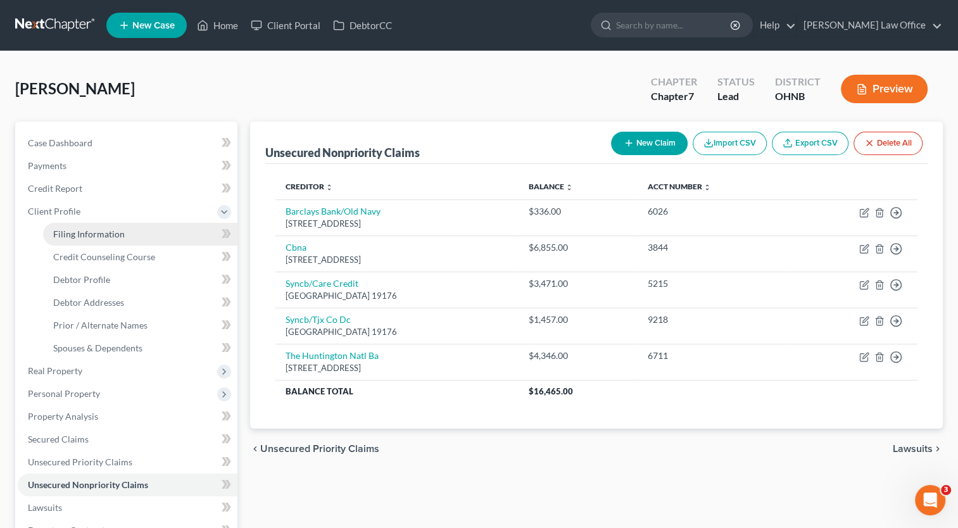
click at [80, 233] on span "Filing Information" at bounding box center [89, 233] width 72 height 11
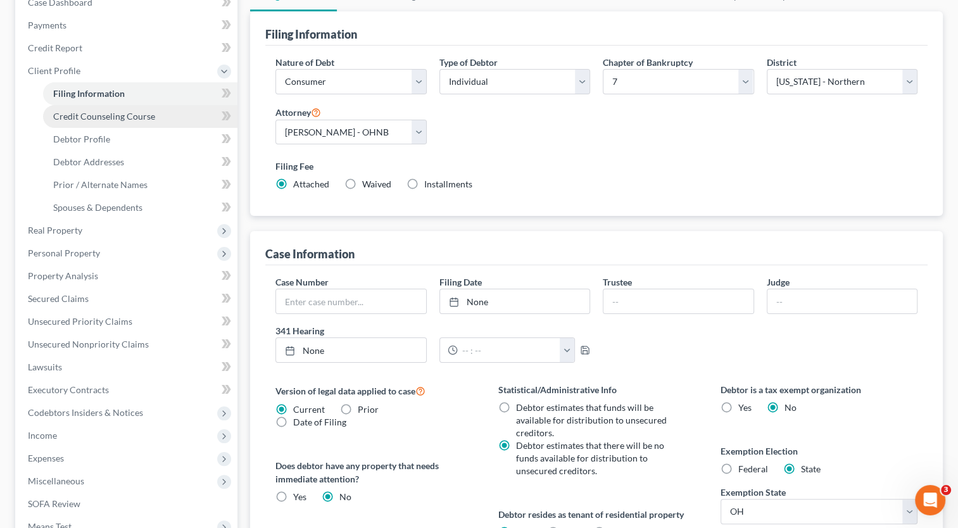
scroll to position [63, 0]
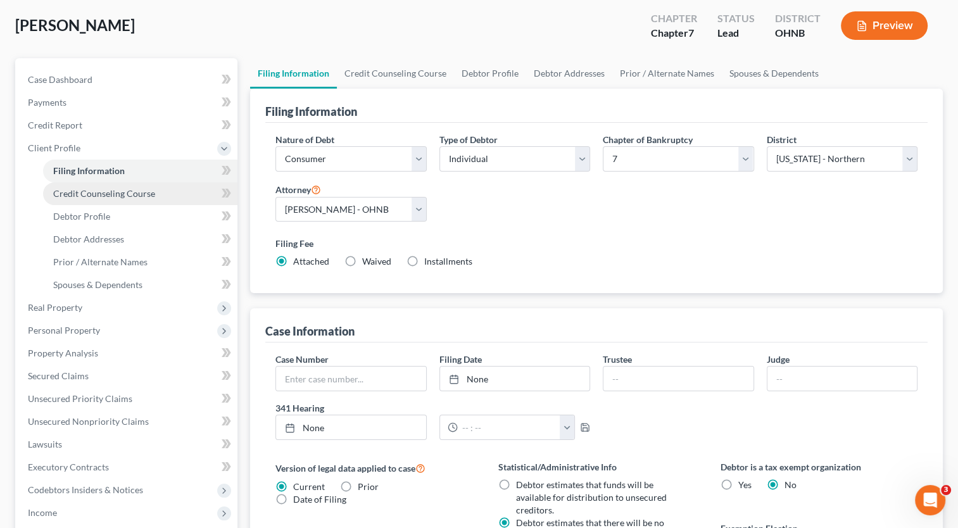
click at [121, 192] on span "Credit Counseling Course" at bounding box center [104, 193] width 102 height 11
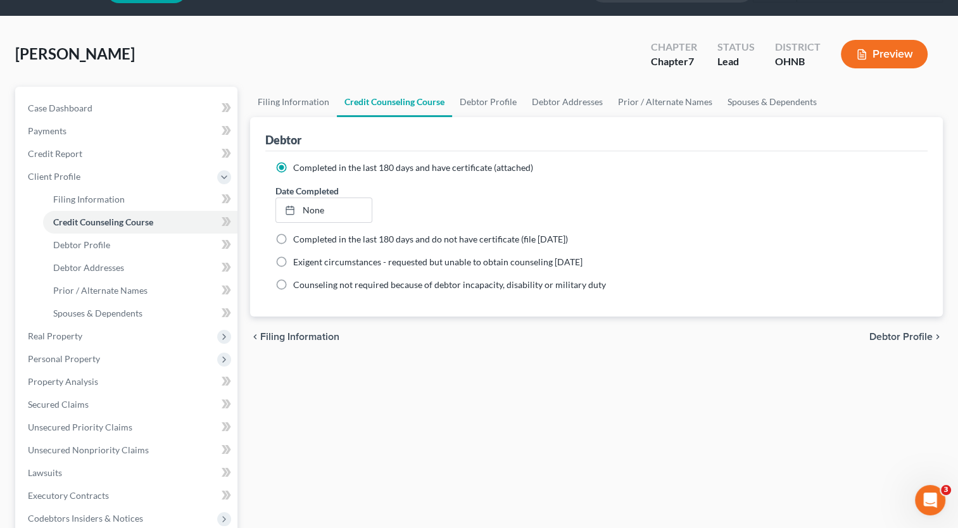
scroll to position [63, 0]
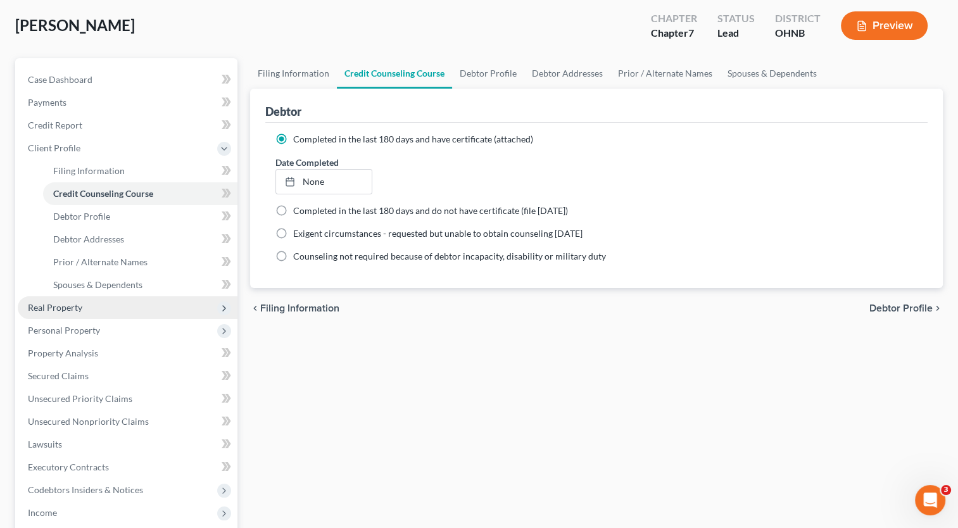
click at [81, 305] on span "Real Property" at bounding box center [55, 307] width 54 height 11
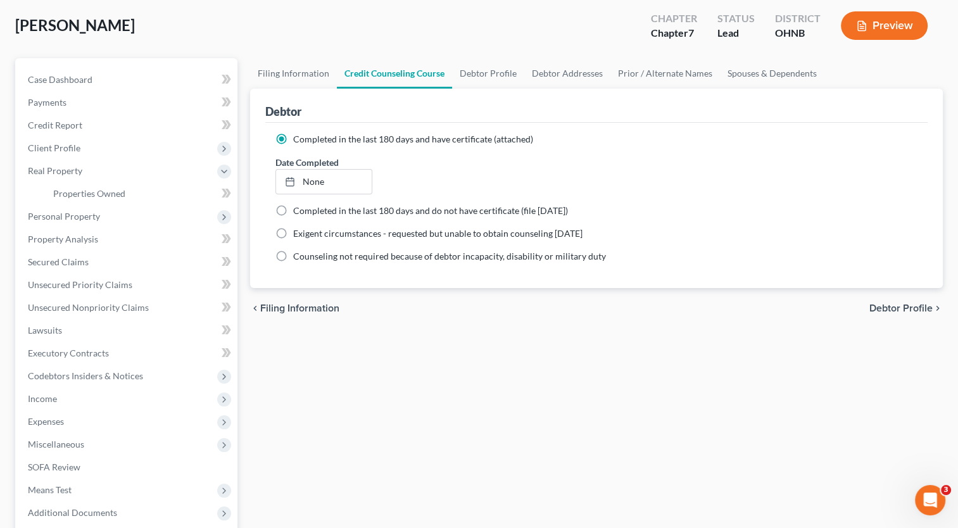
click at [89, 211] on span "Personal Property" at bounding box center [64, 216] width 72 height 11
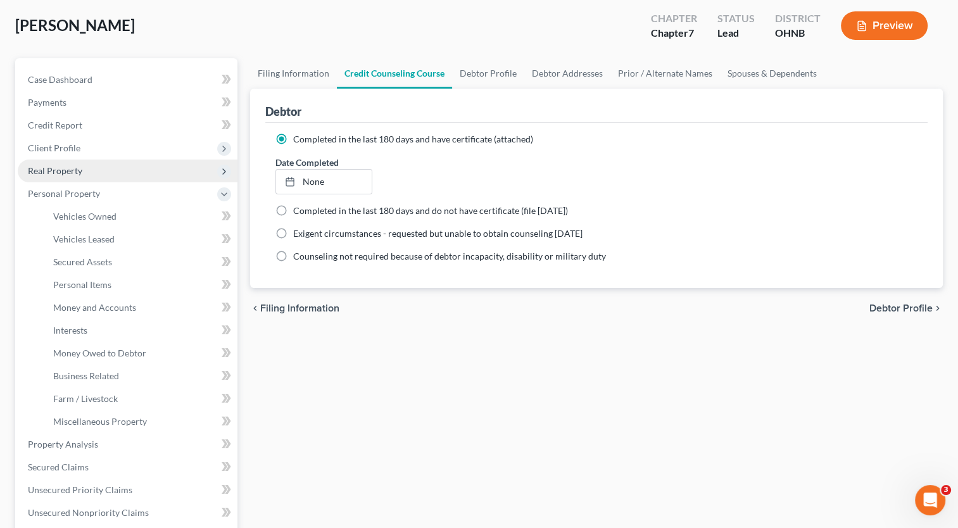
click at [77, 173] on span "Real Property" at bounding box center [55, 170] width 54 height 11
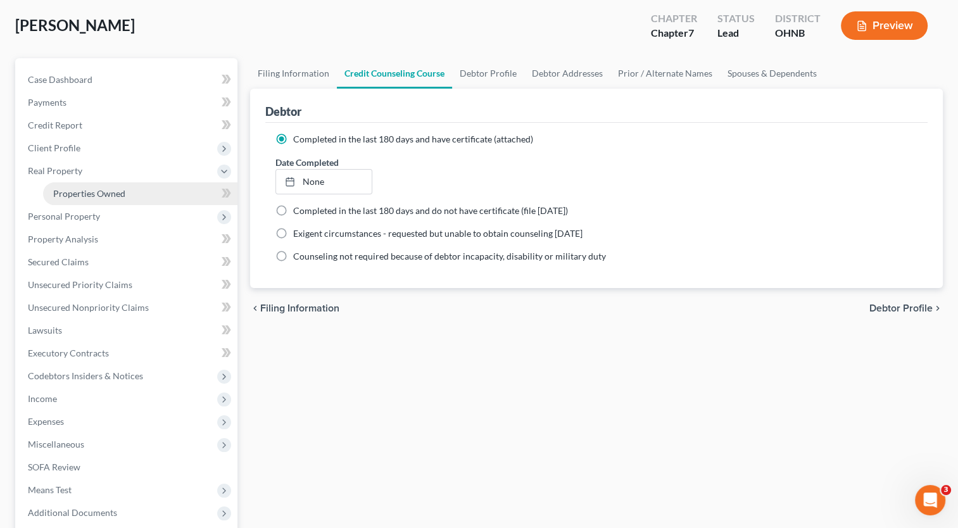
click at [89, 192] on span "Properties Owned" at bounding box center [89, 193] width 72 height 11
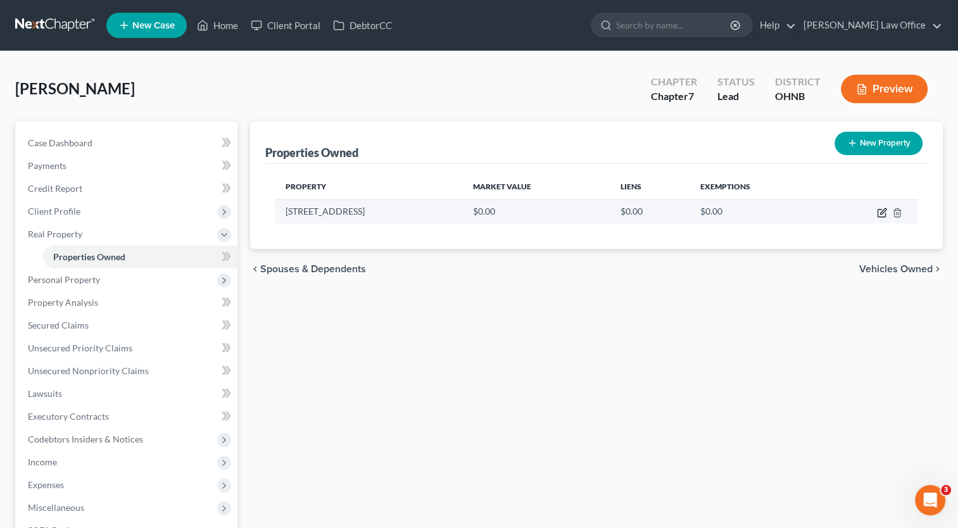
click at [877, 215] on icon "button" at bounding box center [881, 214] width 8 height 8
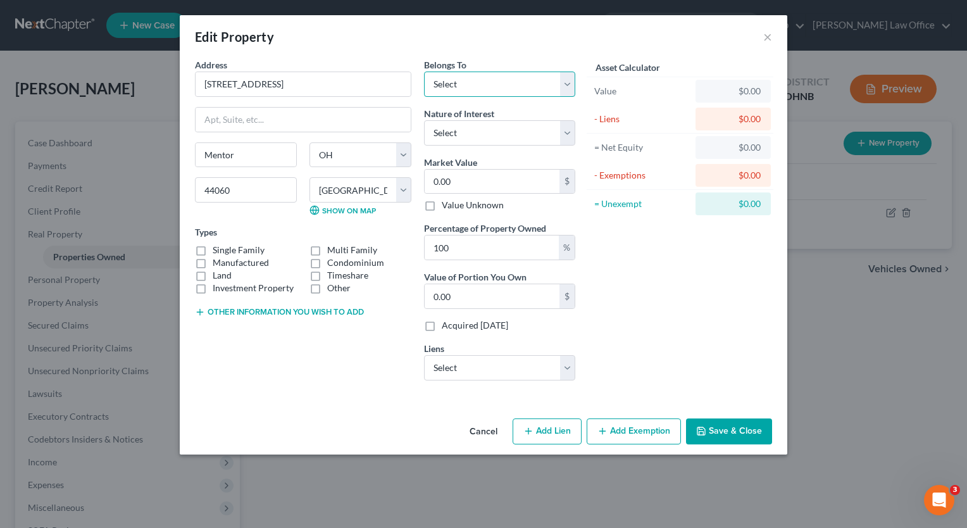
drag, startPoint x: 570, startPoint y: 90, endPoint x: 548, endPoint y: 97, distance: 23.4
click at [570, 90] on select "Select Debtor 1 Only Debtor 2 Only Debtor 1 And Debtor 2 Only At Least One Of T…" at bounding box center [499, 84] width 151 height 25
click at [424, 72] on select "Select Debtor 1 Only Debtor 2 Only Debtor 1 And Debtor 2 Only At Least One Of T…" at bounding box center [499, 84] width 151 height 25
click at [564, 139] on select "Select Fee Simple Joint Tenant Life Estate Equitable Interest Future Interest T…" at bounding box center [499, 132] width 151 height 25
click at [424, 120] on select "Select Fee Simple Joint Tenant Life Estate Equitable Interest Future Interest T…" at bounding box center [499, 132] width 151 height 25
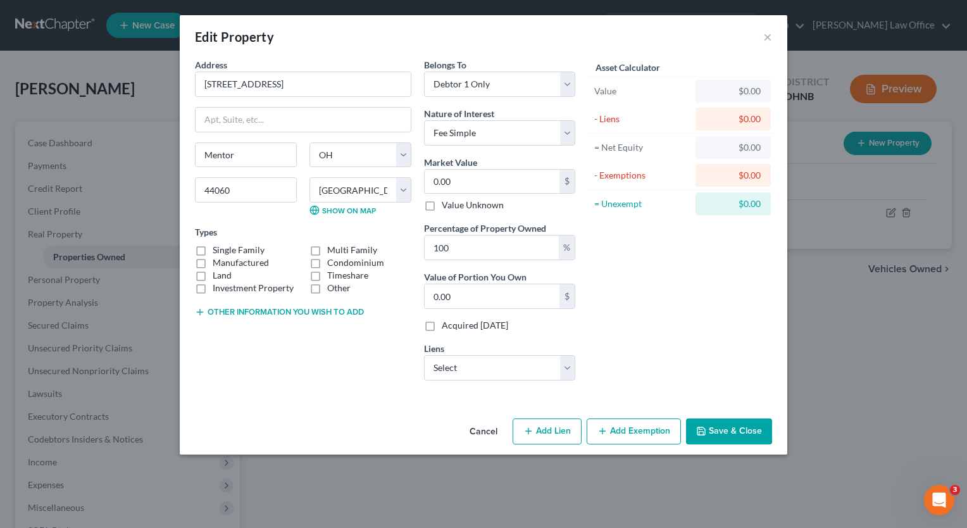
drag, startPoint x: 196, startPoint y: 253, endPoint x: 243, endPoint y: 249, distance: 47.6
click at [213, 256] on label "Manufactured" at bounding box center [241, 262] width 56 height 13
click at [218, 256] on input "Manufactured" at bounding box center [222, 260] width 8 height 8
click at [213, 247] on label "Single Family" at bounding box center [239, 250] width 52 height 13
click at [218, 247] on input "Single Family" at bounding box center [222, 248] width 8 height 8
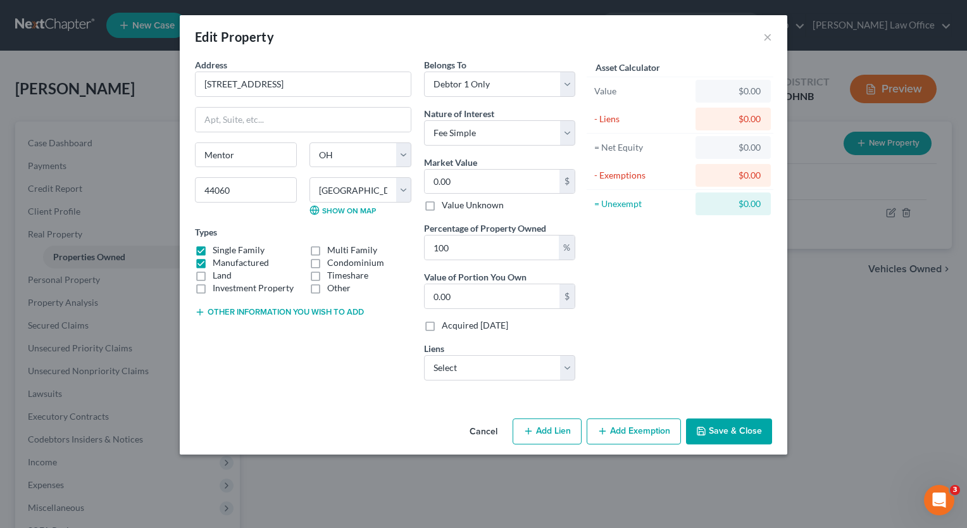
click at [213, 262] on label "Manufactured" at bounding box center [241, 262] width 56 height 13
click at [218, 262] on input "Manufactured" at bounding box center [222, 260] width 8 height 8
click at [564, 375] on select "Select Rocket Mtg - $53,719.00 Assoc Bank - $11,121.00" at bounding box center [499, 367] width 151 height 25
click at [424, 355] on select "Select Rocket Mtg - $53,719.00 Assoc Bank - $11,121.00" at bounding box center [499, 367] width 151 height 25
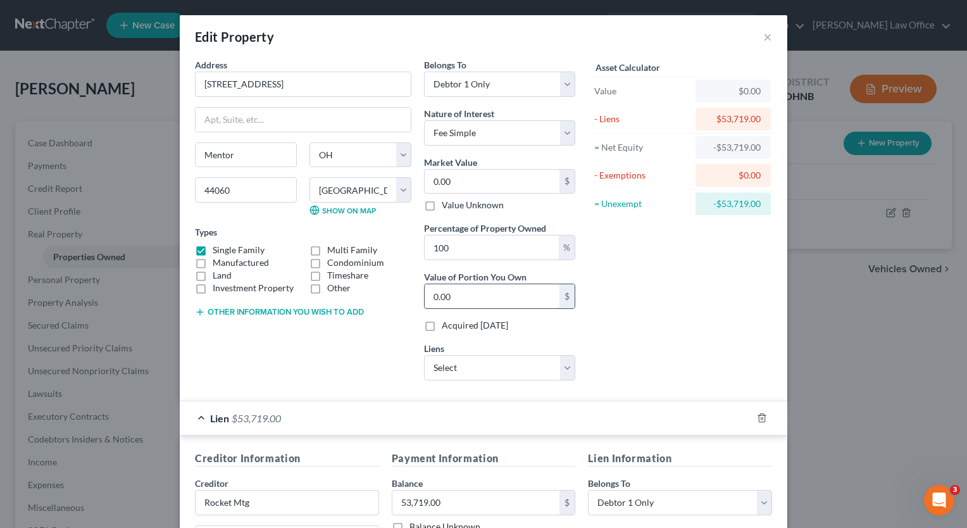
click at [471, 292] on input "0.00" at bounding box center [492, 296] width 135 height 24
click at [478, 180] on input "0.00" at bounding box center [492, 182] width 135 height 24
click at [699, 310] on div "Asset Calculator Value $163,000.00 - Liens $53,719.00 = Net Equity $109,281.00 …" at bounding box center [680, 224] width 197 height 332
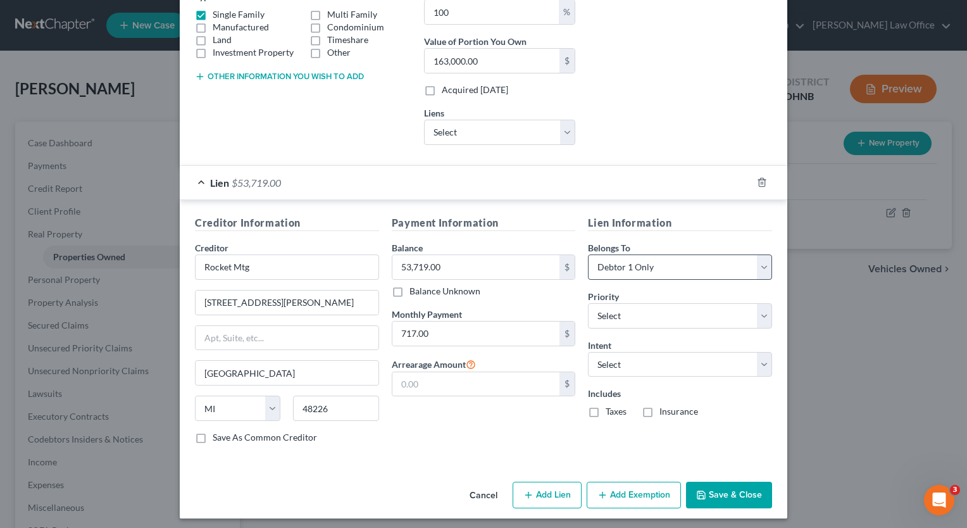
scroll to position [237, 0]
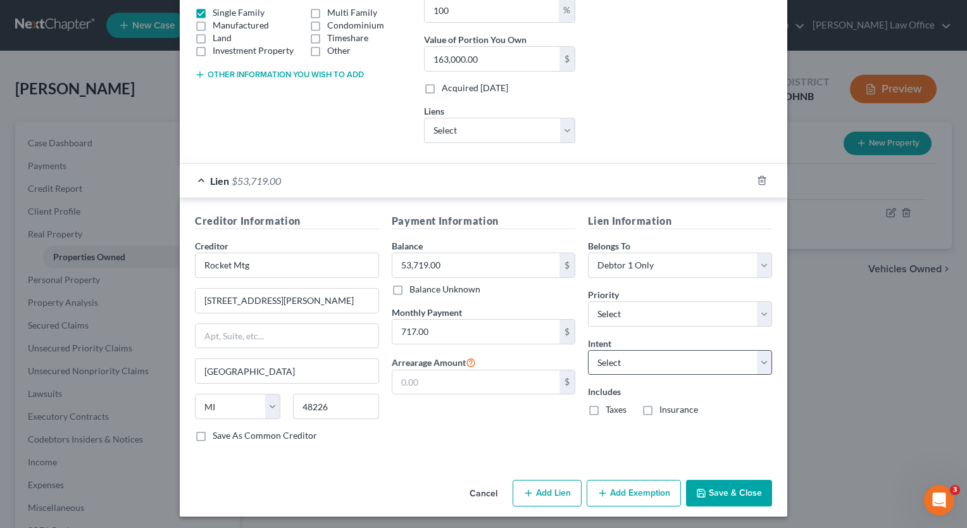
drag, startPoint x: 633, startPoint y: 490, endPoint x: 668, endPoint y: 363, distance: 131.3
click at [634, 490] on button "Add Exemption" at bounding box center [634, 493] width 94 height 27
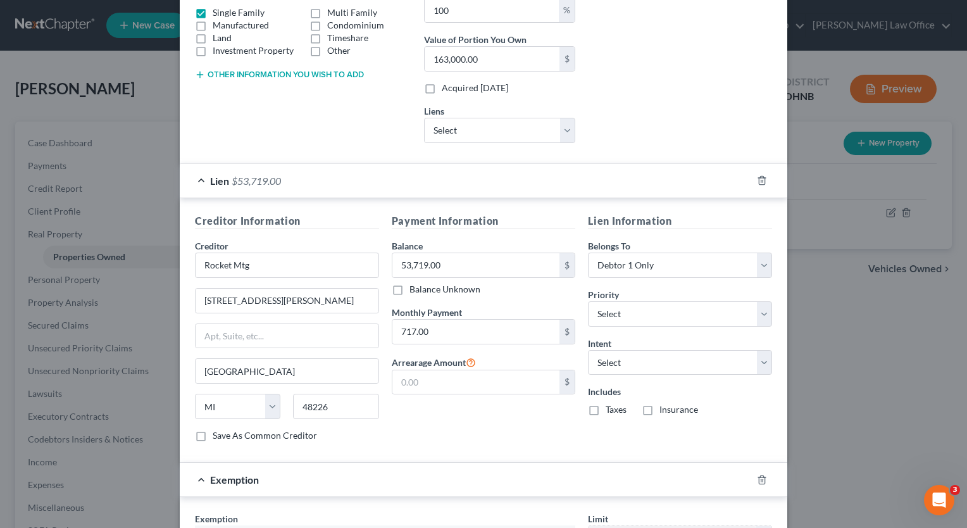
scroll to position [491, 0]
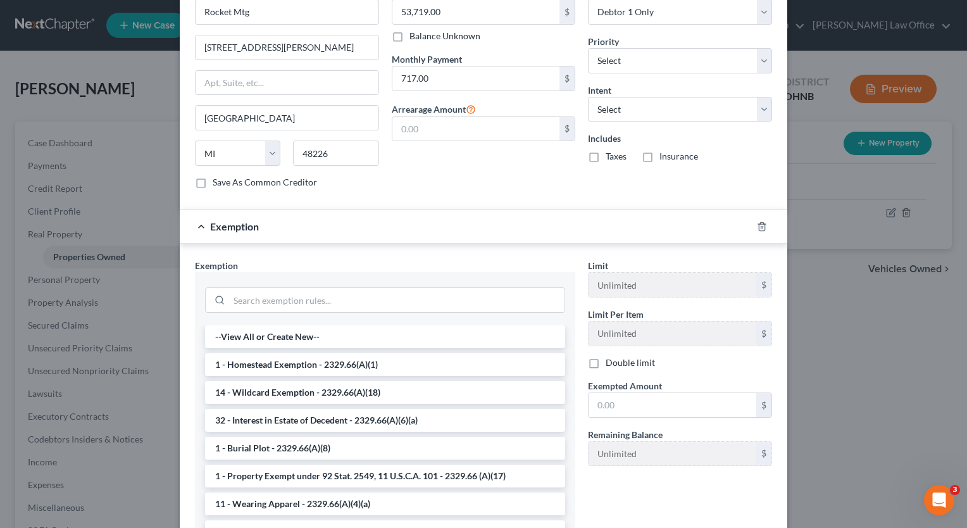
drag, startPoint x: 265, startPoint y: 365, endPoint x: 659, endPoint y: 384, distance: 394.8
click at [265, 364] on li "1 - Homestead Exemption - 2329.66(A)(1)" at bounding box center [385, 364] width 360 height 23
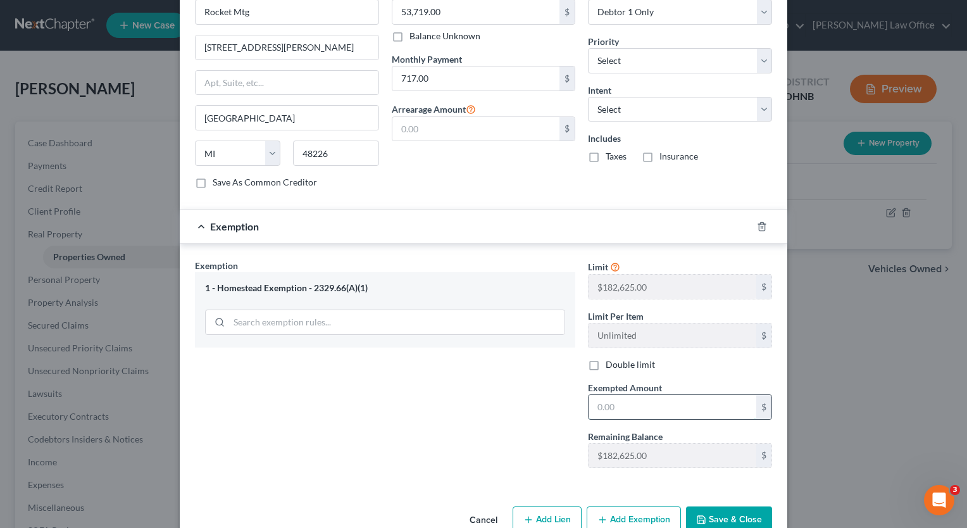
click at [647, 410] on input "text" at bounding box center [673, 407] width 168 height 24
click at [474, 394] on div "Exemption Set must be selected for CA. Exemption * 1 - Homestead Exemption - 23…" at bounding box center [385, 368] width 393 height 219
click at [606, 154] on label "Taxes" at bounding box center [616, 156] width 21 height 13
click at [611, 154] on input "Taxes" at bounding box center [615, 154] width 8 height 8
click at [660, 157] on label "Insurance" at bounding box center [679, 156] width 39 height 13
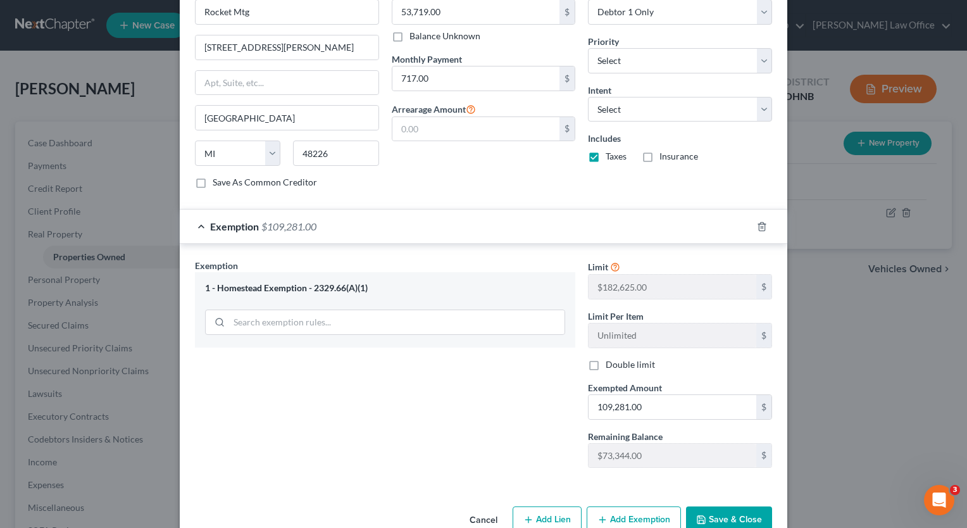
click at [665, 157] on input "Insurance" at bounding box center [669, 154] width 8 height 8
drag, startPoint x: 761, startPoint y: 115, endPoint x: 742, endPoint y: 120, distance: 19.7
click at [761, 115] on select "Select Surrender Redeem Reaffirm Avoid Other" at bounding box center [680, 109] width 184 height 25
click at [588, 97] on select "Select Surrender Redeem Reaffirm Avoid Other" at bounding box center [680, 109] width 184 height 25
click at [511, 195] on div "Payment Information Balance 53,719.00 $ Balance Unknown Balance Undetermined 53…" at bounding box center [483, 79] width 197 height 239
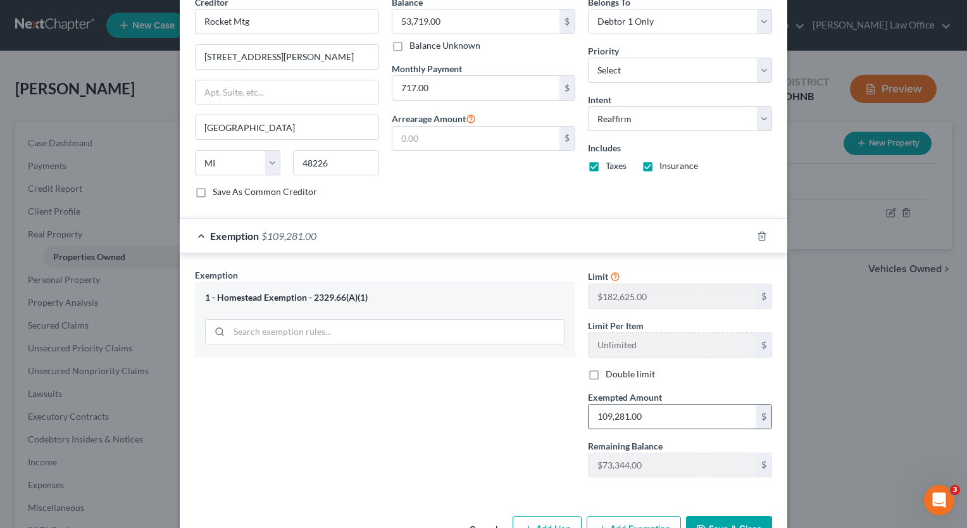
scroll to position [516, 0]
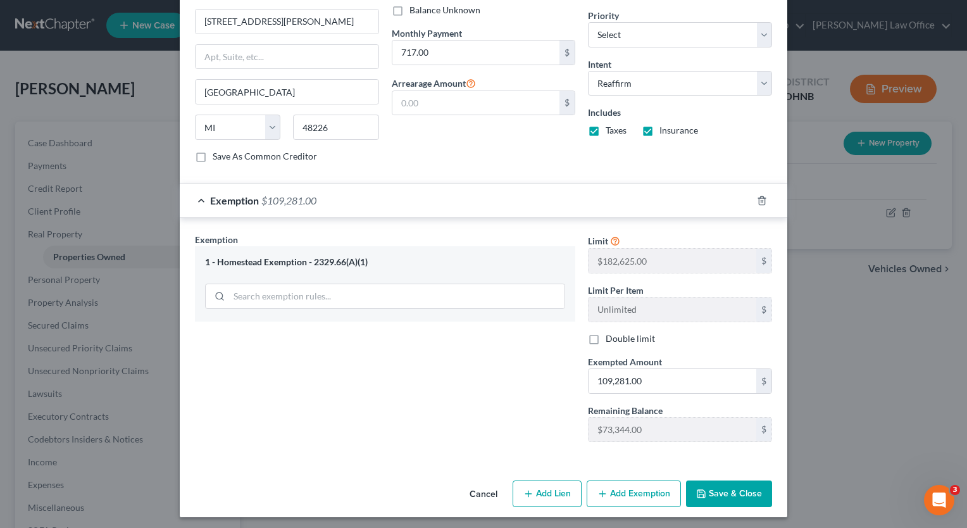
click at [709, 494] on button "Save & Close" at bounding box center [729, 493] width 86 height 27
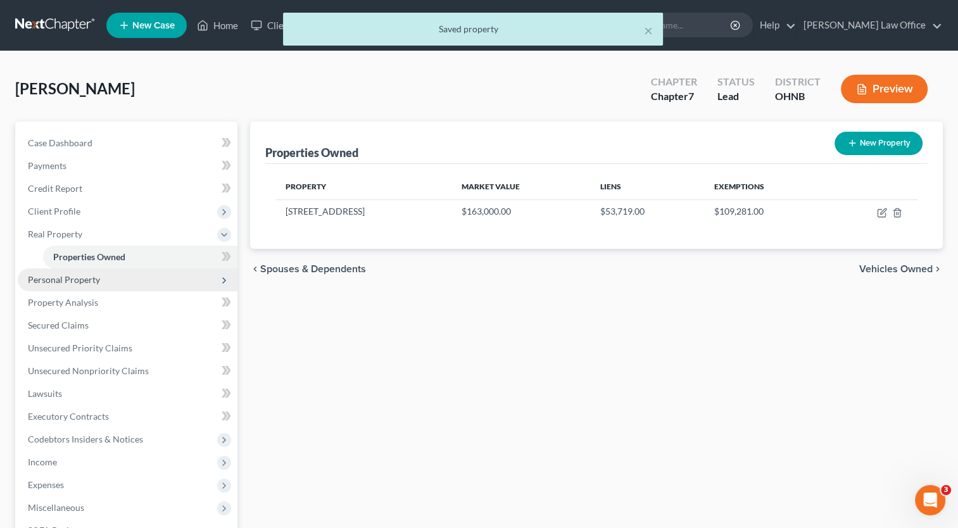
click at [76, 272] on span "Personal Property" at bounding box center [128, 279] width 220 height 23
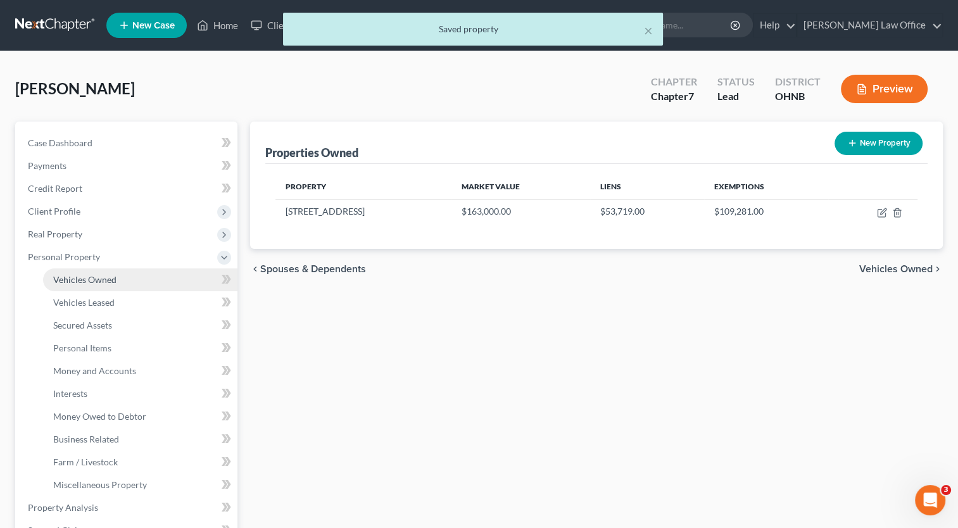
click at [116, 282] on link "Vehicles Owned" at bounding box center [140, 279] width 194 height 23
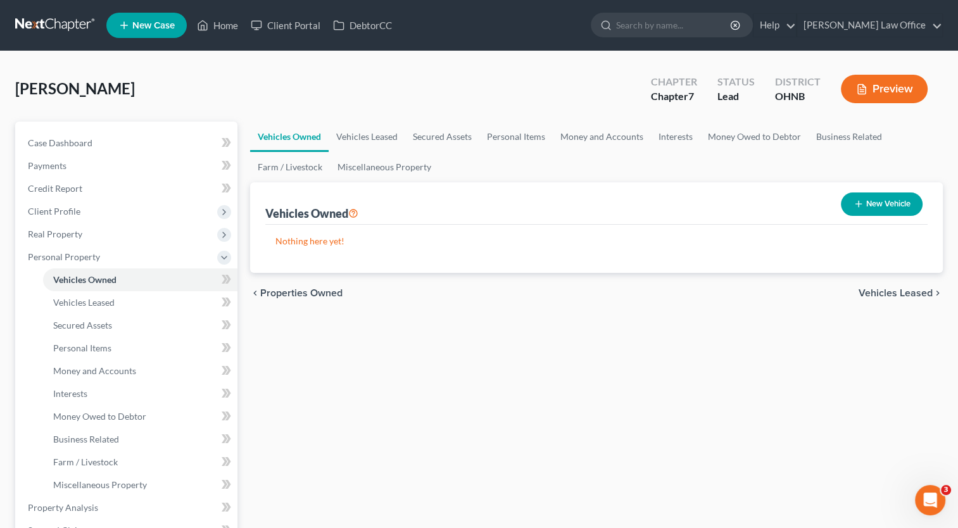
click at [879, 206] on button "New Vehicle" at bounding box center [882, 203] width 82 height 23
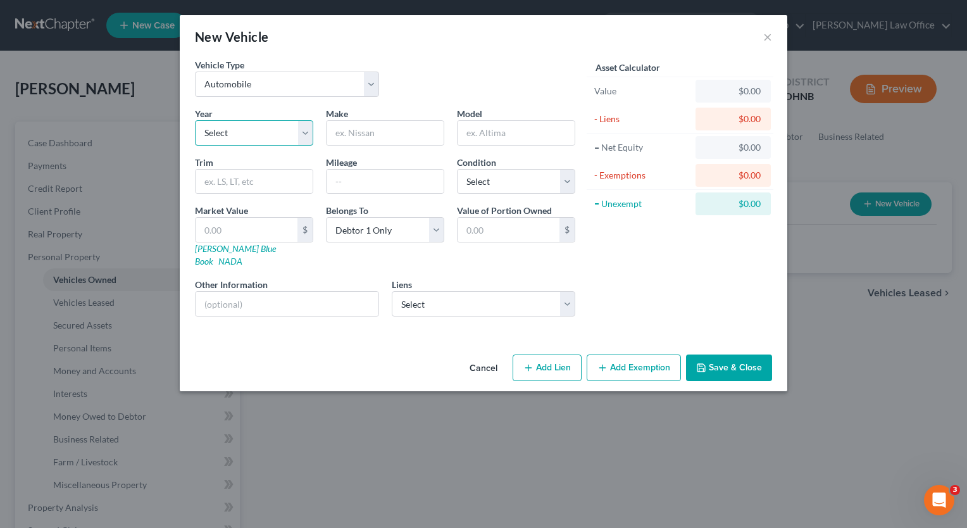
drag, startPoint x: 303, startPoint y: 135, endPoint x: 298, endPoint y: 146, distance: 11.9
click at [303, 135] on select "Select 2026 2025 2024 2023 2022 2021 2020 2019 2018 2017 2016 2015 2014 2013 20…" at bounding box center [254, 132] width 118 height 25
click at [195, 120] on select "Select 2026 2025 2024 2023 2022 2021 2020 2019 2018 2017 2016 2015 2014 2013 20…" at bounding box center [254, 132] width 118 height 25
drag, startPoint x: 380, startPoint y: 138, endPoint x: 0, endPoint y: 159, distance: 381.0
click at [380, 138] on input "text" at bounding box center [385, 133] width 117 height 24
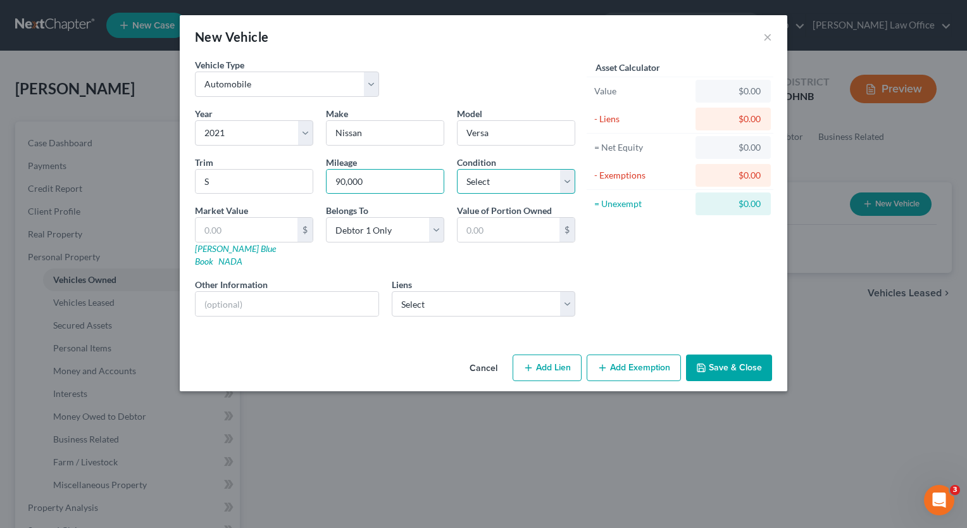
drag, startPoint x: 571, startPoint y: 191, endPoint x: 560, endPoint y: 194, distance: 11.7
click at [571, 191] on select "Select Excellent Very Good Good Fair Poor" at bounding box center [516, 181] width 118 height 25
click at [457, 169] on select "Select Excellent Very Good Good Fair Poor" at bounding box center [516, 181] width 118 height 25
click at [242, 256] on link "NADA" at bounding box center [230, 261] width 24 height 11
click at [253, 227] on input "text" at bounding box center [247, 230] width 102 height 24
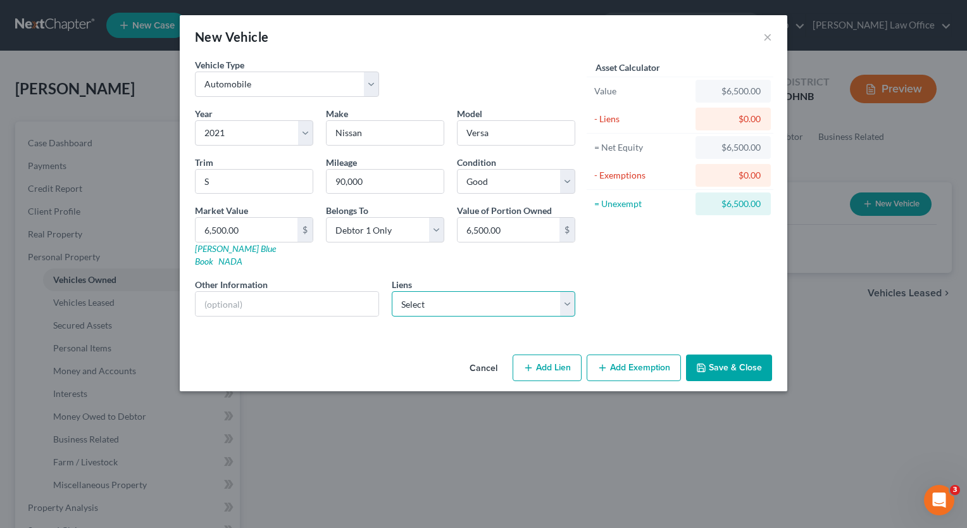
click at [569, 300] on select "Select Assoc Bank - $11,121.00" at bounding box center [484, 303] width 184 height 25
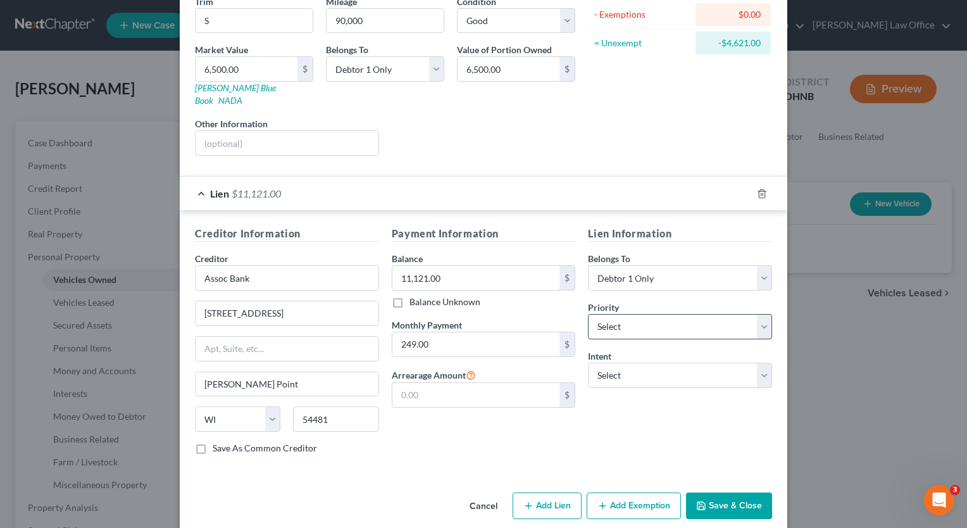
scroll to position [161, 0]
drag, startPoint x: 763, startPoint y: 360, endPoint x: 722, endPoint y: 373, distance: 43.2
click at [763, 362] on select "Select Surrender Redeem Reaffirm Avoid Other" at bounding box center [680, 374] width 184 height 25
click at [588, 362] on select "Select Surrender Redeem Reaffirm Avoid Other" at bounding box center [680, 374] width 184 height 25
drag, startPoint x: 758, startPoint y: 371, endPoint x: 747, endPoint y: 373, distance: 11.7
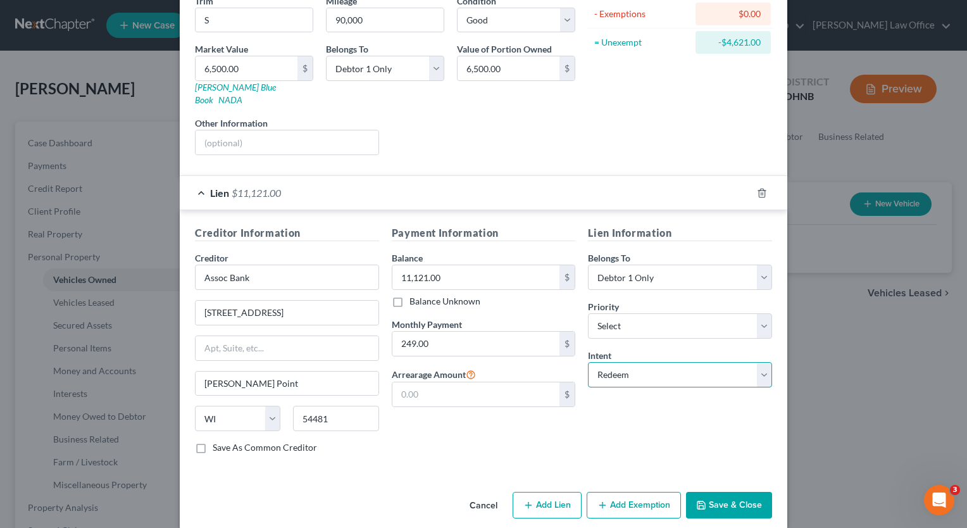
click at [758, 371] on select "Select Surrender Redeem Reaffirm Avoid Other" at bounding box center [680, 374] width 184 height 25
click at [588, 362] on select "Select Surrender Redeem Reaffirm Avoid Other" at bounding box center [680, 374] width 184 height 25
click at [525, 420] on div "Payment Information Balance 11,121.00 $ Balance Unknown Balance Undetermined 11…" at bounding box center [483, 344] width 197 height 239
click at [722, 492] on button "Save & Close" at bounding box center [729, 505] width 86 height 27
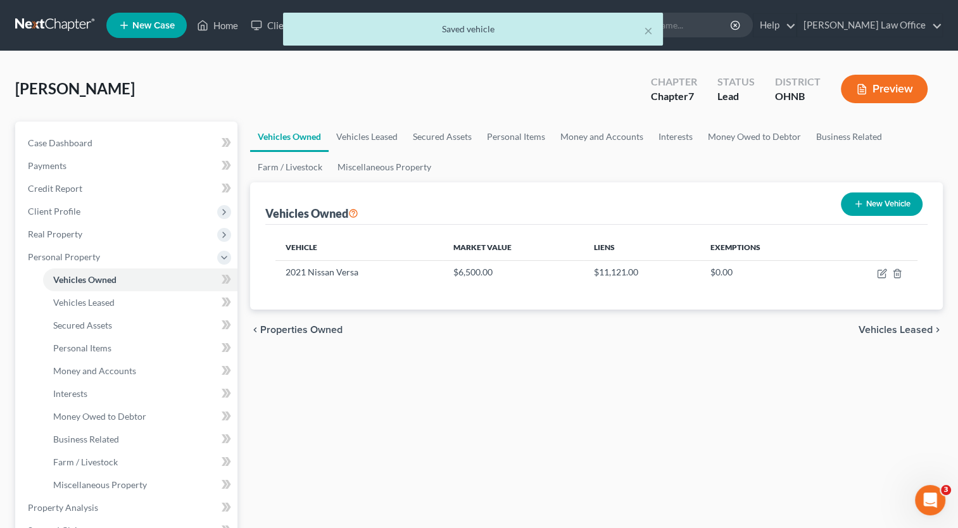
click at [901, 198] on button "New Vehicle" at bounding box center [882, 203] width 82 height 23
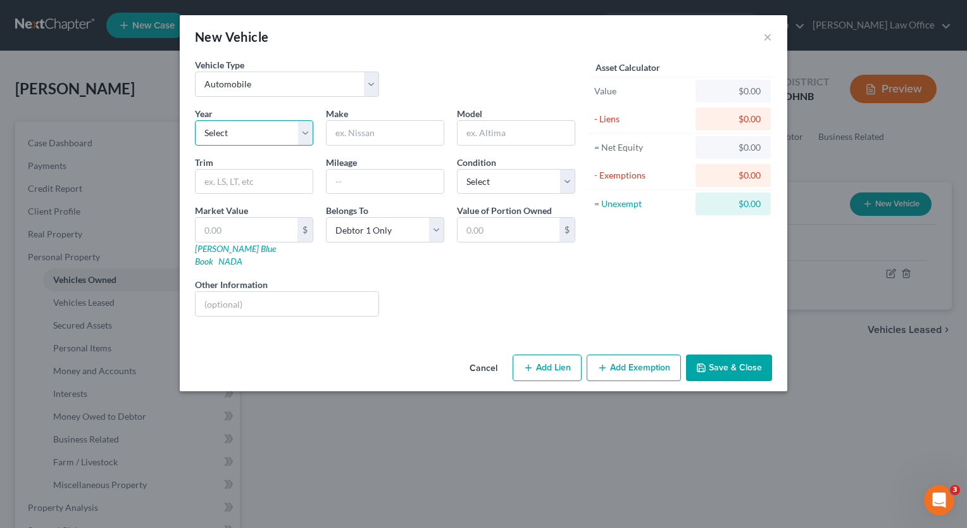
drag, startPoint x: 304, startPoint y: 132, endPoint x: 291, endPoint y: 146, distance: 18.8
click at [304, 132] on select "Select 2026 2025 2024 2023 2022 2021 2020 2019 2018 2017 2016 2015 2014 2013 20…" at bounding box center [254, 132] width 118 height 25
click at [195, 120] on select "Select 2026 2025 2024 2023 2022 2021 2020 2019 2018 2017 2016 2015 2014 2013 20…" at bounding box center [254, 132] width 118 height 25
click at [399, 131] on input "text" at bounding box center [385, 133] width 117 height 24
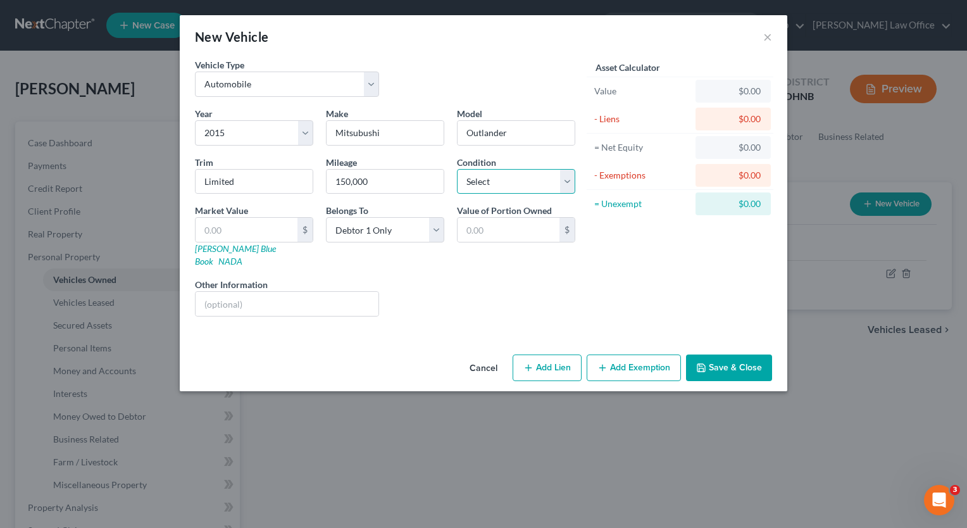
drag, startPoint x: 566, startPoint y: 184, endPoint x: 559, endPoint y: 194, distance: 12.3
click at [566, 184] on select "Select Excellent Very Good Good Fair Poor" at bounding box center [516, 181] width 118 height 25
click at [457, 169] on select "Select Excellent Very Good Good Fair Poor" at bounding box center [516, 181] width 118 height 25
click at [242, 256] on link "NADA" at bounding box center [230, 261] width 24 height 11
drag, startPoint x: 251, startPoint y: 184, endPoint x: 190, endPoint y: 158, distance: 66.1
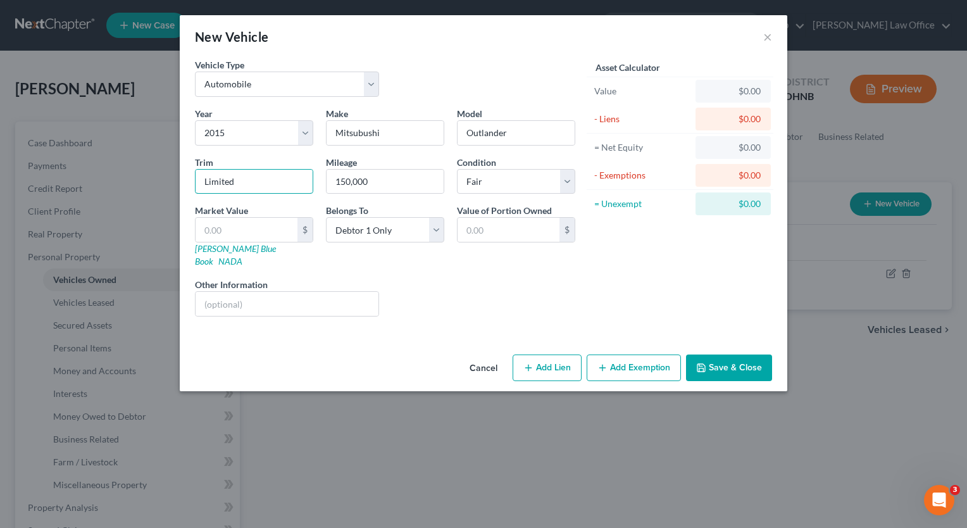
click at [190, 158] on div "Trim Limited" at bounding box center [254, 175] width 131 height 39
drag, startPoint x: 258, startPoint y: 218, endPoint x: 252, endPoint y: 221, distance: 6.5
click at [258, 218] on input "text" at bounding box center [247, 230] width 102 height 24
click at [632, 356] on button "Add Exemption" at bounding box center [634, 367] width 94 height 27
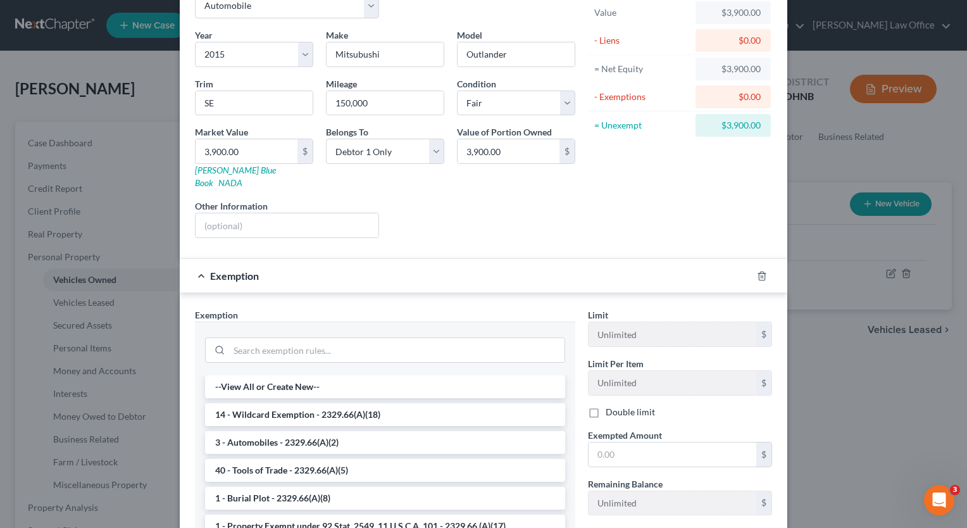
scroll to position [190, 0]
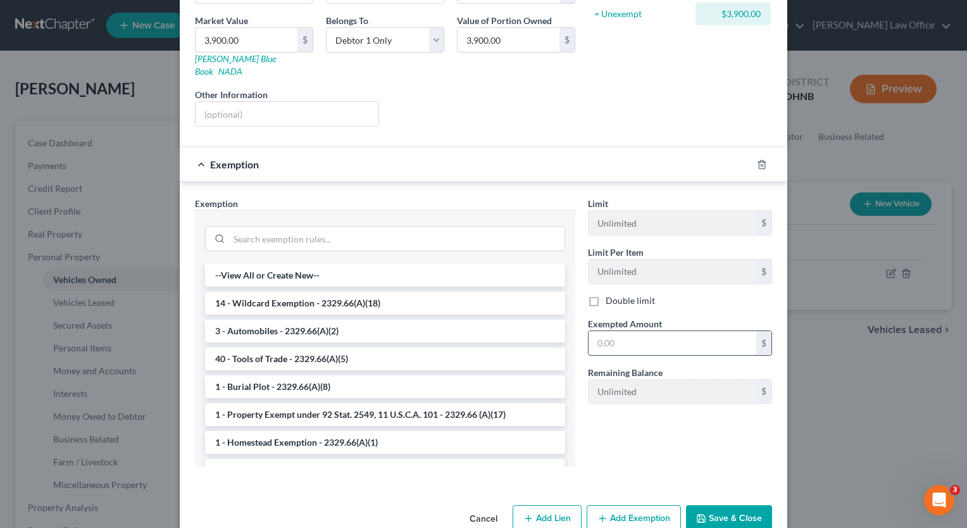
drag, startPoint x: 296, startPoint y: 323, endPoint x: 588, endPoint y: 368, distance: 295.3
click at [296, 323] on li "3 - Automobiles - 2329.66(A)(2)" at bounding box center [385, 331] width 360 height 23
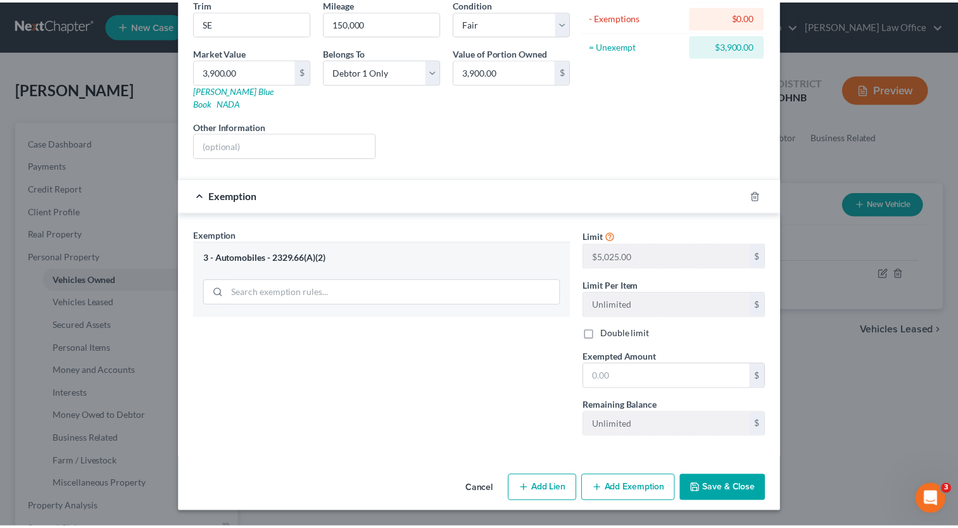
scroll to position [142, 0]
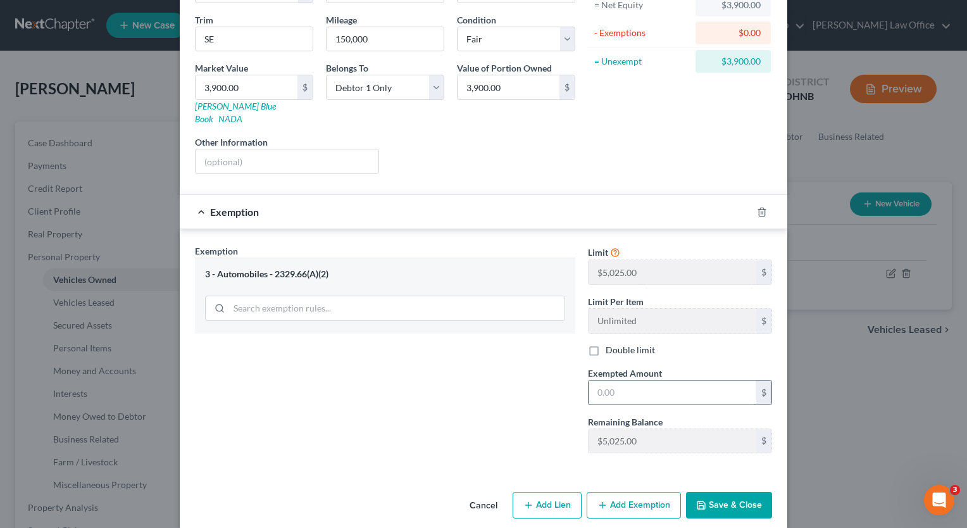
click at [641, 380] on input "text" at bounding box center [673, 392] width 168 height 24
drag, startPoint x: 716, startPoint y: 489, endPoint x: 473, endPoint y: 342, distance: 284.3
click at [716, 492] on button "Save & Close" at bounding box center [729, 505] width 86 height 27
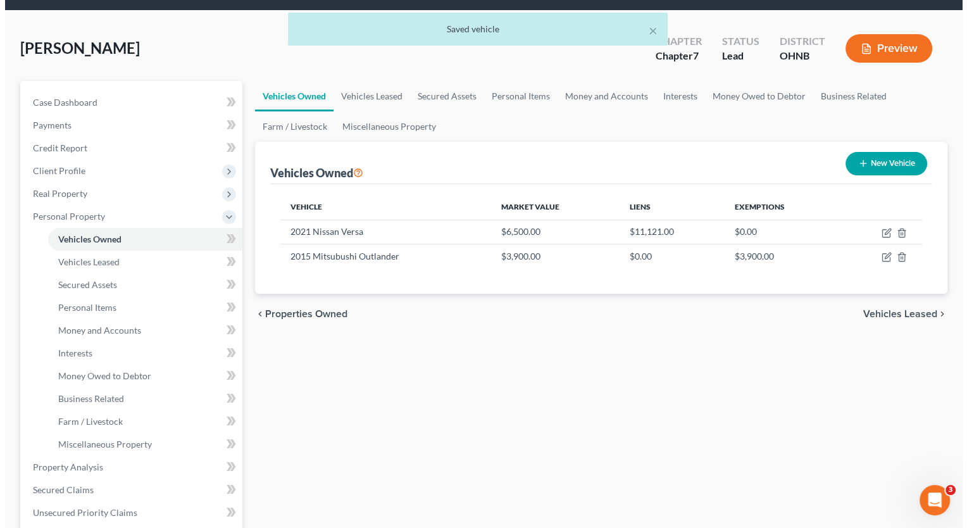
scroll to position [63, 0]
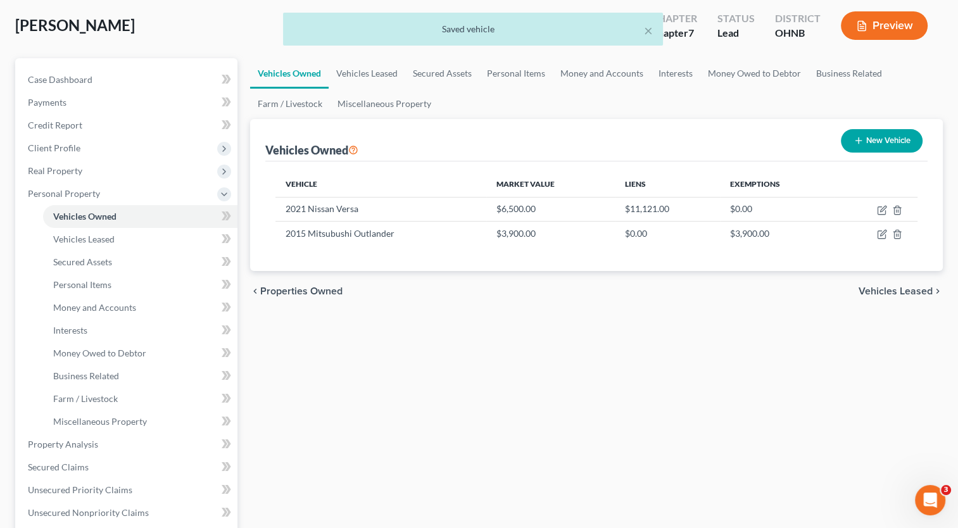
click at [873, 149] on button "New Vehicle" at bounding box center [882, 140] width 82 height 23
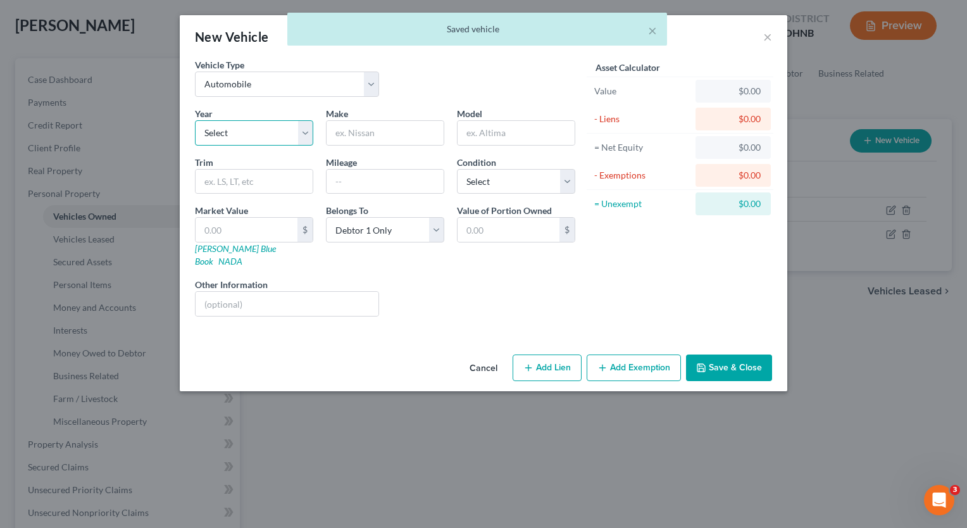
drag, startPoint x: 308, startPoint y: 143, endPoint x: 316, endPoint y: 141, distance: 9.2
click at [314, 143] on div "Year Select 2026 2025 2024 2023 2022 2021 2020 2019 2018 2017 2016 2015 2014 20…" at bounding box center [254, 126] width 131 height 39
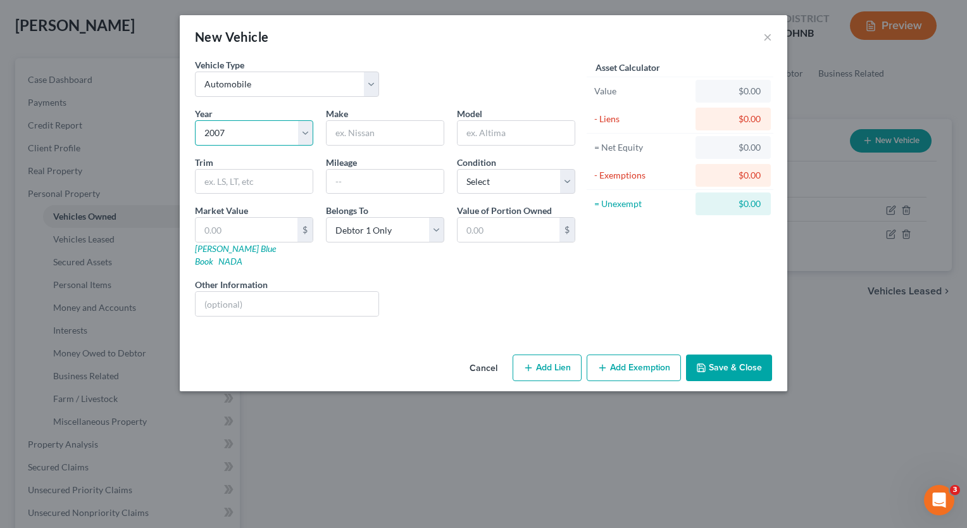
click at [195, 120] on select "Select 2026 2025 2024 2023 2022 2021 2020 2019 2018 2017 2016 2015 2014 2013 20…" at bounding box center [254, 132] width 118 height 25
click at [390, 119] on div "Make *" at bounding box center [385, 126] width 131 height 39
click at [394, 135] on input "text" at bounding box center [385, 133] width 117 height 24
click at [570, 190] on select "Select Excellent Very Good Good Fair Poor" at bounding box center [516, 181] width 118 height 25
click at [457, 169] on select "Select Excellent Very Good Good Fair Poor" at bounding box center [516, 181] width 118 height 25
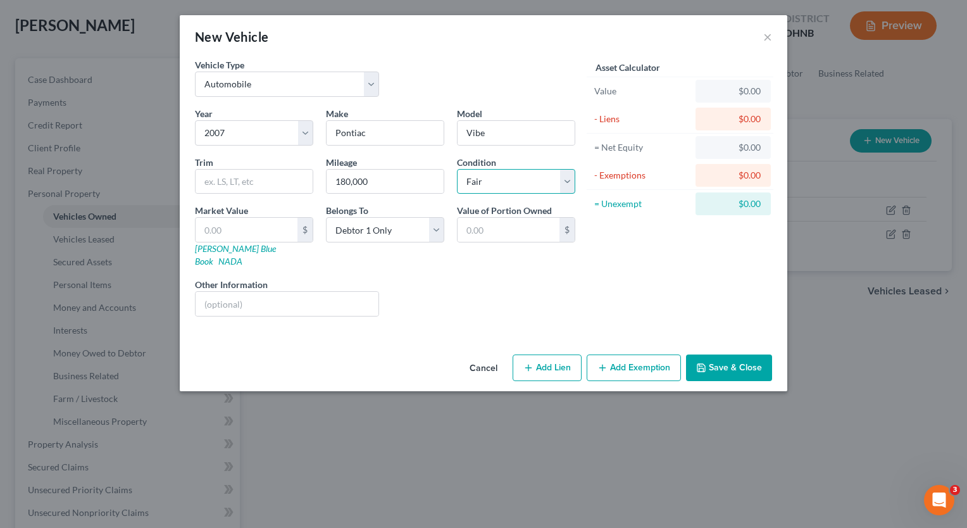
drag, startPoint x: 570, startPoint y: 184, endPoint x: 566, endPoint y: 194, distance: 10.6
click at [570, 184] on select "Select Excellent Very Good Good Fair Poor" at bounding box center [516, 181] width 118 height 25
click at [457, 169] on select "Select Excellent Very Good Good Fair Poor" at bounding box center [516, 181] width 118 height 25
drag, startPoint x: 673, startPoint y: 285, endPoint x: 195, endPoint y: 230, distance: 481.7
click at [669, 280] on div "Asset Calculator Value $0.00 - Liens $0.00 = Net Equity $0.00 - Exemptions $0.0…" at bounding box center [680, 192] width 197 height 268
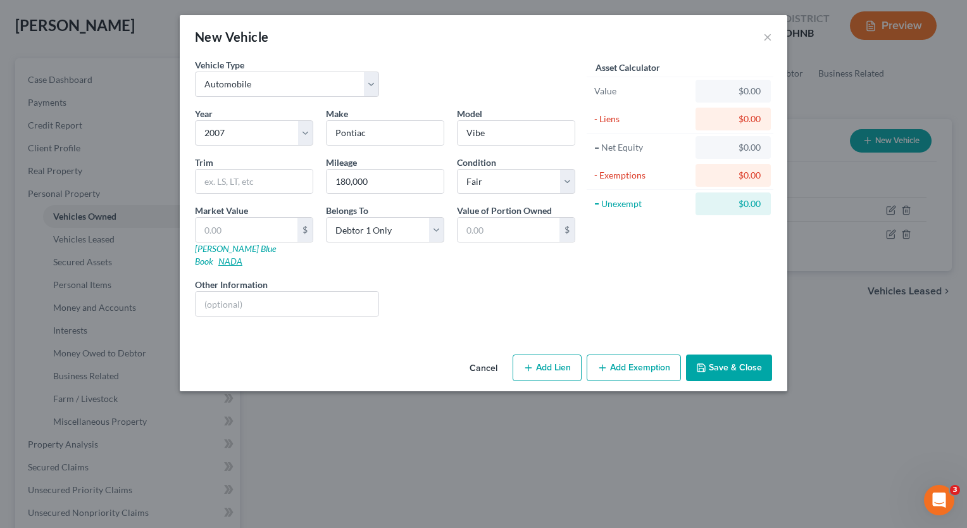
click at [242, 256] on link "NADA" at bounding box center [230, 261] width 24 height 11
click at [260, 186] on input "text" at bounding box center [254, 182] width 117 height 24
click at [243, 229] on input "text" at bounding box center [247, 230] width 102 height 24
click at [618, 355] on button "Add Exemption" at bounding box center [634, 367] width 94 height 27
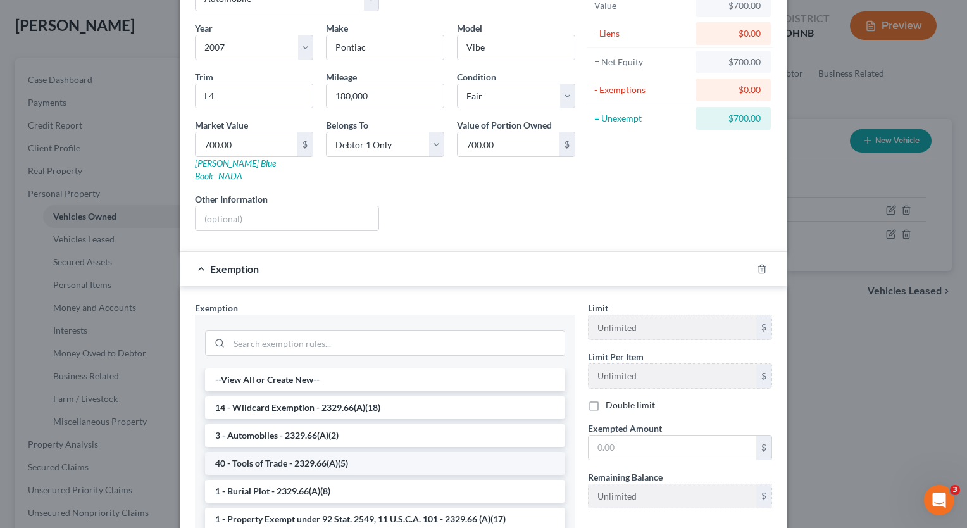
scroll to position [190, 0]
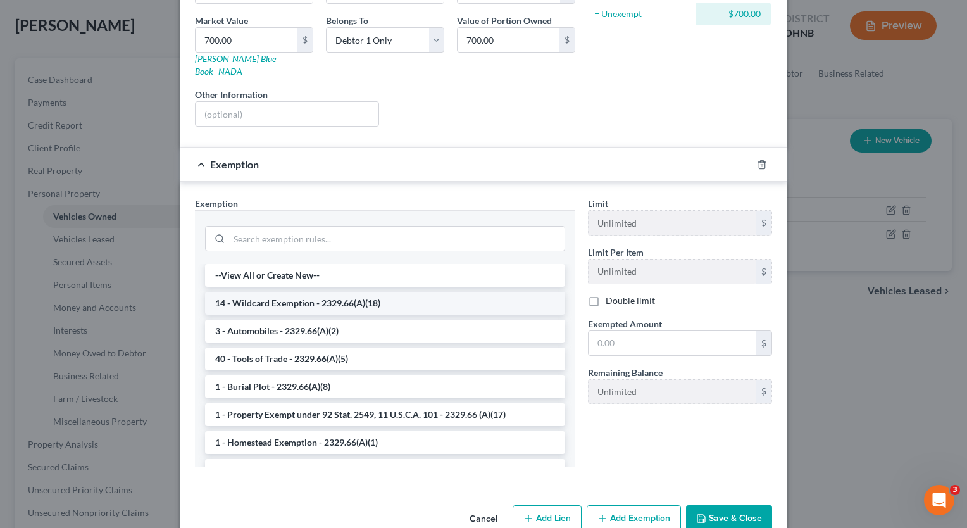
click at [282, 292] on li "14 - Wildcard Exemption - 2329.66(A)(18)" at bounding box center [385, 303] width 360 height 23
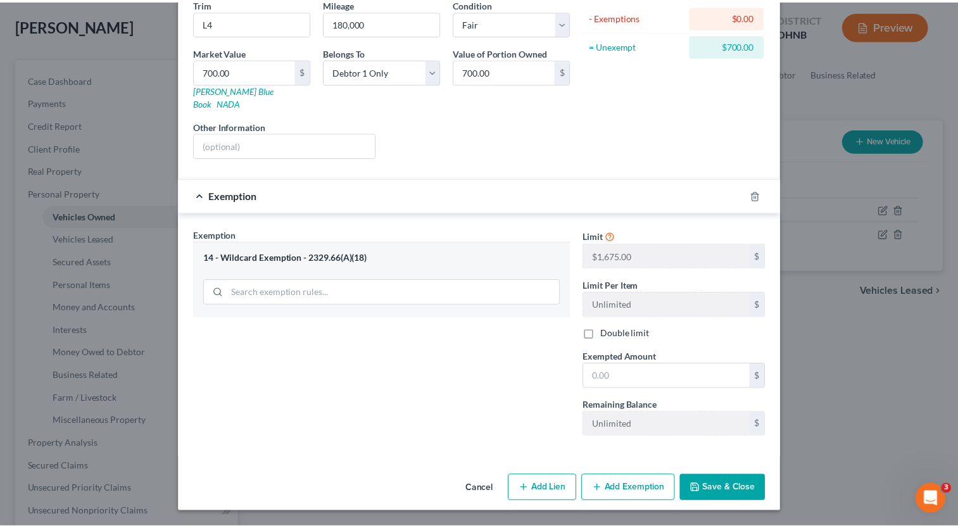
scroll to position [142, 0]
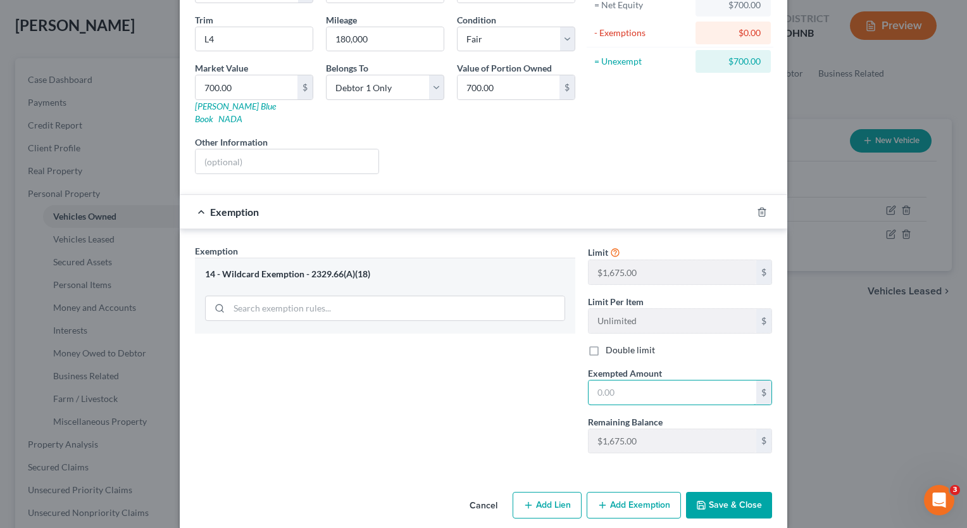
drag, startPoint x: 628, startPoint y: 377, endPoint x: 551, endPoint y: 387, distance: 77.9
click at [628, 380] on input "text" at bounding box center [673, 392] width 168 height 24
click at [744, 492] on button "Save & Close" at bounding box center [729, 505] width 86 height 27
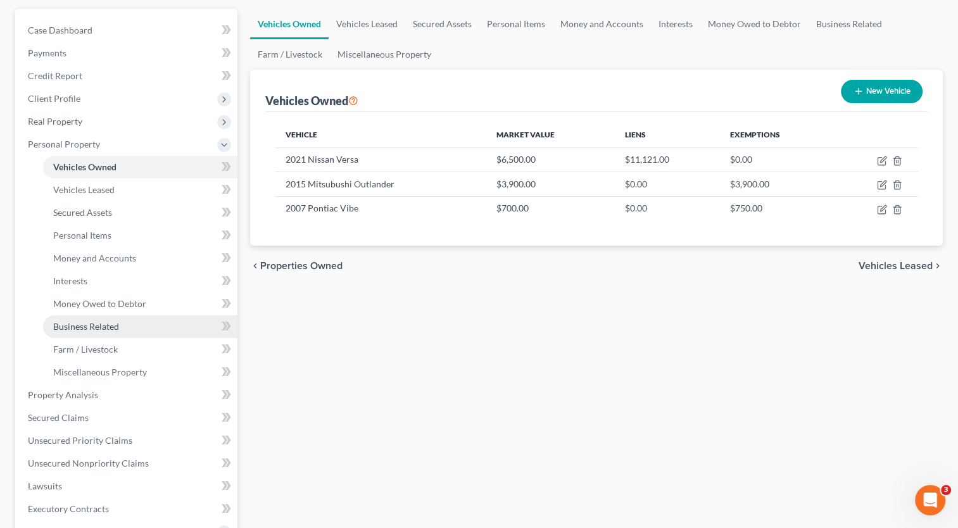
scroll to position [190, 0]
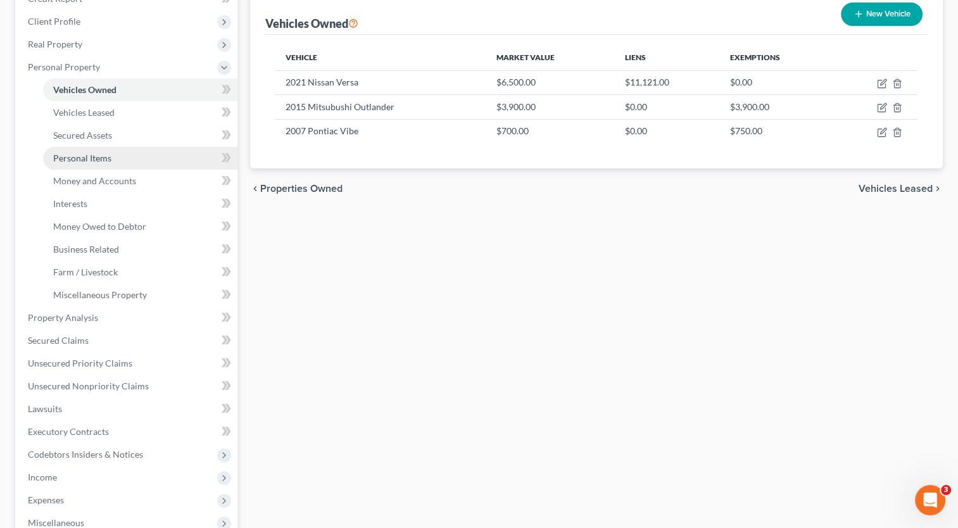
click at [101, 161] on span "Personal Items" at bounding box center [82, 158] width 58 height 11
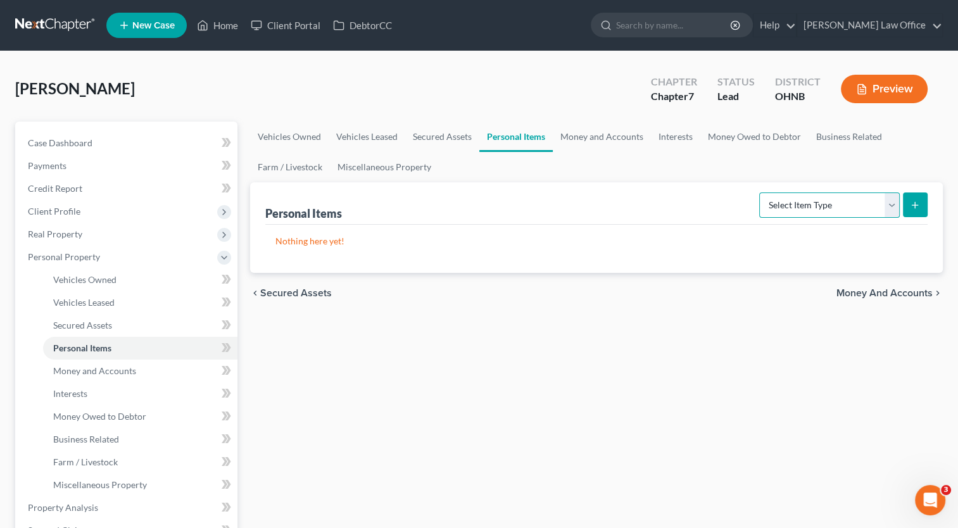
drag, startPoint x: 891, startPoint y: 208, endPoint x: 866, endPoint y: 218, distance: 26.7
click at [891, 208] on select "Select Item Type Clothing Collectibles Of Value Electronics Firearms Household …" at bounding box center [829, 204] width 141 height 25
click at [760, 192] on select "Select Item Type Clothing Collectibles Of Value Electronics Firearms Household …" at bounding box center [829, 204] width 141 height 25
click at [906, 208] on button "submit" at bounding box center [915, 204] width 25 height 25
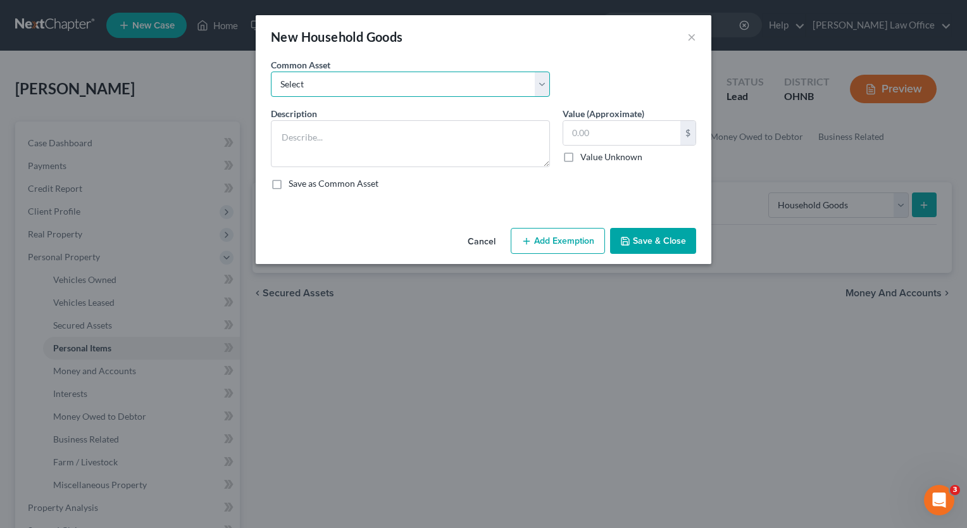
drag, startPoint x: 546, startPoint y: 91, endPoint x: 520, endPoint y: 97, distance: 27.5
click at [546, 91] on select "Select Basic household goods" at bounding box center [410, 84] width 279 height 25
click at [271, 72] on select "Select Basic household goods" at bounding box center [410, 84] width 279 height 25
click at [630, 138] on input "1,600.00" at bounding box center [621, 133] width 117 height 24
click at [542, 239] on button "Add Exemption" at bounding box center [558, 241] width 94 height 27
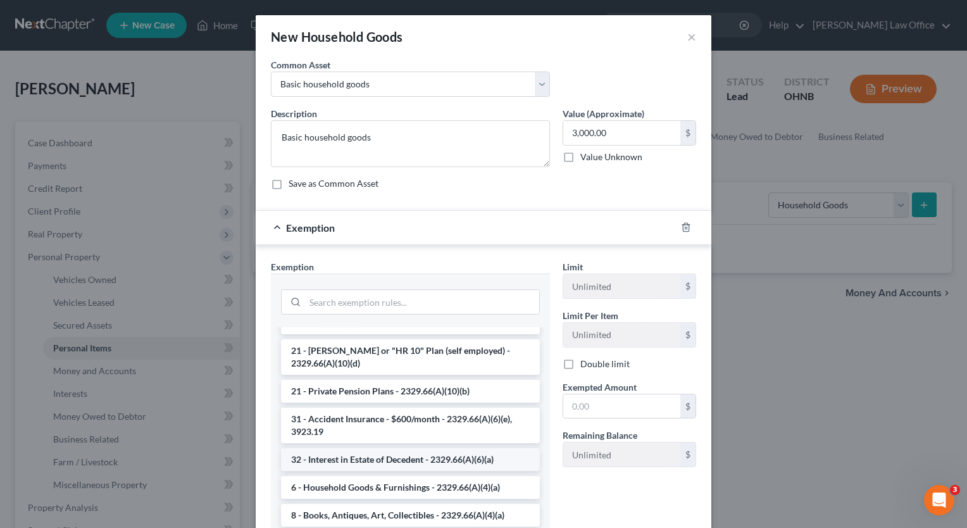
scroll to position [253, 0]
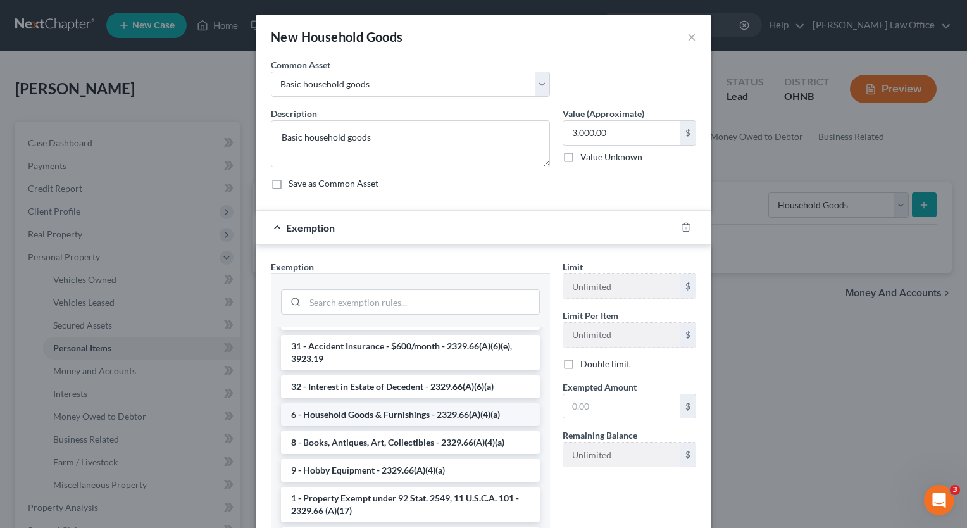
click at [338, 403] on li "6 - Household Goods & Furnishings - 2329.66(A)(4)(a)" at bounding box center [410, 414] width 259 height 23
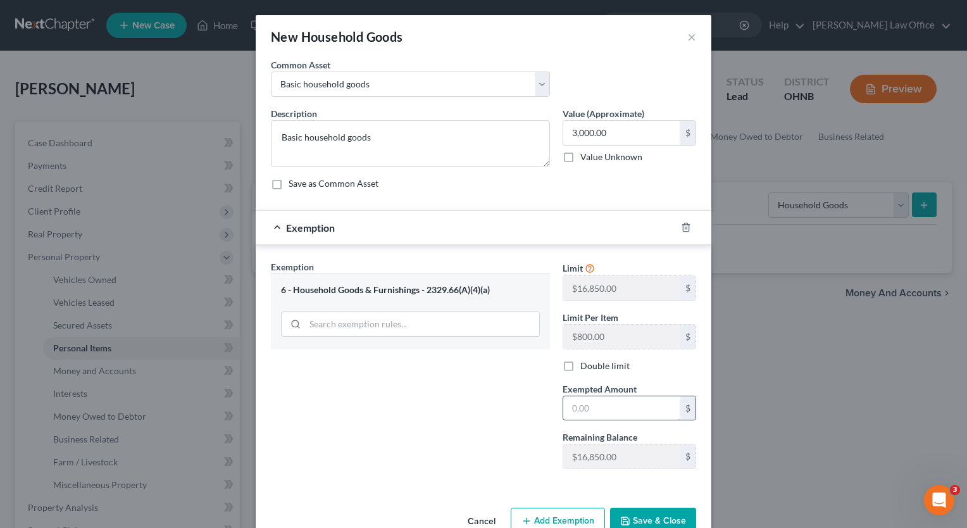
drag, startPoint x: 592, startPoint y: 408, endPoint x: 583, endPoint y: 411, distance: 10.0
click at [592, 408] on input "text" at bounding box center [621, 408] width 117 height 24
drag, startPoint x: 673, startPoint y: 520, endPoint x: 720, endPoint y: 442, distance: 90.5
click at [673, 519] on button "Save & Close" at bounding box center [653, 521] width 86 height 27
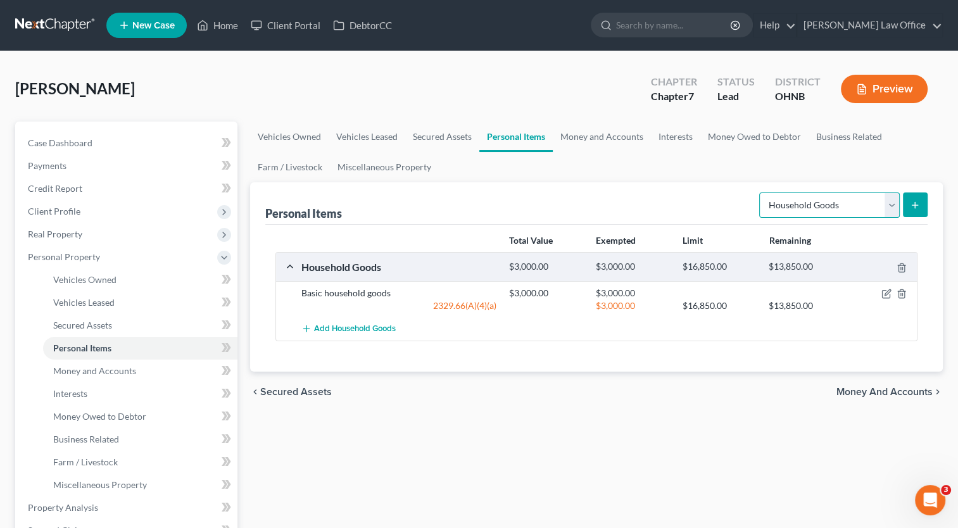
click at [890, 212] on select "Select Item Type Clothing Collectibles Of Value Electronics Firearms Household …" at bounding box center [829, 204] width 141 height 25
click at [760, 192] on select "Select Item Type Clothing Collectibles Of Value Electronics Firearms Household …" at bounding box center [829, 204] width 141 height 25
click at [910, 203] on icon "submit" at bounding box center [915, 205] width 10 height 10
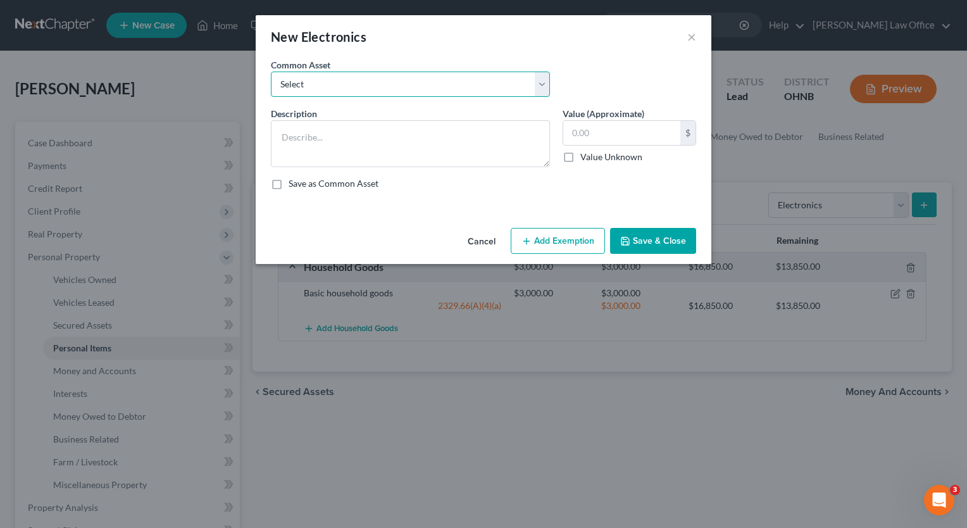
drag, startPoint x: 542, startPoint y: 92, endPoint x: 527, endPoint y: 97, distance: 16.2
click at [542, 92] on select "Select Basic electronics Basic electronics" at bounding box center [410, 84] width 279 height 25
click at [271, 72] on select "Select Basic electronics Basic electronics" at bounding box center [410, 84] width 279 height 25
click at [613, 130] on input "1,500.00" at bounding box center [621, 133] width 117 height 24
click at [549, 237] on button "Add Exemption" at bounding box center [558, 241] width 94 height 27
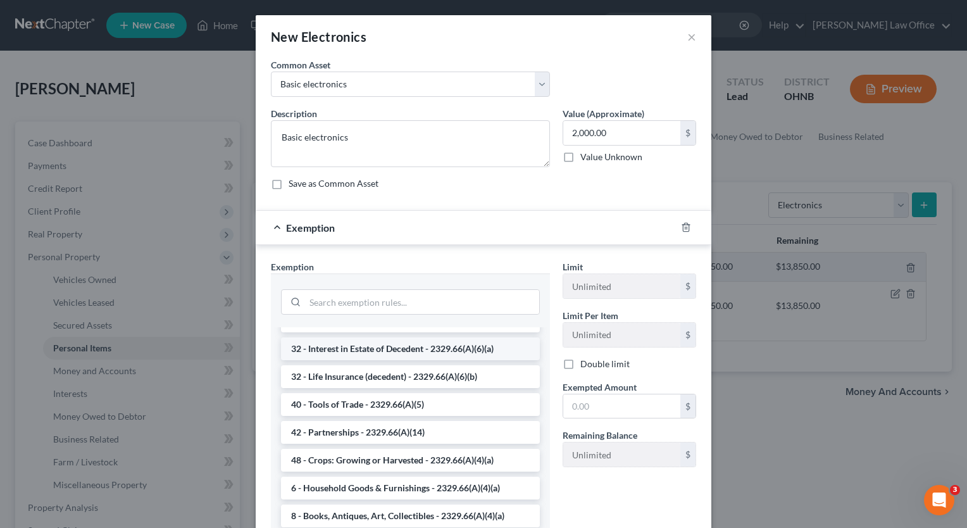
scroll to position [1572, 0]
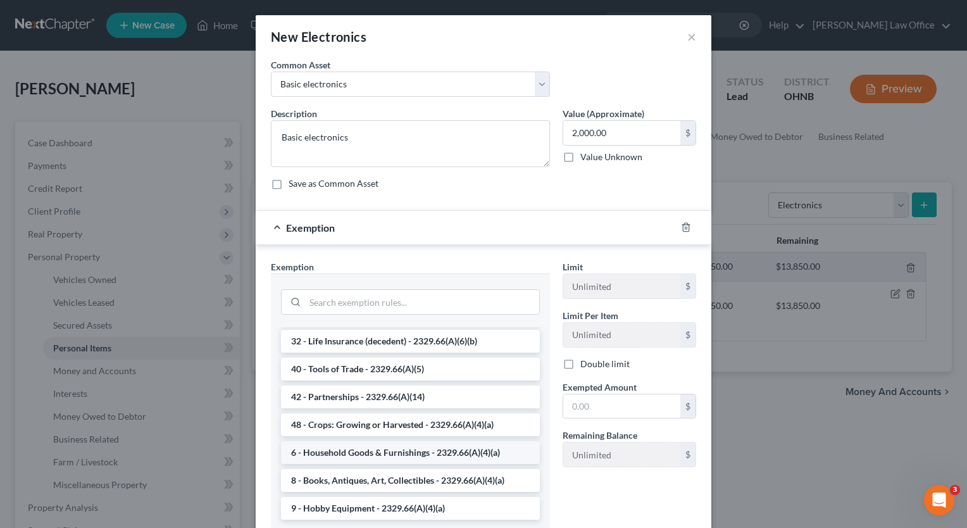
click at [337, 450] on li "6 - Household Goods & Furnishings - 2329.66(A)(4)(a)" at bounding box center [410, 452] width 259 height 23
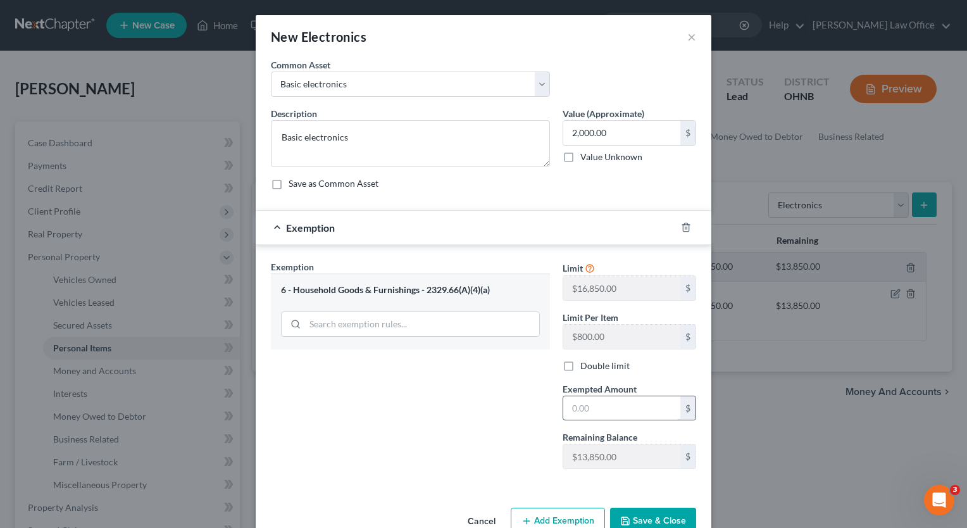
click at [602, 406] on input "text" at bounding box center [621, 408] width 117 height 24
click at [651, 513] on button "Save & Close" at bounding box center [653, 521] width 86 height 27
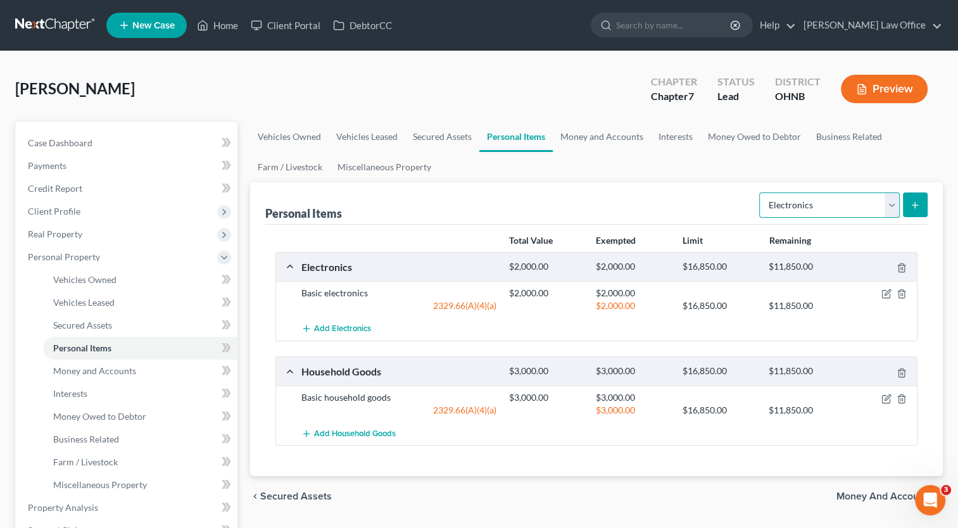
click at [898, 203] on select "Select Item Type Clothing Collectibles Of Value Electronics Firearms Household …" at bounding box center [829, 204] width 141 height 25
click at [760, 192] on select "Select Item Type Clothing Collectibles Of Value Electronics Firearms Household …" at bounding box center [829, 204] width 141 height 25
click at [918, 201] on icon "submit" at bounding box center [915, 205] width 10 height 10
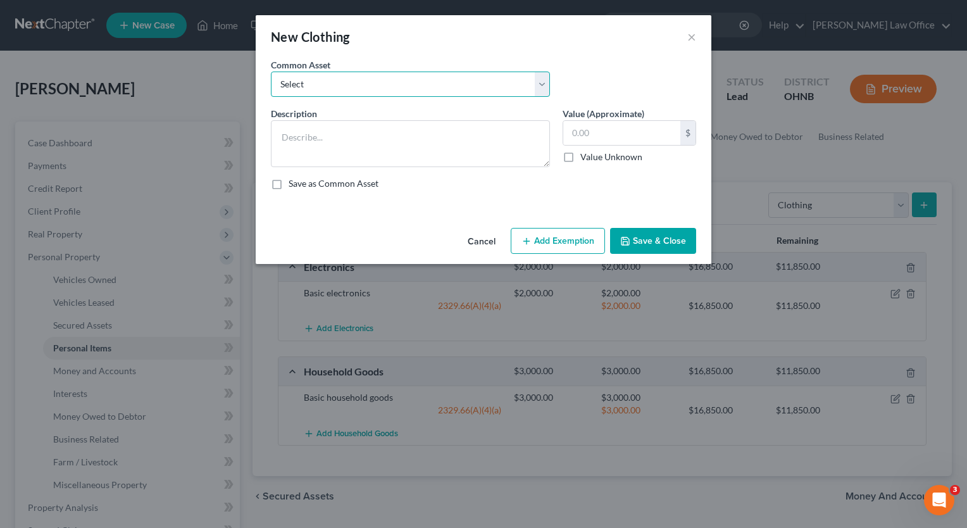
click at [541, 89] on select "Select Basic clothing Basic clothing" at bounding box center [410, 84] width 279 height 25
click at [271, 72] on select "Select Basic clothing Basic clothing" at bounding box center [410, 84] width 279 height 25
click at [594, 135] on input "150.00" at bounding box center [621, 133] width 117 height 24
click at [557, 250] on button "Add Exemption" at bounding box center [558, 241] width 94 height 27
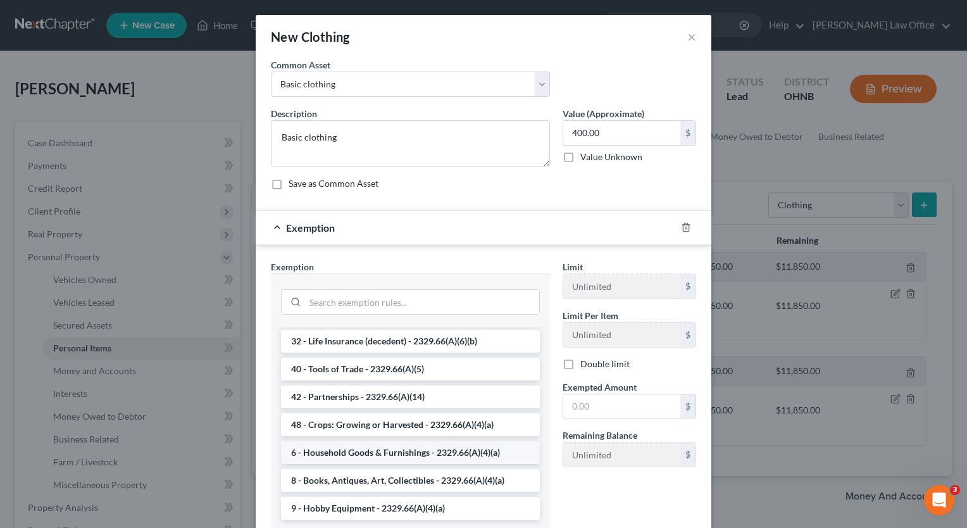
click at [389, 456] on li "6 - Household Goods & Furnishings - 2329.66(A)(4)(a)" at bounding box center [410, 452] width 259 height 23
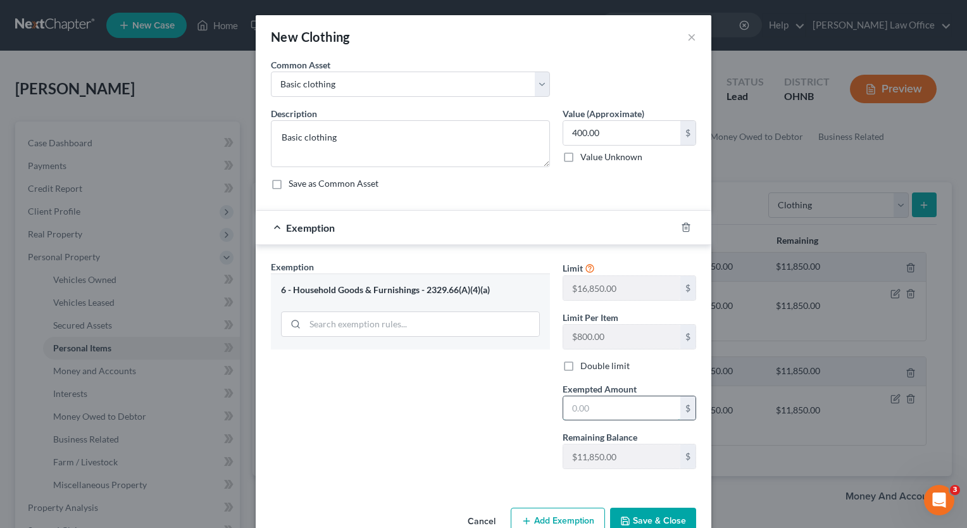
click at [597, 414] on input "text" at bounding box center [621, 408] width 117 height 24
click at [632, 522] on button "Save & Close" at bounding box center [653, 521] width 86 height 27
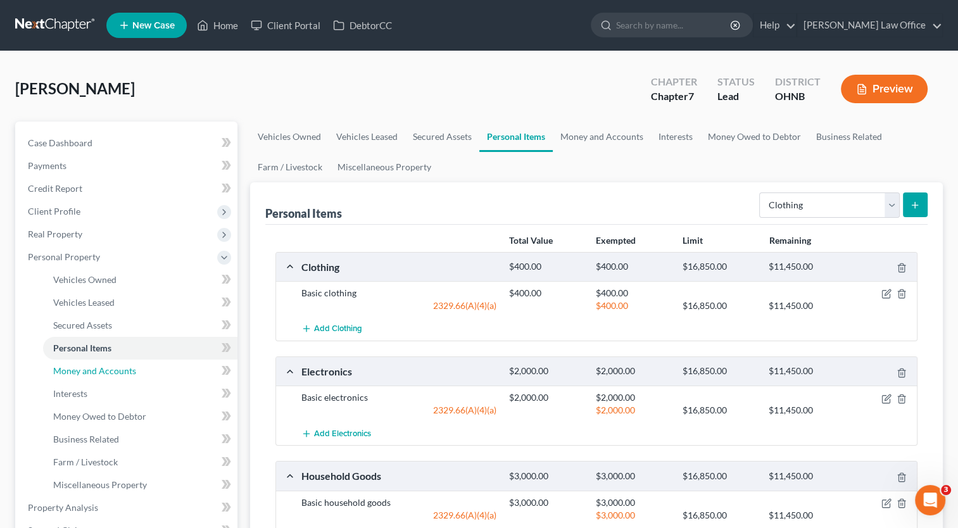
click at [127, 373] on span "Money and Accounts" at bounding box center [94, 370] width 83 height 11
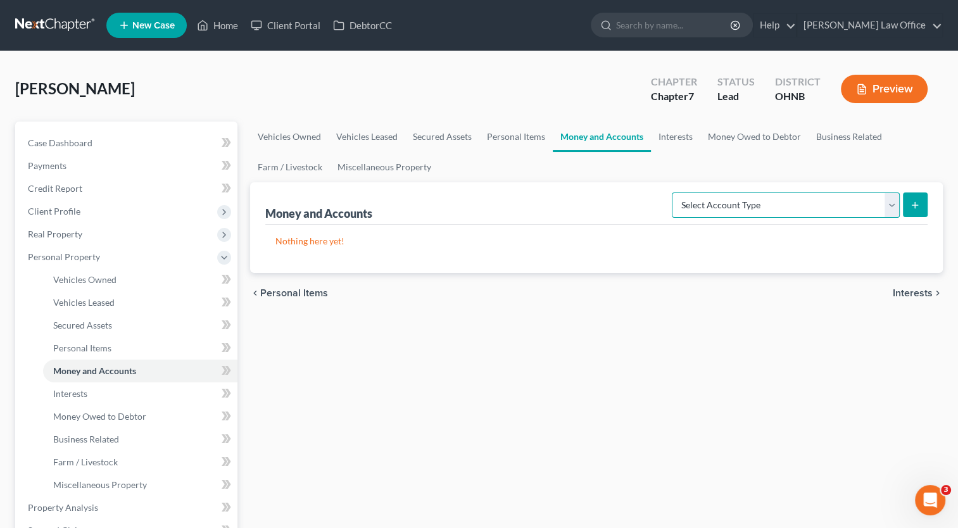
drag, startPoint x: 894, startPoint y: 211, endPoint x: 856, endPoint y: 218, distance: 38.6
click at [894, 211] on select "Select Account Type Brokerage Cash on Hand Certificates of Deposit Checking Acc…" at bounding box center [786, 204] width 228 height 25
click at [674, 192] on select "Select Account Type Brokerage Cash on Hand Certificates of Deposit Checking Acc…" at bounding box center [786, 204] width 228 height 25
click at [929, 213] on div "Money and Accounts Select Account Type Brokerage Cash on Hand Certificates of D…" at bounding box center [596, 227] width 692 height 91
click at [924, 210] on button "submit" at bounding box center [915, 204] width 25 height 25
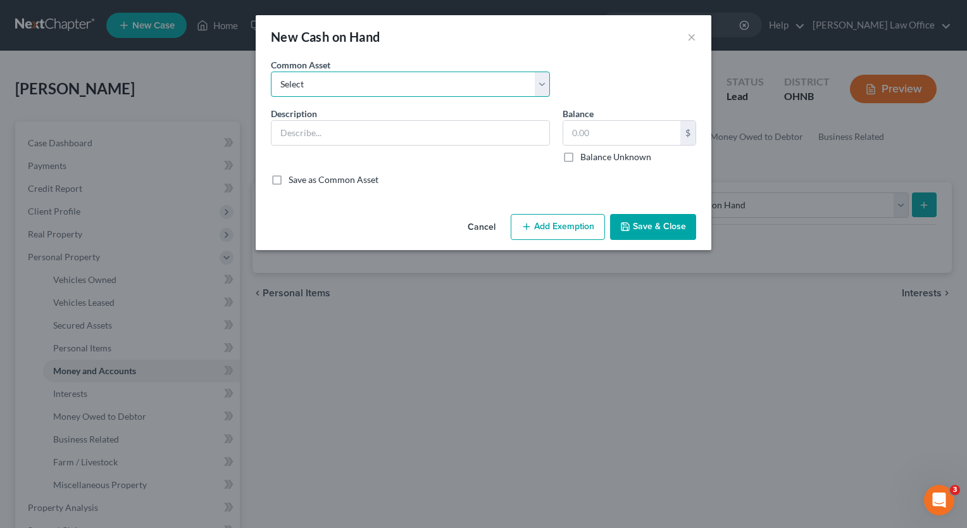
drag, startPoint x: 542, startPoint y: 94, endPoint x: 532, endPoint y: 97, distance: 10.6
click at [542, 94] on select "Select Cash on hand" at bounding box center [410, 84] width 279 height 25
click at [271, 72] on select "Select Cash on hand" at bounding box center [410, 84] width 279 height 25
click at [620, 137] on input "25.00" at bounding box center [621, 133] width 117 height 24
click at [582, 216] on button "Add Exemption" at bounding box center [558, 227] width 94 height 27
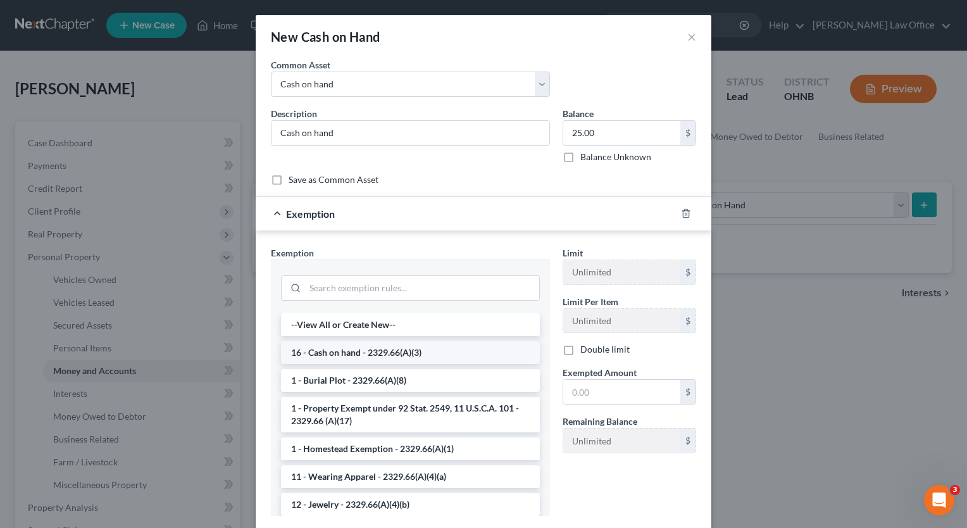
click at [400, 350] on li "16 - Cash on hand - 2329.66(A)(3)" at bounding box center [410, 352] width 259 height 23
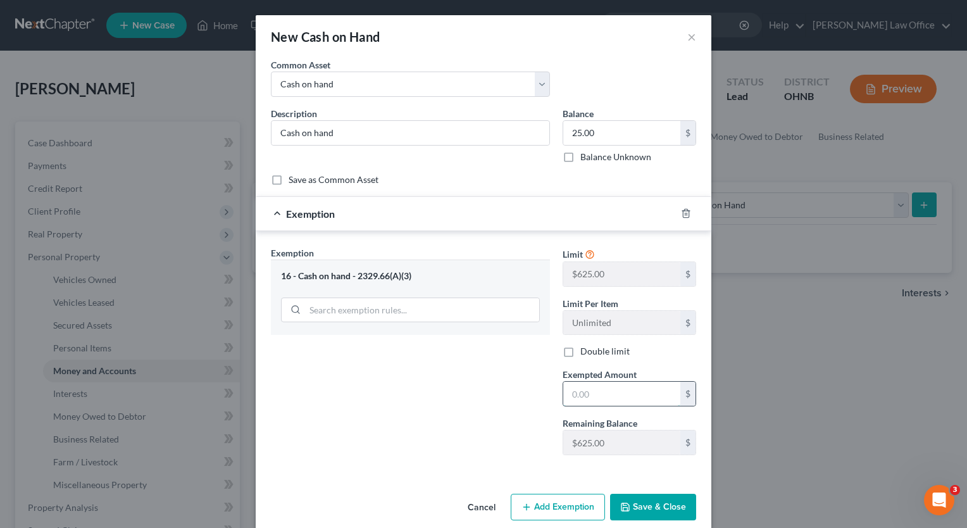
click at [596, 396] on input "text" at bounding box center [621, 394] width 117 height 24
click at [654, 497] on button "Save & Close" at bounding box center [653, 507] width 86 height 27
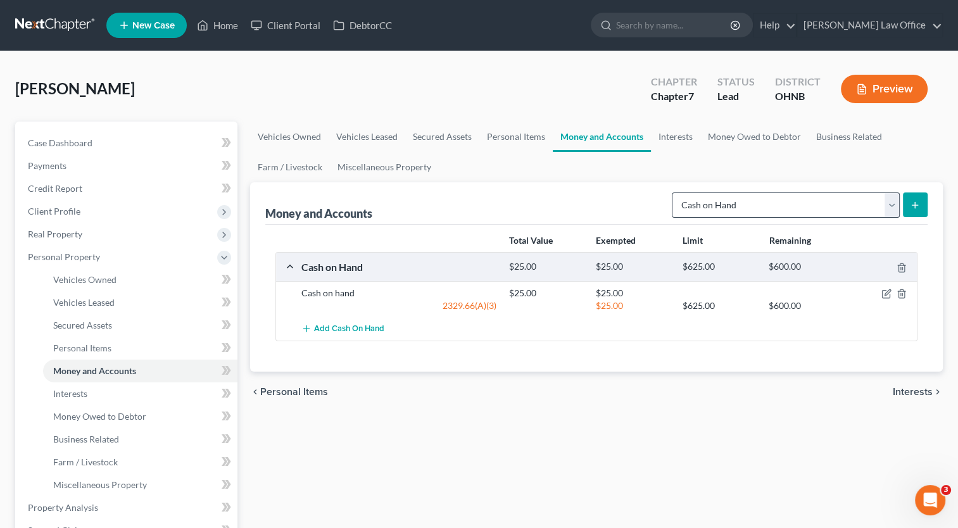
click at [887, 218] on div "Select Account Type Brokerage Cash on Hand Certificates of Deposit Checking Acc…" at bounding box center [796, 204] width 261 height 34
drag, startPoint x: 888, startPoint y: 212, endPoint x: 873, endPoint y: 218, distance: 16.5
click at [888, 212] on select "Select Account Type Brokerage Cash on Hand Certificates of Deposit Checking Acc…" at bounding box center [786, 204] width 228 height 25
click at [674, 192] on select "Select Account Type Brokerage Cash on Hand Certificates of Deposit Checking Acc…" at bounding box center [786, 204] width 228 height 25
click at [910, 209] on button "submit" at bounding box center [915, 204] width 25 height 25
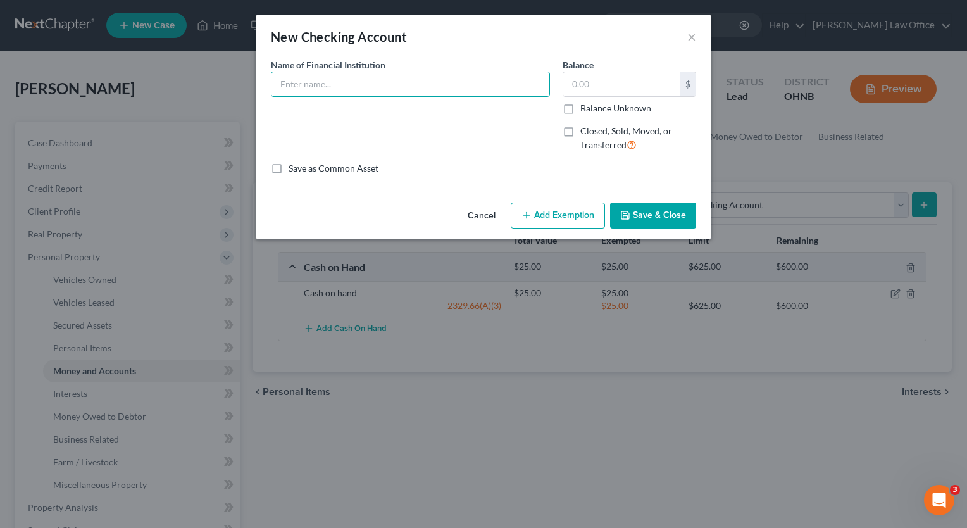
drag, startPoint x: 384, startPoint y: 77, endPoint x: 0, endPoint y: 1, distance: 391.6
click at [384, 77] on input "text" at bounding box center [411, 84] width 278 height 24
click at [655, 207] on button "Save & Close" at bounding box center [653, 216] width 86 height 27
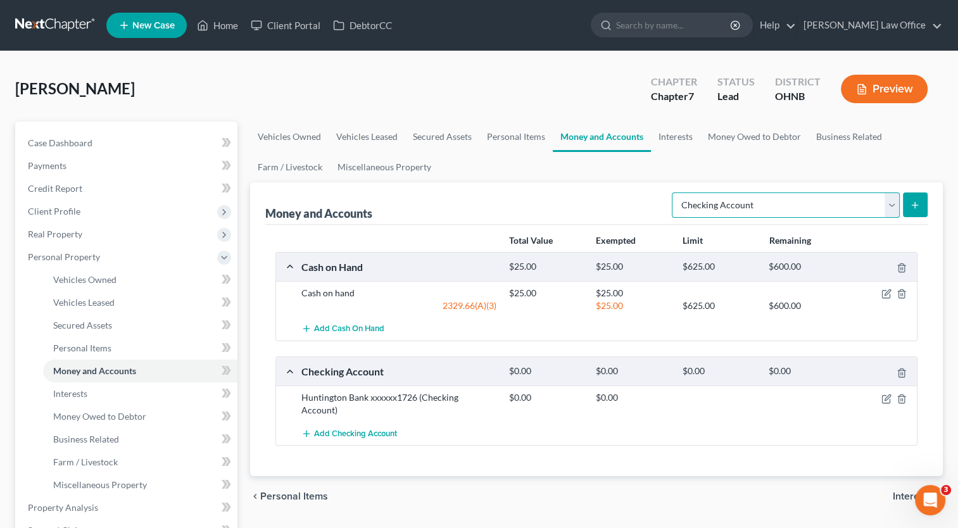
drag, startPoint x: 891, startPoint y: 206, endPoint x: 882, endPoint y: 218, distance: 14.9
click at [891, 206] on select "Select Account Type Brokerage Cash on Hand Certificates of Deposit Checking Acc…" at bounding box center [786, 204] width 228 height 25
click at [674, 192] on select "Select Account Type Brokerage Cash on Hand Certificates of Deposit Checking Acc…" at bounding box center [786, 204] width 228 height 25
click at [915, 215] on button "submit" at bounding box center [915, 204] width 25 height 25
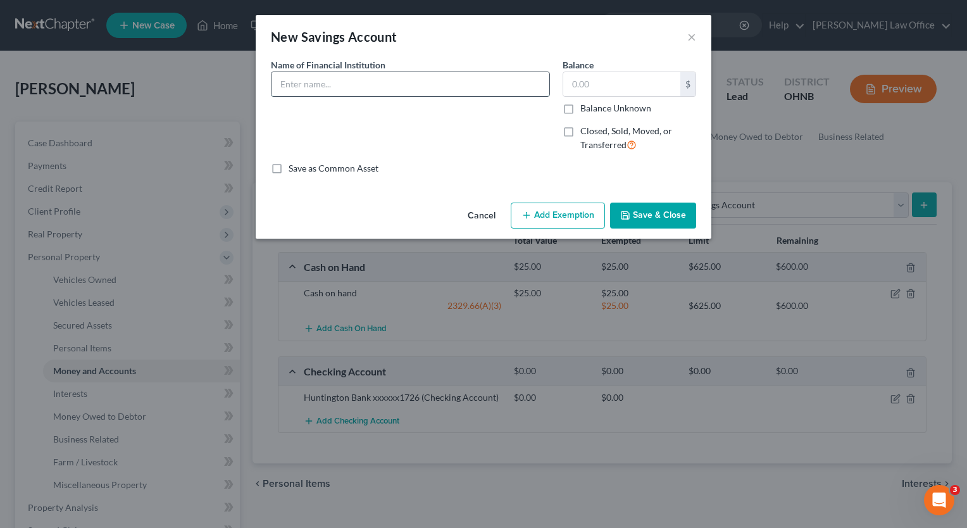
click at [366, 82] on input "text" at bounding box center [411, 84] width 278 height 24
click at [661, 207] on button "Save & Close" at bounding box center [653, 216] width 86 height 27
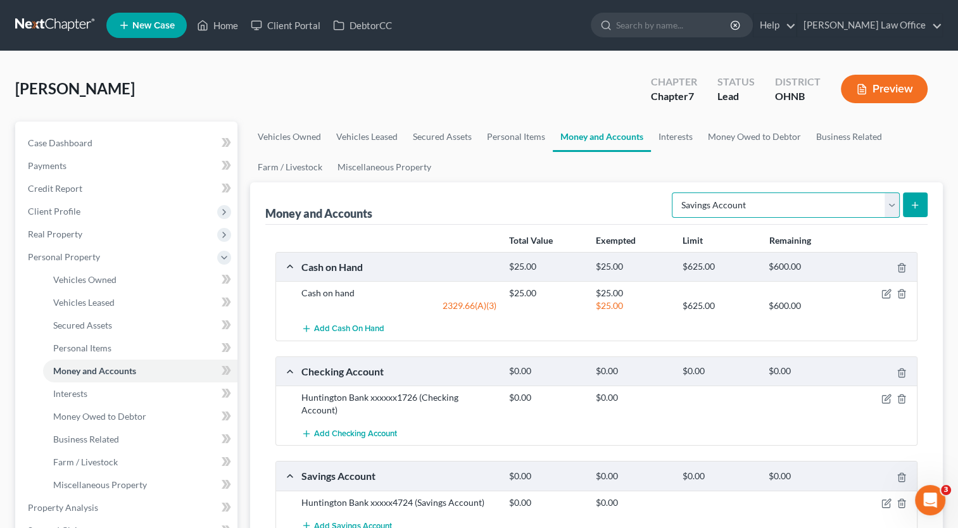
click at [892, 201] on select "Select Account Type Brokerage Cash on Hand Certificates of Deposit Checking Acc…" at bounding box center [786, 204] width 228 height 25
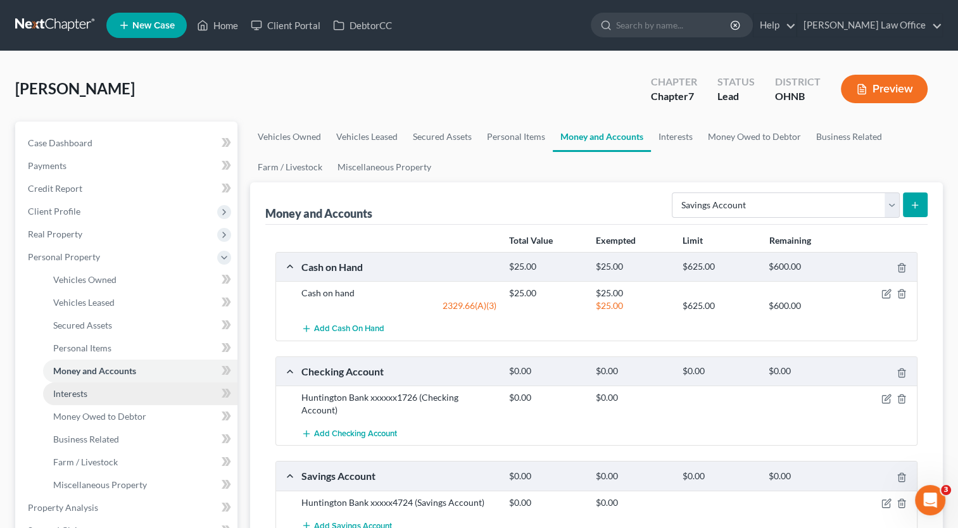
click at [134, 392] on link "Interests" at bounding box center [140, 393] width 194 height 23
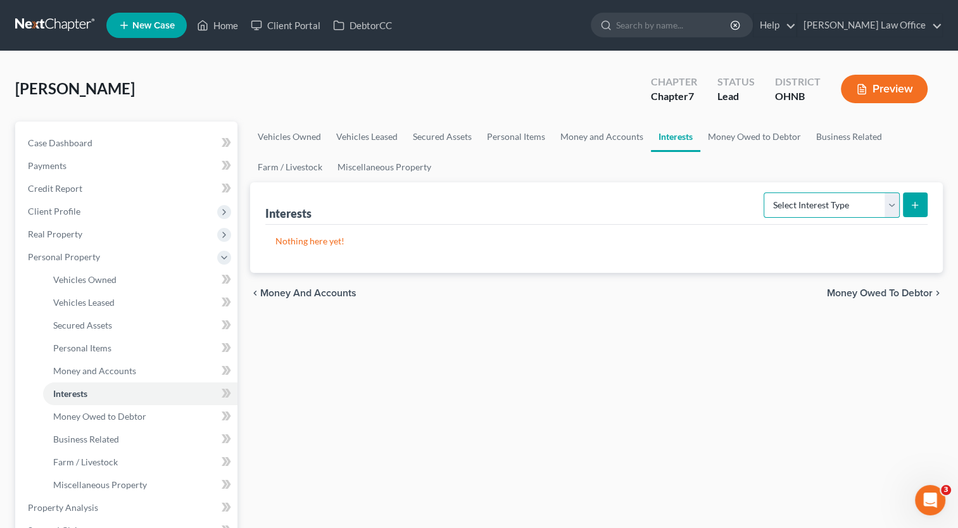
drag, startPoint x: 893, startPoint y: 211, endPoint x: 873, endPoint y: 218, distance: 20.8
click at [893, 211] on select "Select Interest Type 401K Annuity Bond Education IRA Government Bond Government…" at bounding box center [831, 204] width 136 height 25
click at [765, 192] on select "Select Interest Type 401K Annuity Bond Education IRA Government Bond Government…" at bounding box center [831, 204] width 136 height 25
click at [915, 205] on line "submit" at bounding box center [915, 205] width 0 height 6
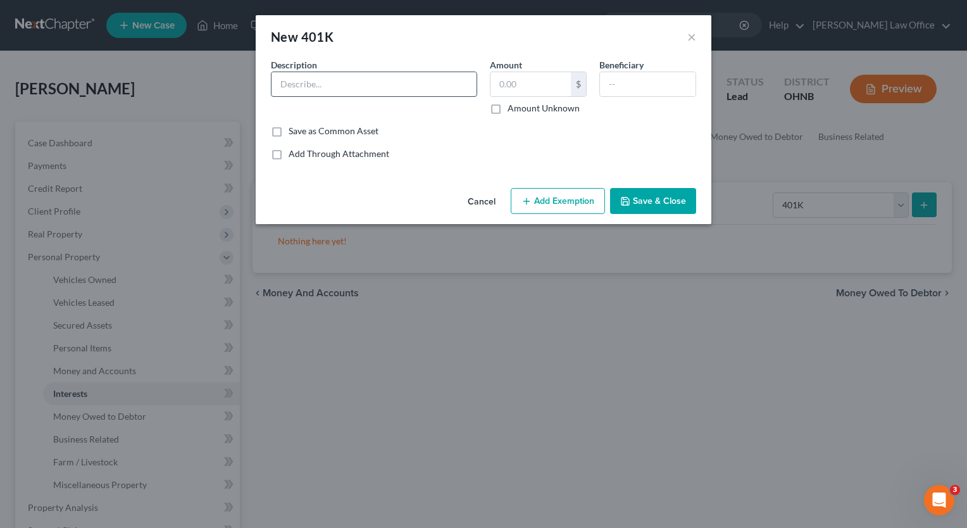
drag, startPoint x: 324, startPoint y: 93, endPoint x: 315, endPoint y: 87, distance: 11.1
click at [322, 90] on input "text" at bounding box center [374, 84] width 205 height 24
click at [656, 91] on input "text" at bounding box center [648, 84] width 96 height 24
drag, startPoint x: 661, startPoint y: 207, endPoint x: 816, endPoint y: 211, distance: 155.1
click at [661, 207] on button "Save & Close" at bounding box center [653, 201] width 86 height 27
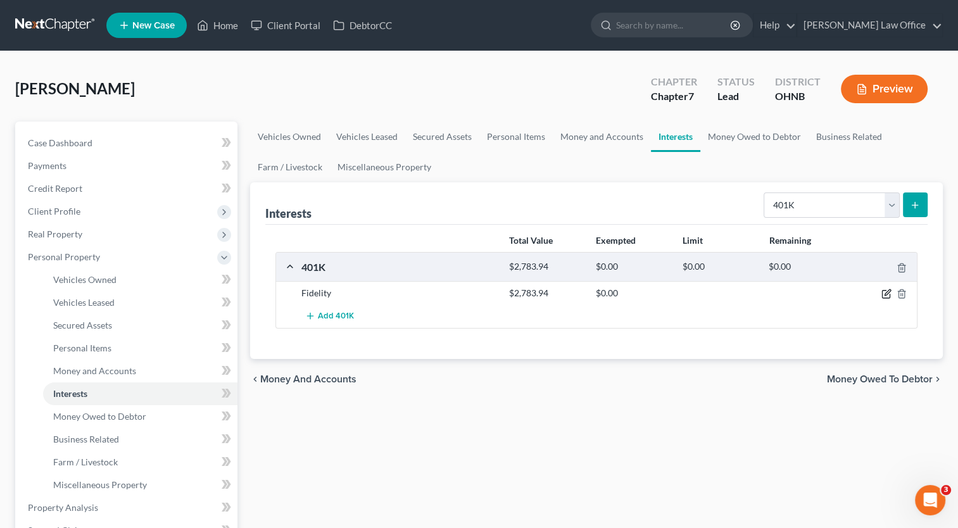
click at [886, 294] on icon "button" at bounding box center [887, 293] width 6 height 6
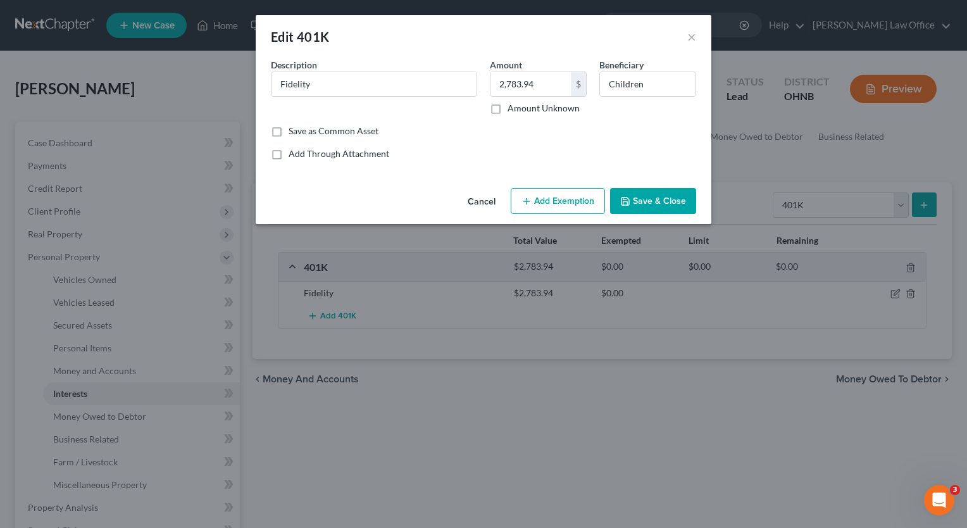
click at [537, 199] on button "Add Exemption" at bounding box center [558, 201] width 94 height 27
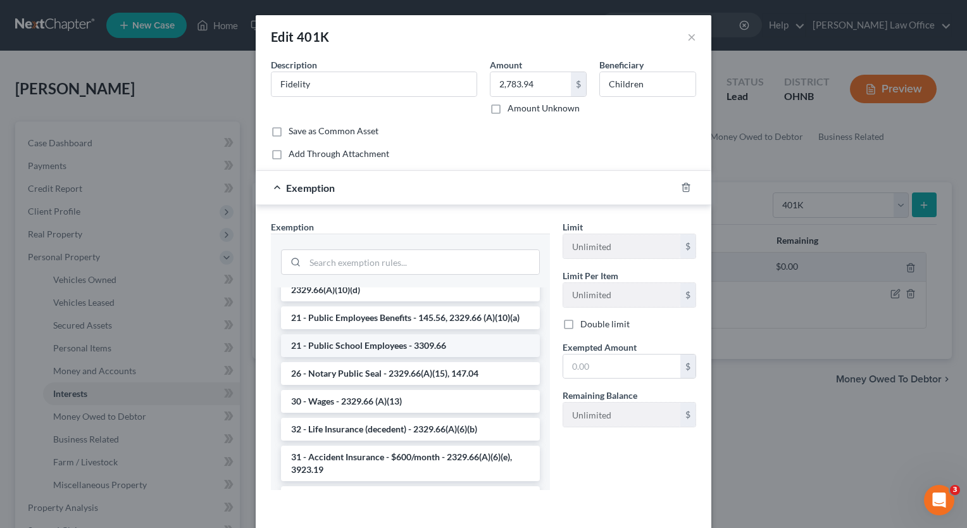
scroll to position [1003, 0]
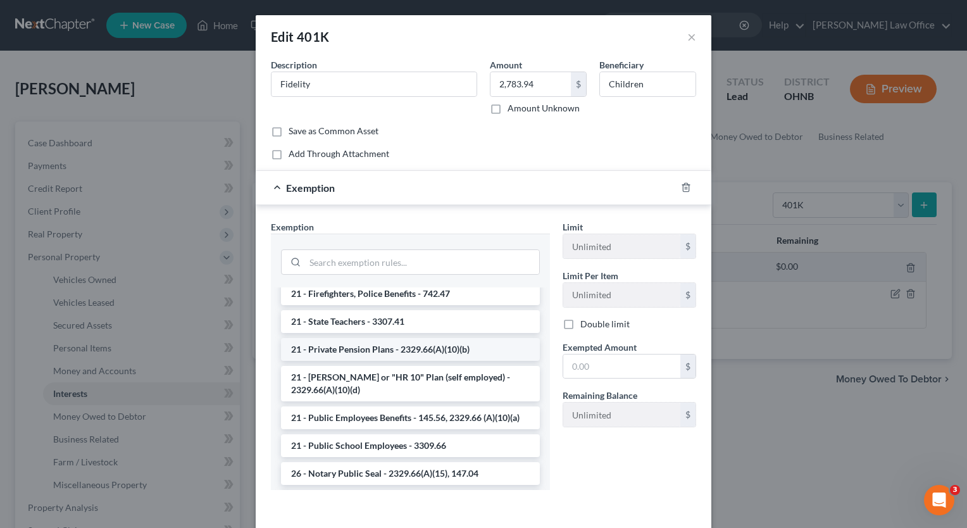
click at [408, 349] on li "21 - Private Pension Plans - 2329.66(A)(10)(b)" at bounding box center [410, 349] width 259 height 23
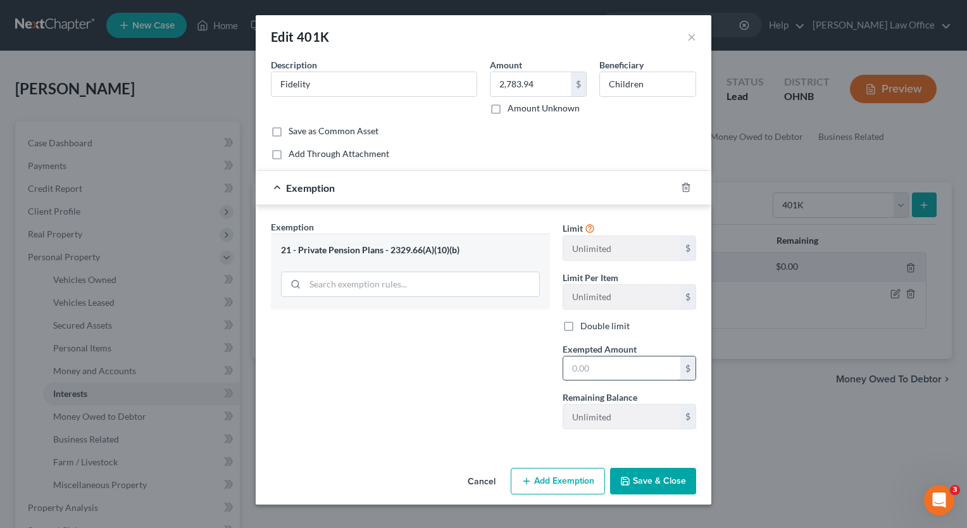
click at [620, 369] on input "text" at bounding box center [621, 368] width 117 height 24
click at [656, 484] on button "Save & Close" at bounding box center [653, 481] width 86 height 27
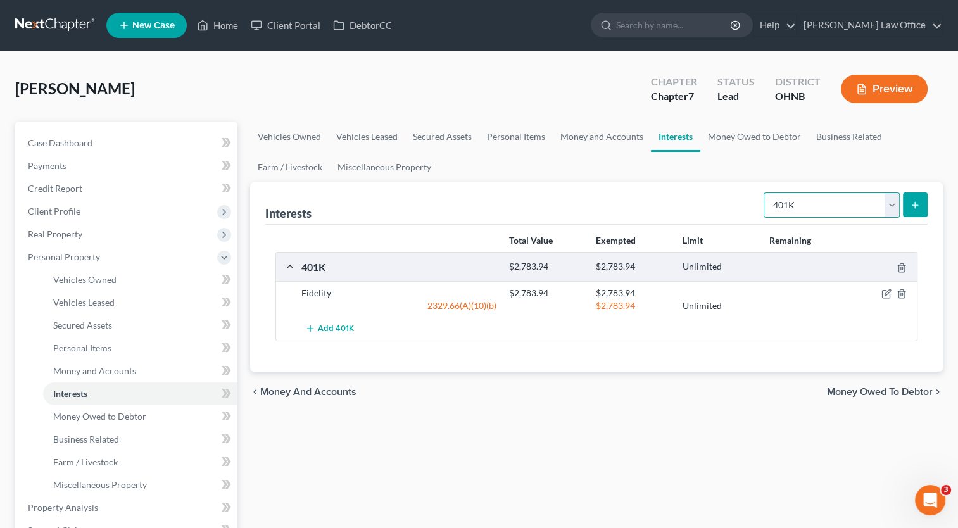
click at [897, 209] on select "Select Interest Type 401K Annuity Bond Education IRA Government Bond Government…" at bounding box center [831, 204] width 136 height 25
click at [765, 192] on select "Select Interest Type 401K Annuity Bond Education IRA Government Bond Government…" at bounding box center [831, 204] width 136 height 25
click at [921, 210] on button "submit" at bounding box center [915, 204] width 25 height 25
click at [914, 208] on icon "submit" at bounding box center [915, 205] width 10 height 10
click at [915, 204] on icon "submit" at bounding box center [915, 205] width 10 height 10
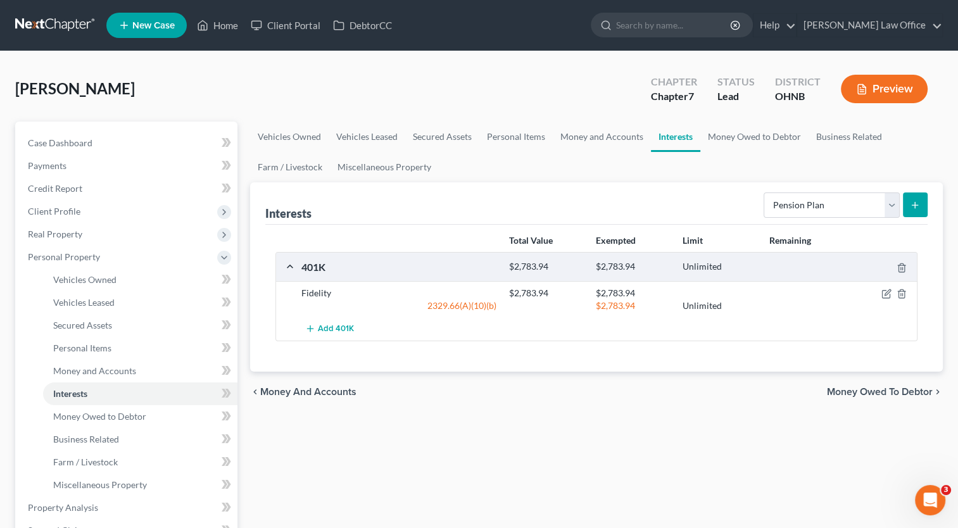
click at [914, 201] on icon "submit" at bounding box center [915, 205] width 10 height 10
click at [890, 207] on select "Select Interest Type 401K Annuity Bond Education IRA Government Bond Government…" at bounding box center [831, 204] width 136 height 25
click at [765, 192] on select "Select Interest Type 401K Annuity Bond Education IRA Government Bond Government…" at bounding box center [831, 204] width 136 height 25
click at [911, 205] on icon "submit" at bounding box center [915, 205] width 10 height 10
click at [104, 373] on span "Money and Accounts" at bounding box center [94, 370] width 83 height 11
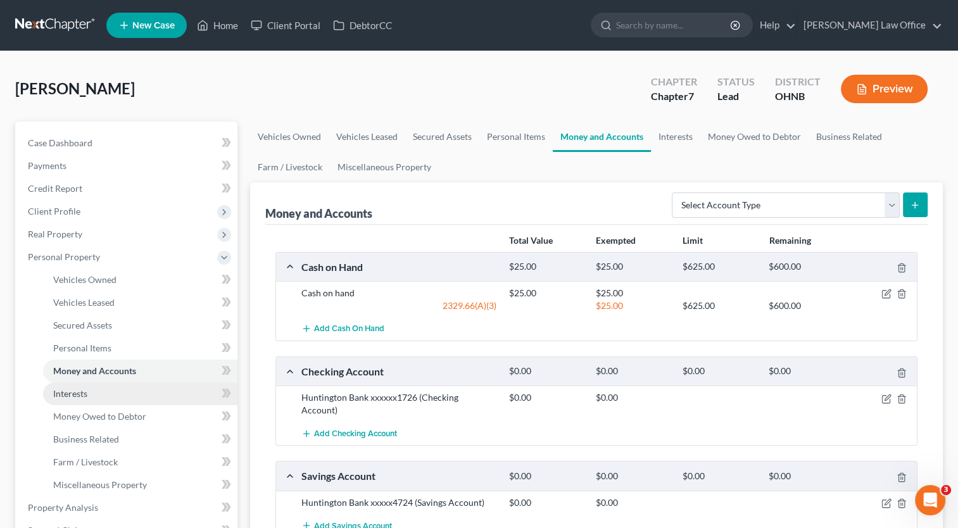
click at [108, 395] on link "Interests" at bounding box center [140, 393] width 194 height 23
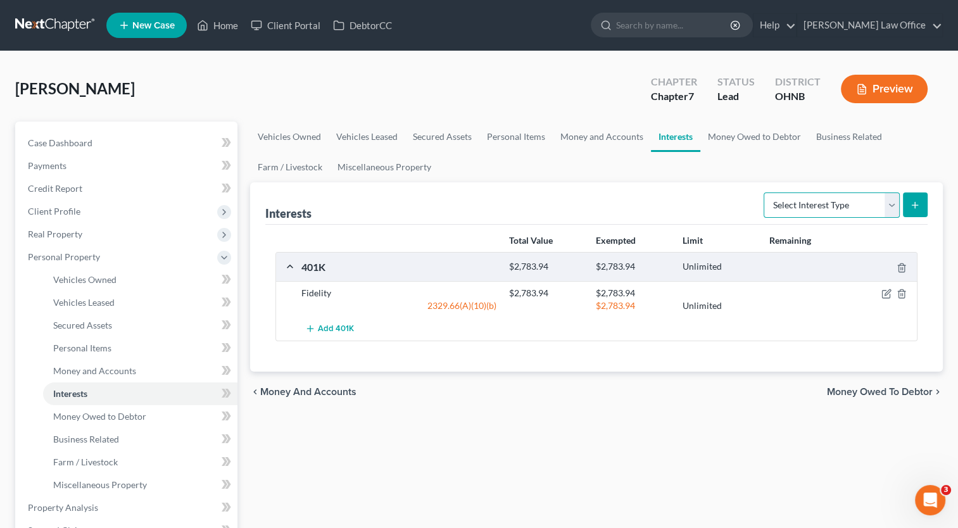
drag, startPoint x: 894, startPoint y: 208, endPoint x: 866, endPoint y: 218, distance: 29.6
click at [894, 208] on select "Select Interest Type 401K Annuity Bond Education IRA Government Bond Government…" at bounding box center [831, 204] width 136 height 25
click at [765, 192] on select "Select Interest Type 401K Annuity Bond Education IRA Government Bond Government…" at bounding box center [831, 204] width 136 height 25
click at [918, 208] on icon "submit" at bounding box center [915, 205] width 10 height 10
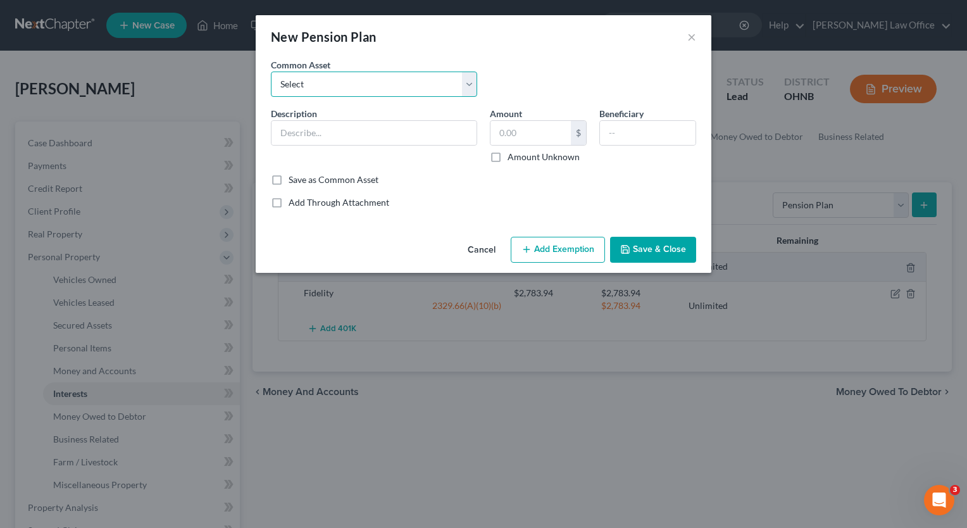
click at [469, 82] on select "Select Ohio Public Employees Retirement System" at bounding box center [374, 84] width 206 height 25
click at [510, 81] on div "Common Asset Select Ohio Public Employees Retirement System" at bounding box center [484, 82] width 438 height 49
click at [363, 129] on input "text" at bounding box center [374, 133] width 205 height 24
click at [632, 134] on input "text" at bounding box center [648, 133] width 96 height 24
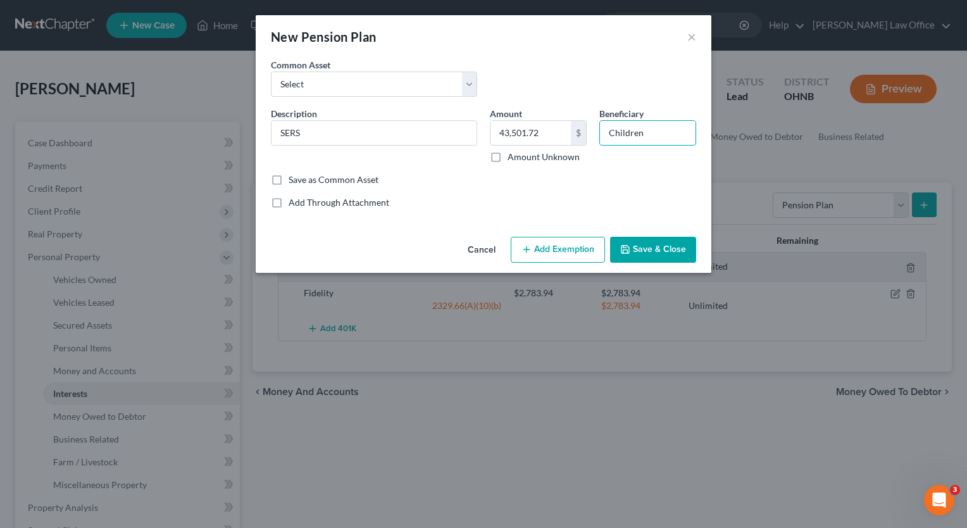
click at [582, 252] on button "Add Exemption" at bounding box center [558, 250] width 94 height 27
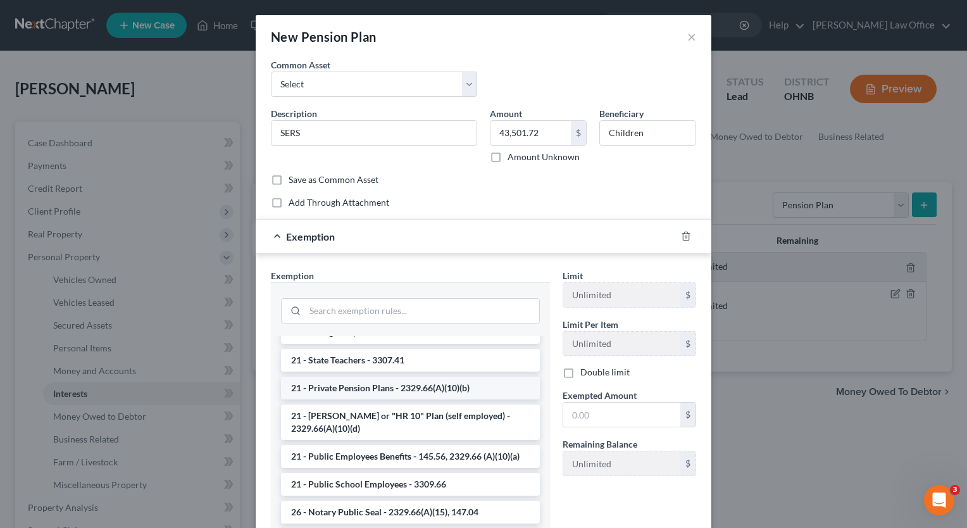
scroll to position [1076, 0]
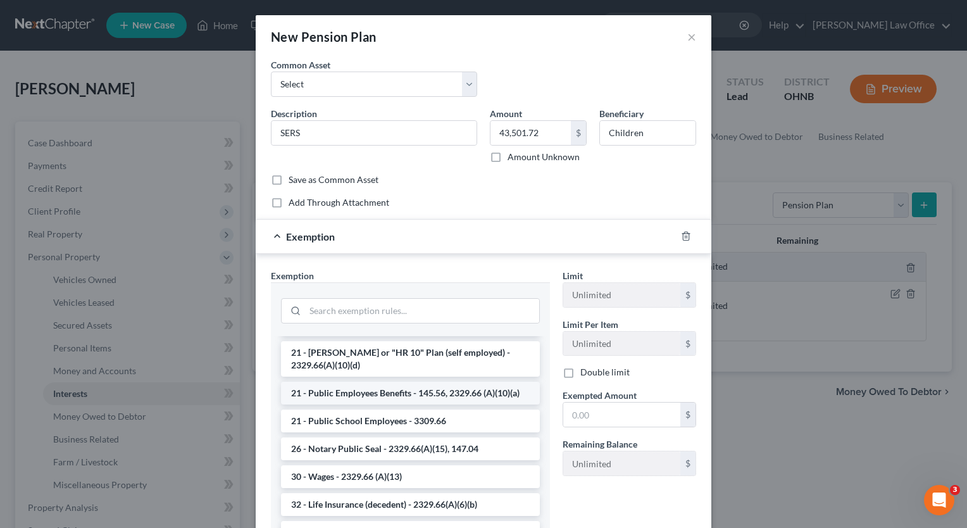
click at [399, 396] on li "21 - Public Employees Benefits - 145.56, 2329.66 (A)(10)(a)" at bounding box center [410, 393] width 259 height 23
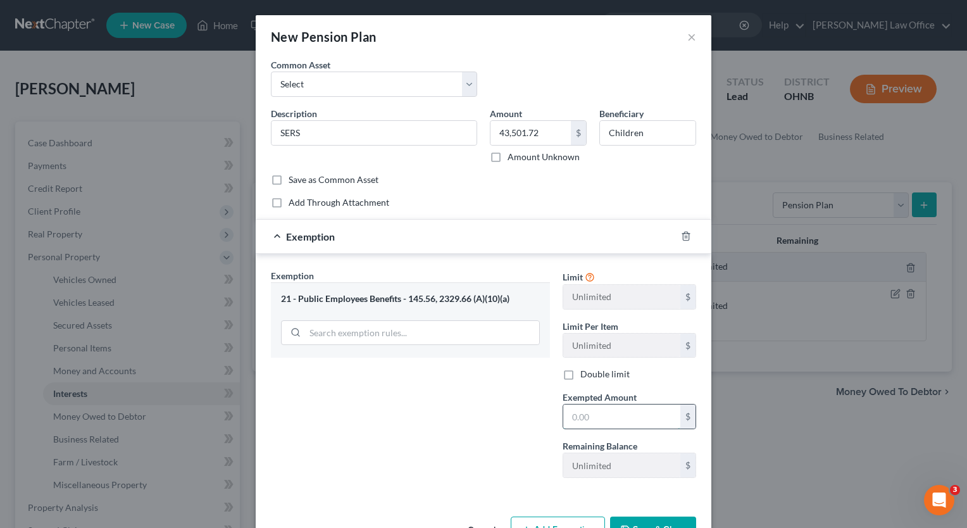
click at [607, 418] on input "text" at bounding box center [621, 416] width 117 height 24
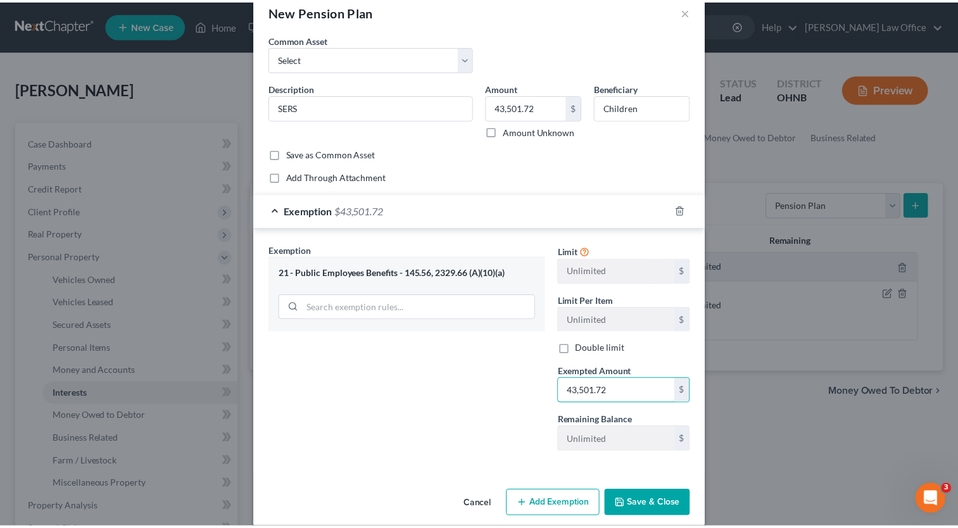
scroll to position [38, 0]
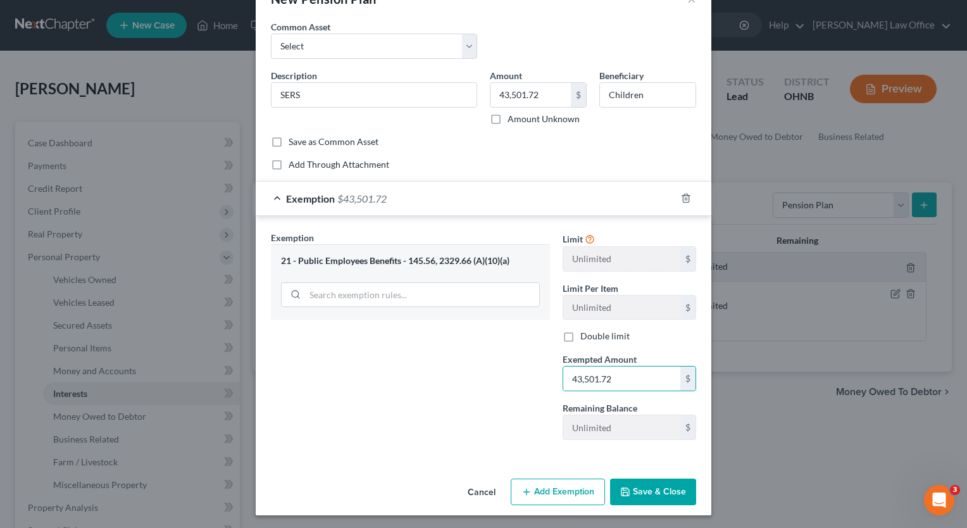
click at [635, 487] on button "Save & Close" at bounding box center [653, 491] width 86 height 27
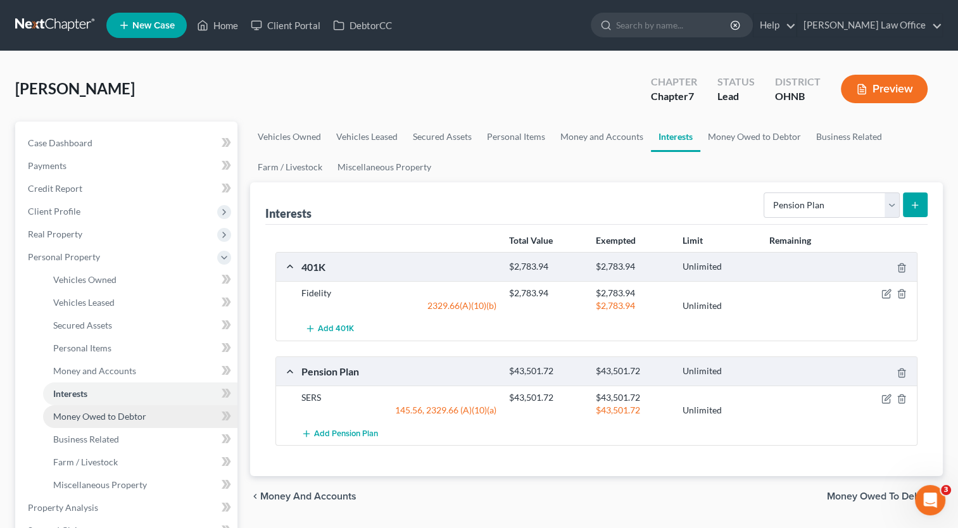
click at [85, 418] on span "Money Owed to Debtor" at bounding box center [99, 416] width 93 height 11
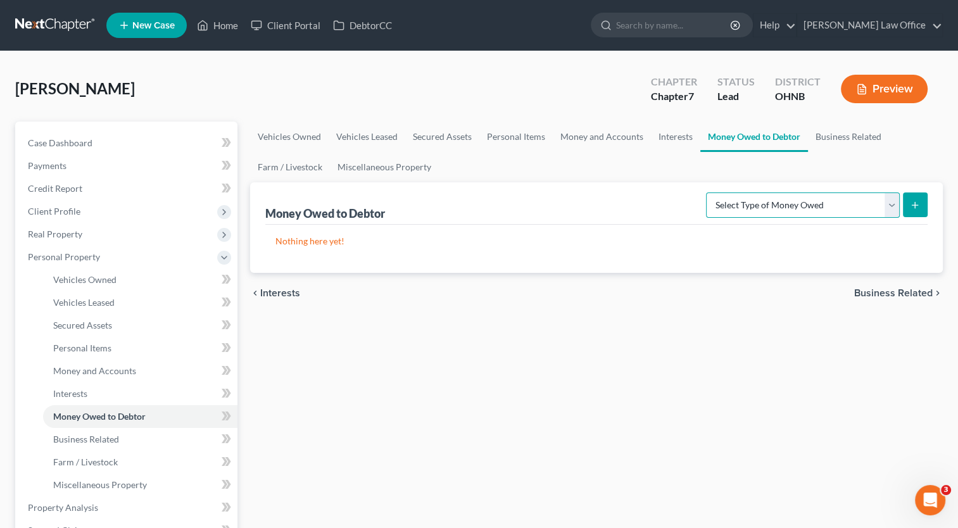
drag, startPoint x: 896, startPoint y: 203, endPoint x: 870, endPoint y: 211, distance: 27.2
click at [896, 203] on select "Select Type of Money Owed Accounts Receivable Alimony Child Support Claims Agai…" at bounding box center [803, 204] width 194 height 25
click at [708, 192] on select "Select Type of Money Owed Accounts Receivable Alimony Child Support Claims Agai…" at bounding box center [803, 204] width 194 height 25
click at [919, 209] on button "submit" at bounding box center [915, 204] width 25 height 25
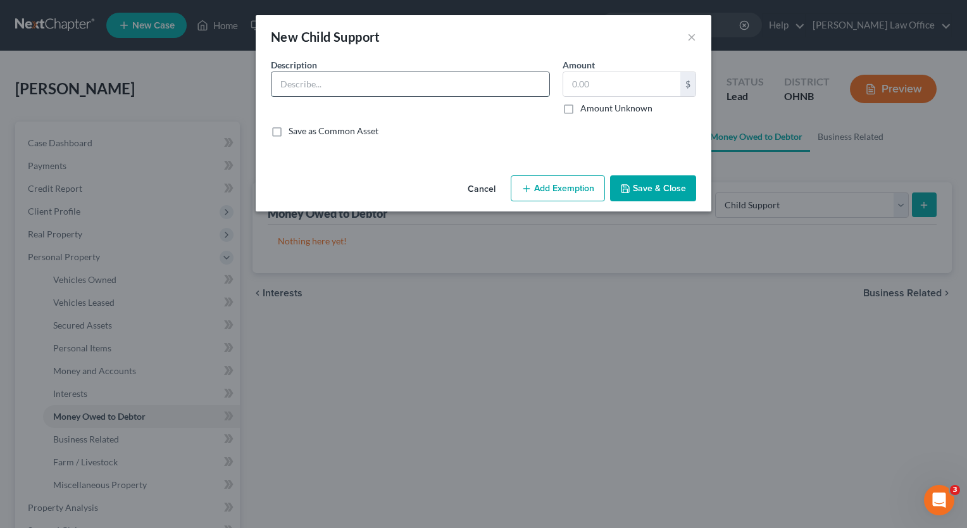
click at [325, 77] on input "text" at bounding box center [411, 84] width 278 height 24
click at [656, 194] on button "Save & Close" at bounding box center [653, 188] width 86 height 27
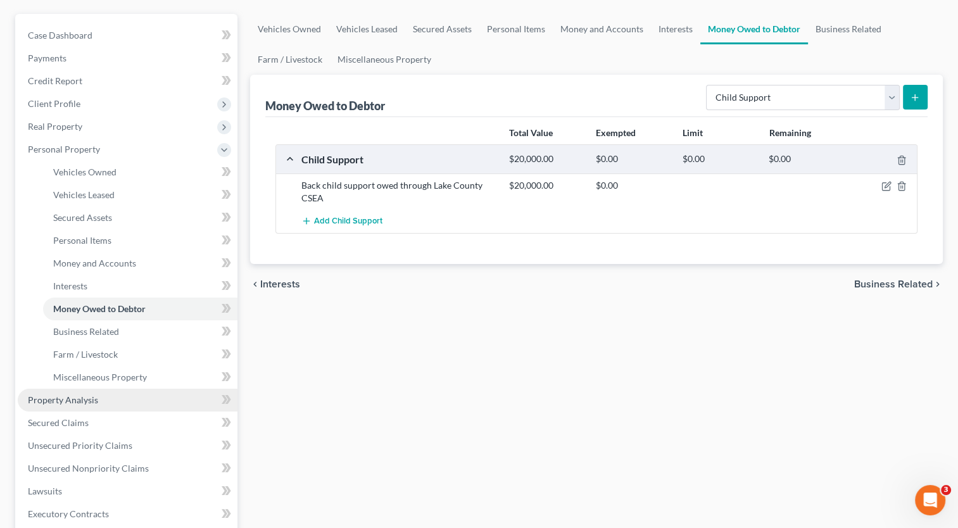
scroll to position [127, 0]
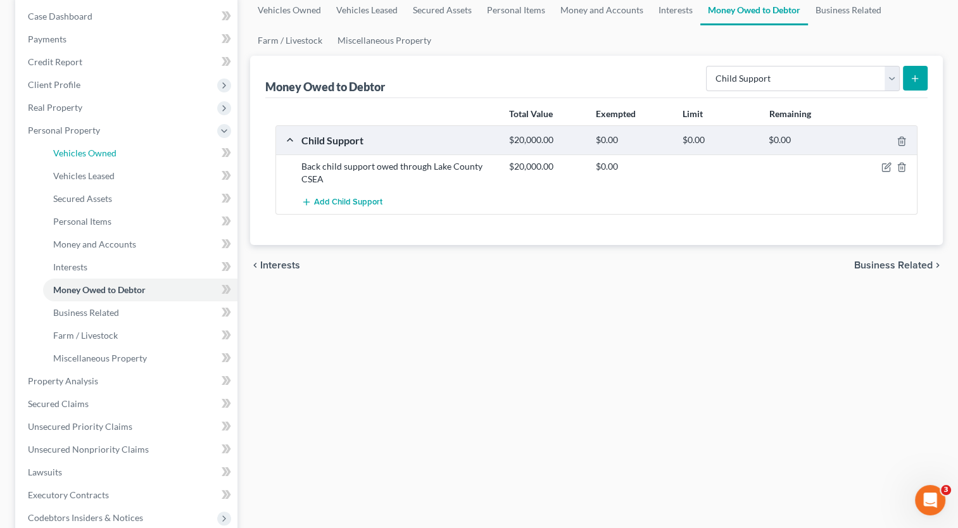
drag, startPoint x: 88, startPoint y: 157, endPoint x: 529, endPoint y: 176, distance: 441.6
click at [88, 157] on span "Vehicles Owned" at bounding box center [84, 152] width 63 height 11
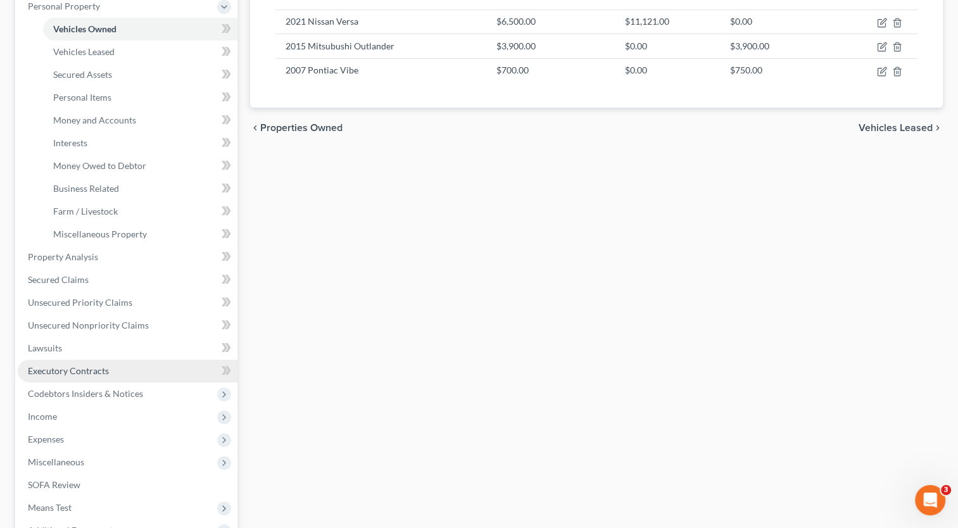
scroll to position [253, 0]
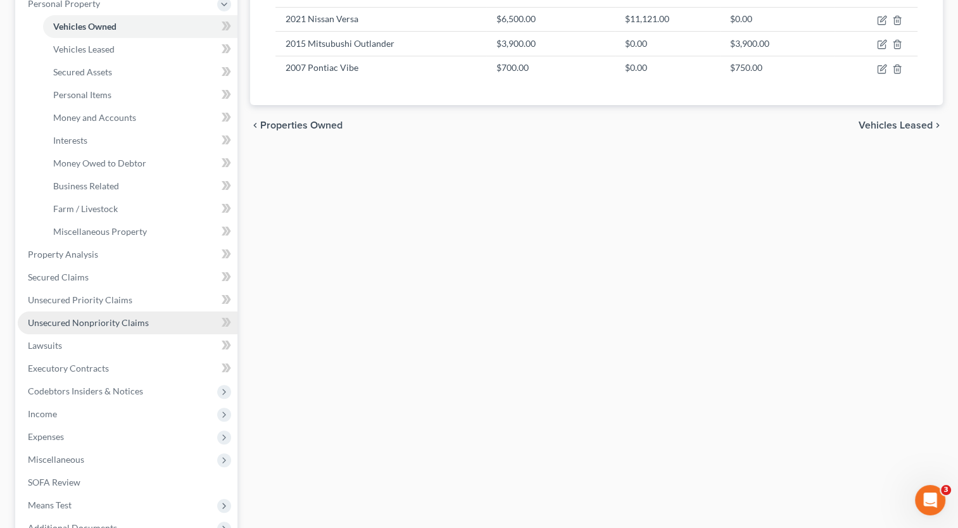
click at [123, 318] on span "Unsecured Nonpriority Claims" at bounding box center [88, 322] width 121 height 11
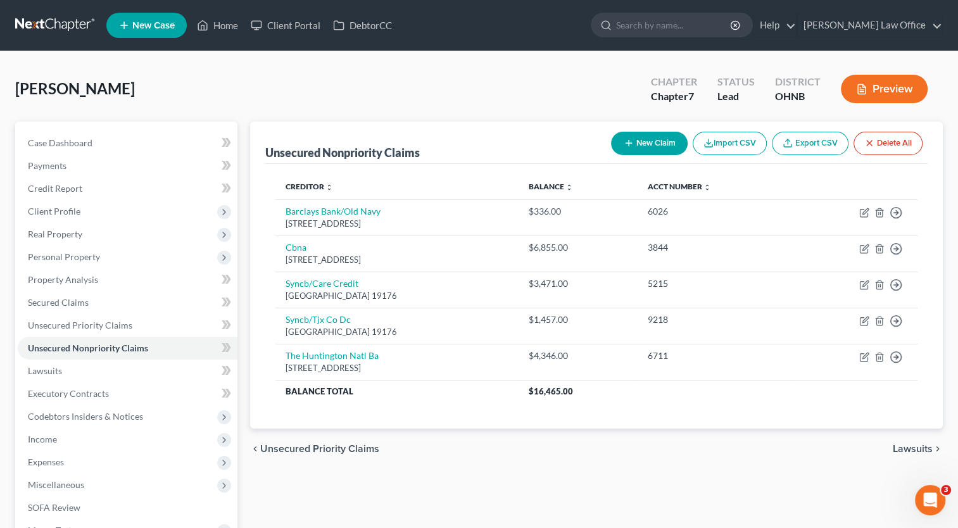
click at [651, 140] on button "New Claim" at bounding box center [649, 143] width 77 height 23
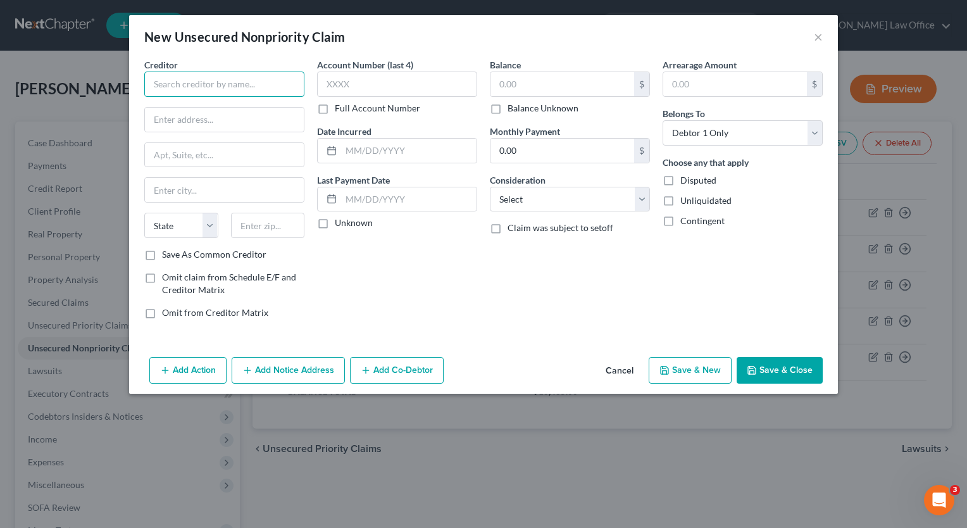
drag, startPoint x: 270, startPoint y: 81, endPoint x: 0, endPoint y: 3, distance: 280.8
click at [269, 80] on input "text" at bounding box center [224, 84] width 160 height 25
click at [359, 143] on input "text" at bounding box center [408, 151] width 135 height 24
click at [526, 90] on input "text" at bounding box center [563, 84] width 144 height 24
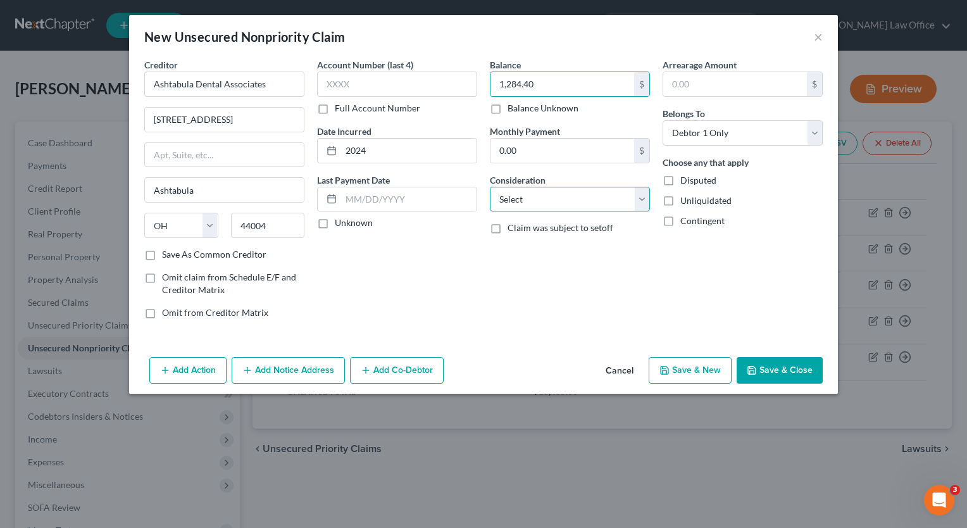
drag, startPoint x: 642, startPoint y: 206, endPoint x: 632, endPoint y: 211, distance: 11.1
click at [642, 206] on select "Select Cable / Satellite Services Collection Agency Credit Card Debt Debt Couns…" at bounding box center [570, 199] width 160 height 25
click at [490, 187] on select "Select Cable / Satellite Services Collection Agency Credit Card Debt Debt Couns…" at bounding box center [570, 199] width 160 height 25
click at [770, 364] on button "Save & Close" at bounding box center [780, 370] width 86 height 27
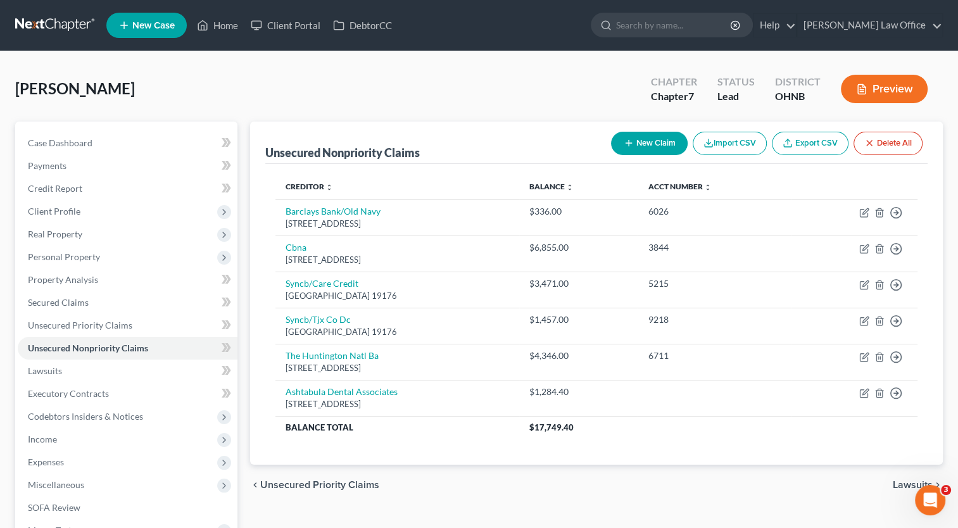
click at [666, 138] on button "New Claim" at bounding box center [649, 143] width 77 height 23
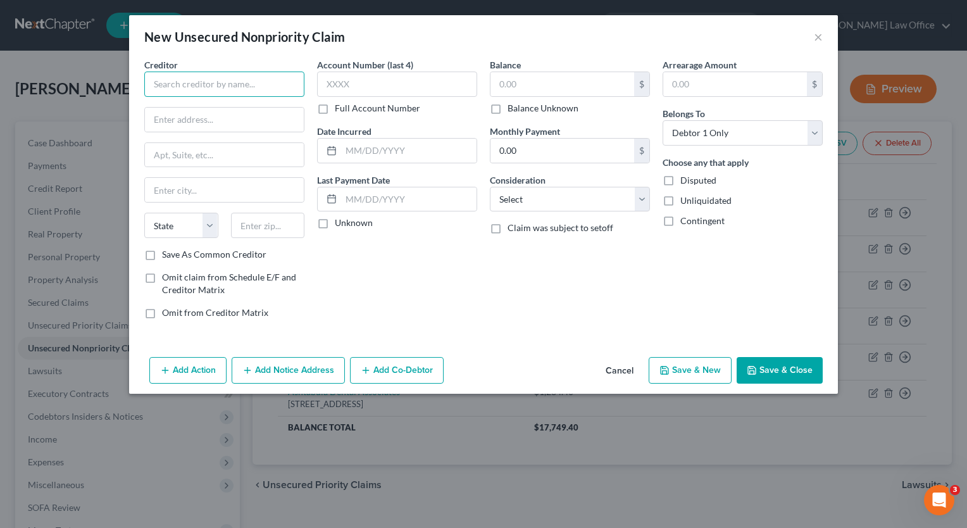
click at [271, 83] on input "text" at bounding box center [224, 84] width 160 height 25
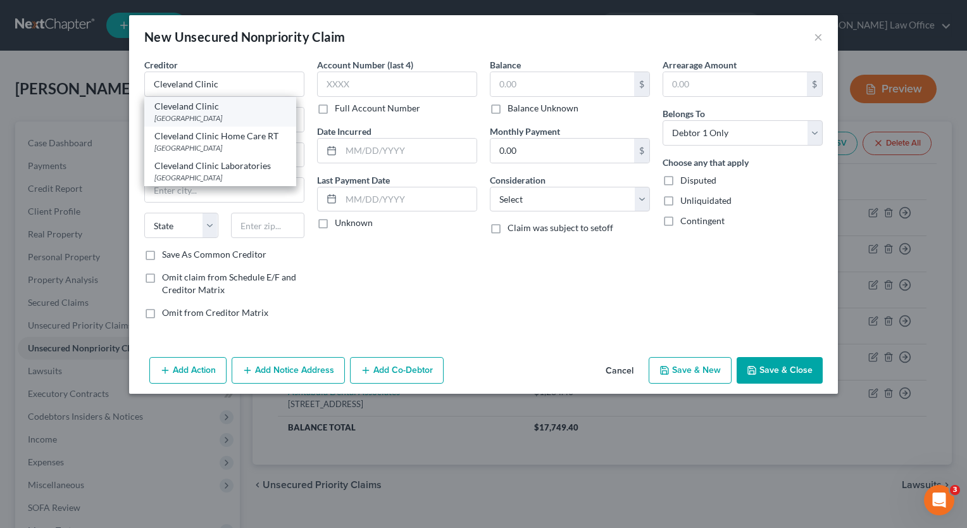
click at [223, 113] on div "PO Box 89410, Cleveland, OH 44101" at bounding box center [220, 118] width 132 height 11
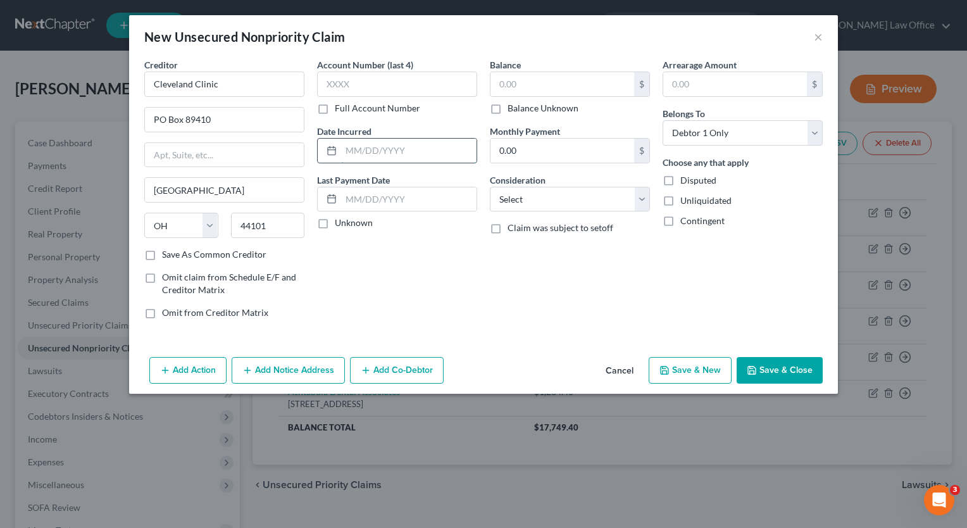
click at [344, 146] on input "text" at bounding box center [408, 151] width 135 height 24
click at [630, 207] on select "Select Cable / Satellite Services Collection Agency Credit Card Debt Debt Couns…" at bounding box center [570, 199] width 160 height 25
click at [490, 187] on select "Select Cable / Satellite Services Collection Agency Credit Card Debt Debt Couns…" at bounding box center [570, 199] width 160 height 25
click at [546, 89] on input "text" at bounding box center [563, 84] width 144 height 24
click at [773, 372] on button "Save & Close" at bounding box center [780, 370] width 86 height 27
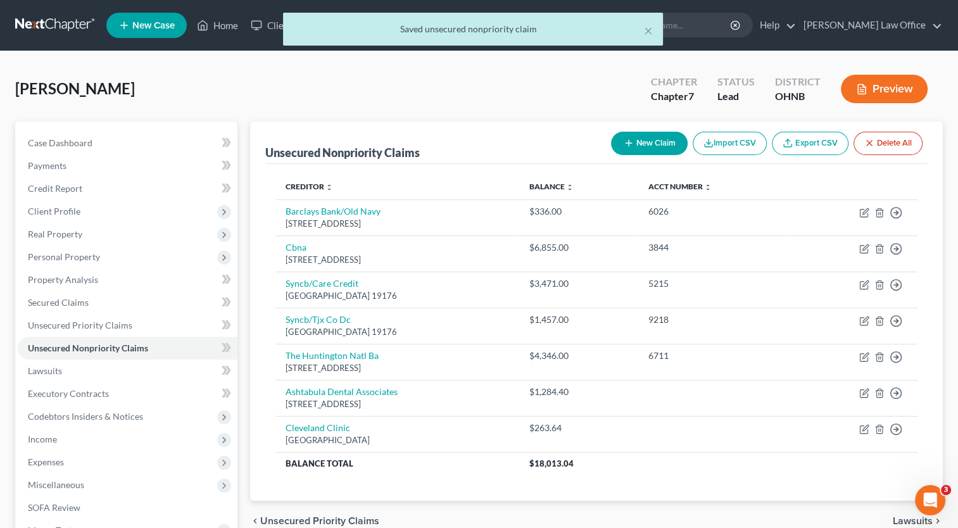
click at [660, 142] on button "New Claim" at bounding box center [649, 143] width 77 height 23
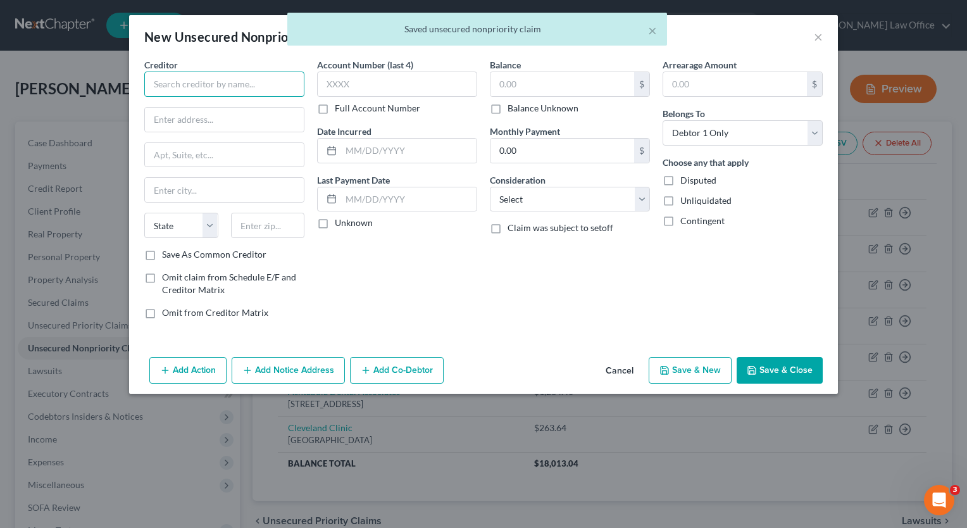
click at [246, 84] on input "text" at bounding box center [224, 84] width 160 height 25
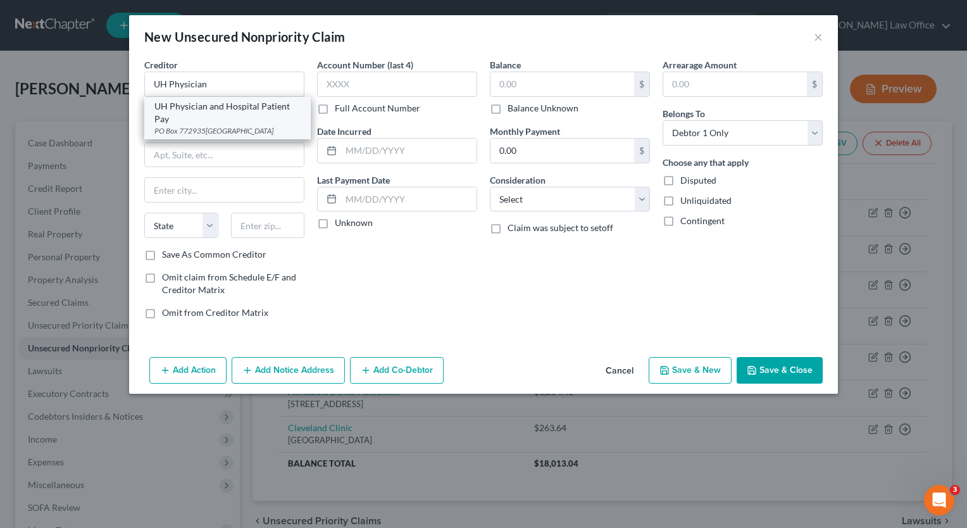
click at [225, 111] on div "UH Physician and Hospital Patient Pay" at bounding box center [227, 112] width 146 height 25
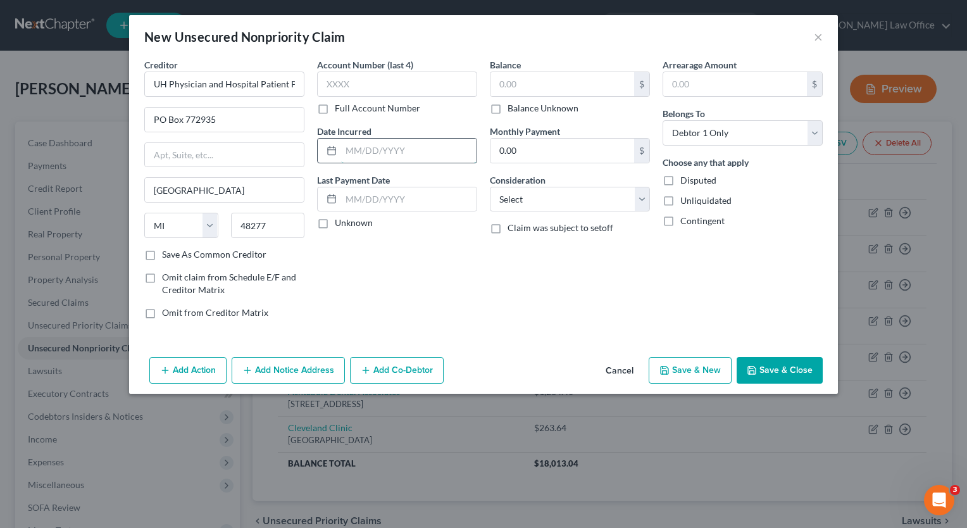
click at [393, 155] on input "text" at bounding box center [408, 151] width 135 height 24
click at [335, 105] on label "Full Account Number" at bounding box center [377, 108] width 85 height 13
click at [340, 105] on input "Full Account Number" at bounding box center [344, 106] width 8 height 8
click at [359, 87] on input "text" at bounding box center [397, 84] width 160 height 25
drag, startPoint x: 446, startPoint y: 53, endPoint x: 451, endPoint y: 46, distance: 8.8
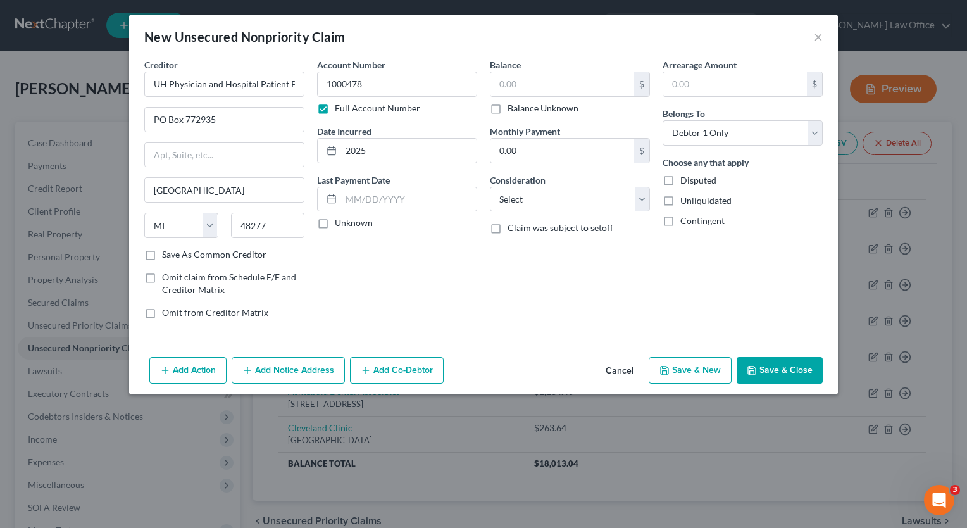
click at [446, 52] on div "New Unsecured Nonpriority Claim ×" at bounding box center [483, 36] width 709 height 43
click at [386, 90] on input "1000478" at bounding box center [397, 84] width 160 height 25
drag, startPoint x: 645, startPoint y: 207, endPoint x: 636, endPoint y: 211, distance: 9.9
click at [645, 206] on select "Select Cable / Satellite Services Collection Agency Credit Card Debt Debt Couns…" at bounding box center [570, 199] width 160 height 25
click at [490, 187] on select "Select Cable / Satellite Services Collection Agency Credit Card Debt Debt Couns…" at bounding box center [570, 199] width 160 height 25
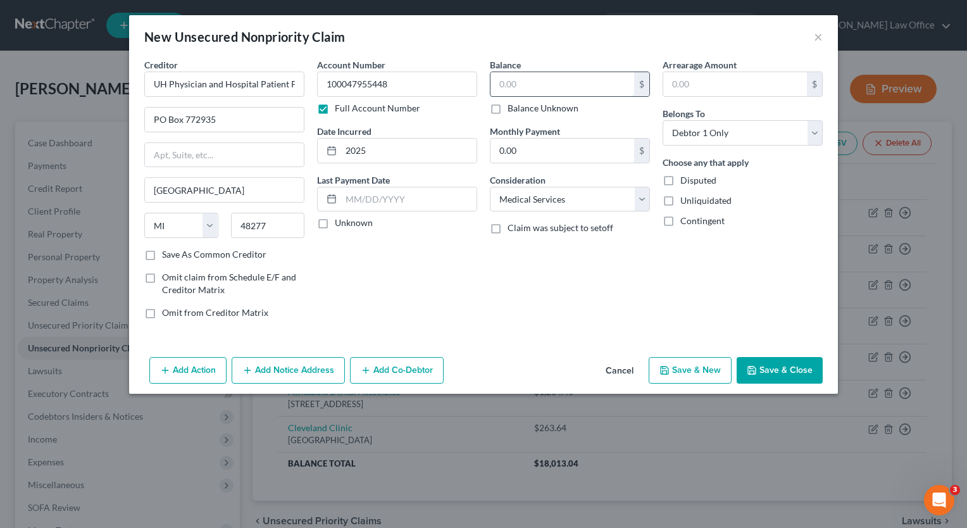
click at [557, 92] on input "text" at bounding box center [563, 84] width 144 height 24
click at [774, 375] on button "Save & Close" at bounding box center [780, 370] width 86 height 27
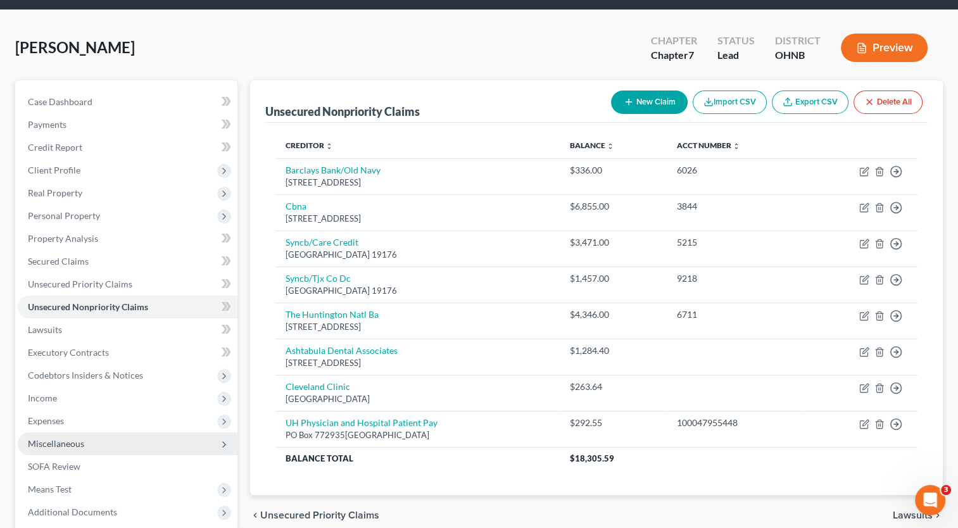
scroll to position [63, 0]
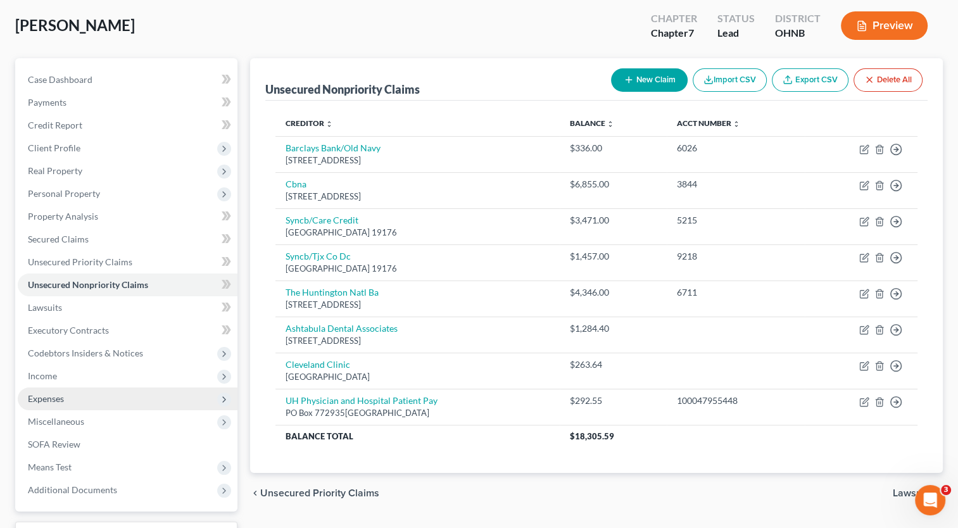
drag, startPoint x: 77, startPoint y: 381, endPoint x: 78, endPoint y: 394, distance: 13.4
click at [77, 381] on span "Income" at bounding box center [128, 376] width 220 height 23
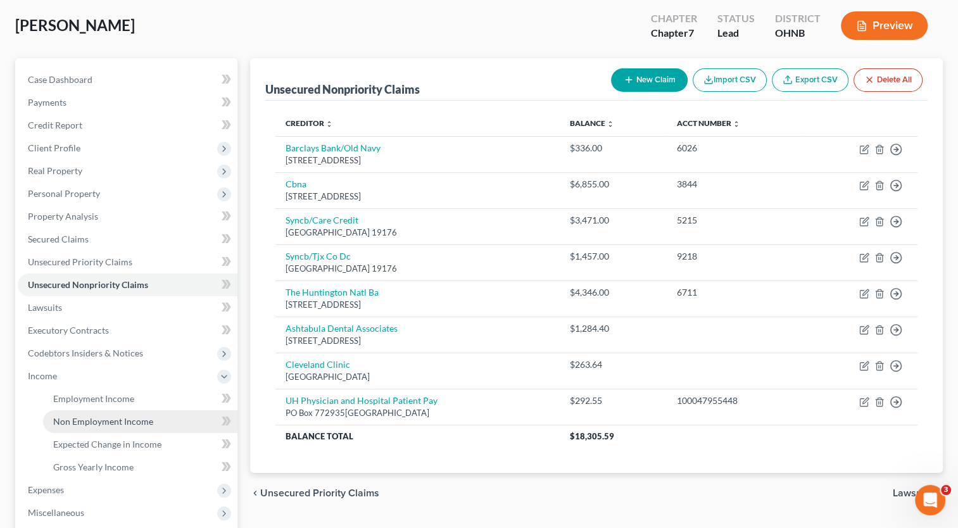
click at [88, 416] on span "Non Employment Income" at bounding box center [103, 421] width 100 height 11
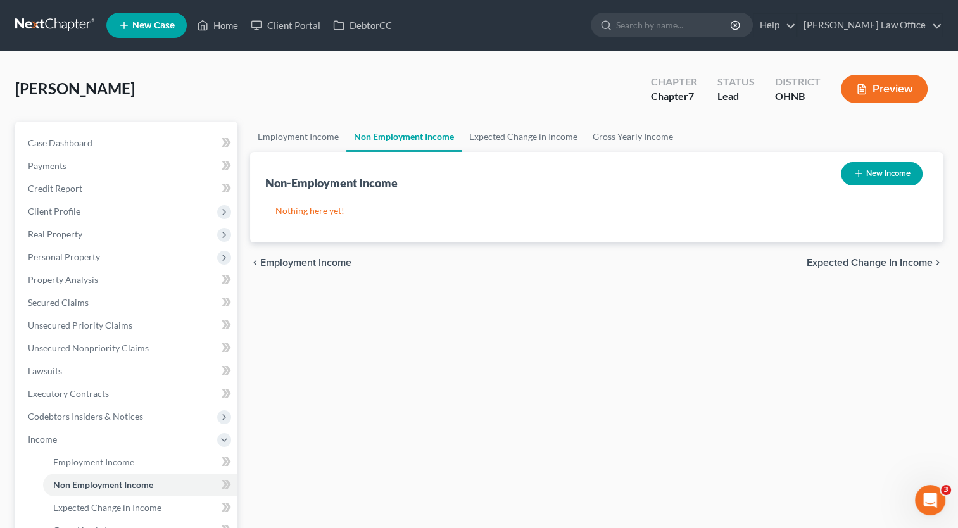
click at [868, 174] on button "New Income" at bounding box center [882, 173] width 82 height 23
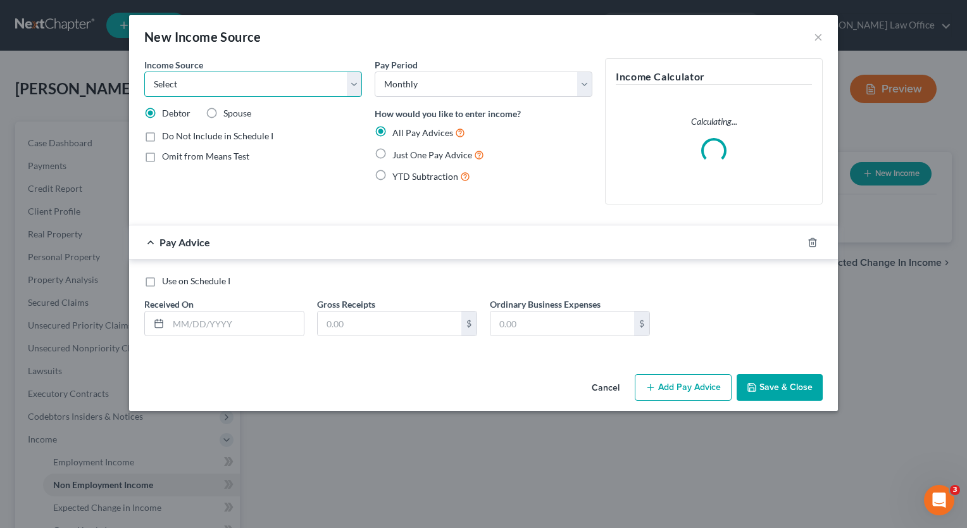
drag, startPoint x: 358, startPoint y: 94, endPoint x: 352, endPoint y: 97, distance: 7.4
click at [358, 94] on select "Select Unemployment Disability (from employer) Pension Retirement Social Securi…" at bounding box center [253, 84] width 218 height 25
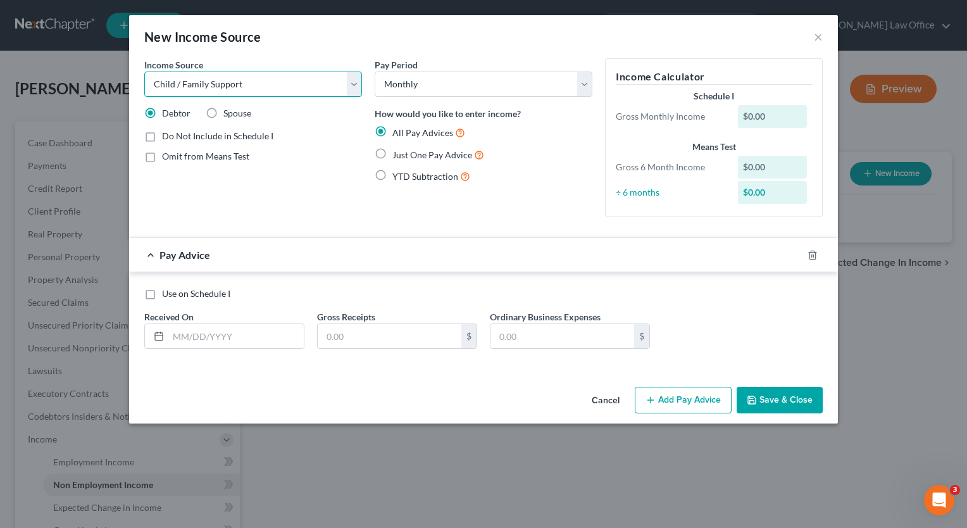
click at [144, 72] on select "Select Unemployment Disability (from employer) Pension Retirement Social Securi…" at bounding box center [253, 84] width 218 height 25
click at [392, 151] on label "Just One Pay Advice" at bounding box center [438, 154] width 92 height 15
click at [397, 151] on input "Just One Pay Advice" at bounding box center [401, 151] width 8 height 8
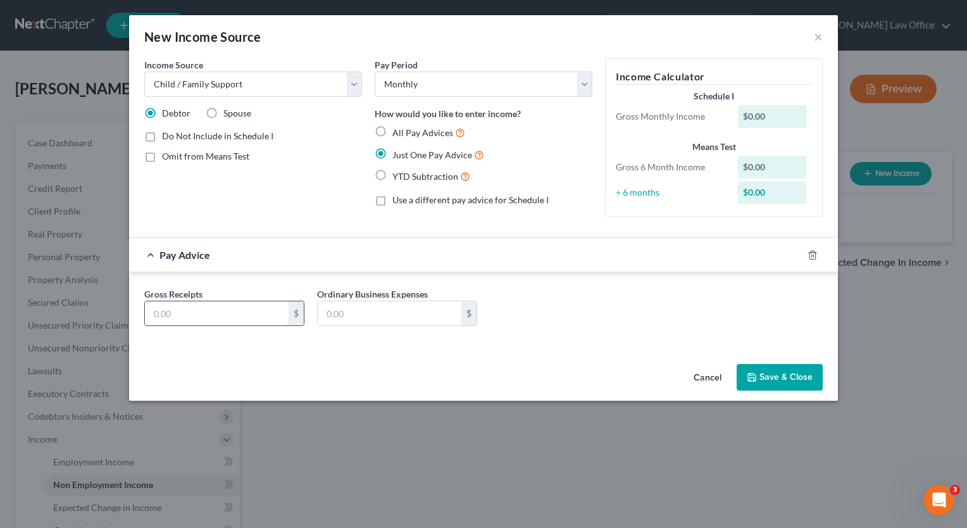
click at [210, 315] on input "text" at bounding box center [217, 313] width 144 height 24
click at [779, 380] on button "Save & Close" at bounding box center [780, 377] width 86 height 27
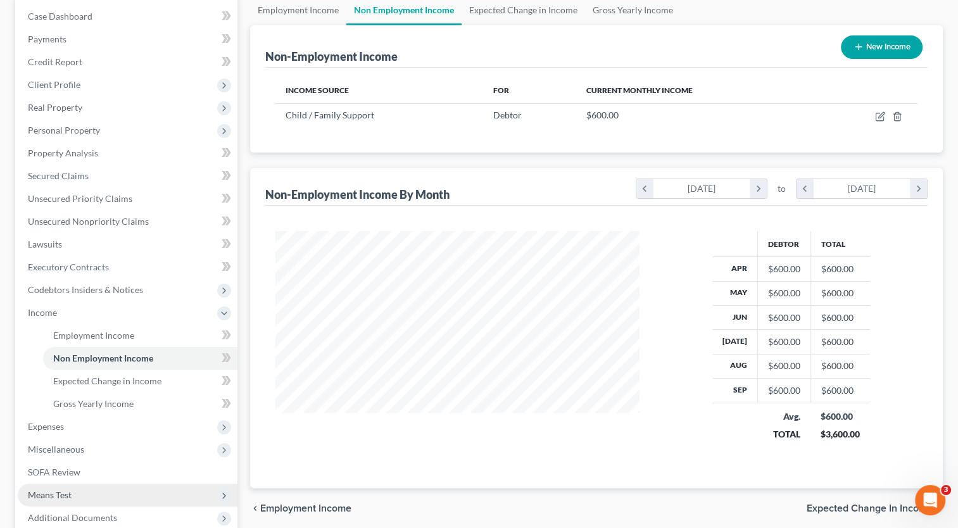
scroll to position [190, 0]
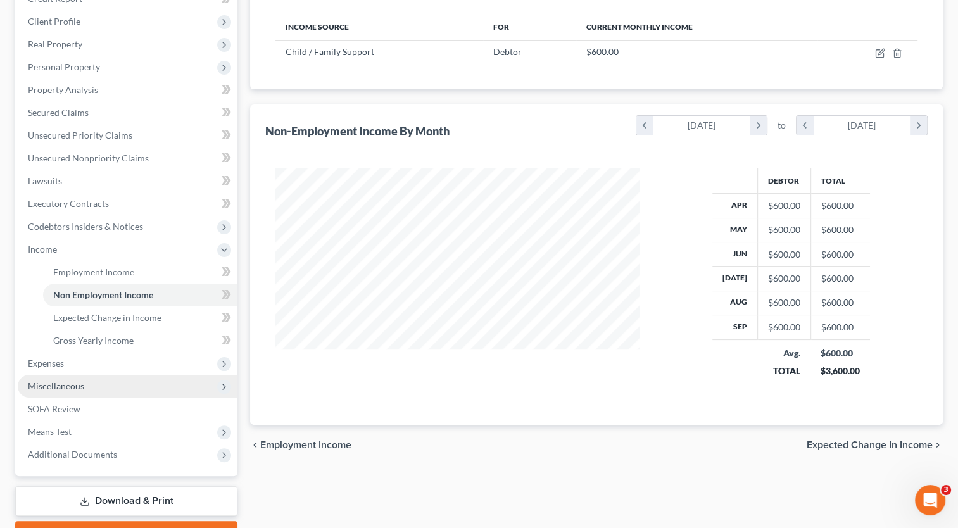
drag, startPoint x: 84, startPoint y: 368, endPoint x: 81, endPoint y: 384, distance: 16.0
click at [84, 368] on span "Expenses" at bounding box center [128, 363] width 220 height 23
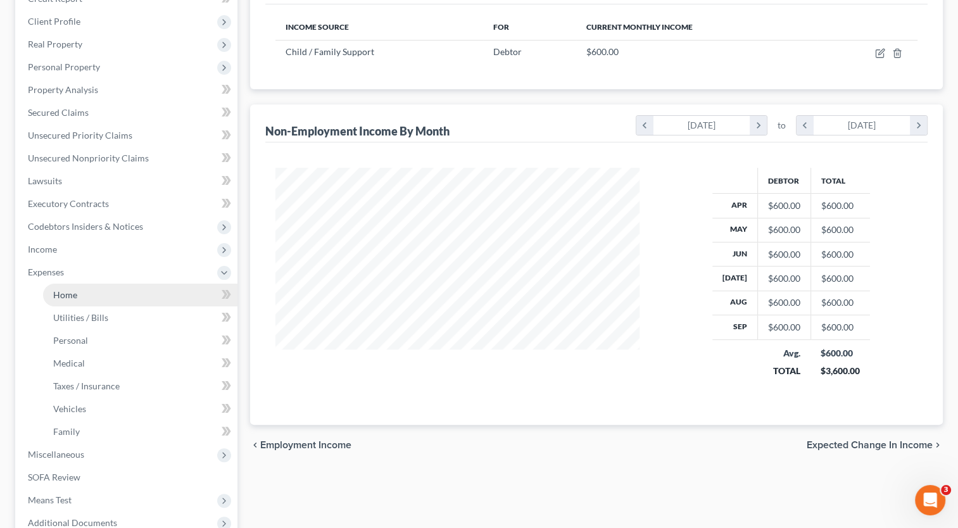
click at [91, 296] on link "Home" at bounding box center [140, 295] width 194 height 23
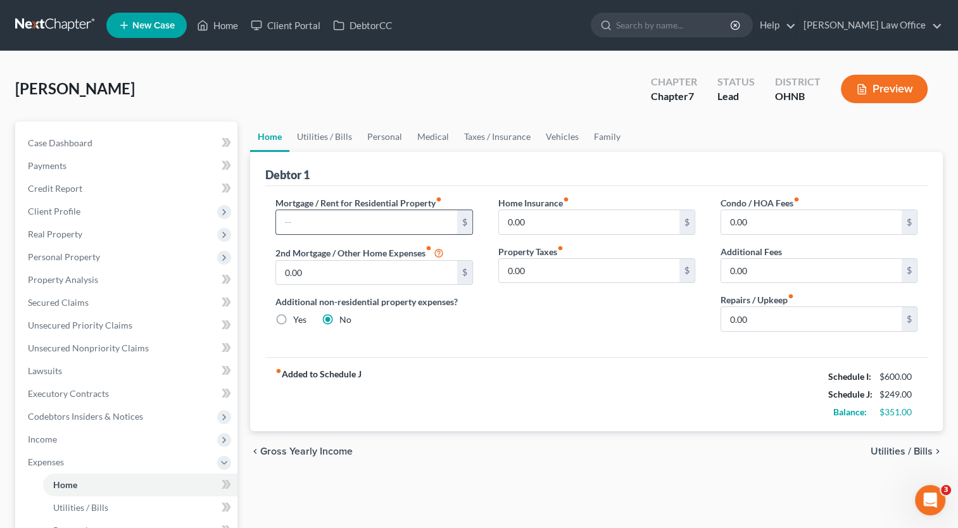
click at [327, 218] on input "text" at bounding box center [366, 222] width 180 height 24
click at [763, 320] on input "0.00" at bounding box center [811, 319] width 180 height 24
click at [582, 315] on div "Home Insurance fiber_manual_record 0.00 $ Property Taxes fiber_manual_record 0.…" at bounding box center [596, 269] width 222 height 146
click at [304, 136] on link "Utilities / Bills" at bounding box center [324, 137] width 70 height 30
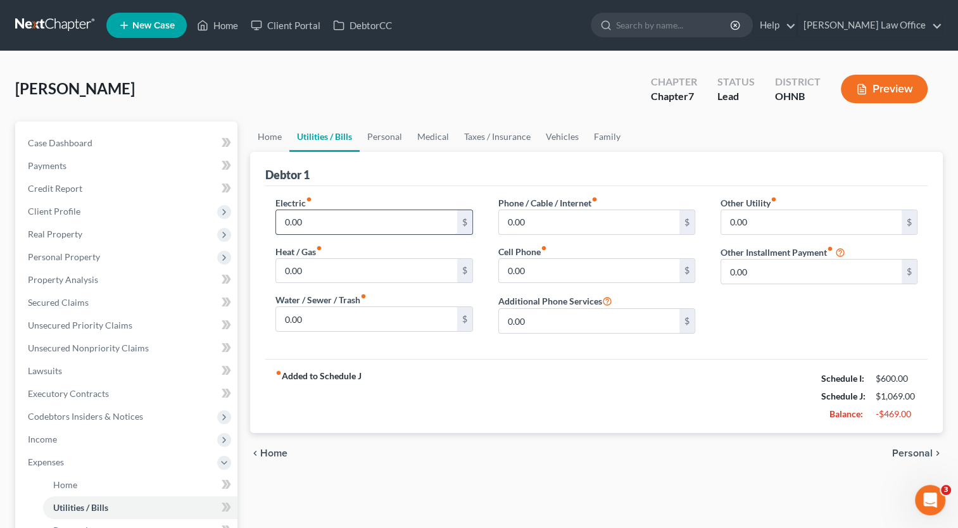
click at [349, 226] on input "0.00" at bounding box center [366, 222] width 180 height 24
click at [340, 271] on input "0.00" at bounding box center [366, 271] width 180 height 24
click at [347, 323] on input "0.00" at bounding box center [366, 319] width 180 height 24
click at [580, 228] on input "0.00" at bounding box center [589, 222] width 180 height 24
click at [562, 275] on input "0.00" at bounding box center [589, 271] width 180 height 24
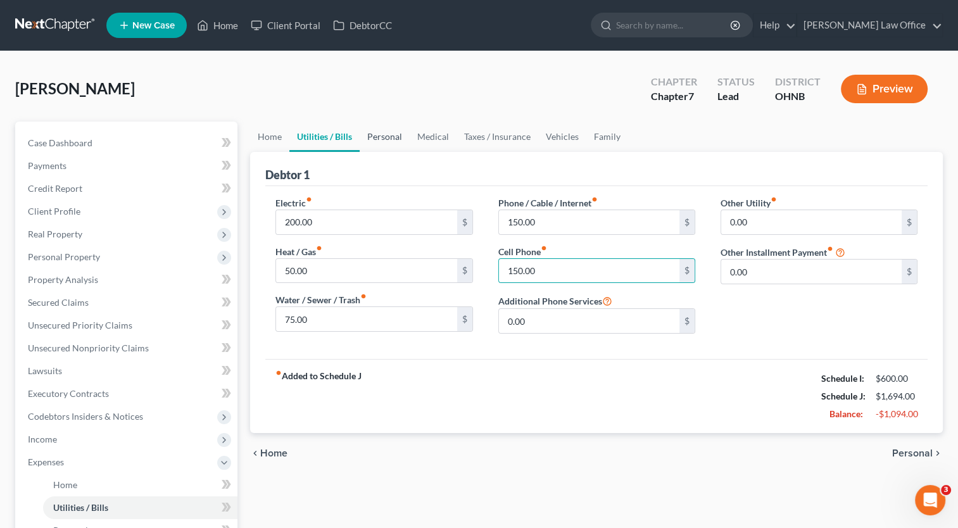
click at [391, 133] on link "Personal" at bounding box center [385, 137] width 50 height 30
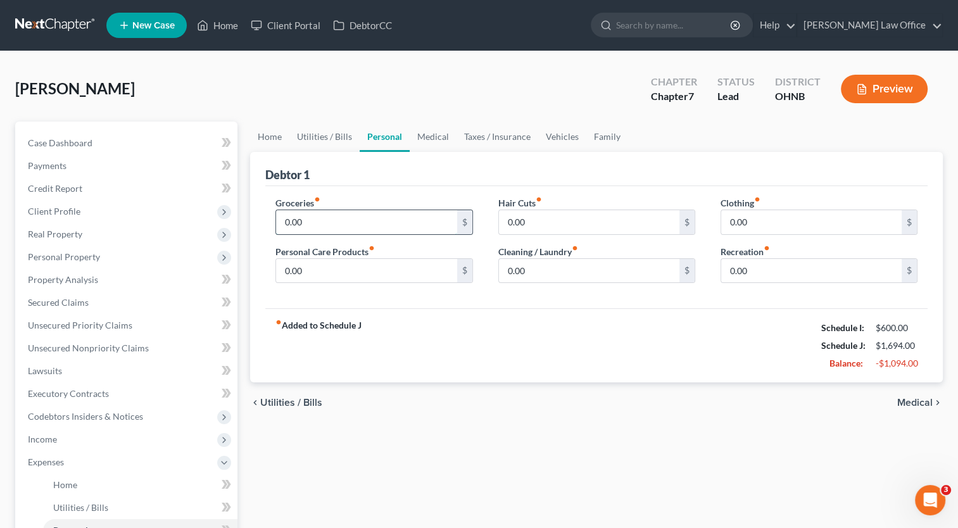
click at [351, 222] on input "0.00" at bounding box center [366, 222] width 180 height 24
click at [311, 273] on input "0.00" at bounding box center [366, 271] width 180 height 24
click at [558, 229] on input "0.00" at bounding box center [589, 222] width 180 height 24
click at [559, 267] on input "0.00" at bounding box center [589, 271] width 180 height 24
click at [754, 228] on input "0.00" at bounding box center [811, 222] width 180 height 24
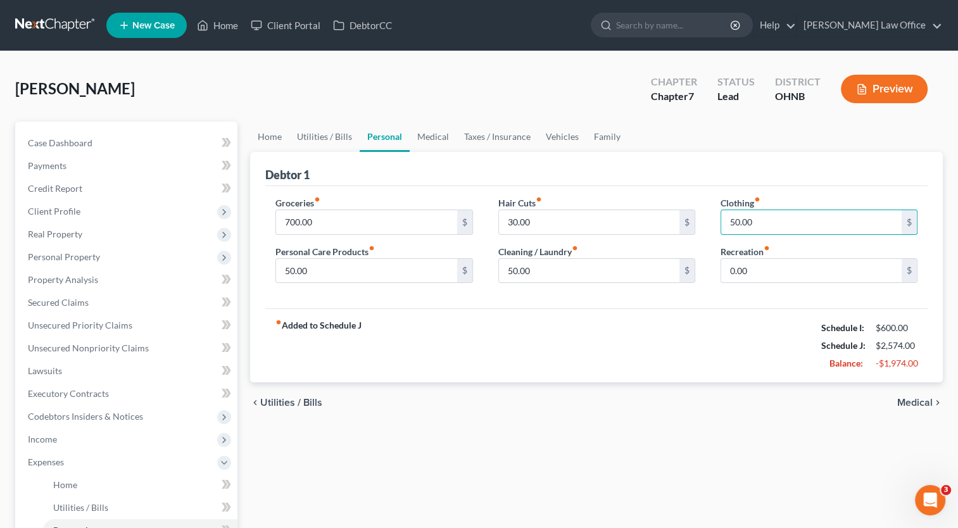
drag, startPoint x: 706, startPoint y: 394, endPoint x: 656, endPoint y: 360, distance: 61.1
click at [711, 398] on div "chevron_left Utilities / Bills Medical chevron_right" at bounding box center [596, 402] width 692 height 41
click at [433, 139] on link "Medical" at bounding box center [433, 137] width 47 height 30
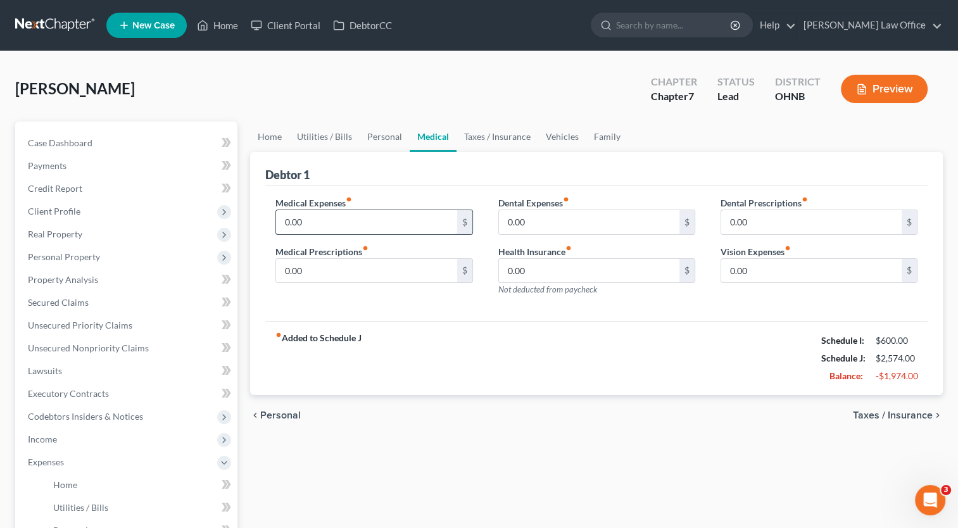
click at [357, 227] on input "0.00" at bounding box center [366, 222] width 180 height 24
click at [486, 138] on link "Taxes / Insurance" at bounding box center [497, 137] width 82 height 30
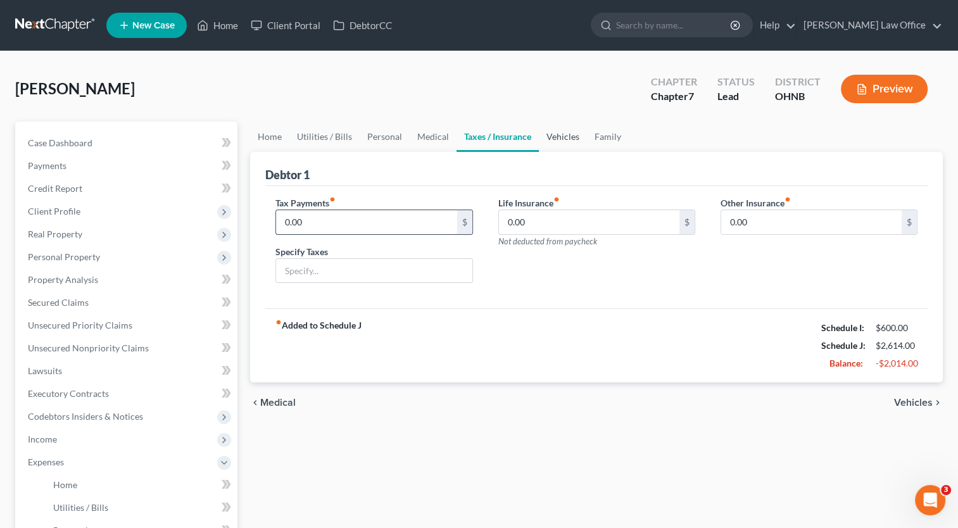
drag, startPoint x: 551, startPoint y: 138, endPoint x: 412, endPoint y: 231, distance: 166.9
click at [551, 138] on link "Vehicles" at bounding box center [563, 137] width 48 height 30
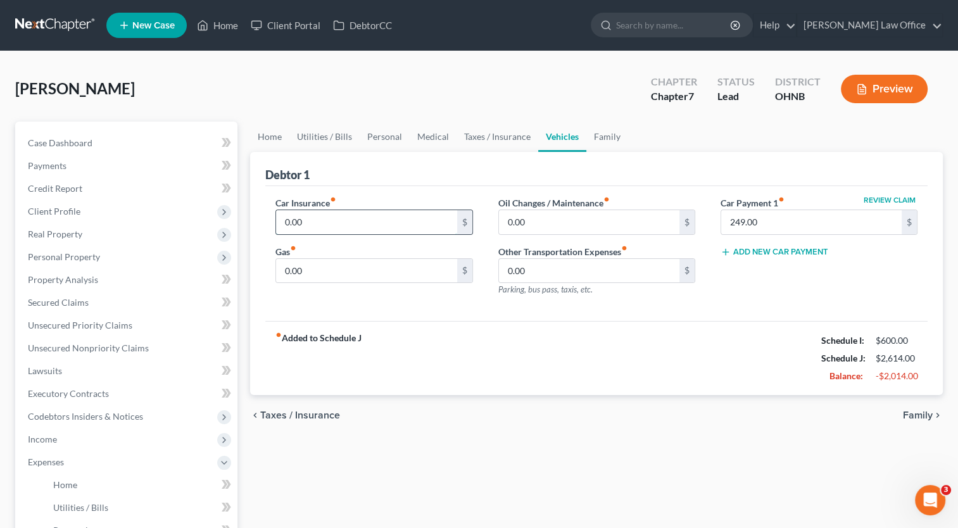
click at [392, 223] on input "0.00" at bounding box center [366, 222] width 180 height 24
click at [353, 260] on input "0.00" at bounding box center [366, 271] width 180 height 24
click at [555, 215] on input "0.00" at bounding box center [589, 222] width 180 height 24
click at [570, 328] on div "fiber_manual_record Added to Schedule J Schedule I: $600.00 Schedule J: $3,044.…" at bounding box center [596, 358] width 662 height 74
click at [478, 137] on link "Taxes / Insurance" at bounding box center [497, 137] width 82 height 30
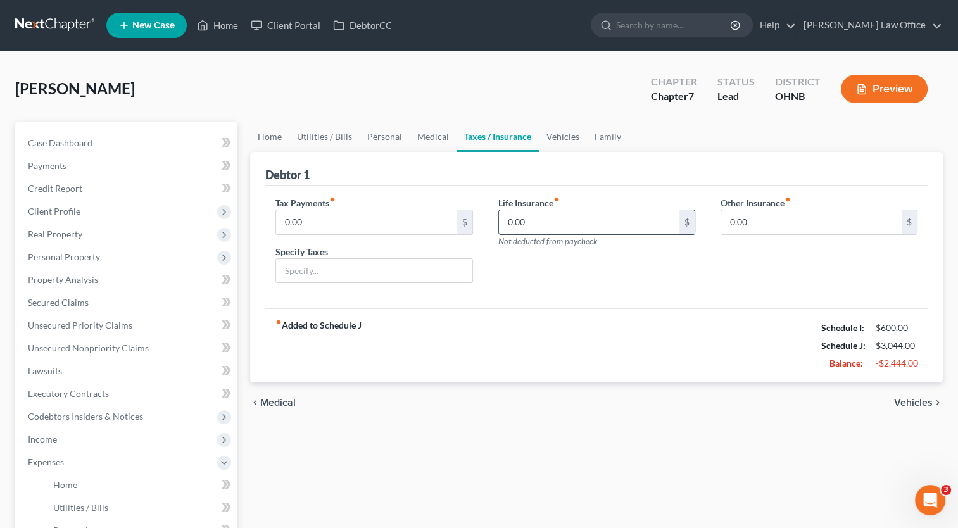
click at [545, 213] on input "0.00" at bounding box center [589, 222] width 180 height 24
click at [503, 298] on div "Tax Payments fiber_manual_record 0.00 $ Specify Taxes Life Insurance fiber_manu…" at bounding box center [596, 247] width 662 height 123
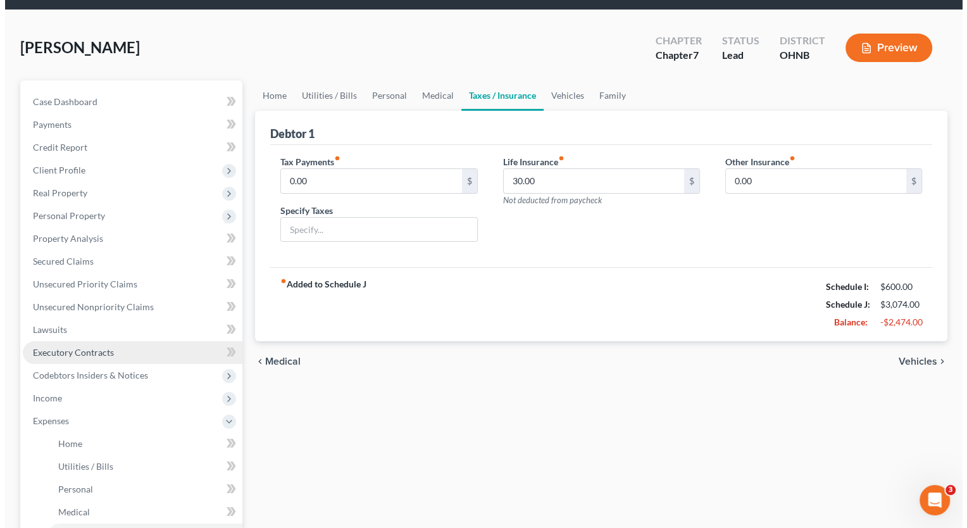
scroll to position [63, 0]
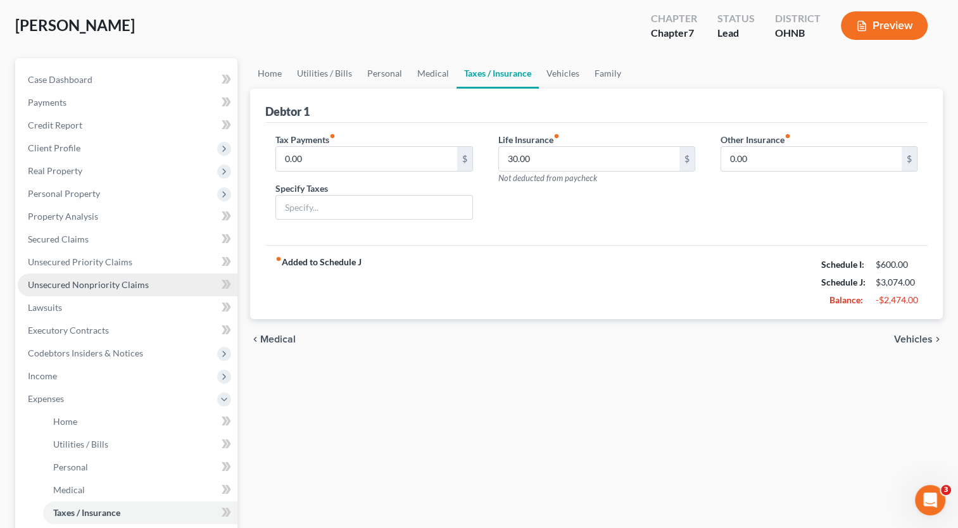
drag, startPoint x: 68, startPoint y: 189, endPoint x: 94, endPoint y: 290, distance: 103.8
click at [68, 189] on span "Personal Property" at bounding box center [64, 193] width 72 height 11
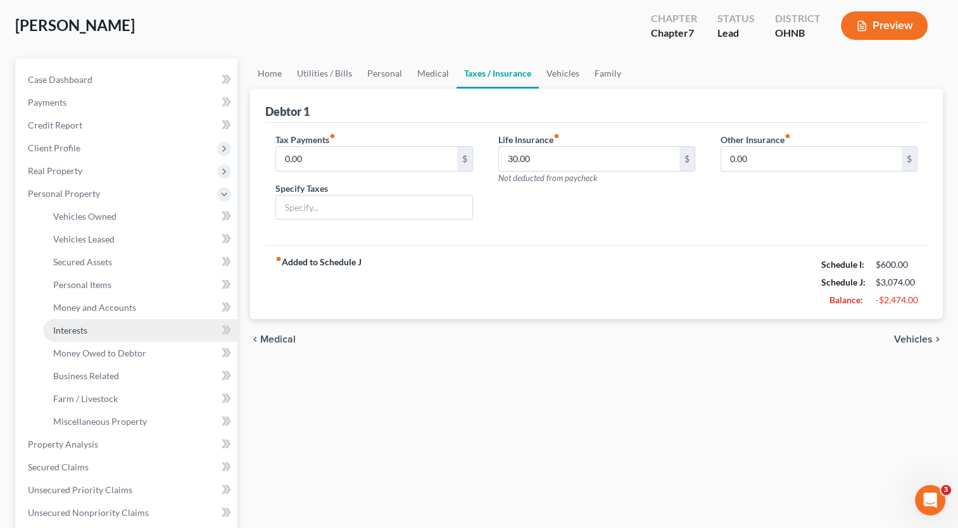
click at [82, 330] on span "Interests" at bounding box center [70, 330] width 34 height 11
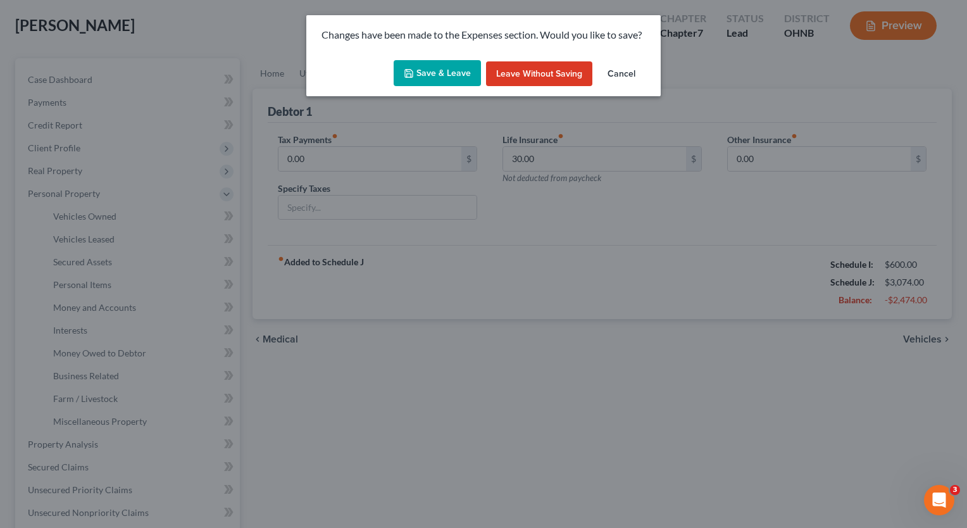
click at [438, 75] on button "Save & Leave" at bounding box center [437, 73] width 87 height 27
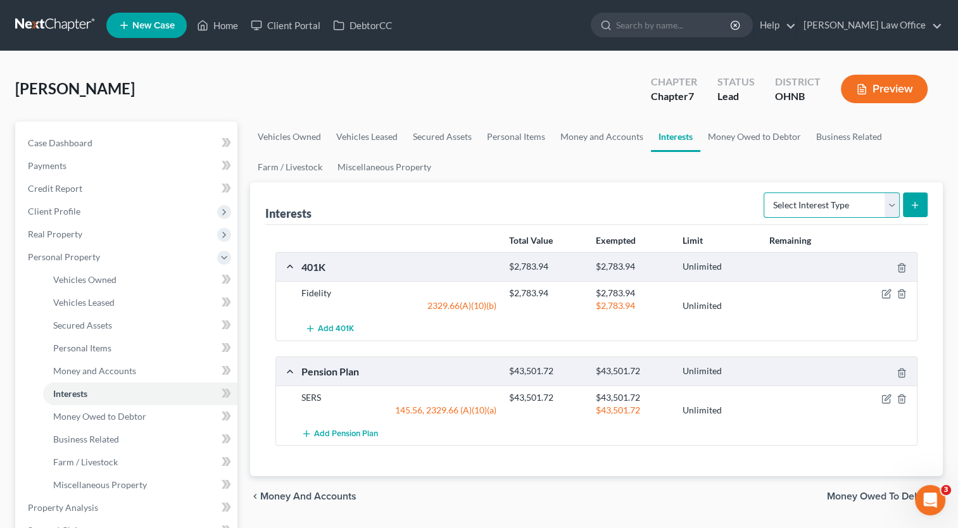
drag, startPoint x: 896, startPoint y: 210, endPoint x: 879, endPoint y: 218, distance: 19.5
click at [896, 210] on select "Select Interest Type 401K Annuity Bond Education IRA Government Bond Government…" at bounding box center [831, 204] width 136 height 25
click at [765, 192] on select "Select Interest Type 401K Annuity Bond Education IRA Government Bond Government…" at bounding box center [831, 204] width 136 height 25
click at [920, 208] on button "submit" at bounding box center [915, 204] width 25 height 25
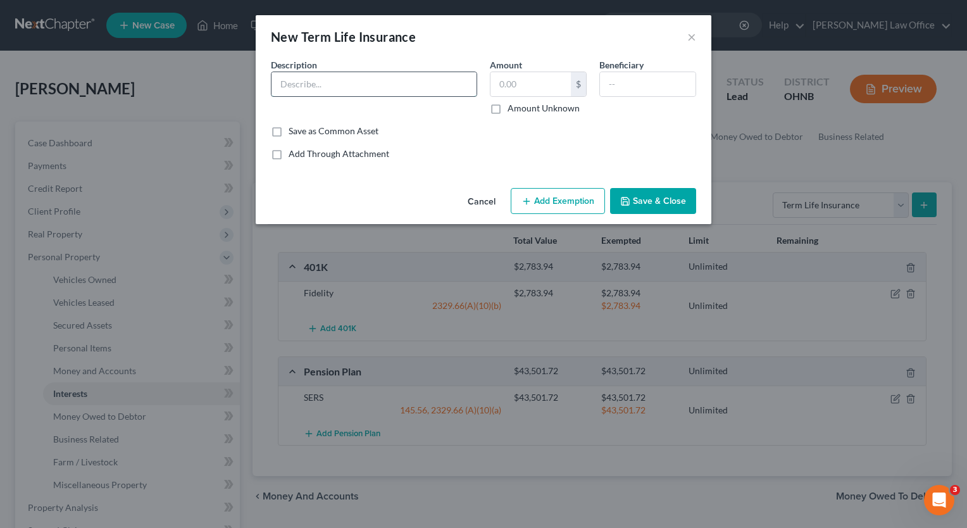
click at [375, 84] on input "text" at bounding box center [374, 84] width 205 height 24
click at [661, 201] on button "Save & Close" at bounding box center [653, 201] width 86 height 27
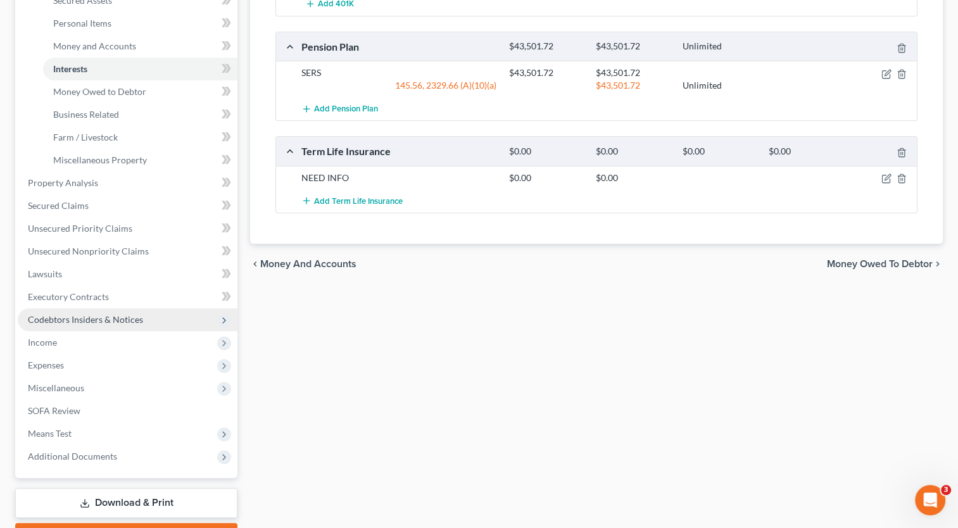
scroll to position [380, 0]
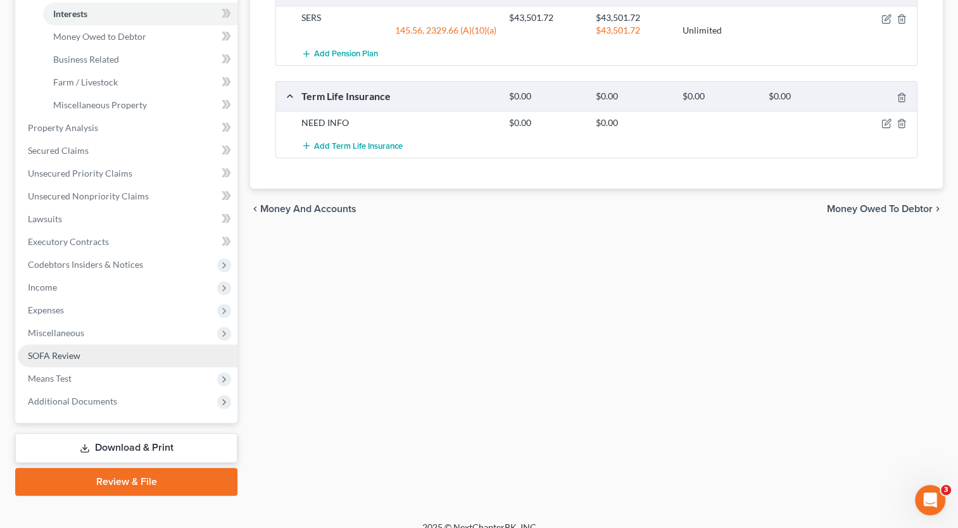
click at [86, 359] on link "SOFA Review" at bounding box center [128, 355] width 220 height 23
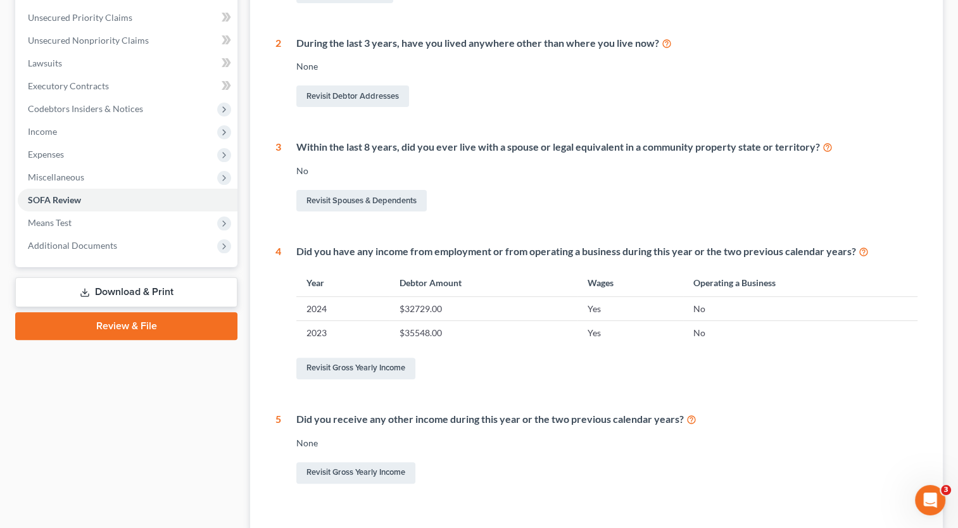
scroll to position [253, 0]
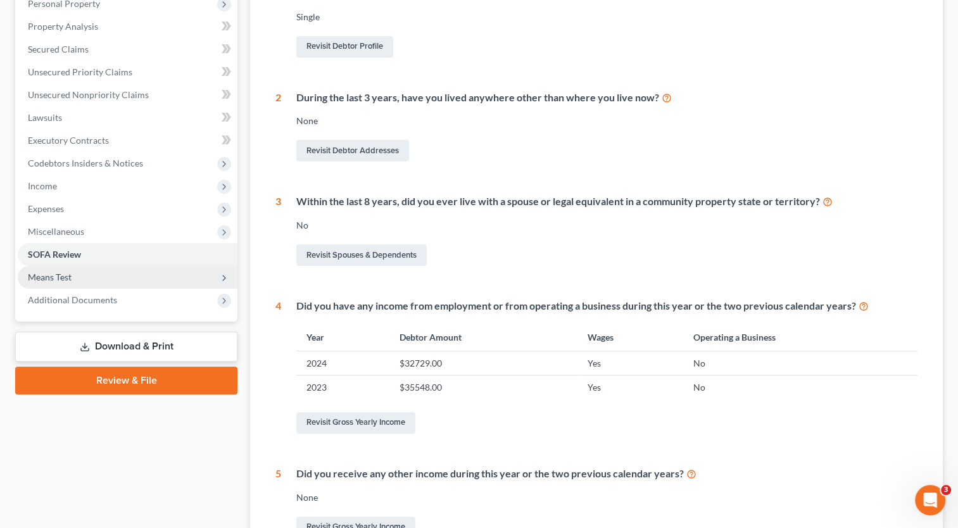
click at [85, 279] on span "Means Test" at bounding box center [128, 277] width 220 height 23
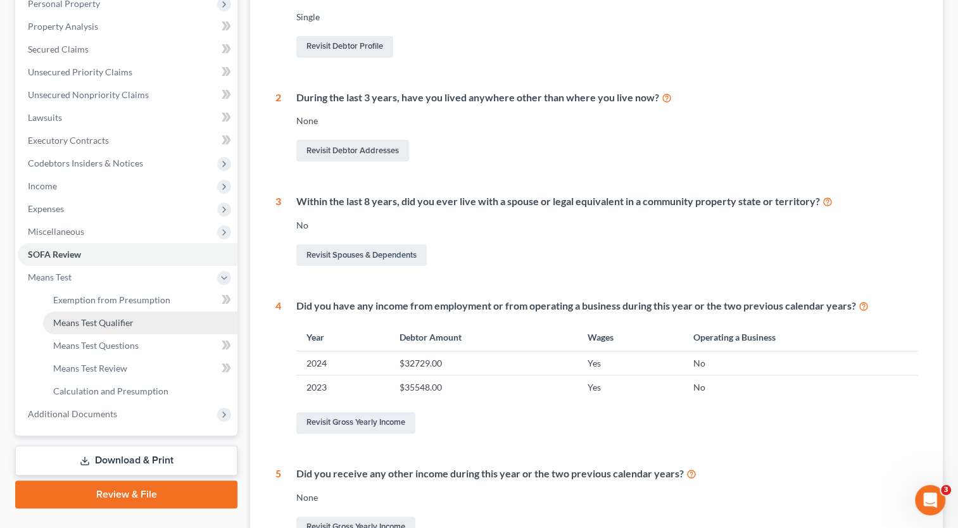
click at [147, 325] on link "Means Test Qualifier" at bounding box center [140, 322] width 194 height 23
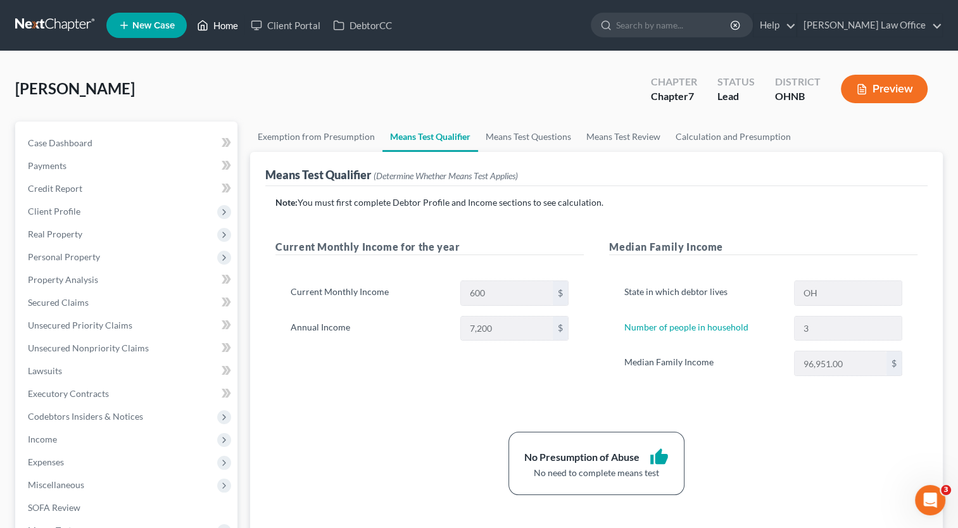
click at [223, 33] on link "Home" at bounding box center [218, 25] width 54 height 23
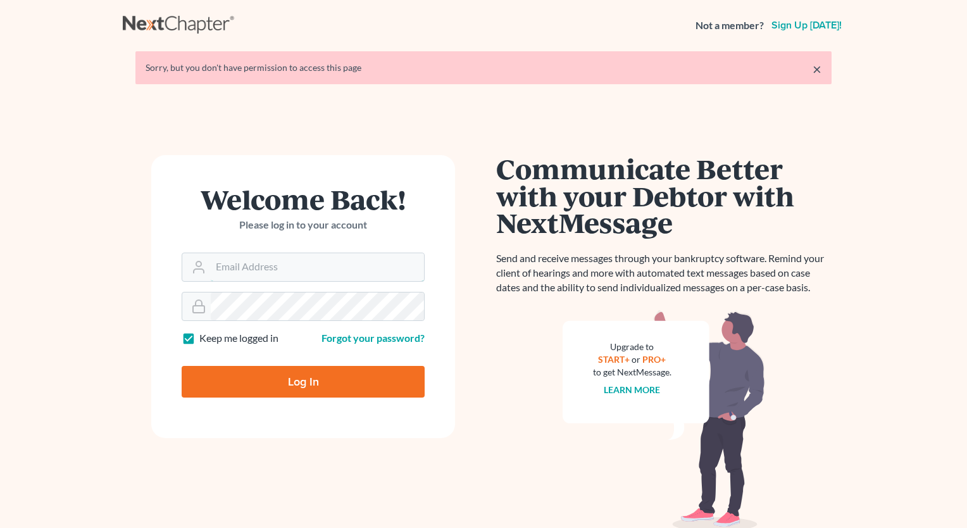
type input "carey@lakeohiolaw.com"
click at [276, 386] on input "Log In" at bounding box center [303, 382] width 243 height 32
type input "Thinking..."
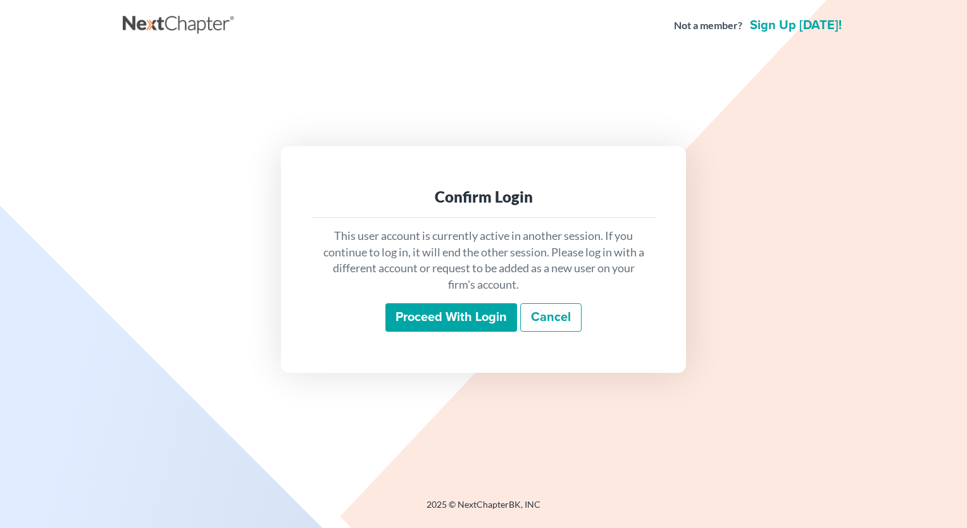
click at [442, 324] on input "Proceed with login" at bounding box center [451, 317] width 132 height 29
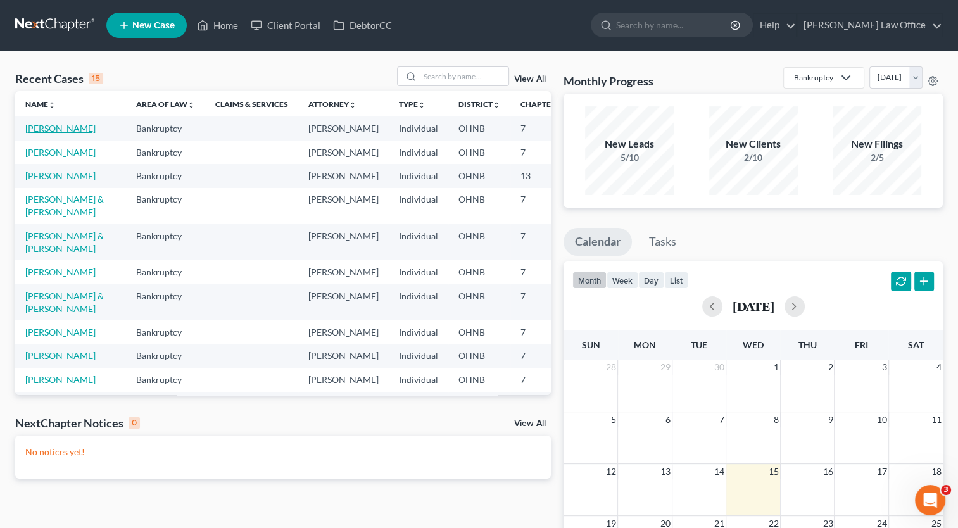
click at [43, 130] on link "[PERSON_NAME]" at bounding box center [60, 128] width 70 height 11
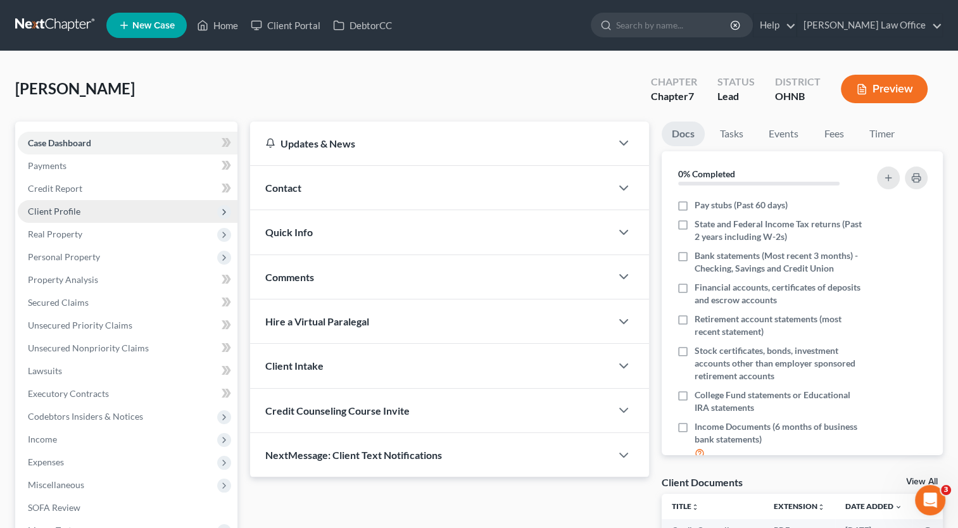
click at [53, 217] on span "Client Profile" at bounding box center [128, 211] width 220 height 23
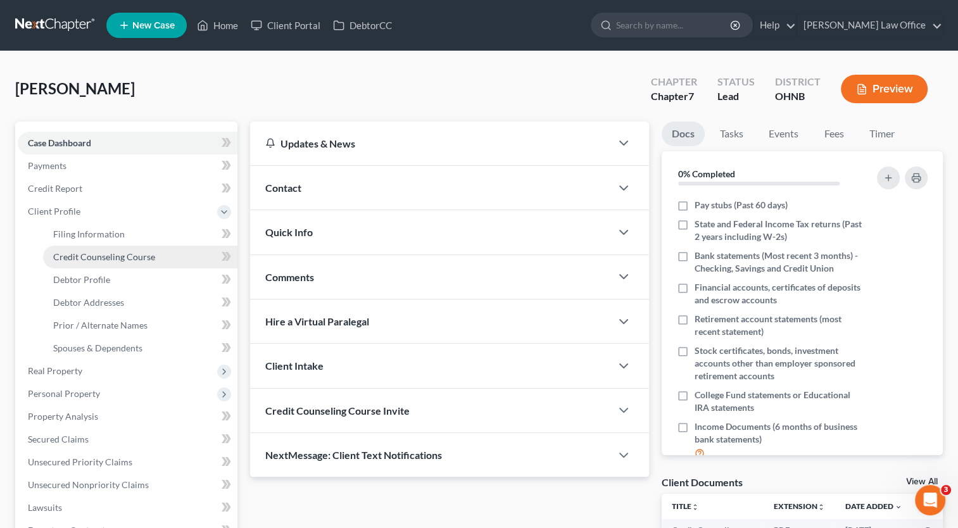
click at [87, 260] on span "Credit Counseling Course" at bounding box center [104, 256] width 102 height 11
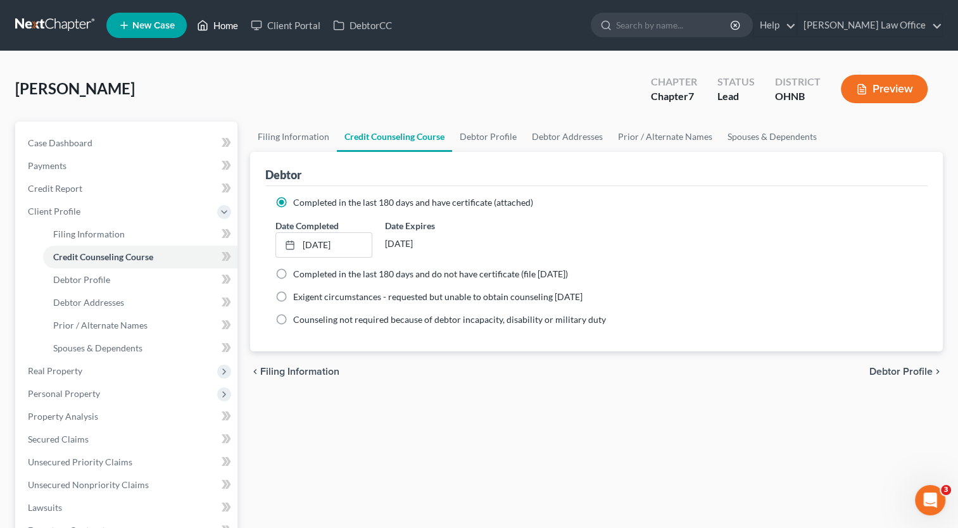
click at [213, 27] on link "Home" at bounding box center [218, 25] width 54 height 23
